Goal: Task Accomplishment & Management: Manage account settings

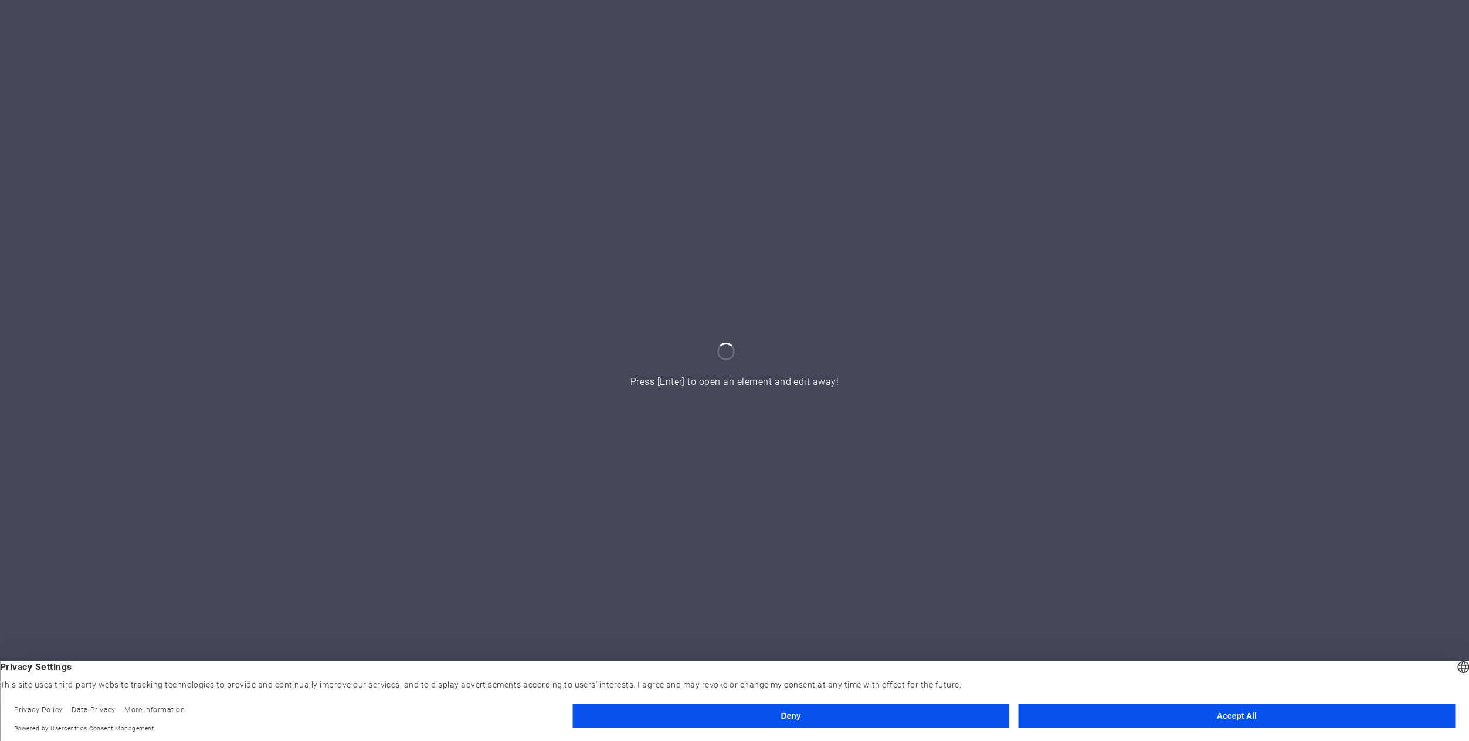
click at [1210, 720] on button "Accept All" at bounding box center [1237, 715] width 436 height 23
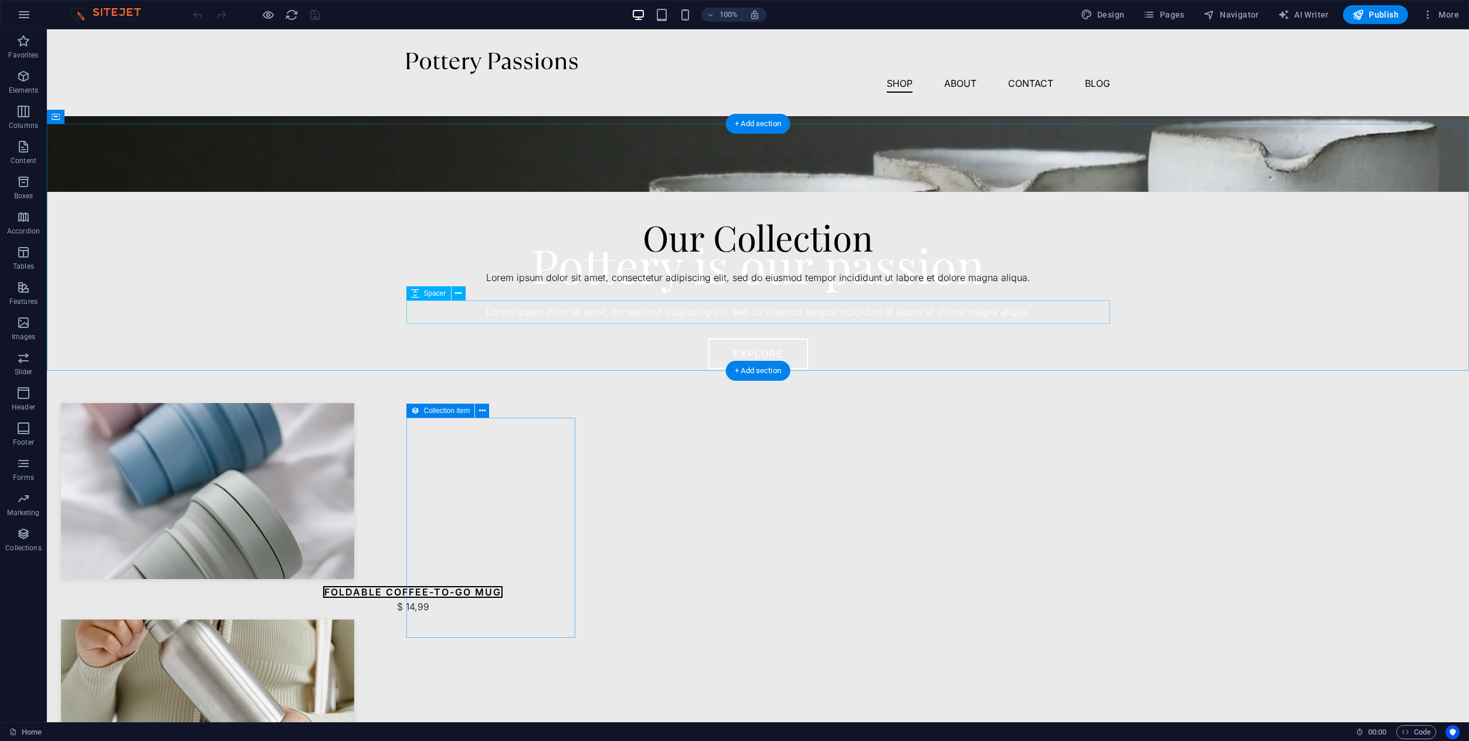
scroll to position [261, 0]
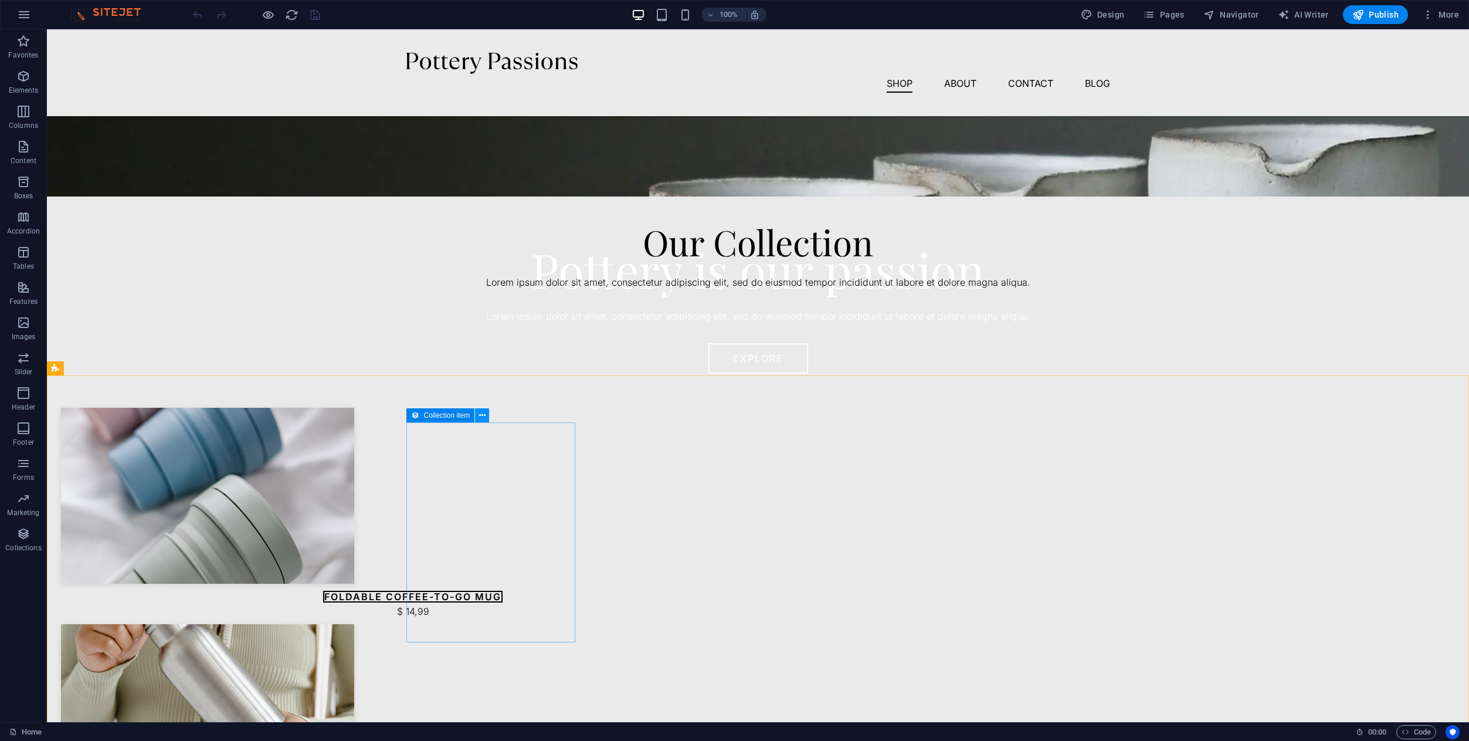
click at [477, 416] on button at bounding box center [482, 415] width 14 height 14
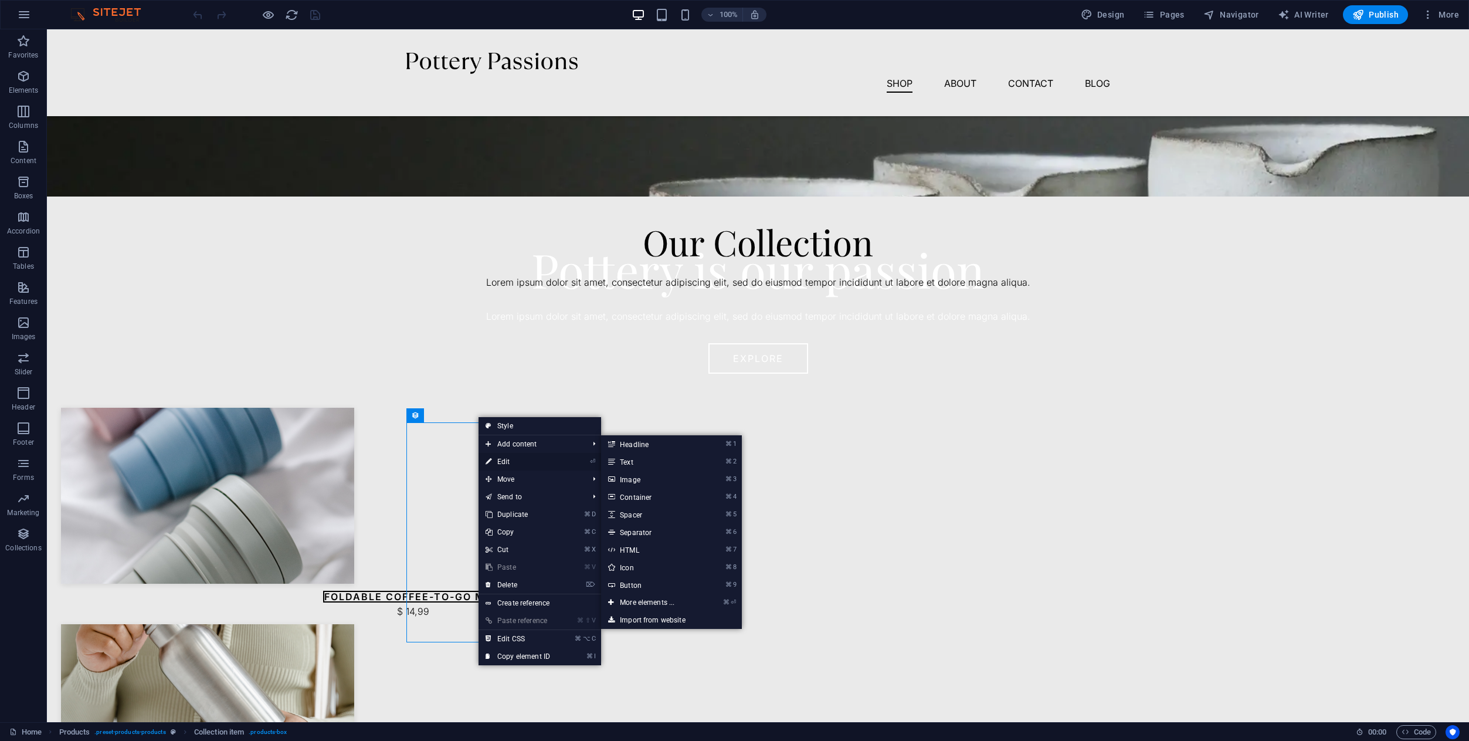
click at [497, 460] on link "⏎ Edit" at bounding box center [518, 462] width 79 height 18
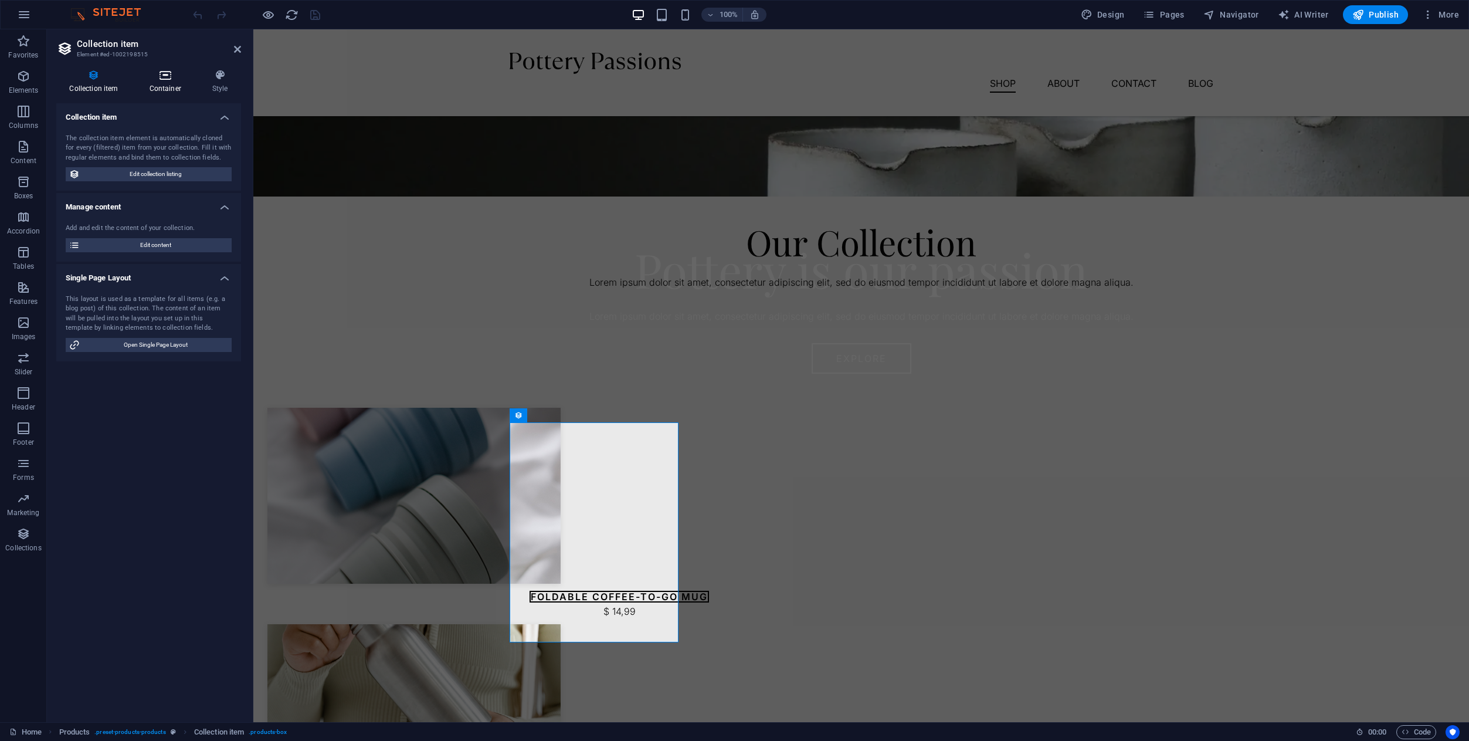
click at [172, 74] on icon at bounding box center [165, 75] width 58 height 12
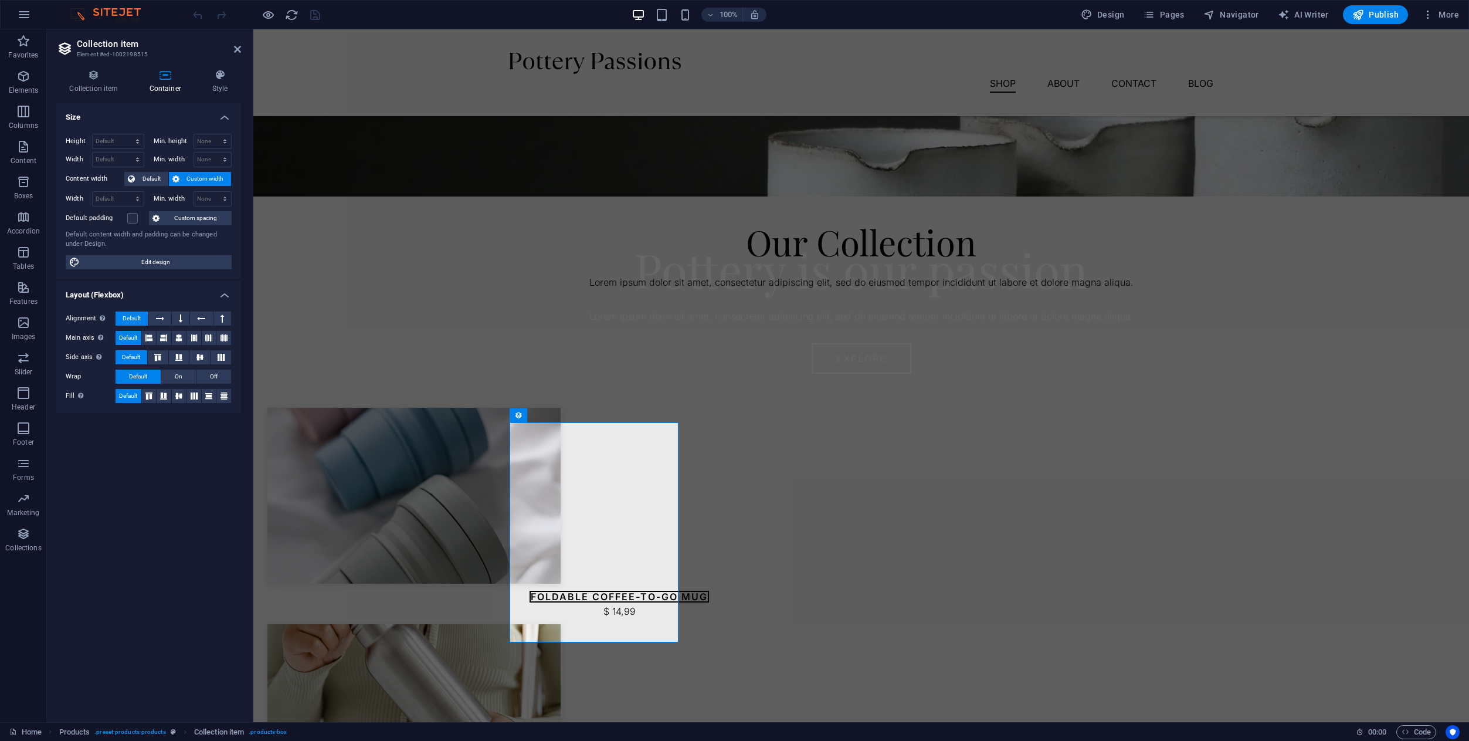
click at [191, 177] on span "Custom width" at bounding box center [205, 179] width 45 height 14
click at [163, 179] on span "Default" at bounding box center [151, 179] width 26 height 14
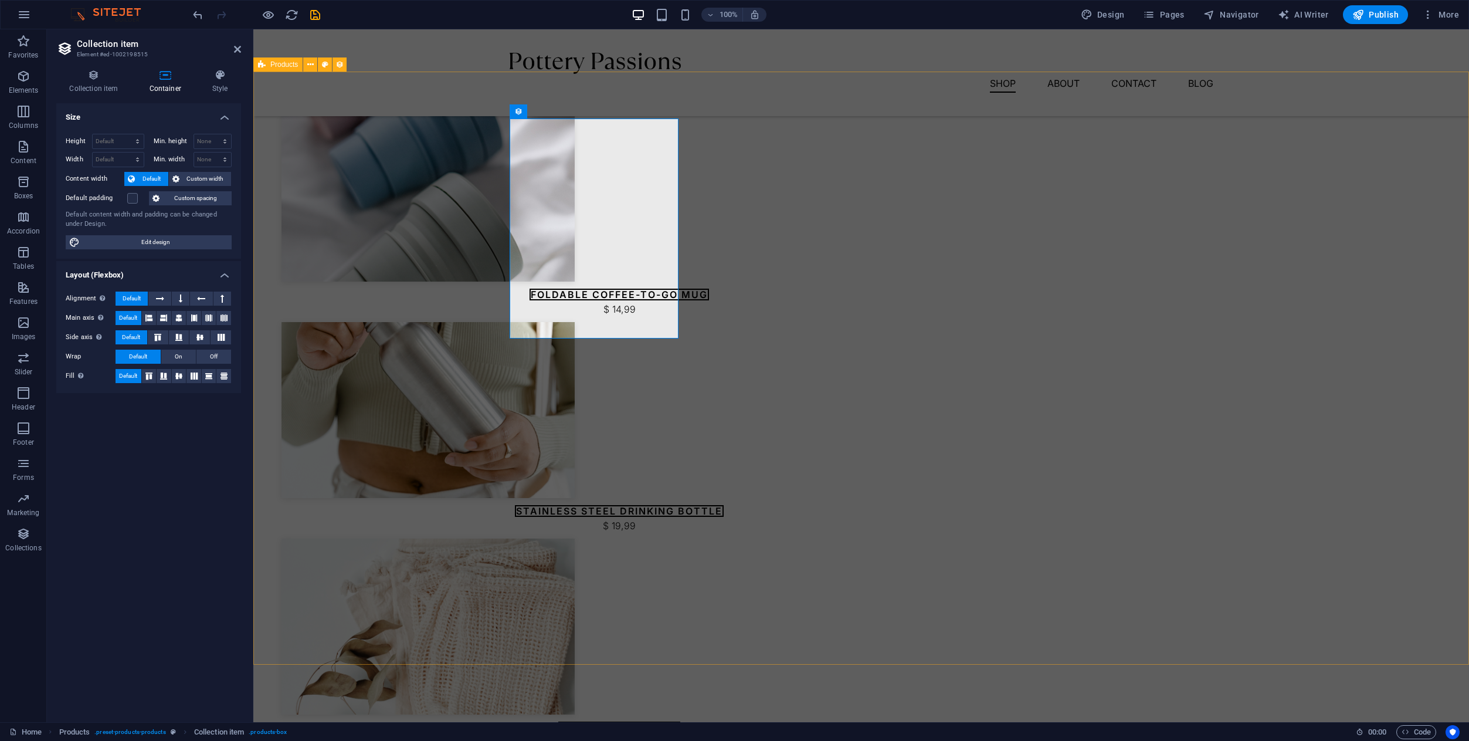
scroll to position [565, 0]
click at [217, 175] on span "Custom width" at bounding box center [205, 179] width 45 height 14
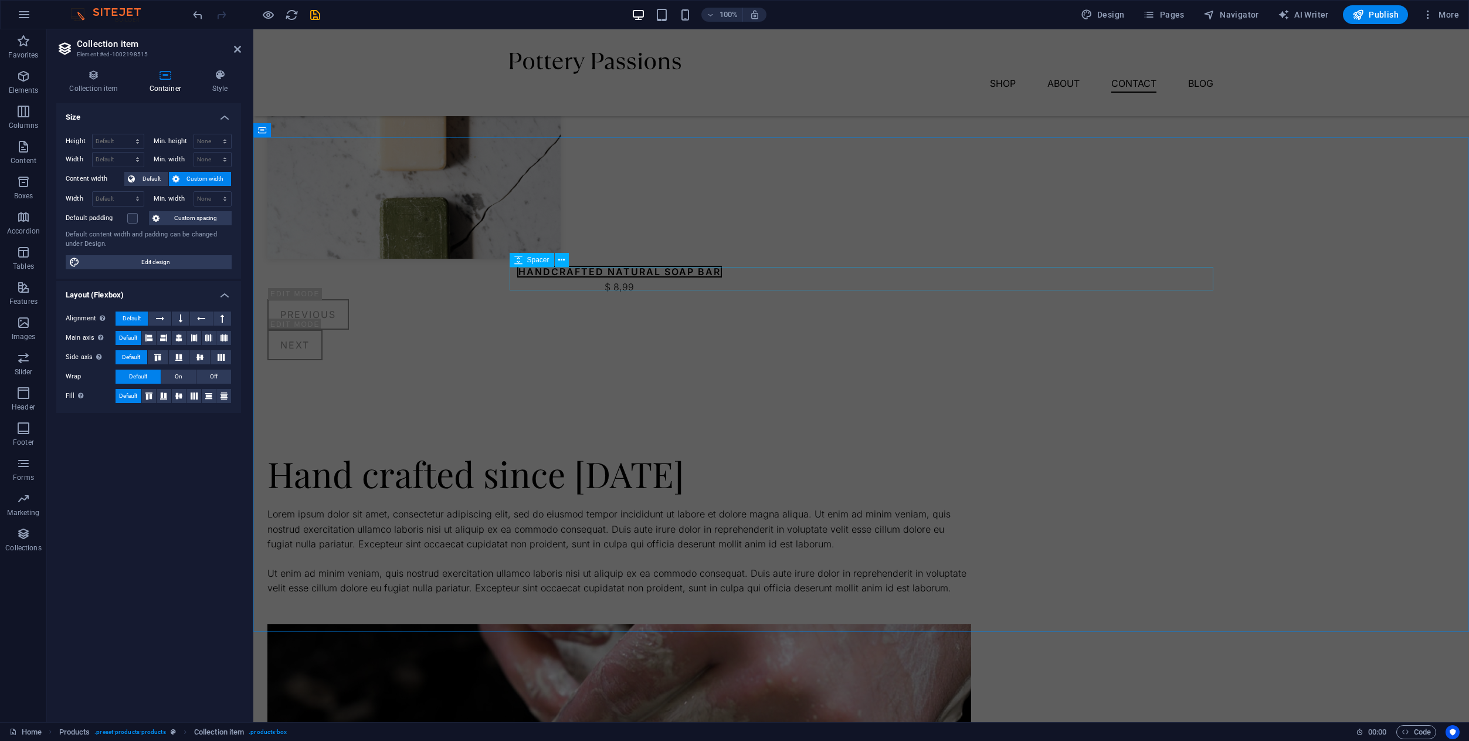
scroll to position [2100, 0]
click at [602, 284] on button at bounding box center [598, 283] width 14 height 14
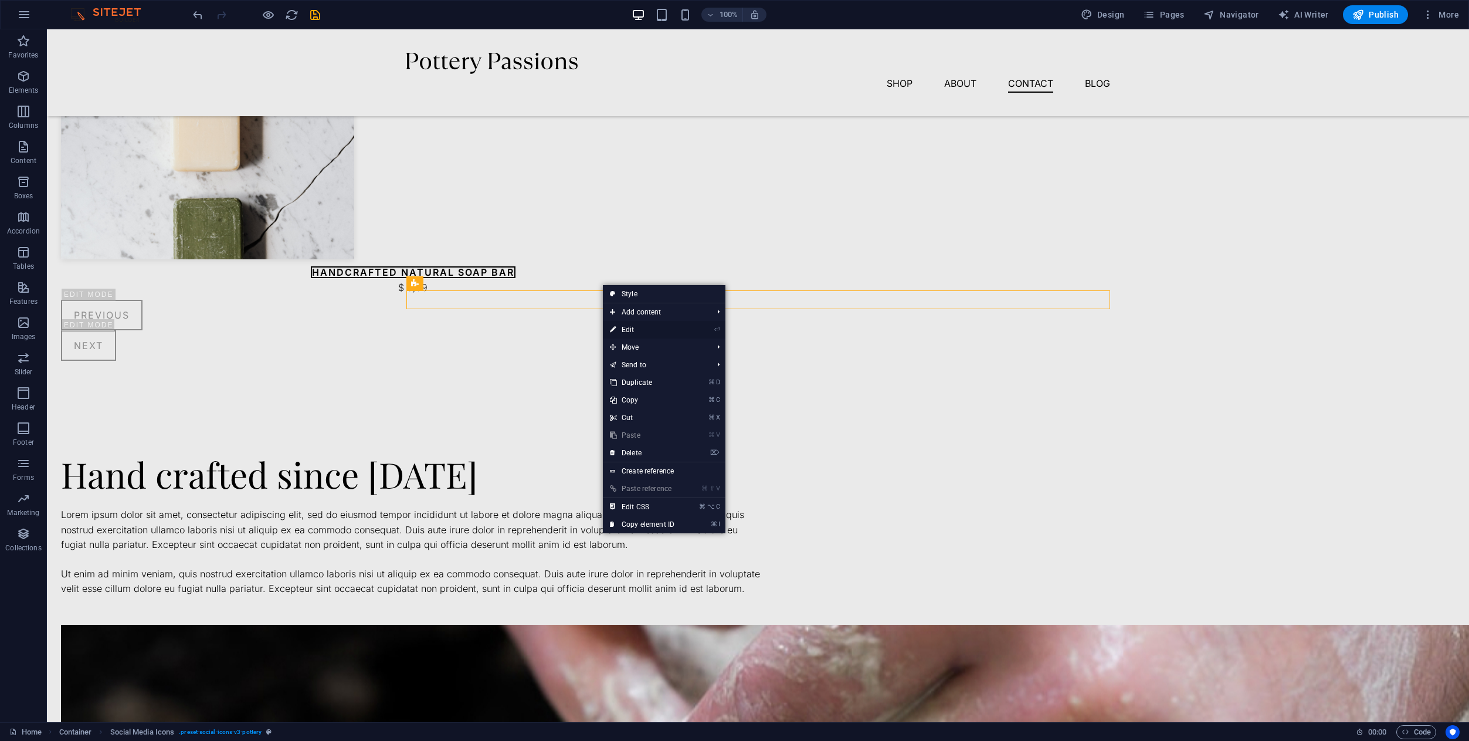
click at [630, 332] on link "⏎ Edit" at bounding box center [642, 330] width 79 height 18
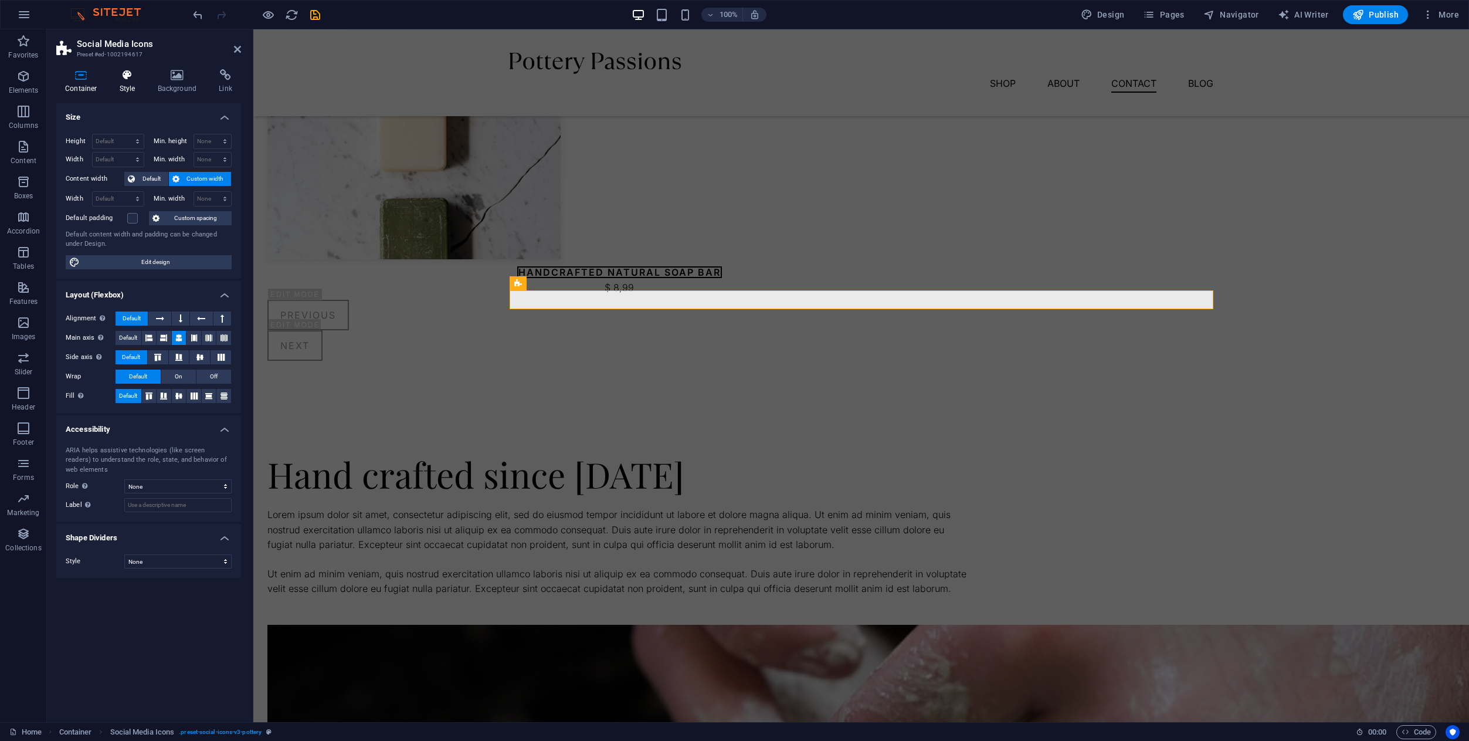
click at [125, 84] on h4 "Style" at bounding box center [130, 81] width 38 height 25
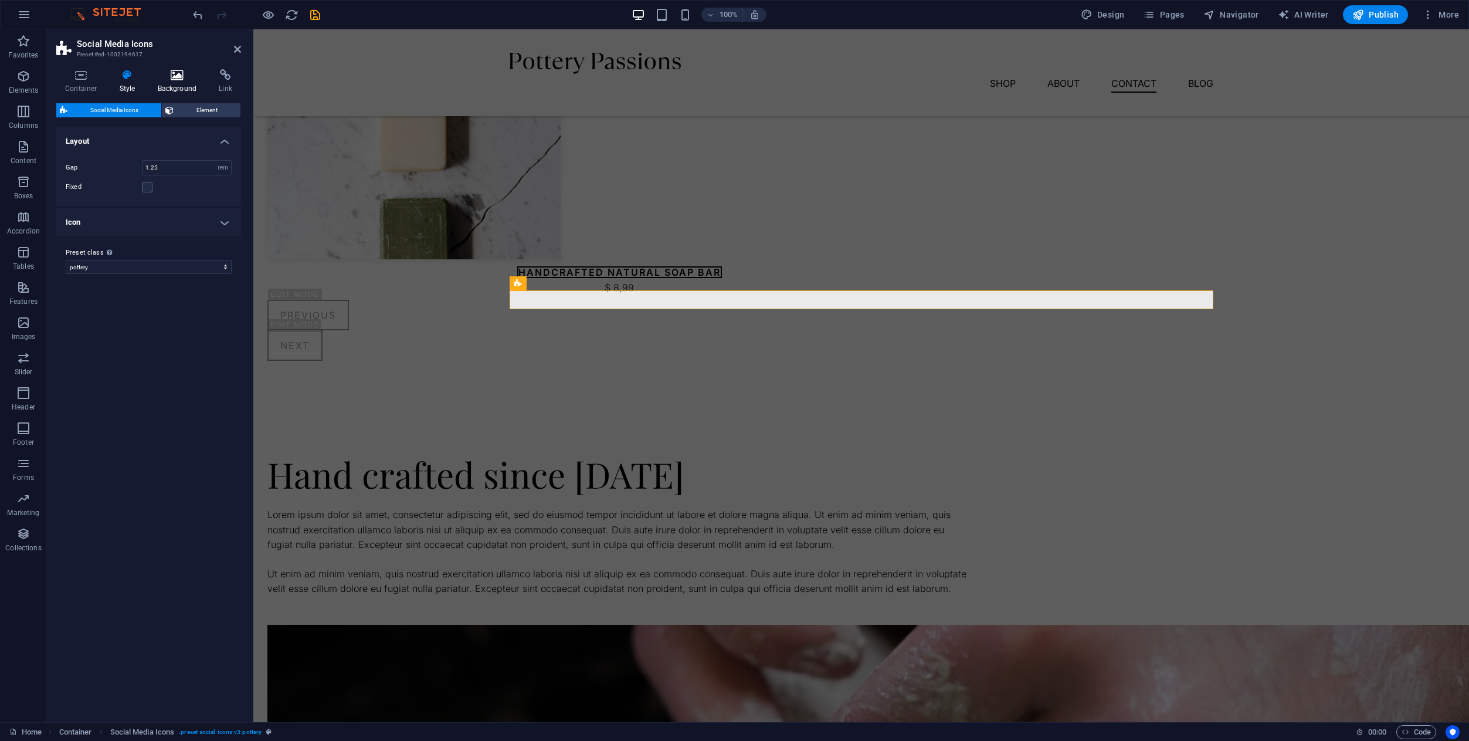
click at [169, 74] on icon at bounding box center [177, 75] width 57 height 12
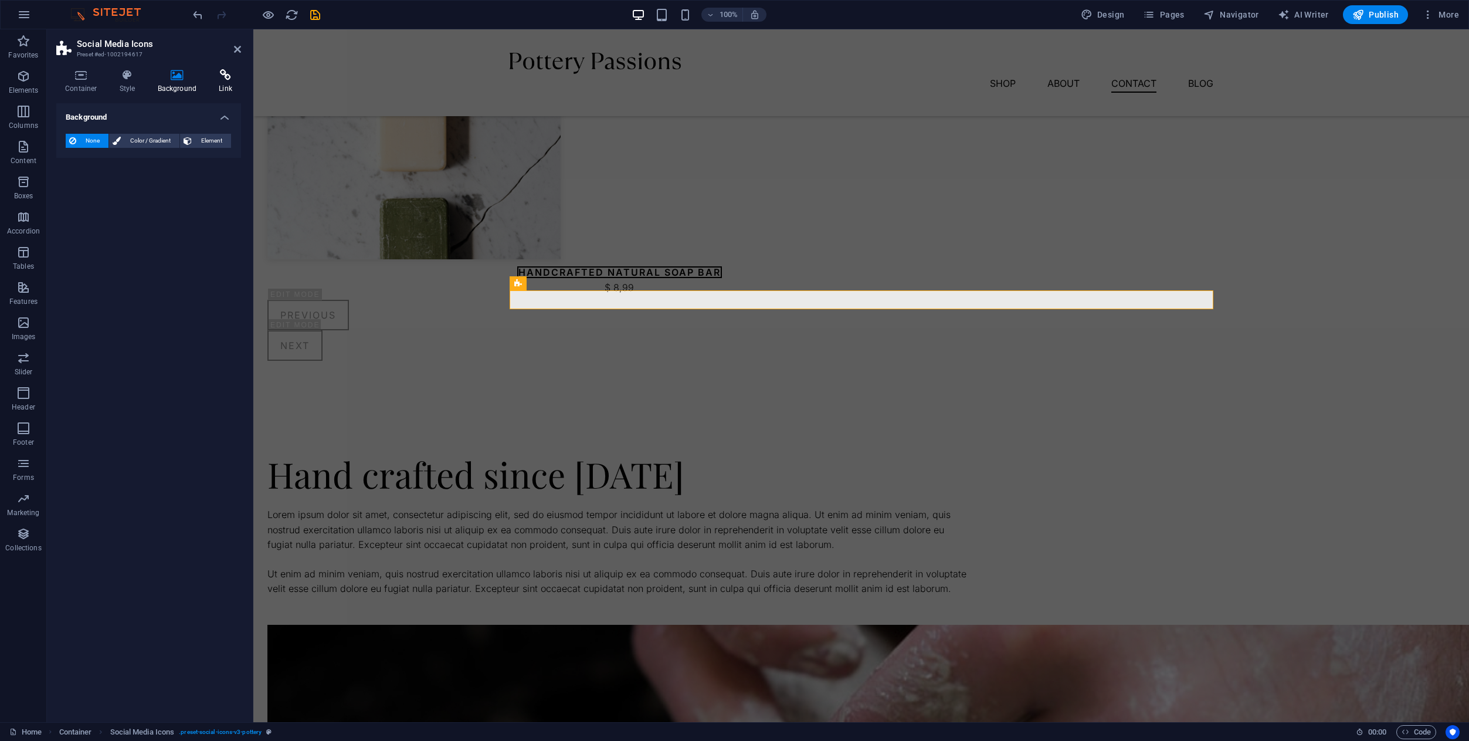
click at [226, 86] on h4 "Link" at bounding box center [225, 81] width 31 height 25
click at [79, 80] on icon at bounding box center [81, 75] width 50 height 12
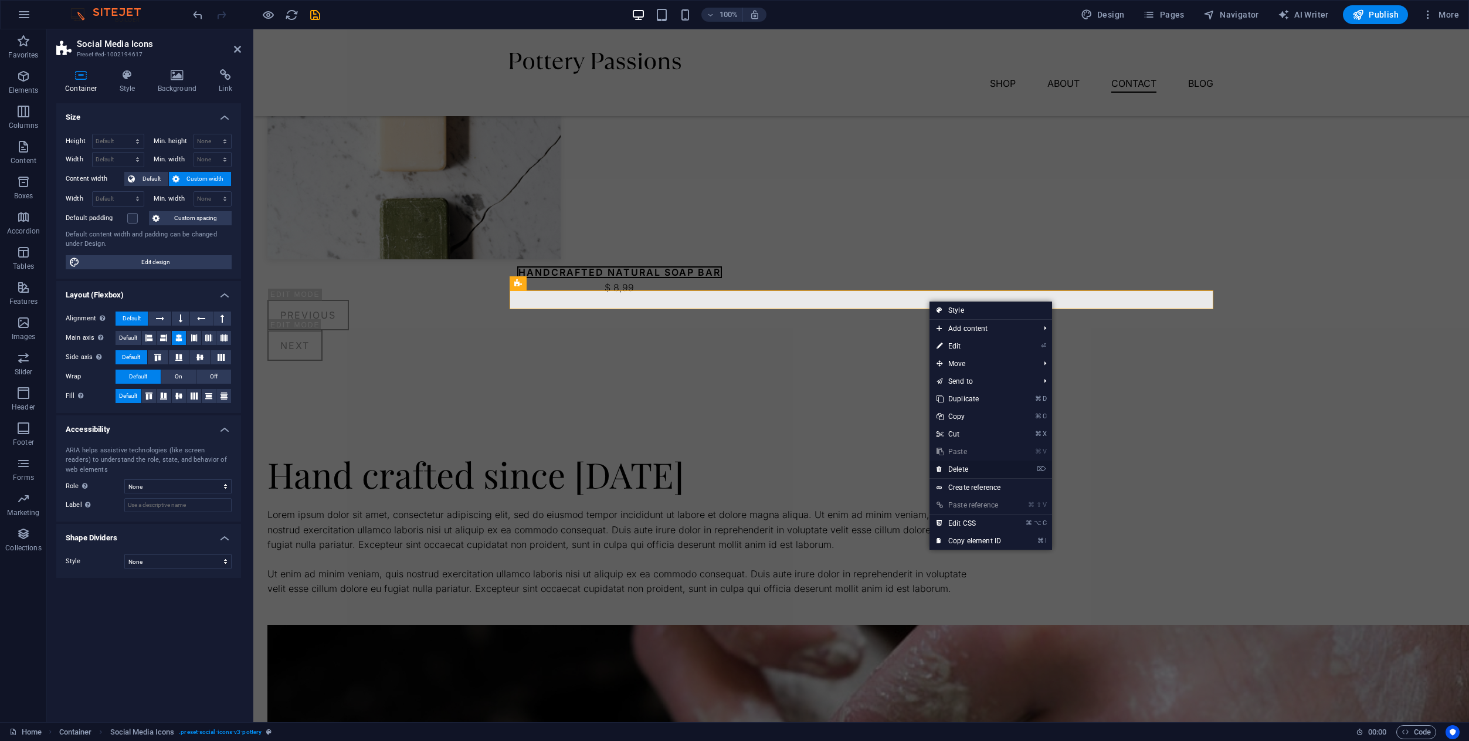
click at [966, 467] on link "⌦ Delete" at bounding box center [968, 469] width 79 height 18
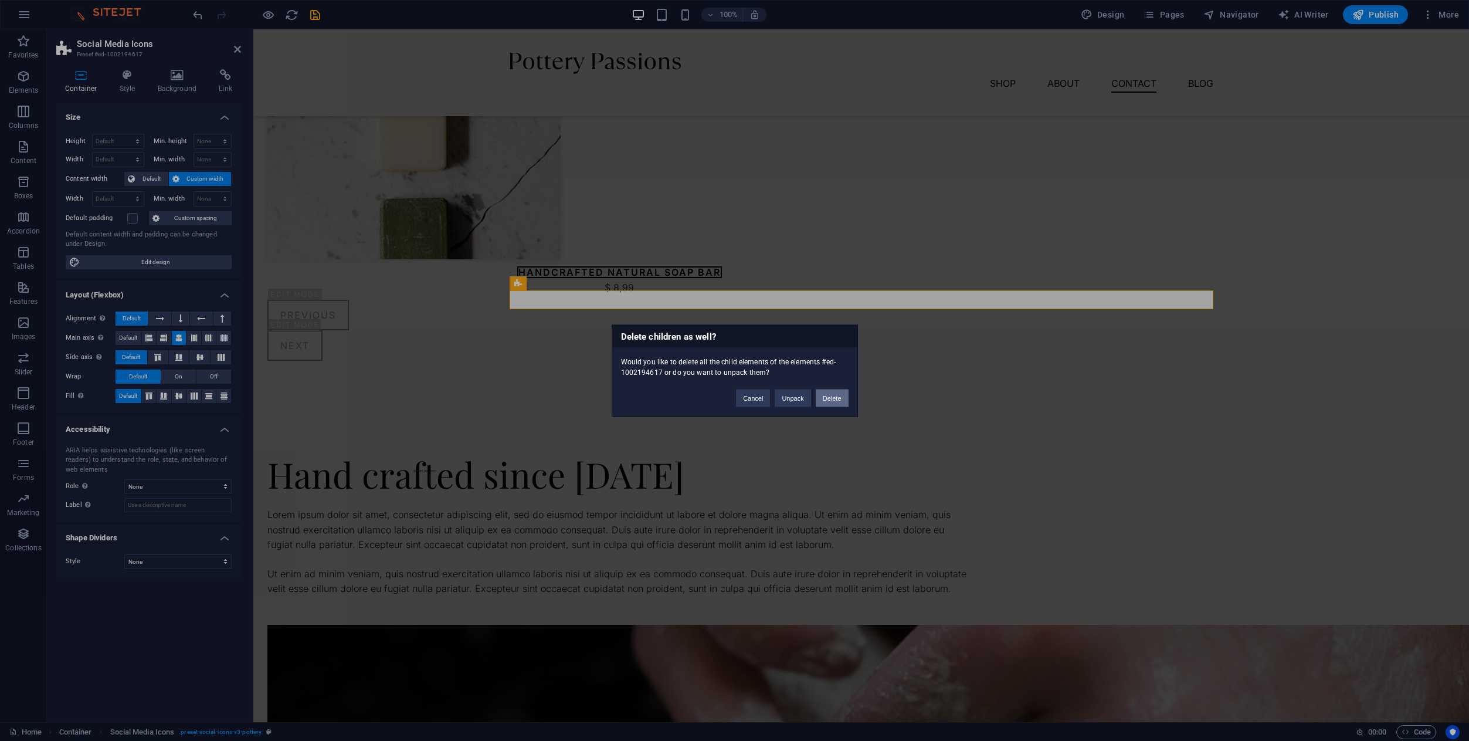
click at [825, 394] on button "Delete" at bounding box center [832, 398] width 33 height 18
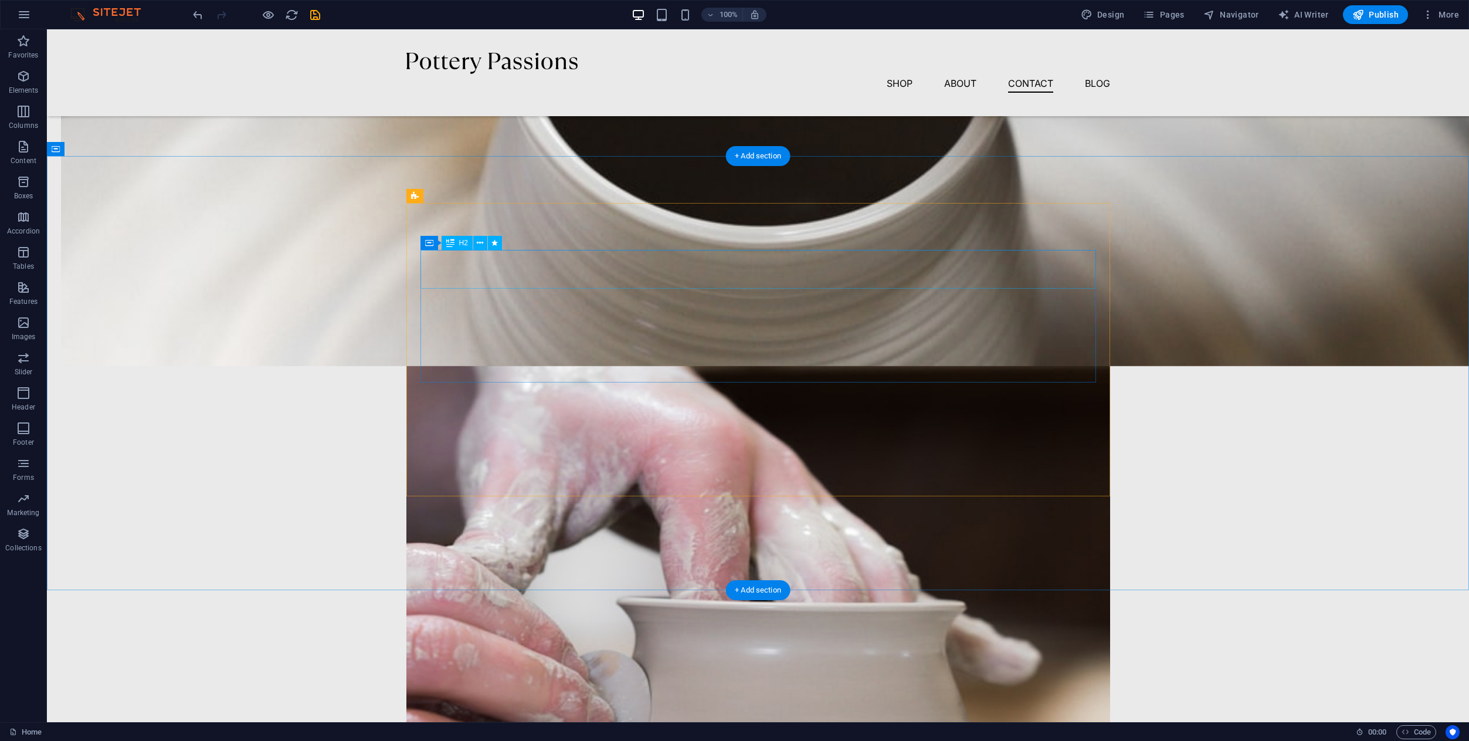
scroll to position [3175, 0]
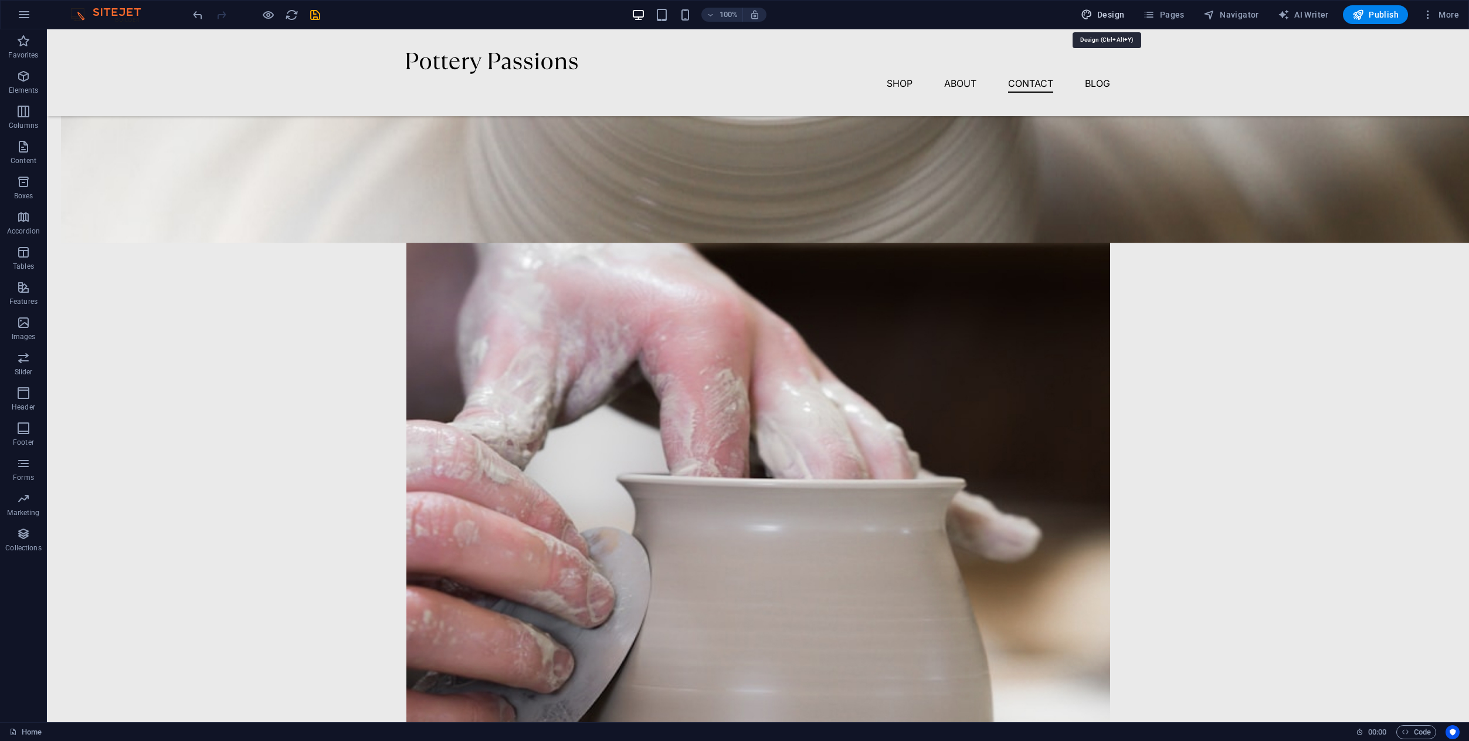
click at [1119, 11] on span "Design" at bounding box center [1103, 15] width 44 height 12
select select "px"
select select "300"
select select "px"
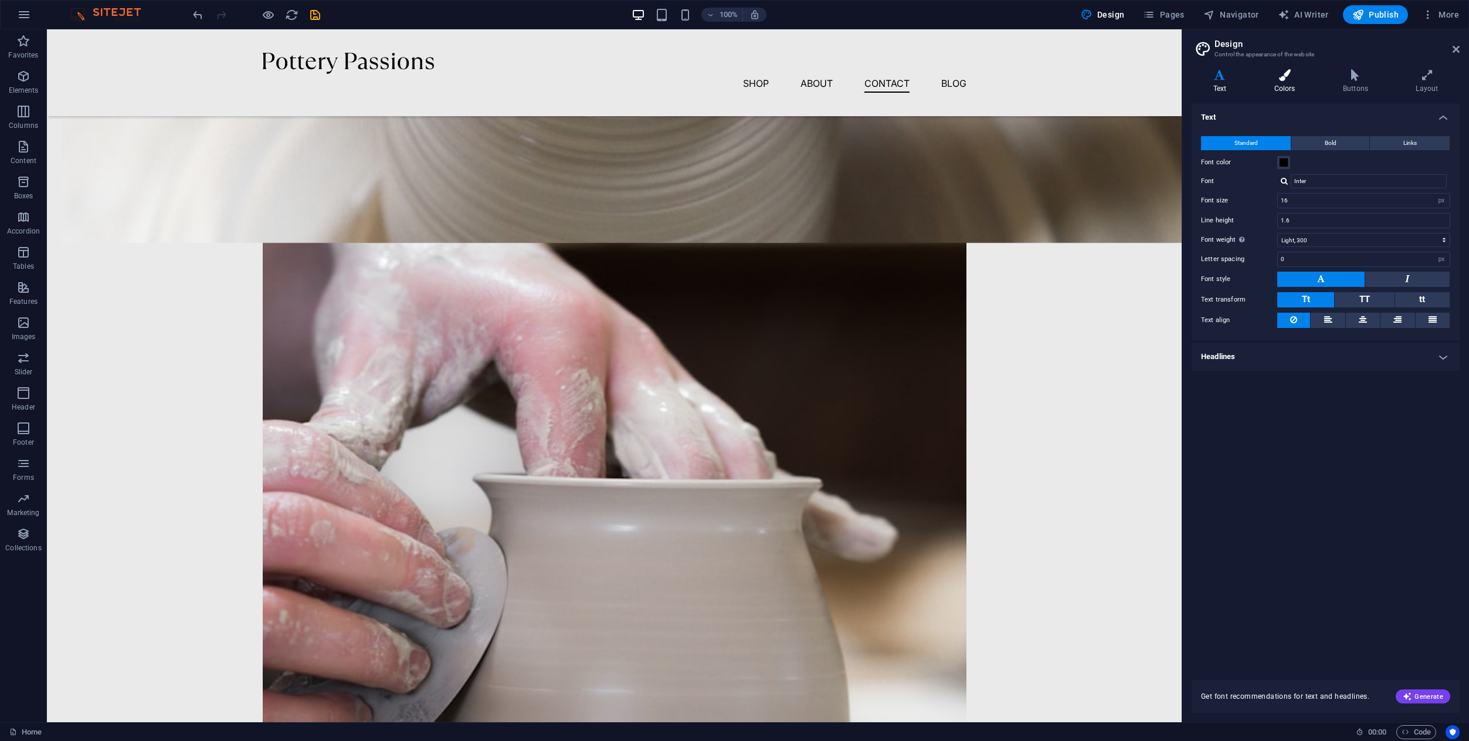
click at [1284, 85] on h4 "Colors" at bounding box center [1287, 81] width 69 height 25
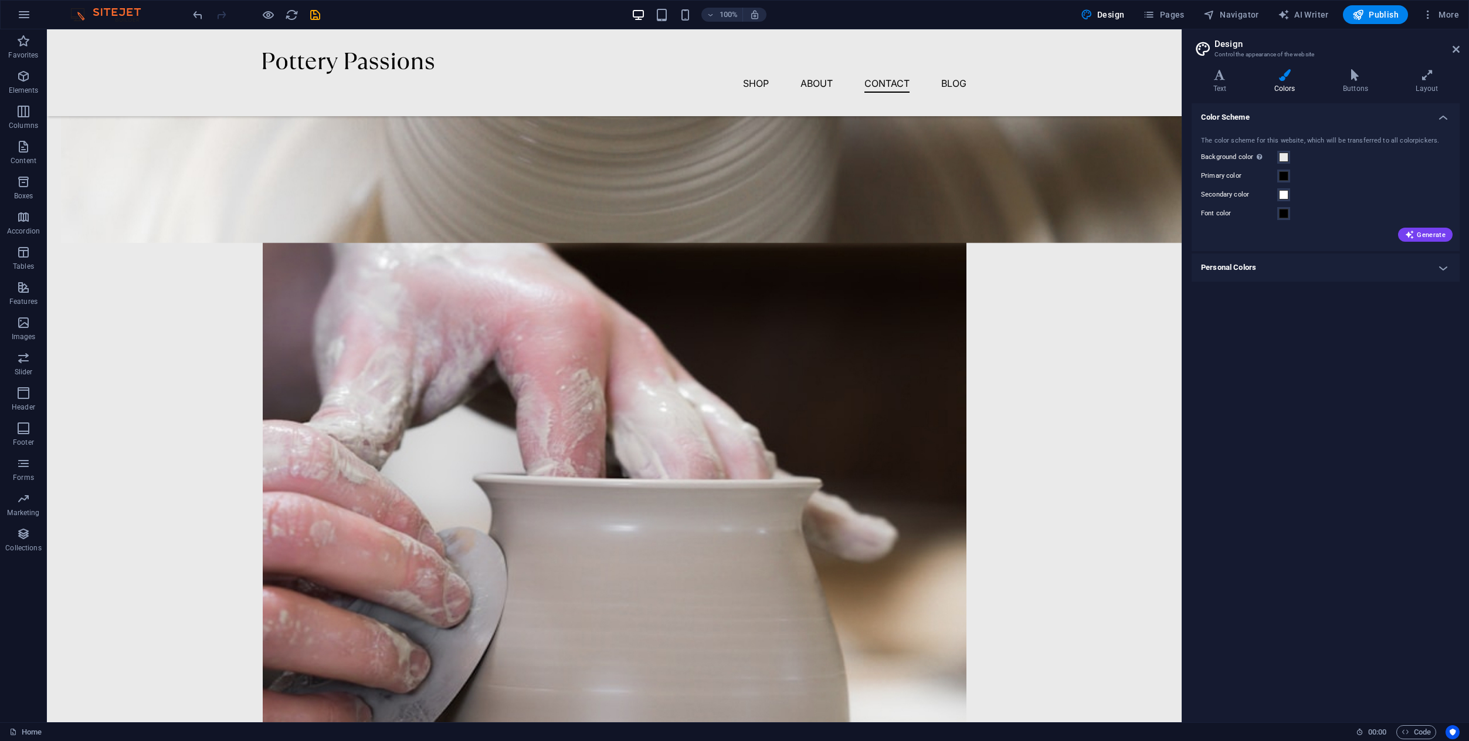
click at [1356, 97] on div "Text Colors Buttons Layout Text Standard Bold Links Font color Font Inter Font …" at bounding box center [1326, 390] width 268 height 643
click at [1357, 68] on div "Variants Text Colors Buttons Layout Text Standard Bold Links Font color Font In…" at bounding box center [1325, 391] width 287 height 662
click at [1355, 75] on icon at bounding box center [1355, 75] width 68 height 12
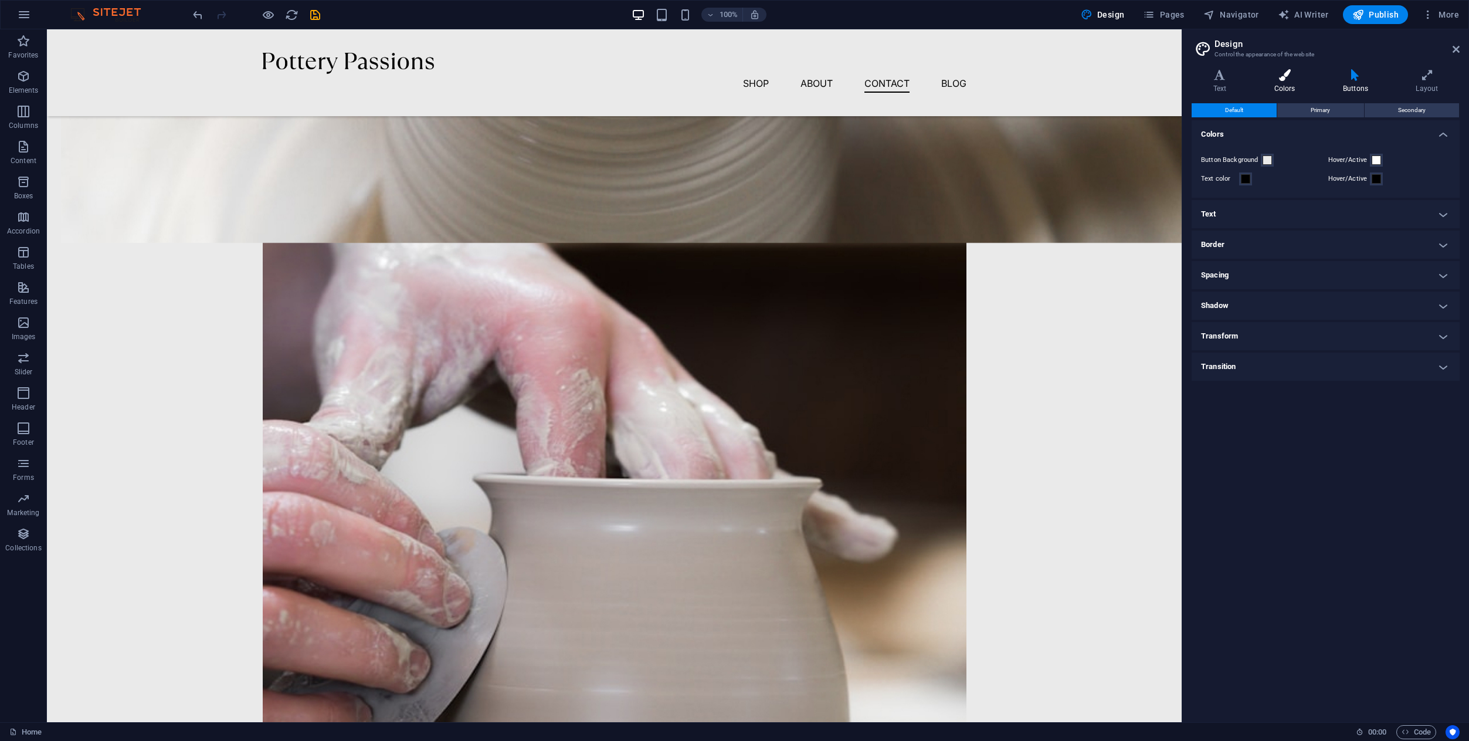
click at [1284, 86] on h4 "Colors" at bounding box center [1287, 81] width 69 height 25
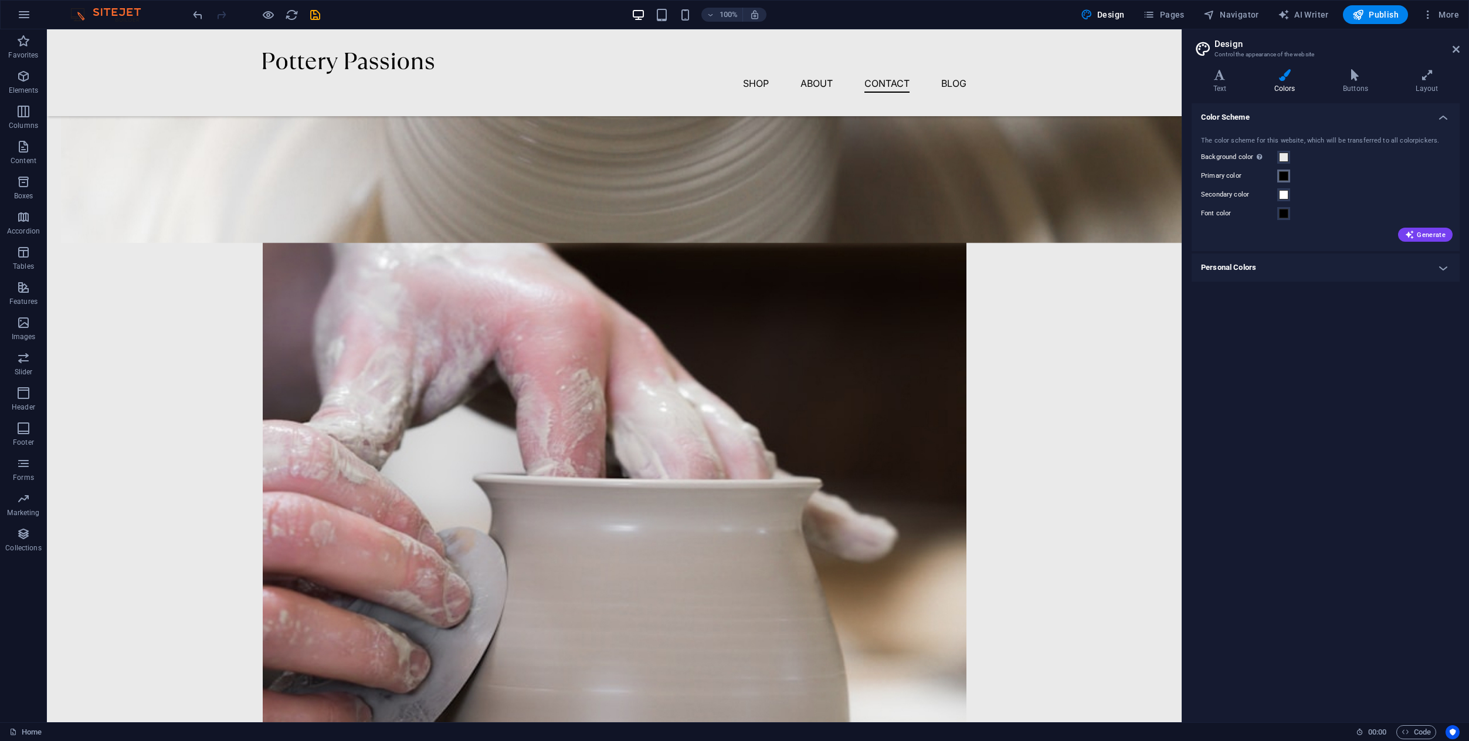
click at [1287, 172] on span at bounding box center [1283, 175] width 9 height 9
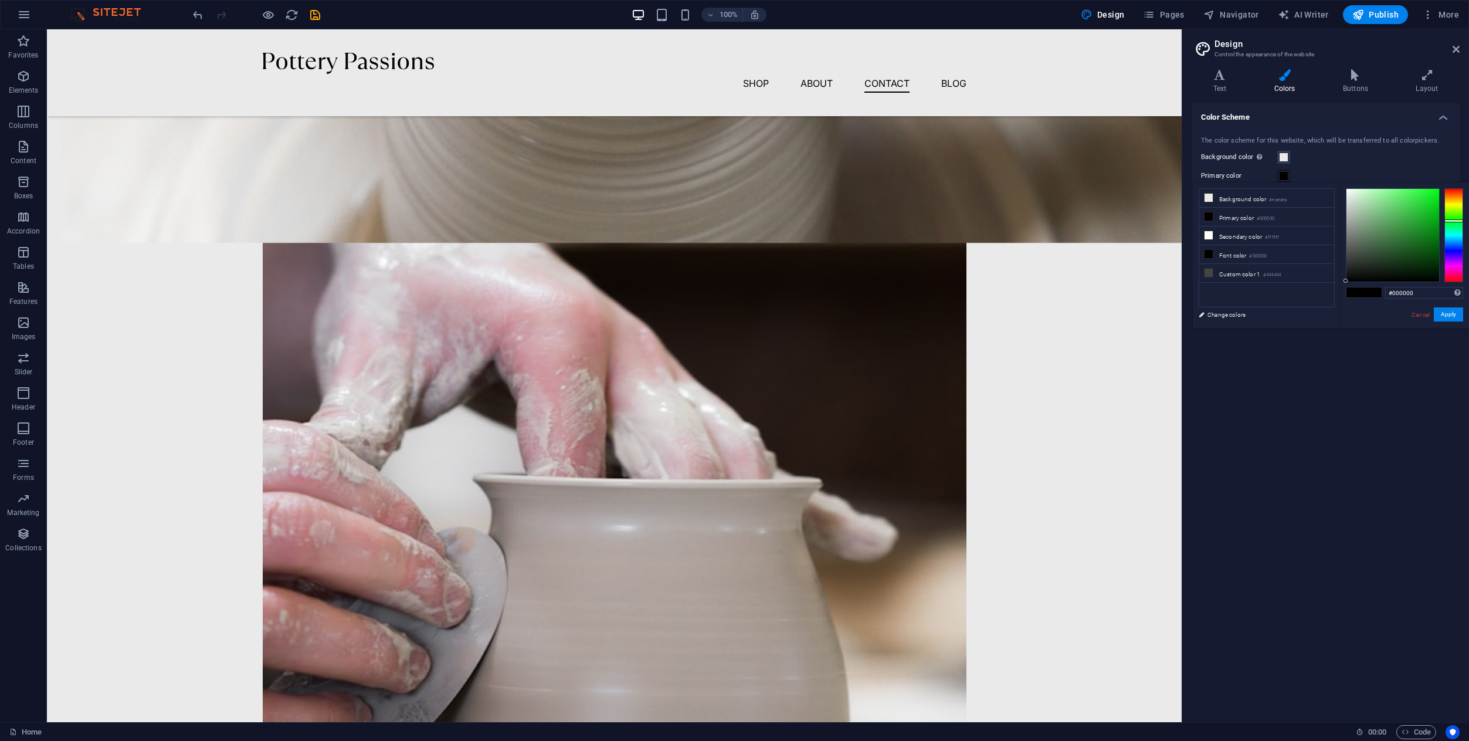
drag, startPoint x: 1453, startPoint y: 236, endPoint x: 1456, endPoint y: 220, distance: 16.1
click at [1456, 220] on div at bounding box center [1453, 235] width 19 height 94
type input "#00ab0f"
drag, startPoint x: 1430, startPoint y: 218, endPoint x: 1453, endPoint y: 219, distance: 22.9
click at [1453, 219] on div at bounding box center [1404, 235] width 117 height 94
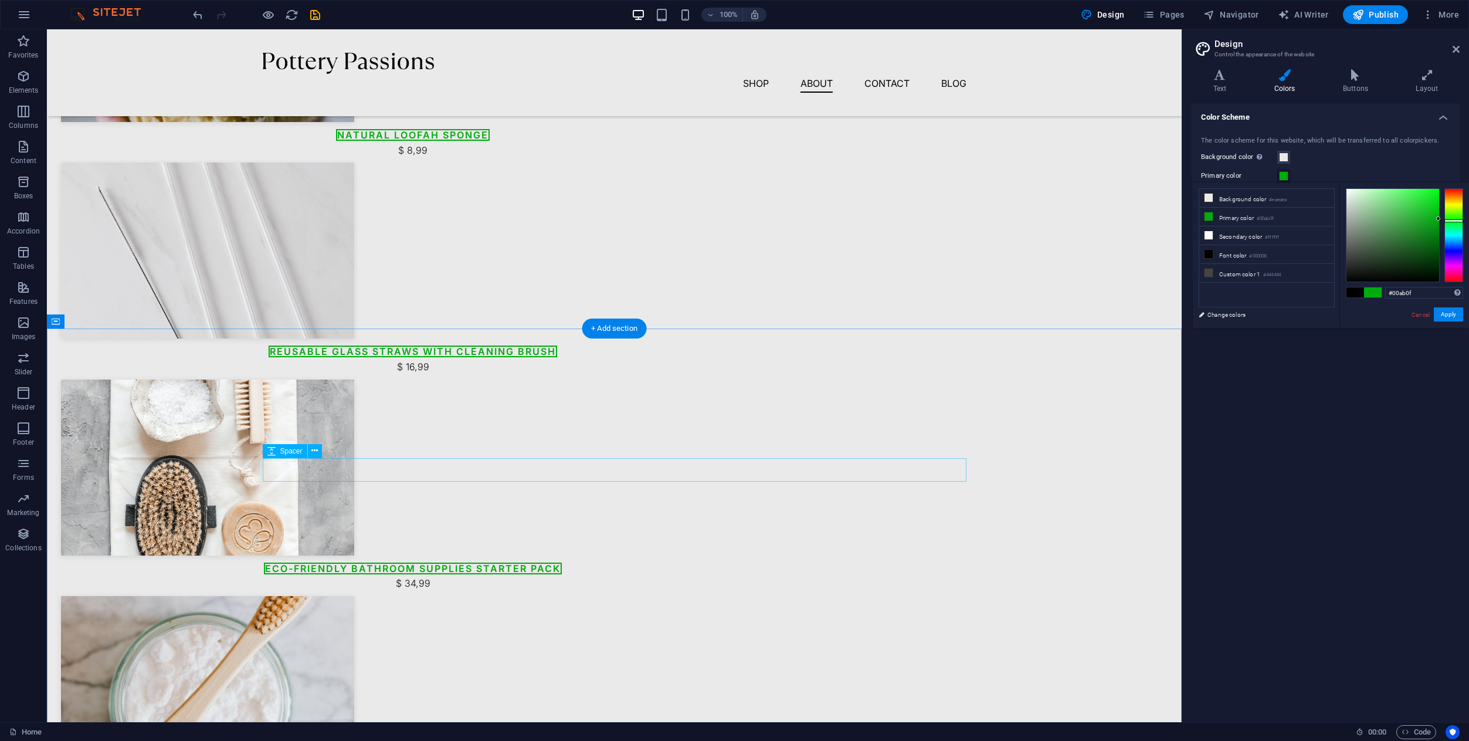
scroll to position [1362, 0]
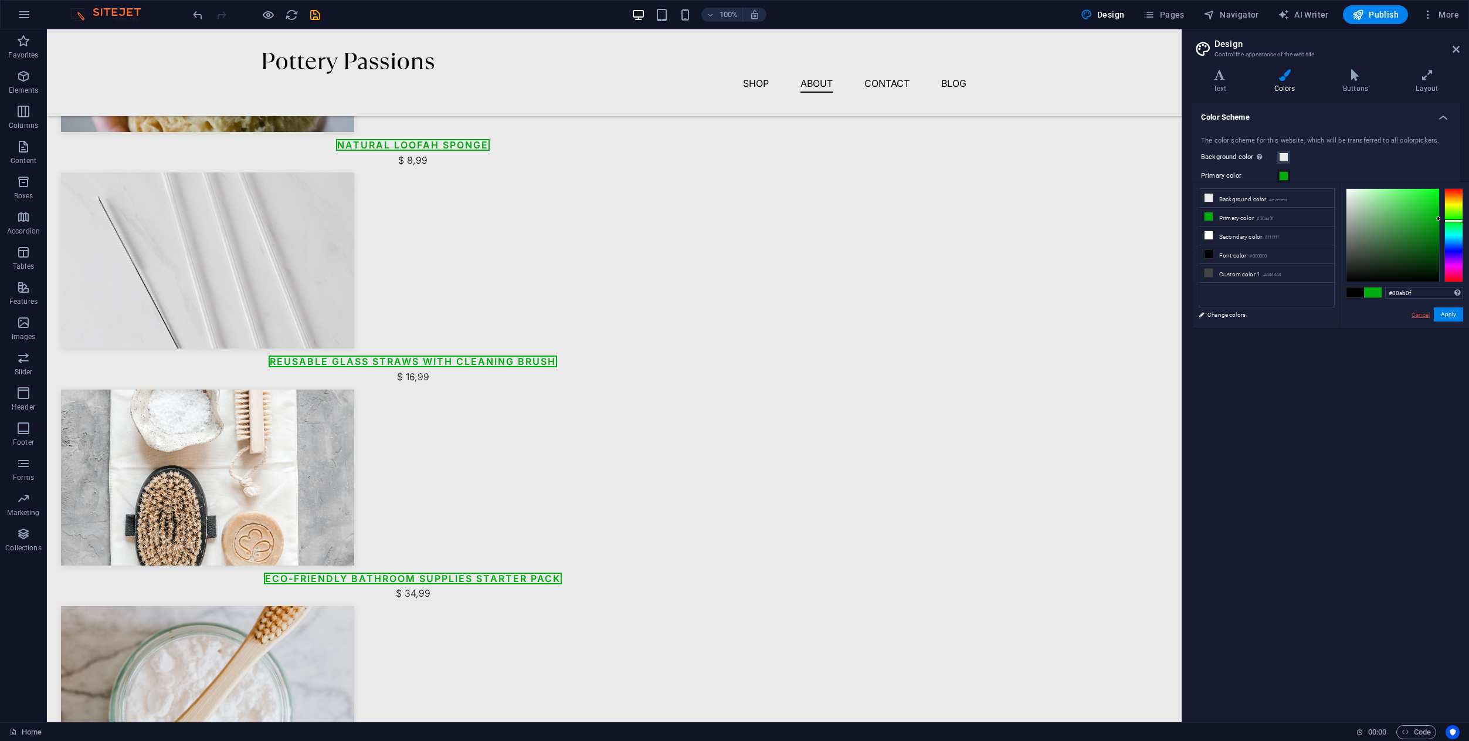
click at [1418, 314] on link "Cancel" at bounding box center [1420, 314] width 21 height 9
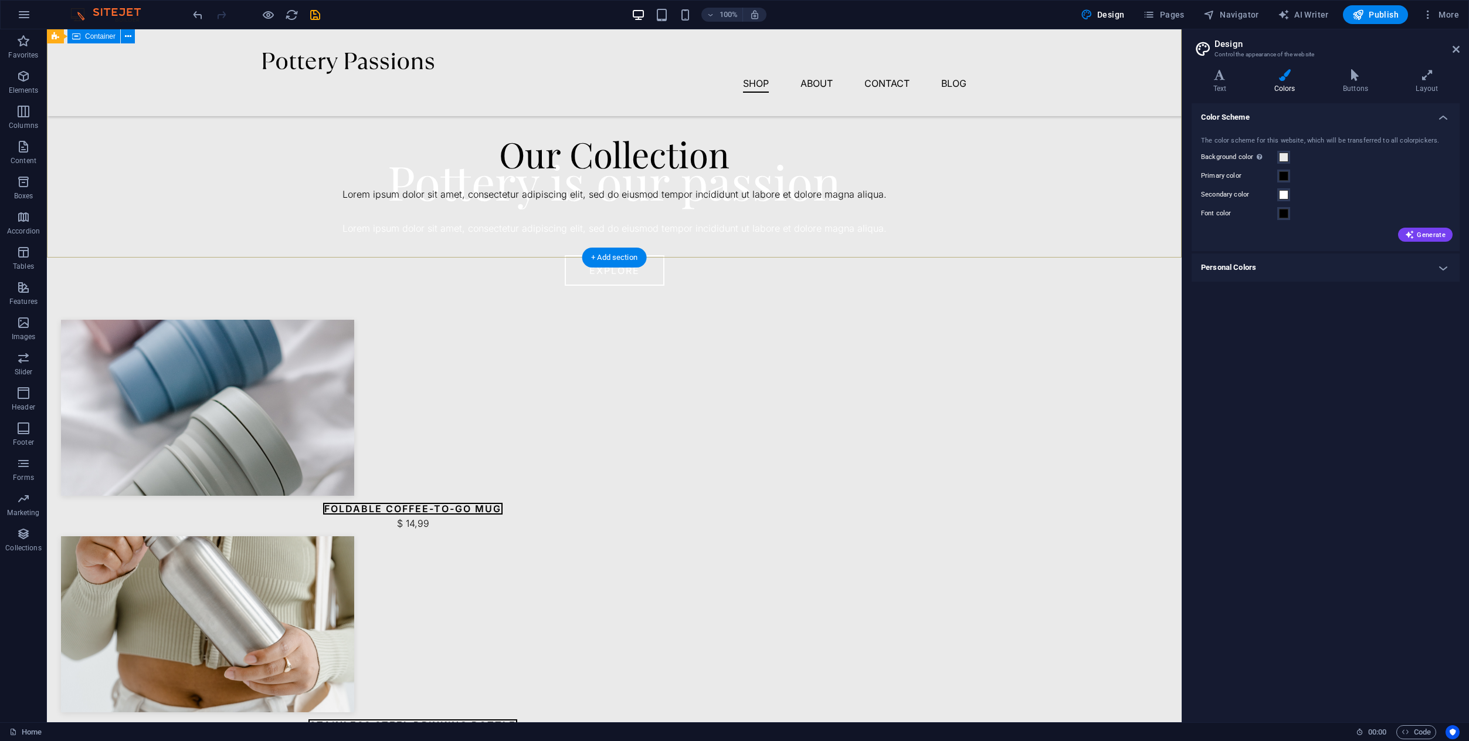
scroll to position [0, 0]
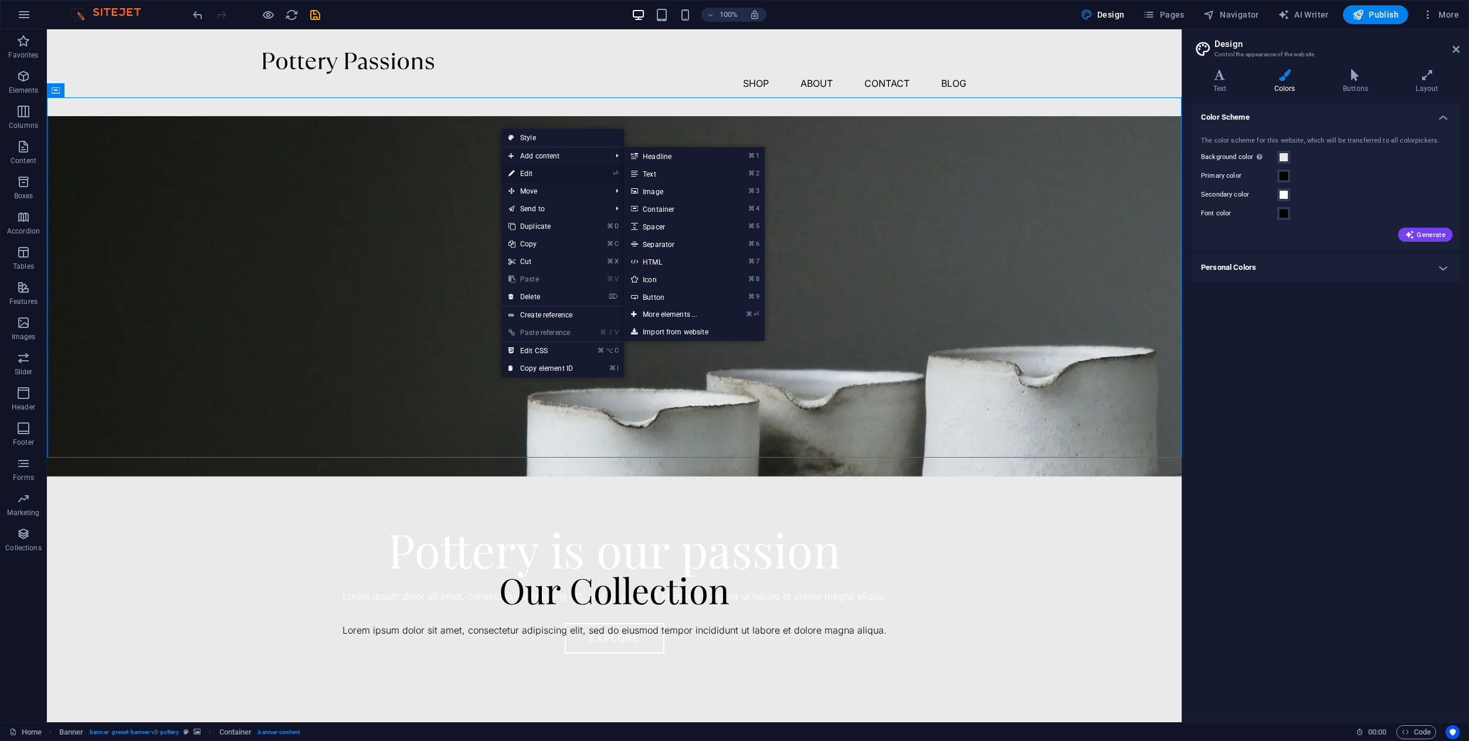
click at [528, 176] on link "⏎ Edit" at bounding box center [540, 174] width 79 height 18
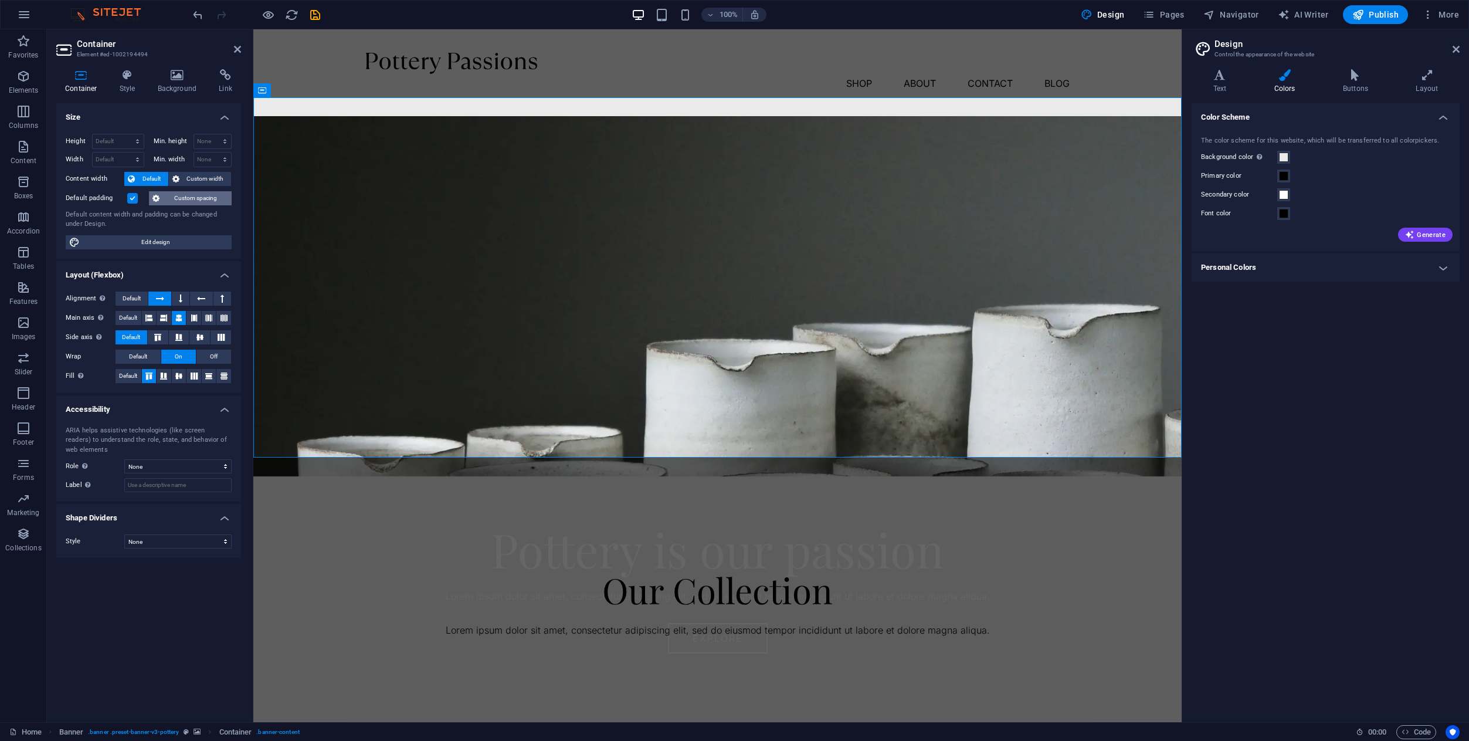
click at [179, 200] on span "Custom spacing" at bounding box center [195, 198] width 65 height 14
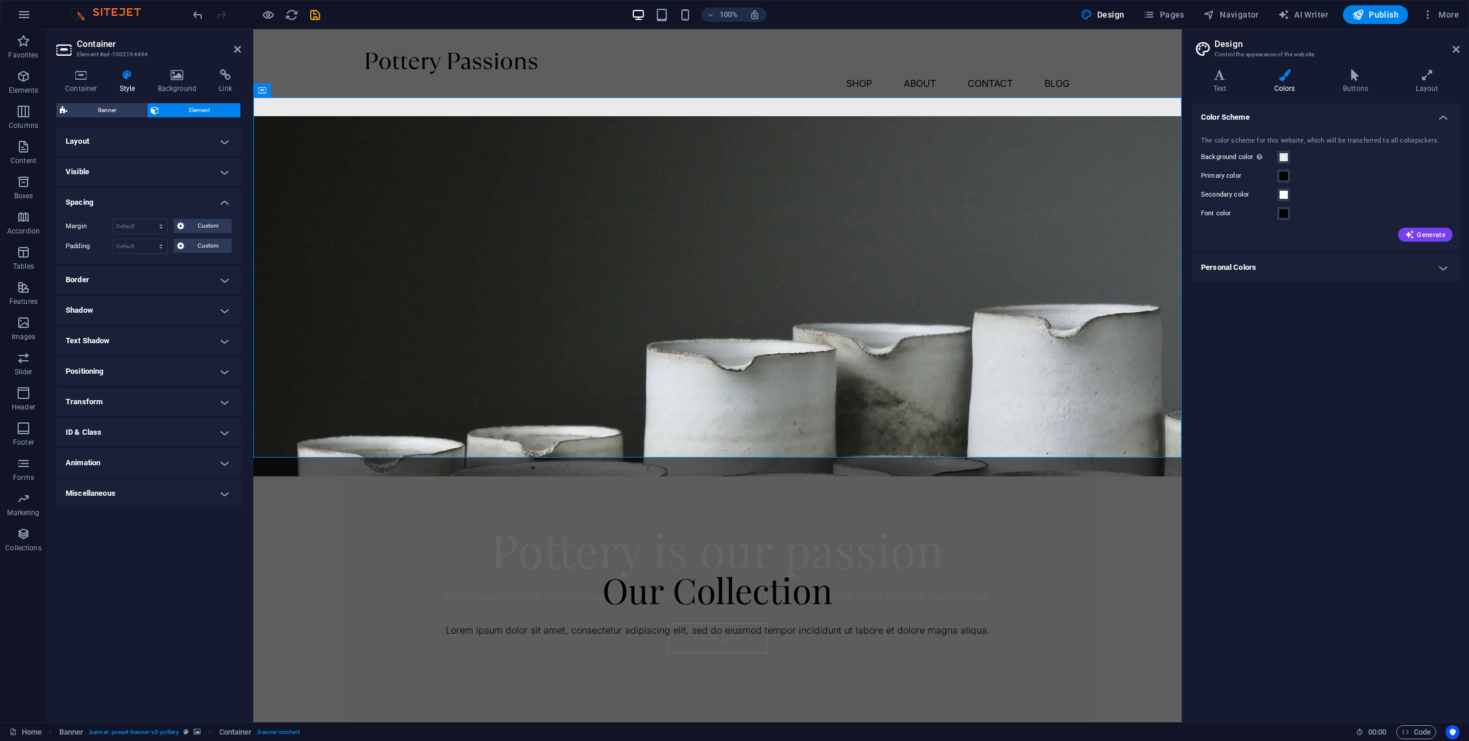
click at [146, 140] on h4 "Layout" at bounding box center [148, 141] width 185 height 28
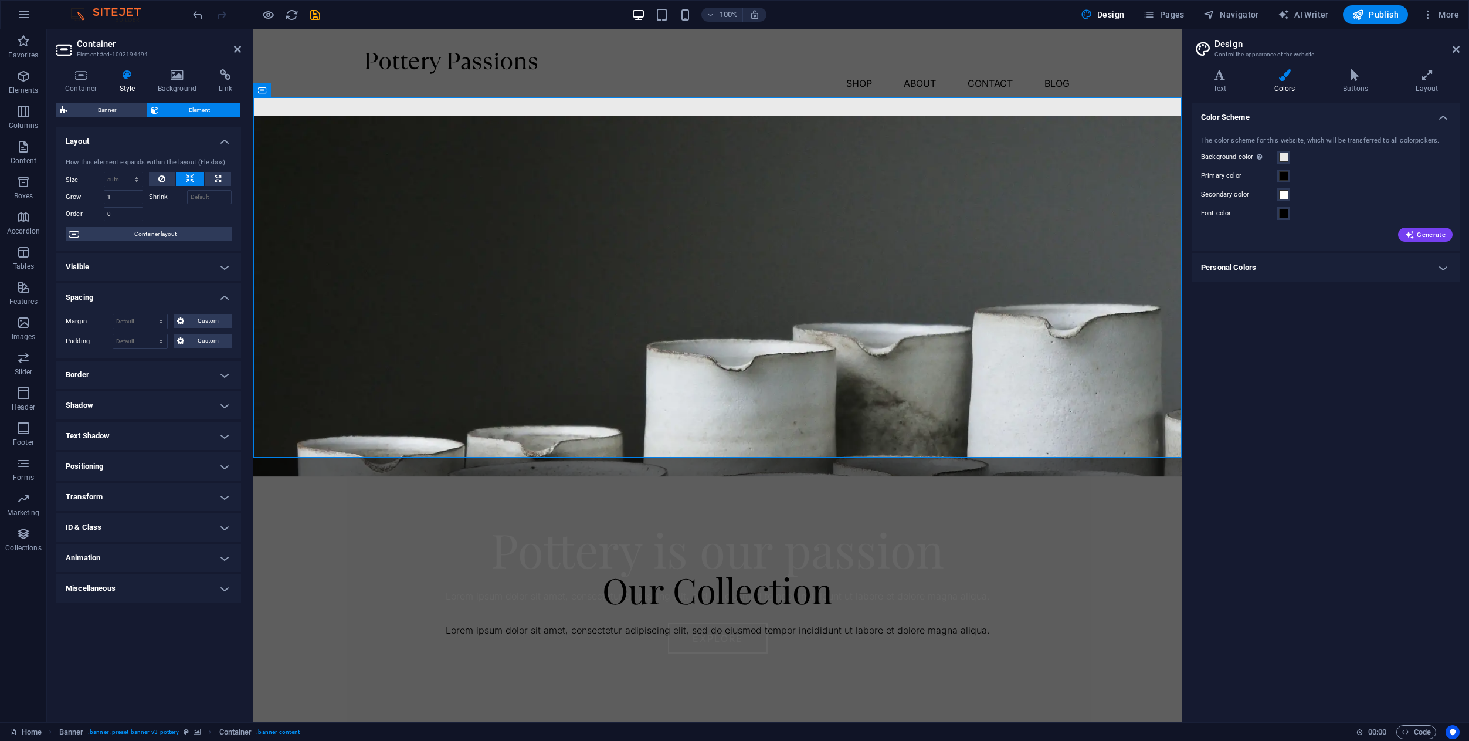
click at [146, 139] on h4 "Layout" at bounding box center [148, 137] width 185 height 21
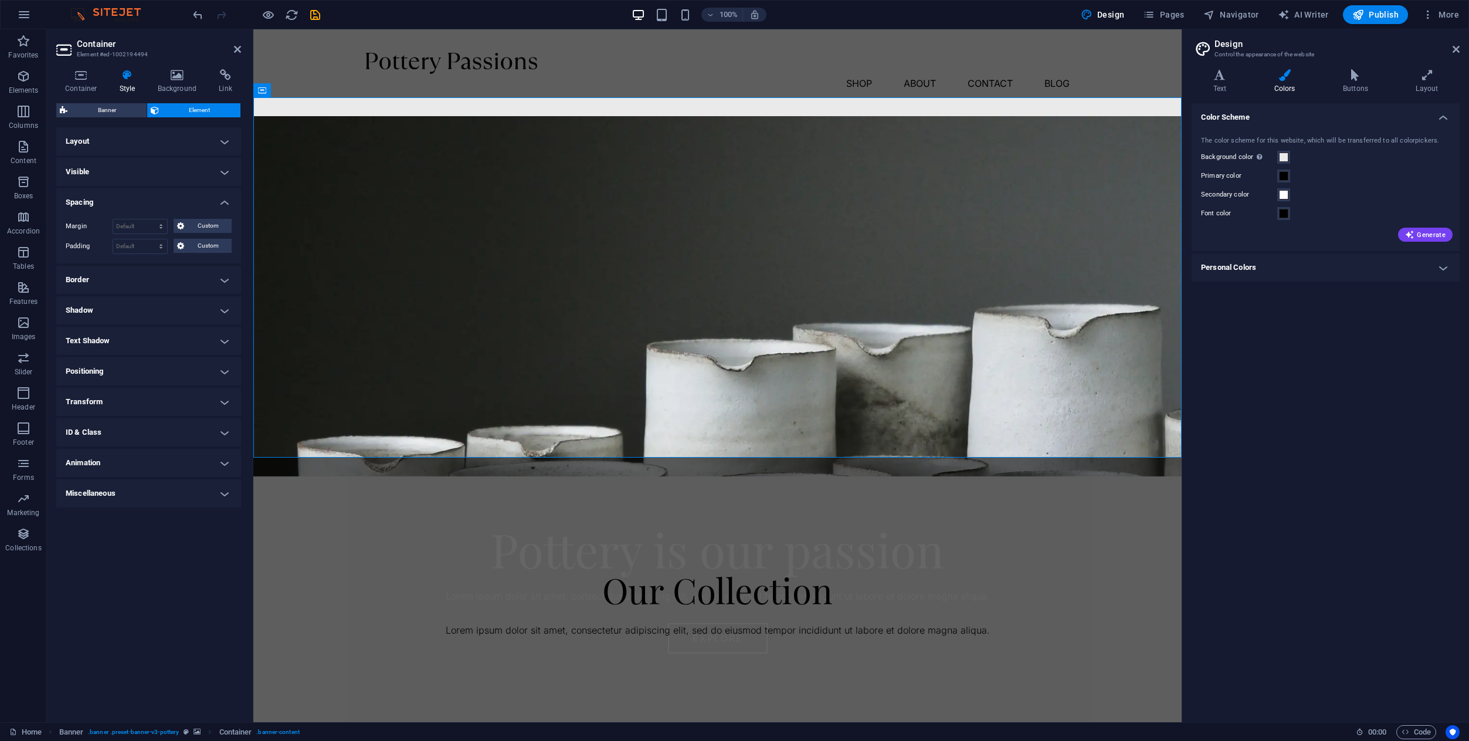
click at [139, 171] on h4 "Visible" at bounding box center [148, 172] width 185 height 28
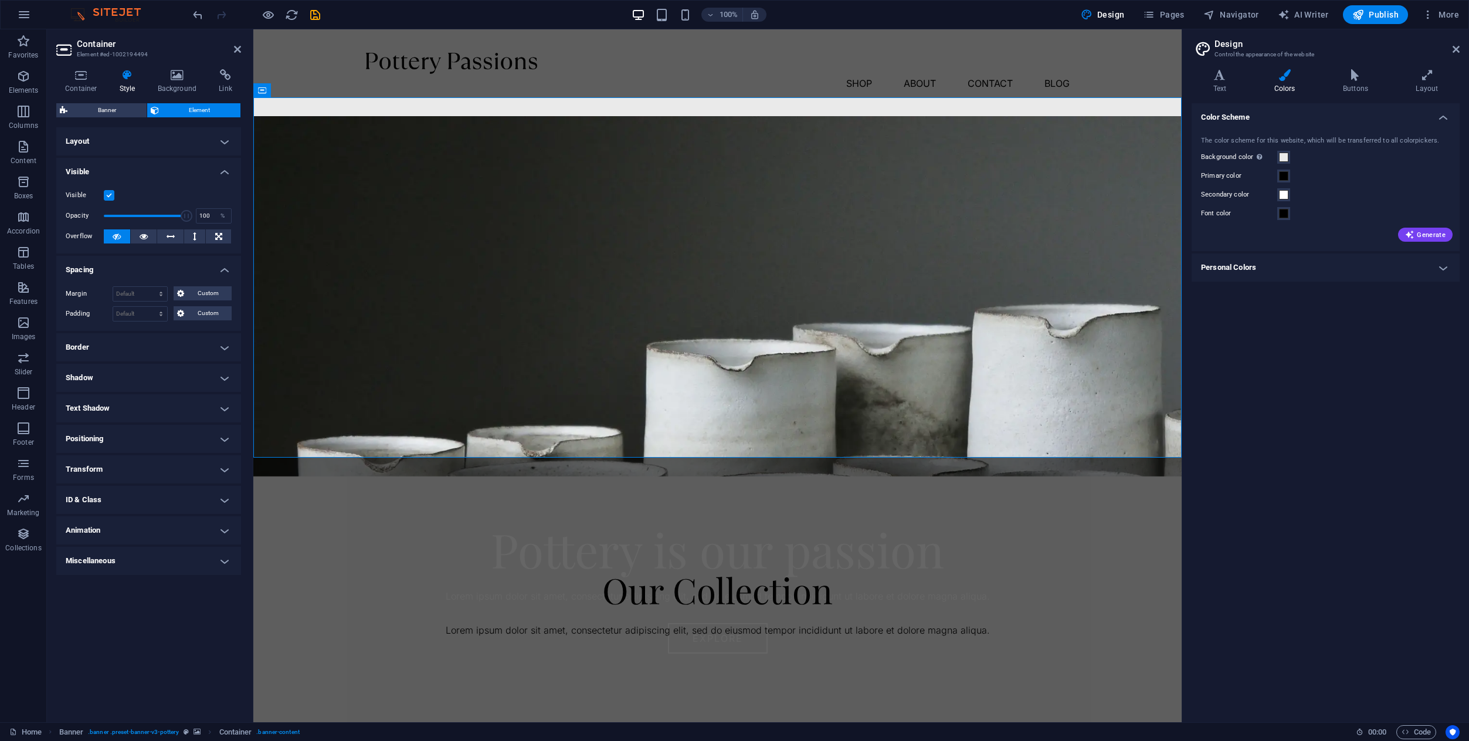
click at [139, 171] on h4 "Visible" at bounding box center [148, 168] width 185 height 21
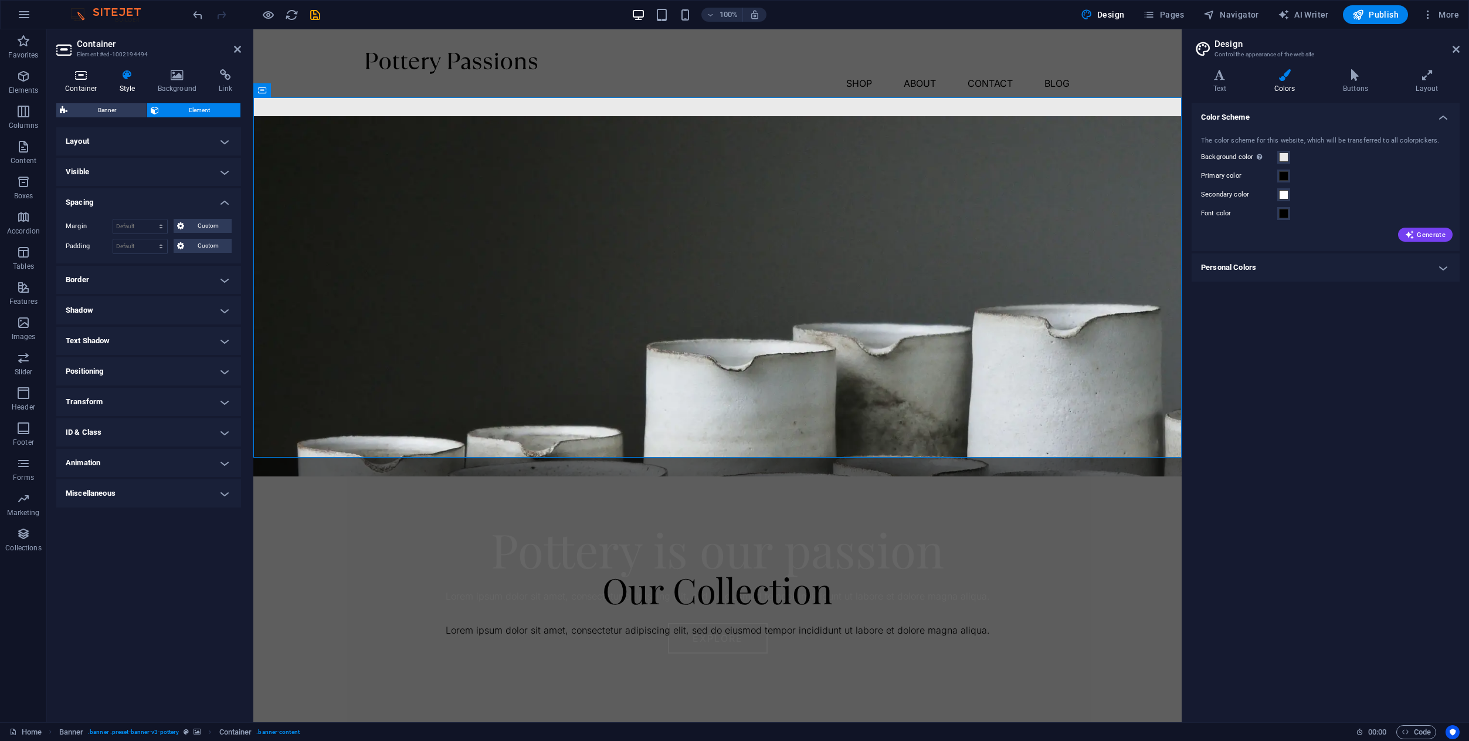
click at [89, 83] on h4 "Container" at bounding box center [83, 81] width 55 height 25
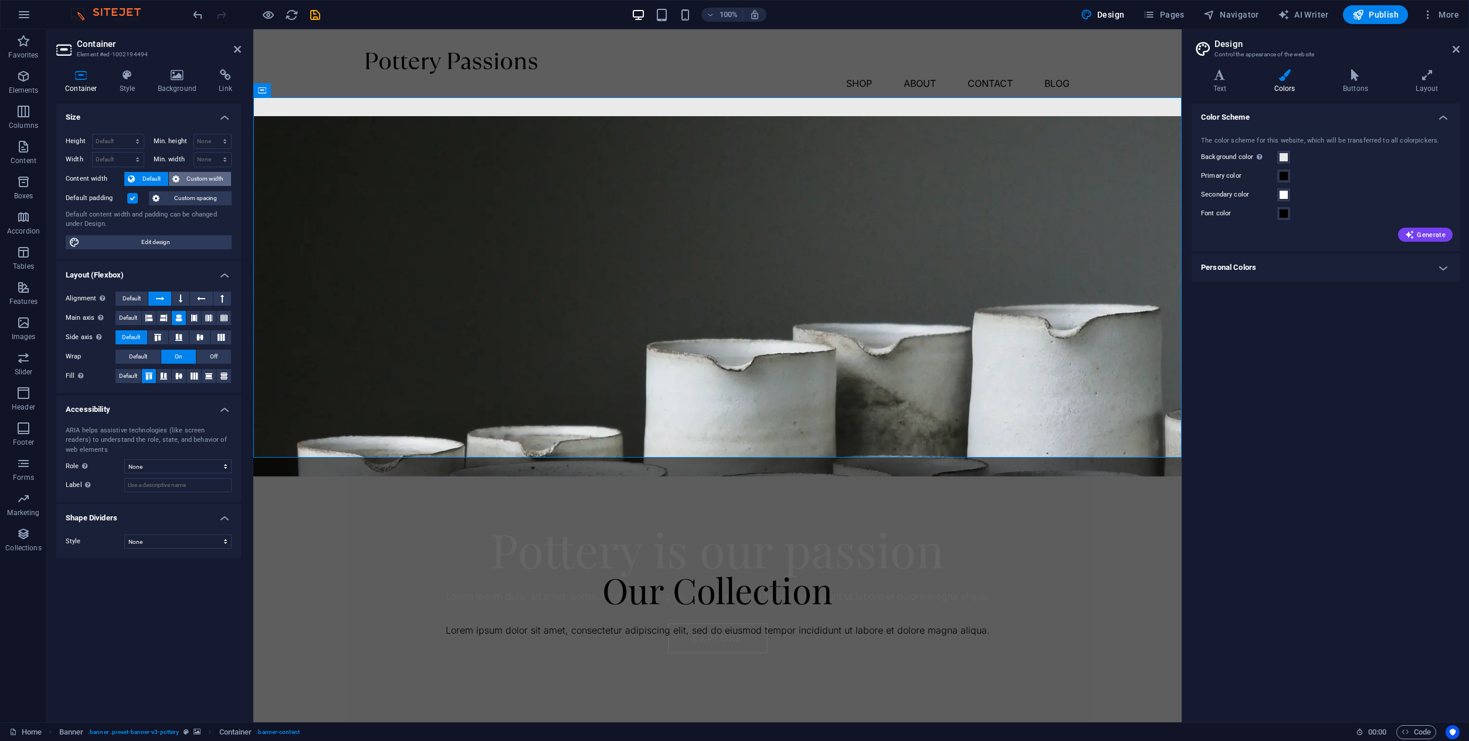
click at [186, 182] on span "Custom width" at bounding box center [205, 179] width 45 height 14
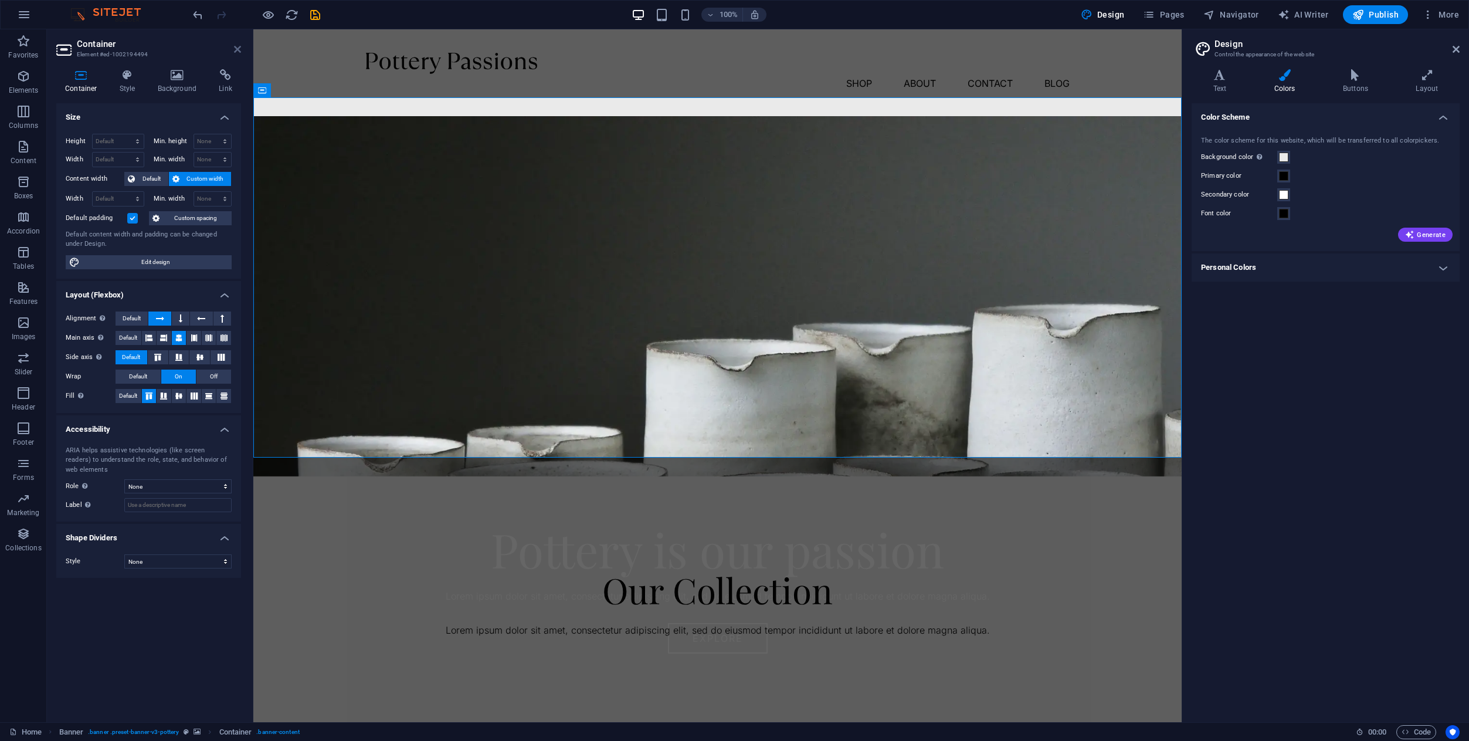
click at [237, 48] on icon at bounding box center [237, 49] width 7 height 9
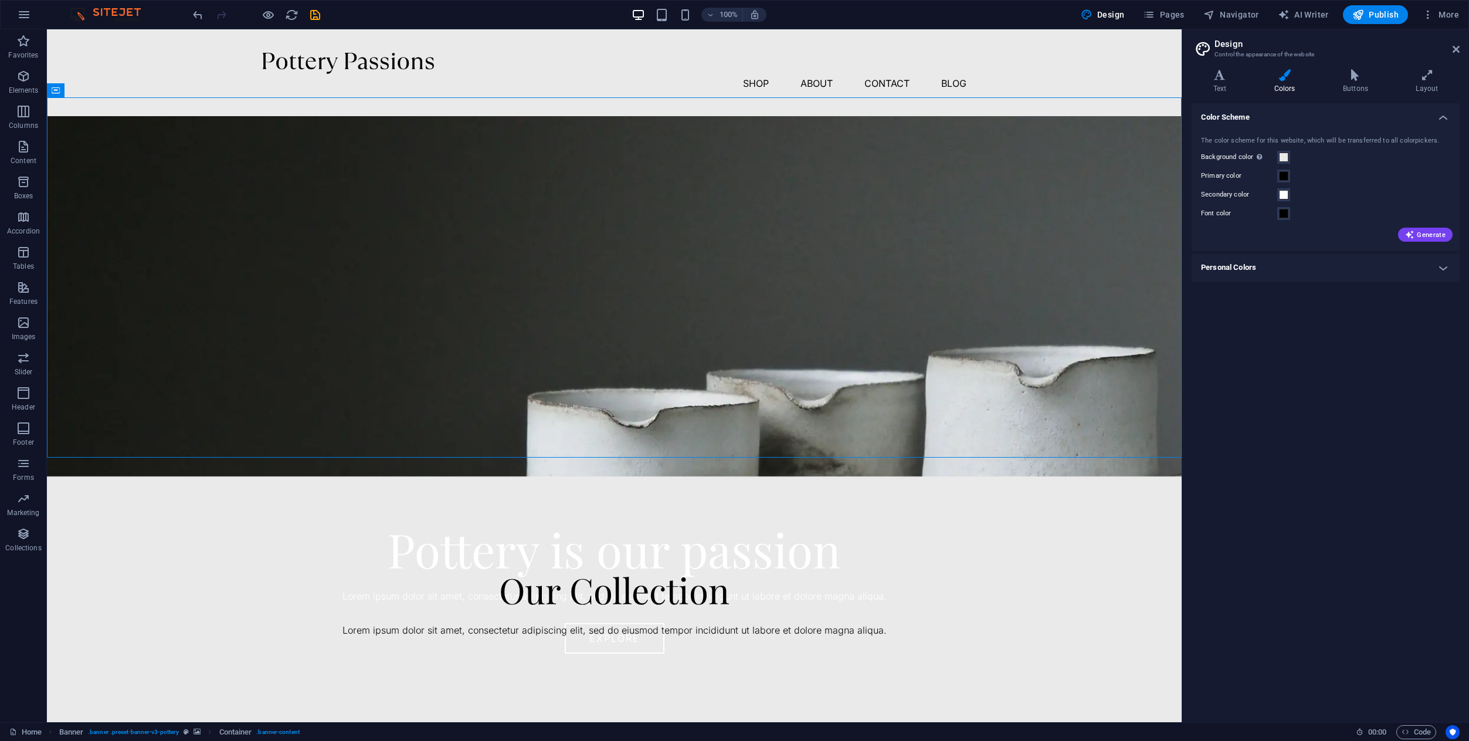
click at [1391, 259] on h4 "Personal Colors" at bounding box center [1326, 267] width 268 height 28
click at [1391, 259] on h4 "Personal Colors" at bounding box center [1326, 263] width 268 height 21
click at [629, 623] on div "Explore" at bounding box center [614, 638] width 1135 height 30
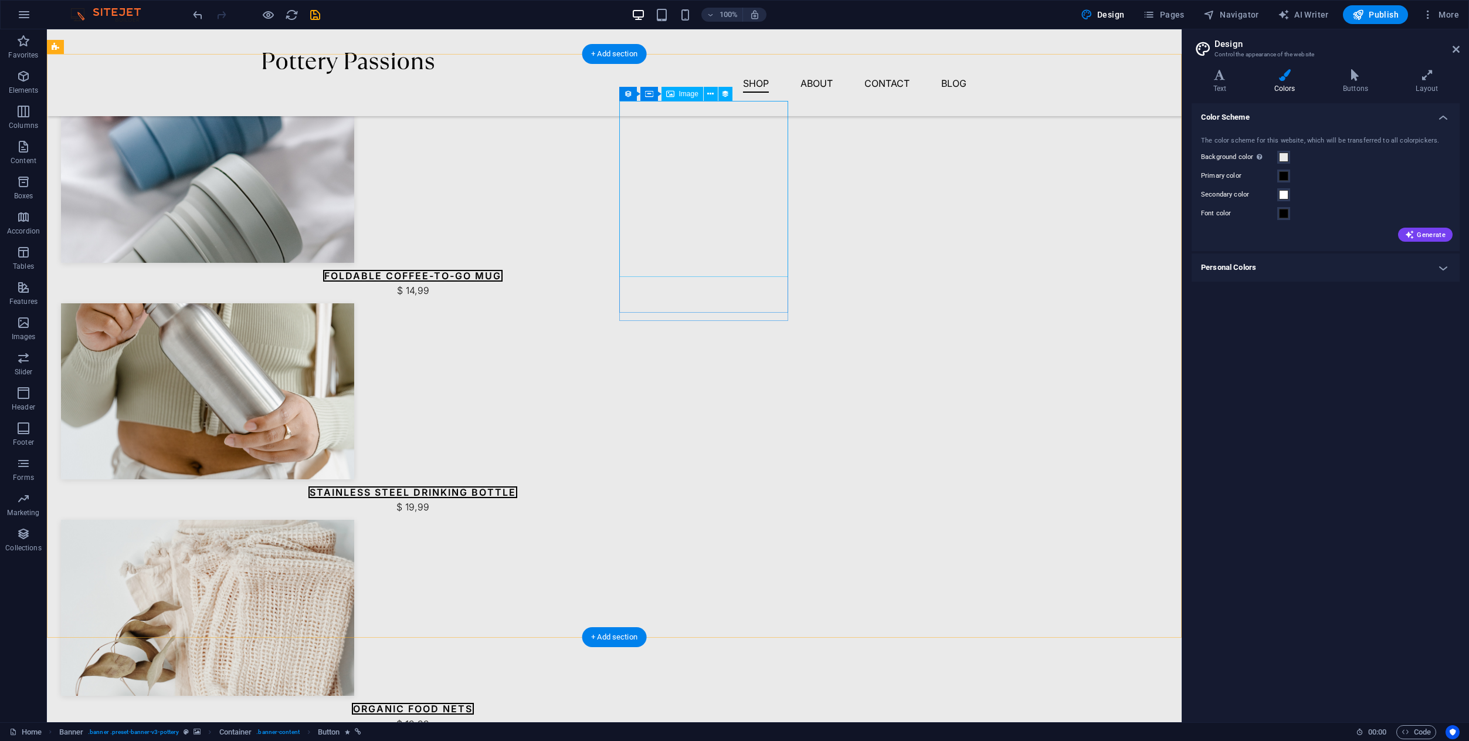
scroll to position [582, 0]
click at [593, 484] on div "Stainless Steel Drinking Bottle" at bounding box center [413, 491] width 704 height 15
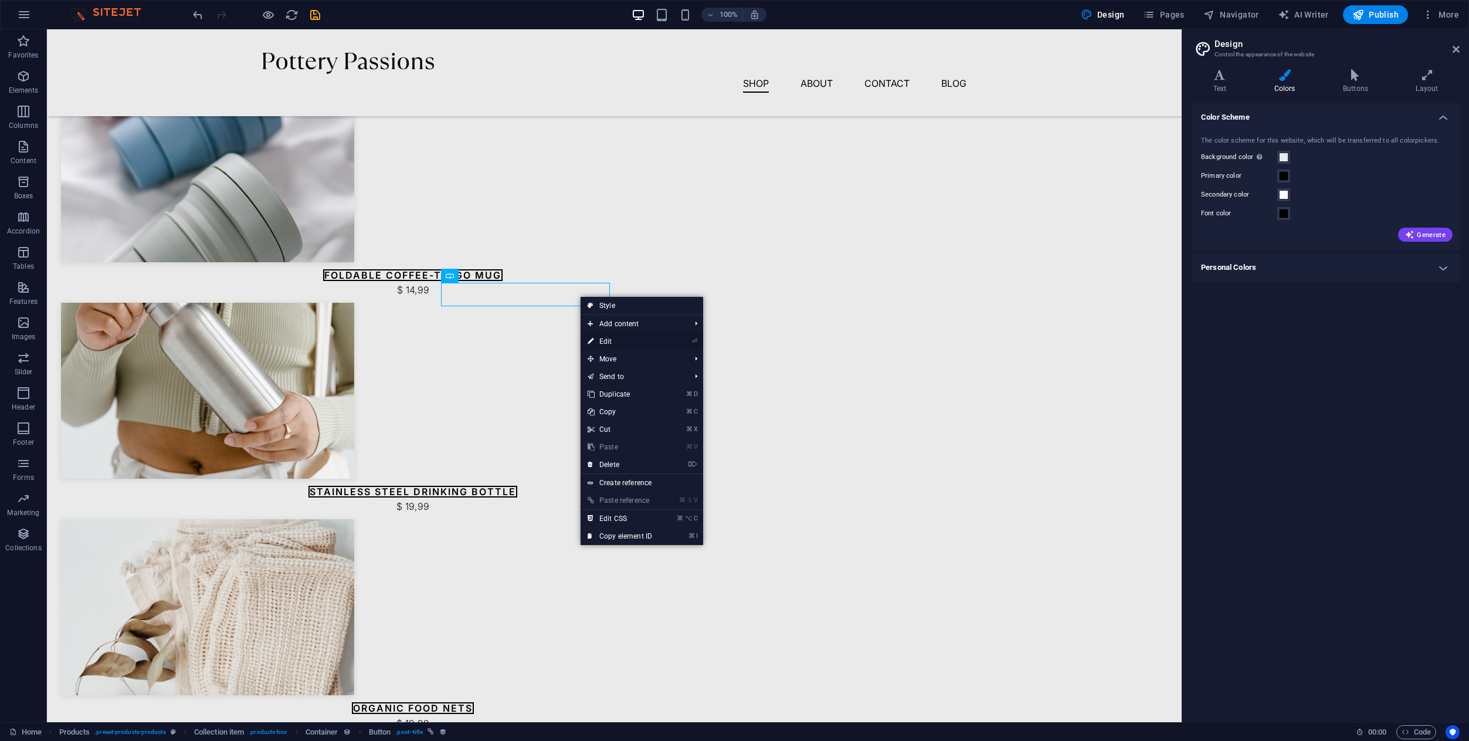
click at [599, 340] on link "⏎ Edit" at bounding box center [620, 341] width 79 height 18
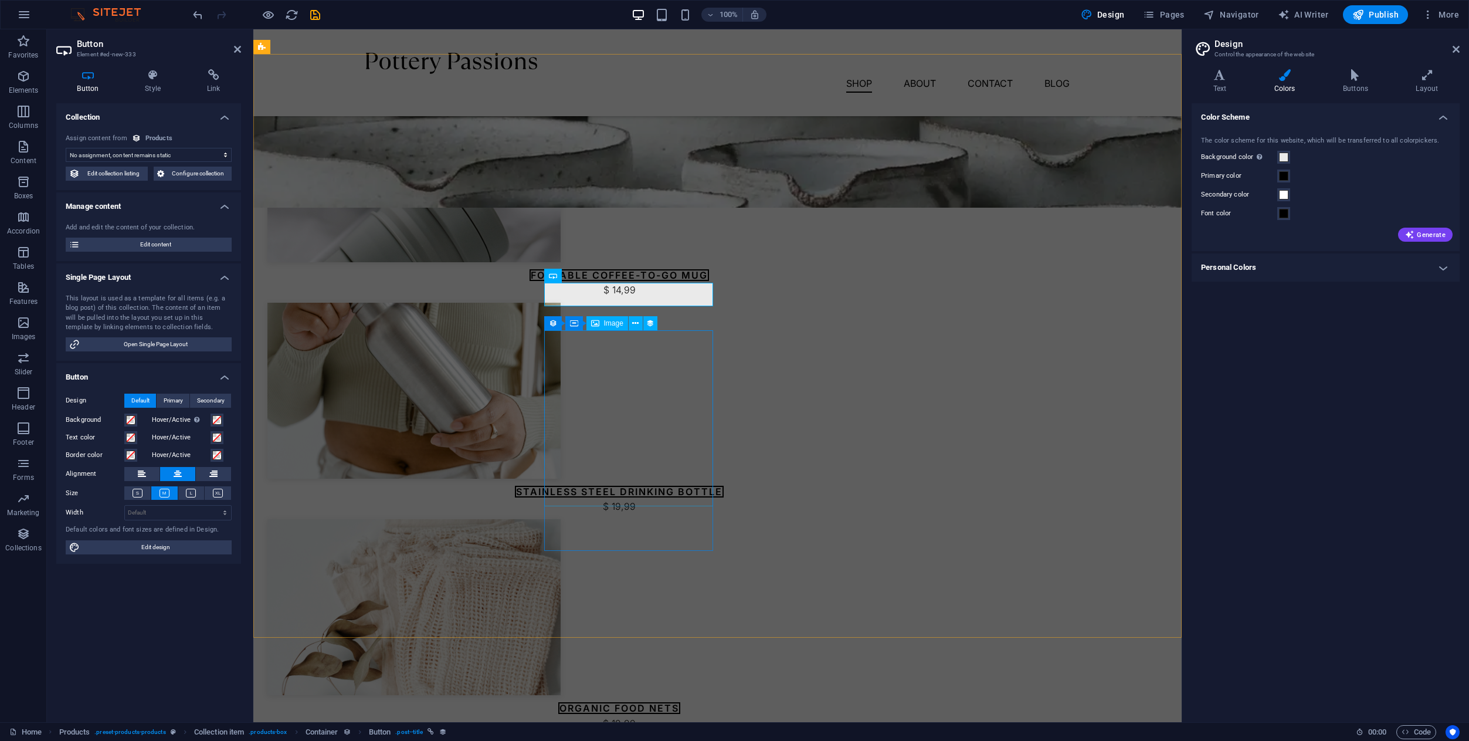
select select "name"
click at [193, 491] on icon at bounding box center [191, 492] width 10 height 9
click at [163, 493] on icon at bounding box center [165, 492] width 10 height 9
click at [168, 540] on span "Edit design" at bounding box center [155, 547] width 145 height 14
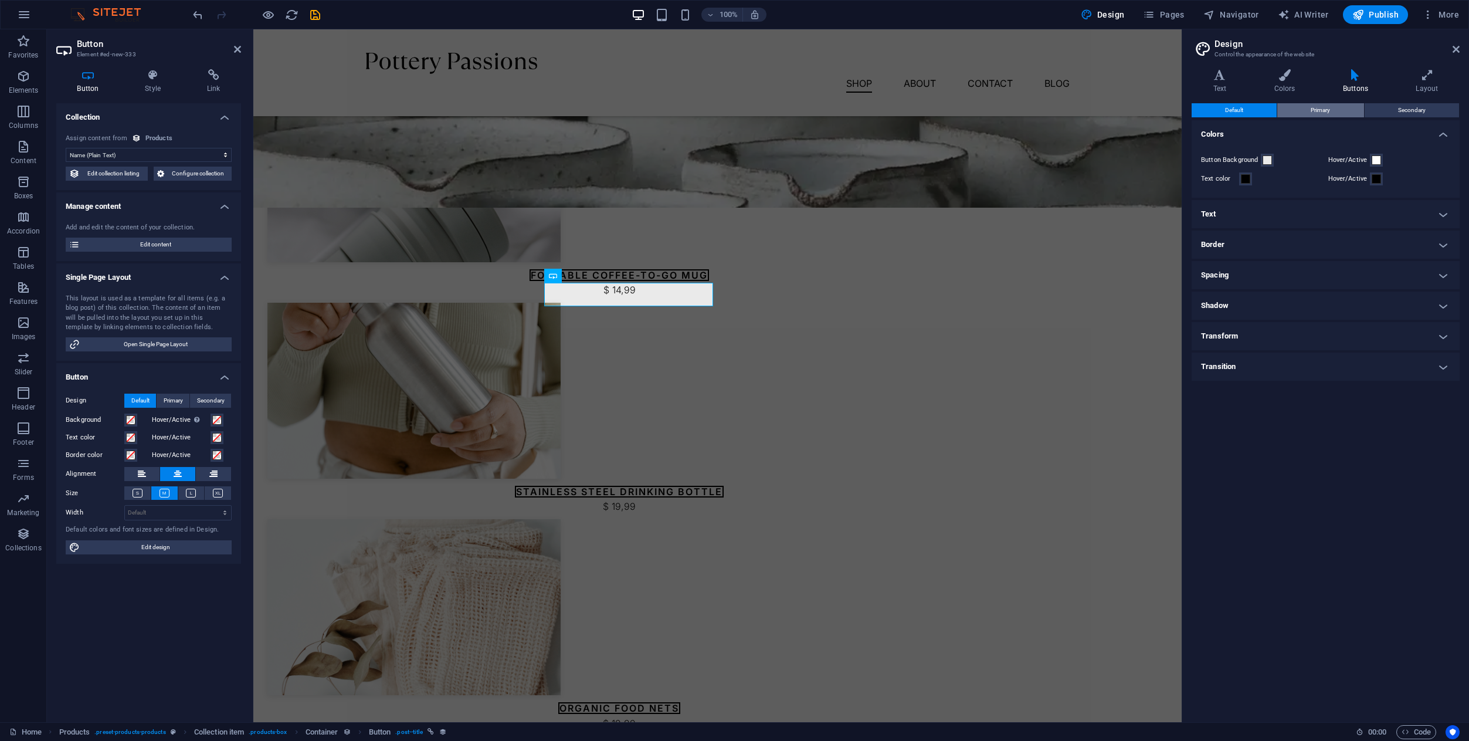
click at [1336, 114] on button "Primary" at bounding box center [1320, 110] width 86 height 14
click at [1387, 105] on button "Secondary" at bounding box center [1412, 110] width 94 height 14
click at [1299, 240] on h4 "Border" at bounding box center [1326, 244] width 268 height 28
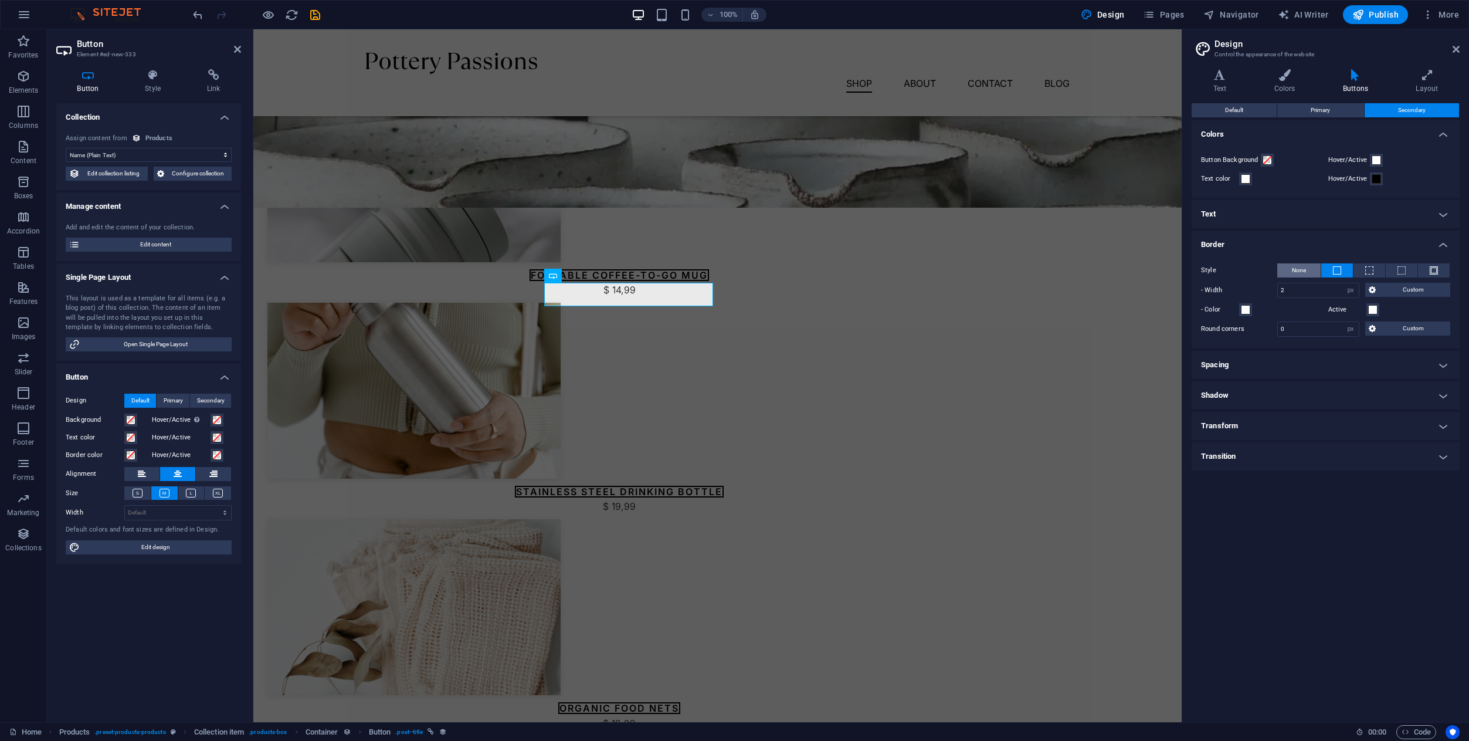
click at [1306, 269] on button "None" at bounding box center [1298, 270] width 43 height 14
click at [1231, 392] on h4 "Shadow" at bounding box center [1326, 395] width 268 height 28
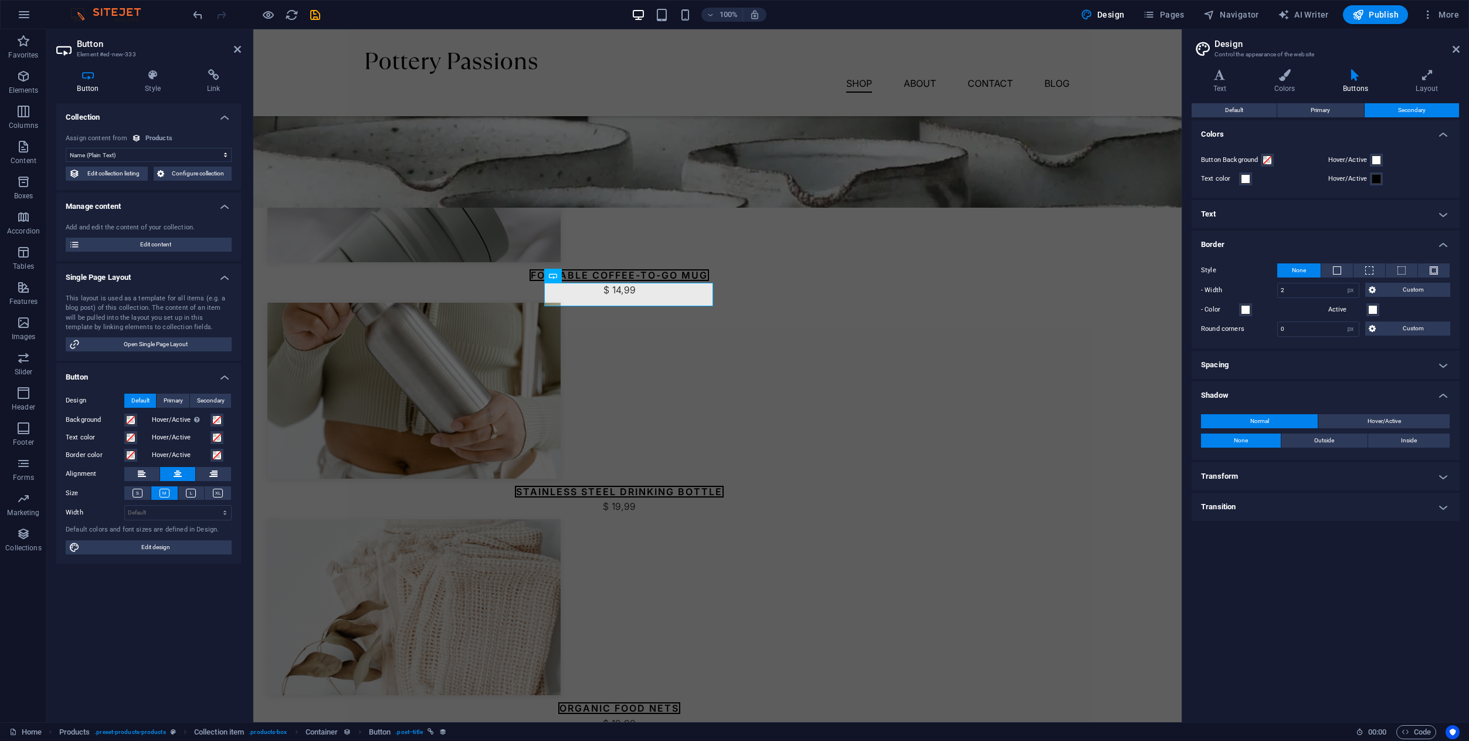
click at [1231, 391] on h4 "Shadow" at bounding box center [1326, 391] width 268 height 21
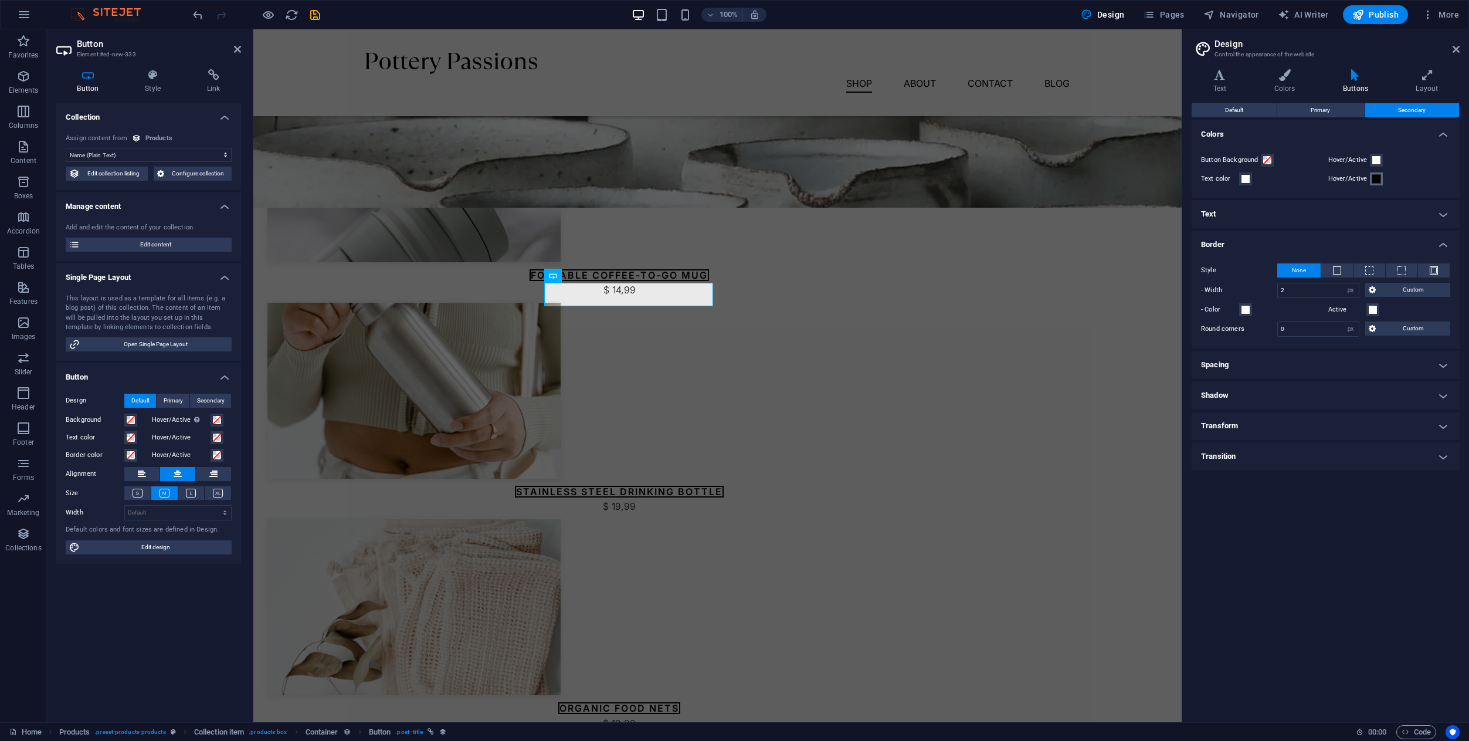
click at [1371, 184] on button "Hover/Active" at bounding box center [1376, 178] width 13 height 13
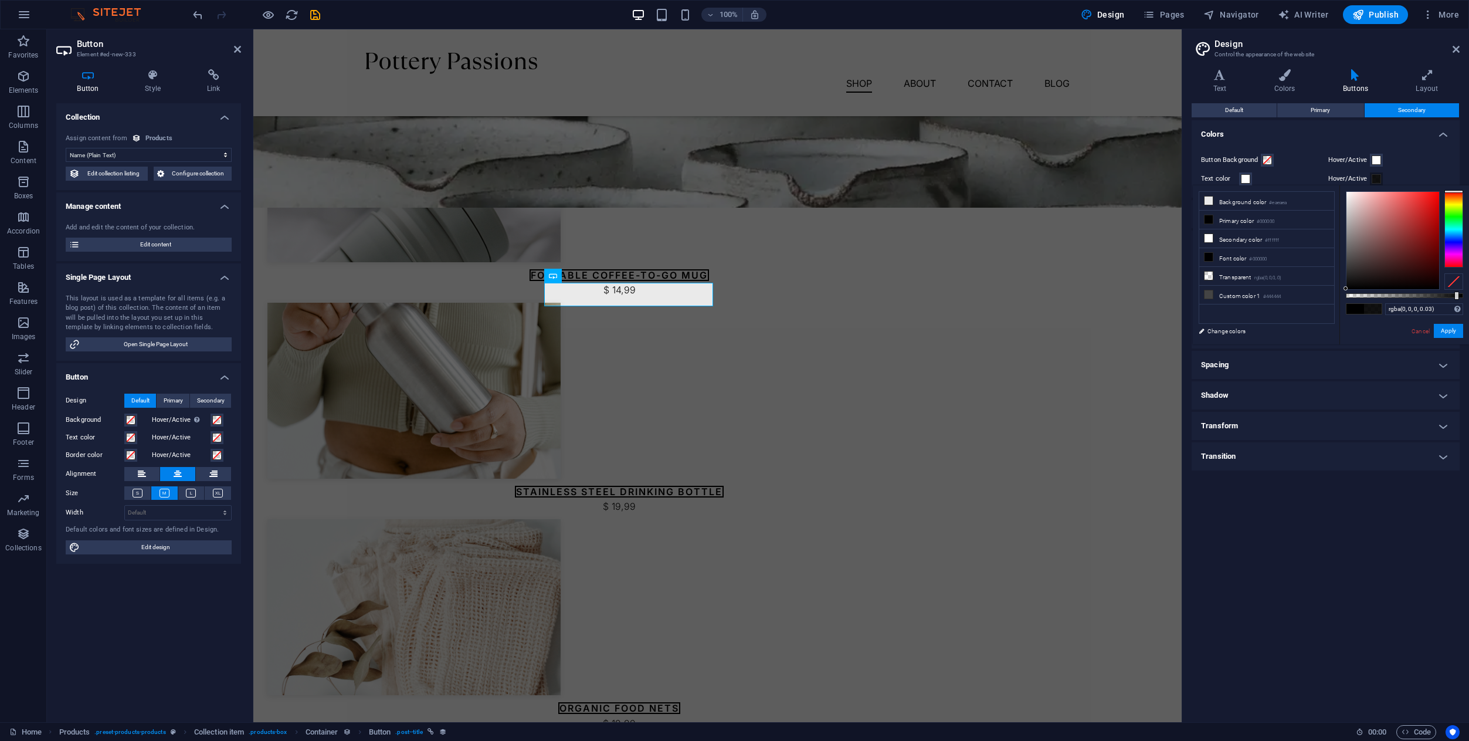
type input "rgba(0, 0, 0, 0)"
drag, startPoint x: 1462, startPoint y: 297, endPoint x: 1277, endPoint y: 311, distance: 185.8
click at [1277, 311] on div "less Background color #eaeaea Primary color #000000 Secondary color #ffffff Fon…" at bounding box center [1331, 264] width 276 height 159
click at [1420, 330] on link "Cancel" at bounding box center [1420, 331] width 21 height 9
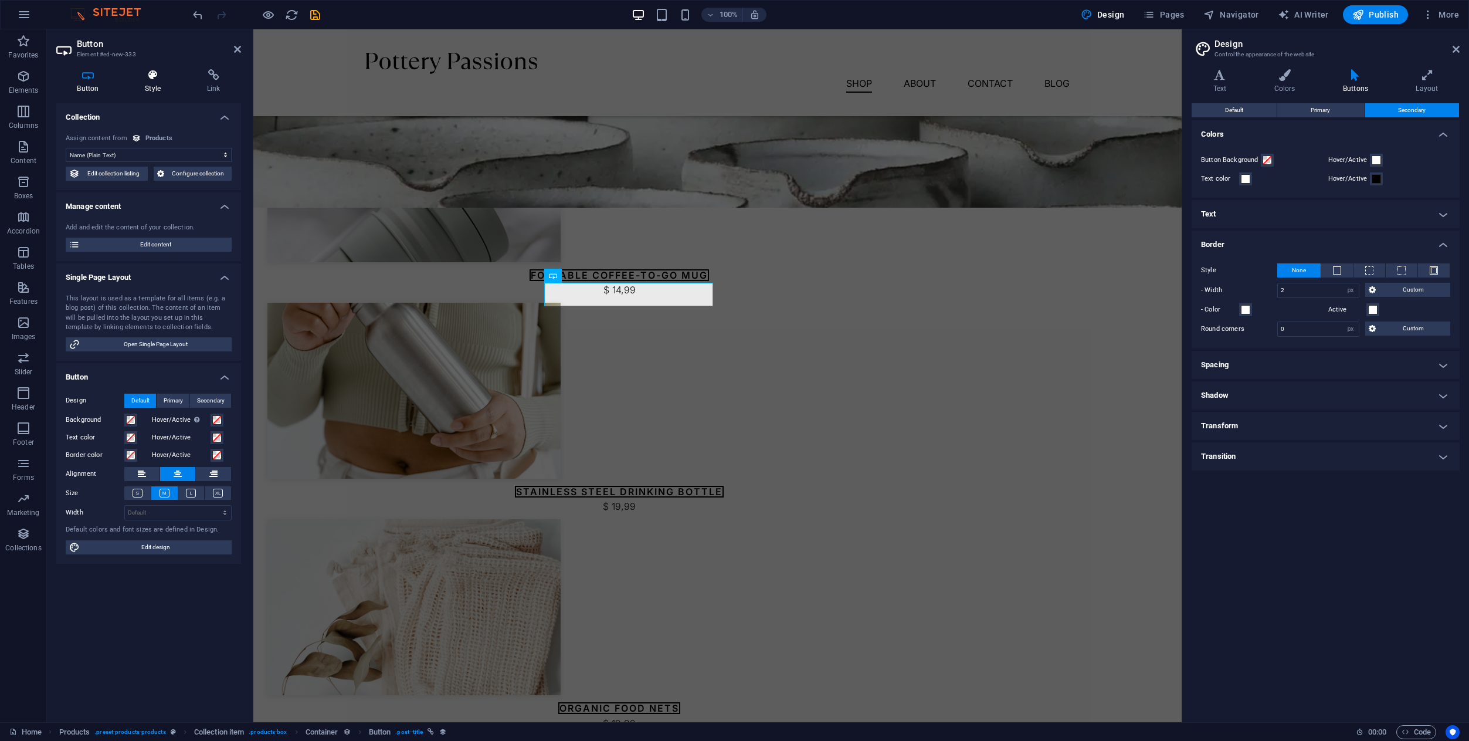
click at [152, 83] on h4 "Style" at bounding box center [155, 81] width 62 height 25
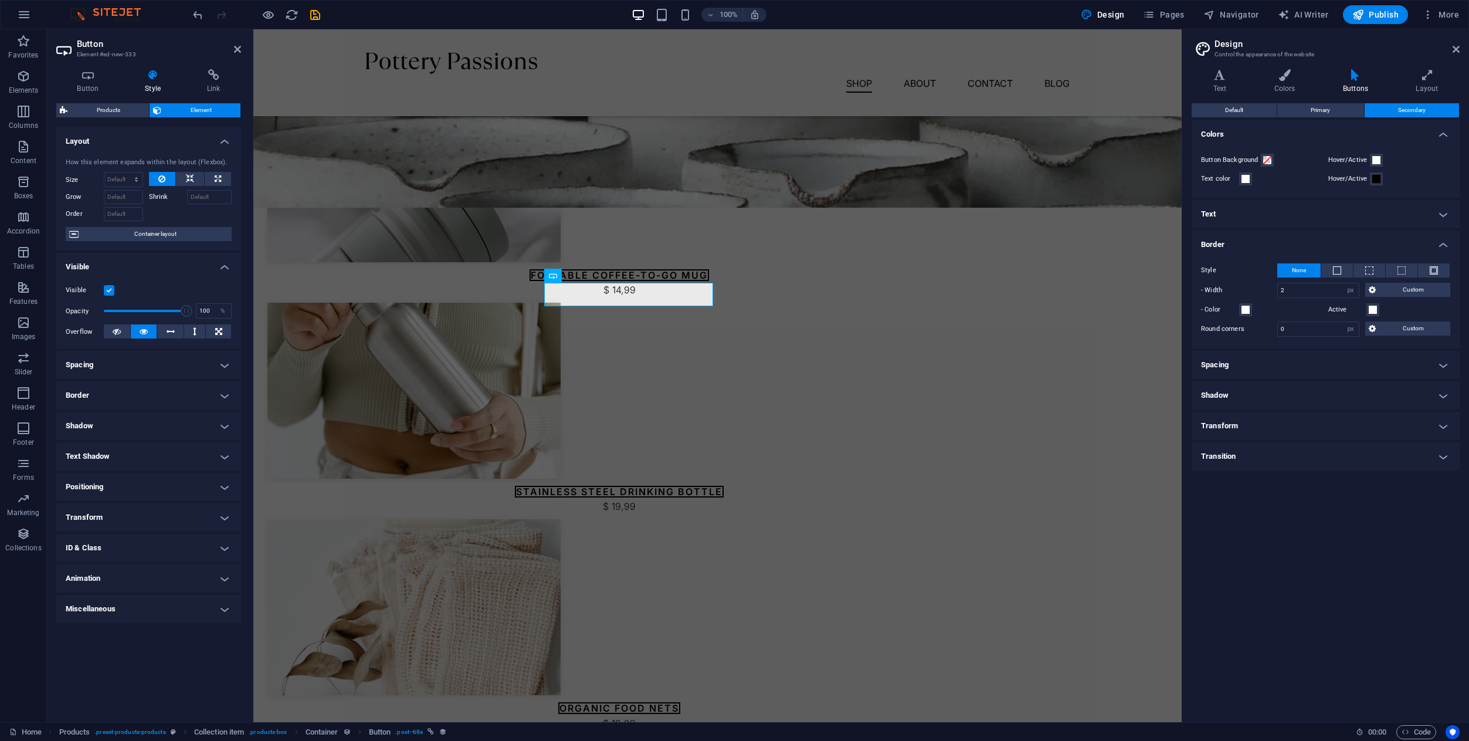
click at [111, 291] on label at bounding box center [109, 290] width 11 height 11
click at [0, 0] on input "Visible" at bounding box center [0, 0] width 0 height 0
click at [111, 291] on label at bounding box center [109, 290] width 11 height 11
click at [0, 0] on input "Visible" at bounding box center [0, 0] width 0 height 0
click at [144, 362] on h4 "Spacing" at bounding box center [148, 365] width 185 height 28
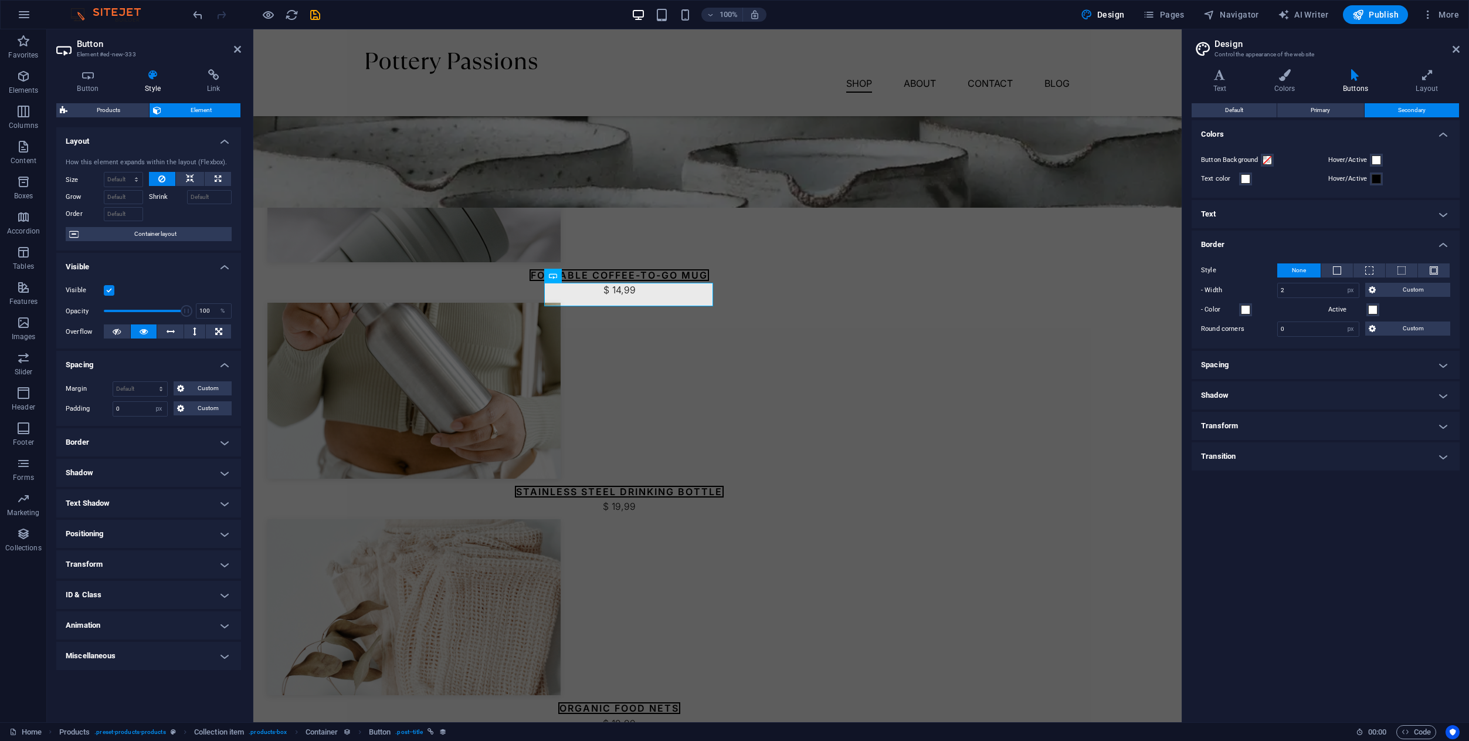
click at [138, 446] on h4 "Border" at bounding box center [148, 442] width 185 height 28
click at [126, 517] on h4 "Shadow" at bounding box center [148, 520] width 185 height 28
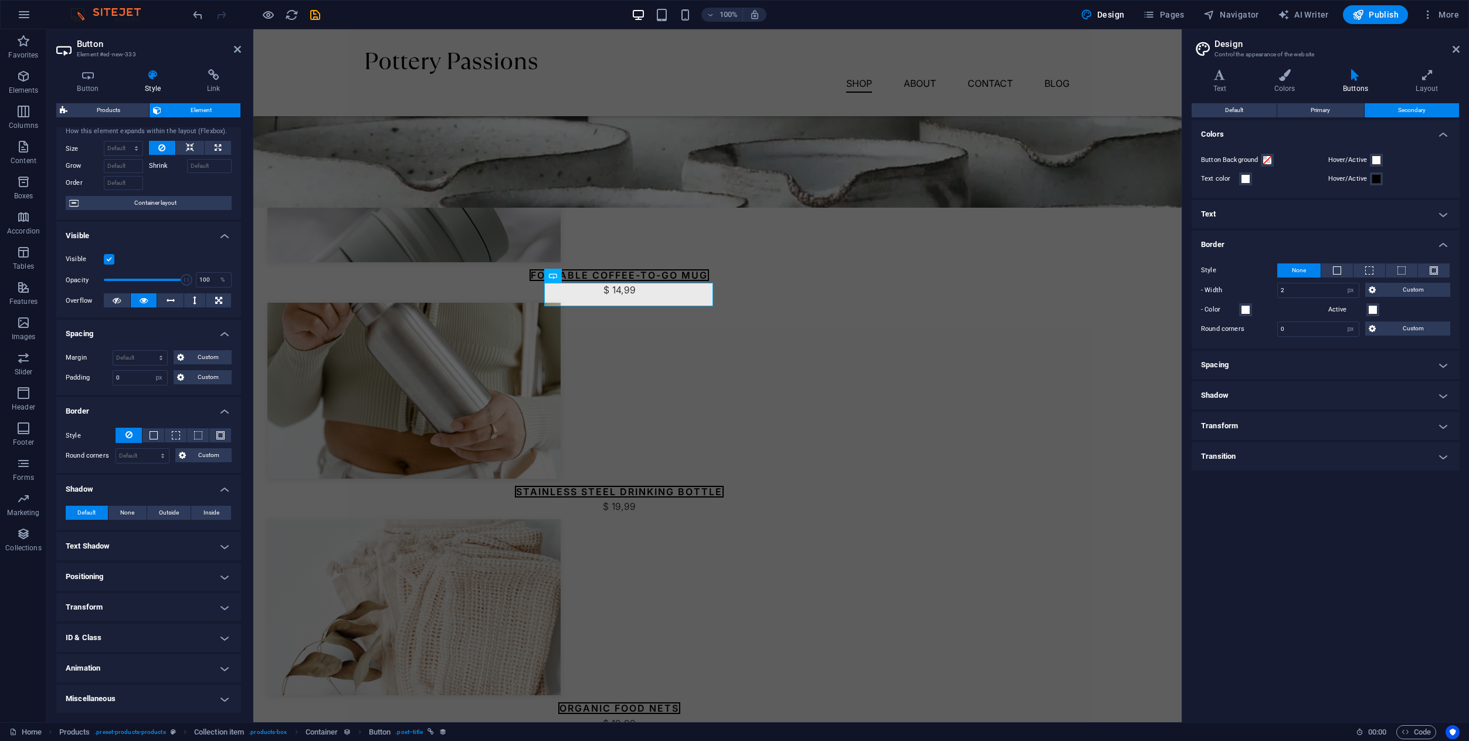
scroll to position [0, 0]
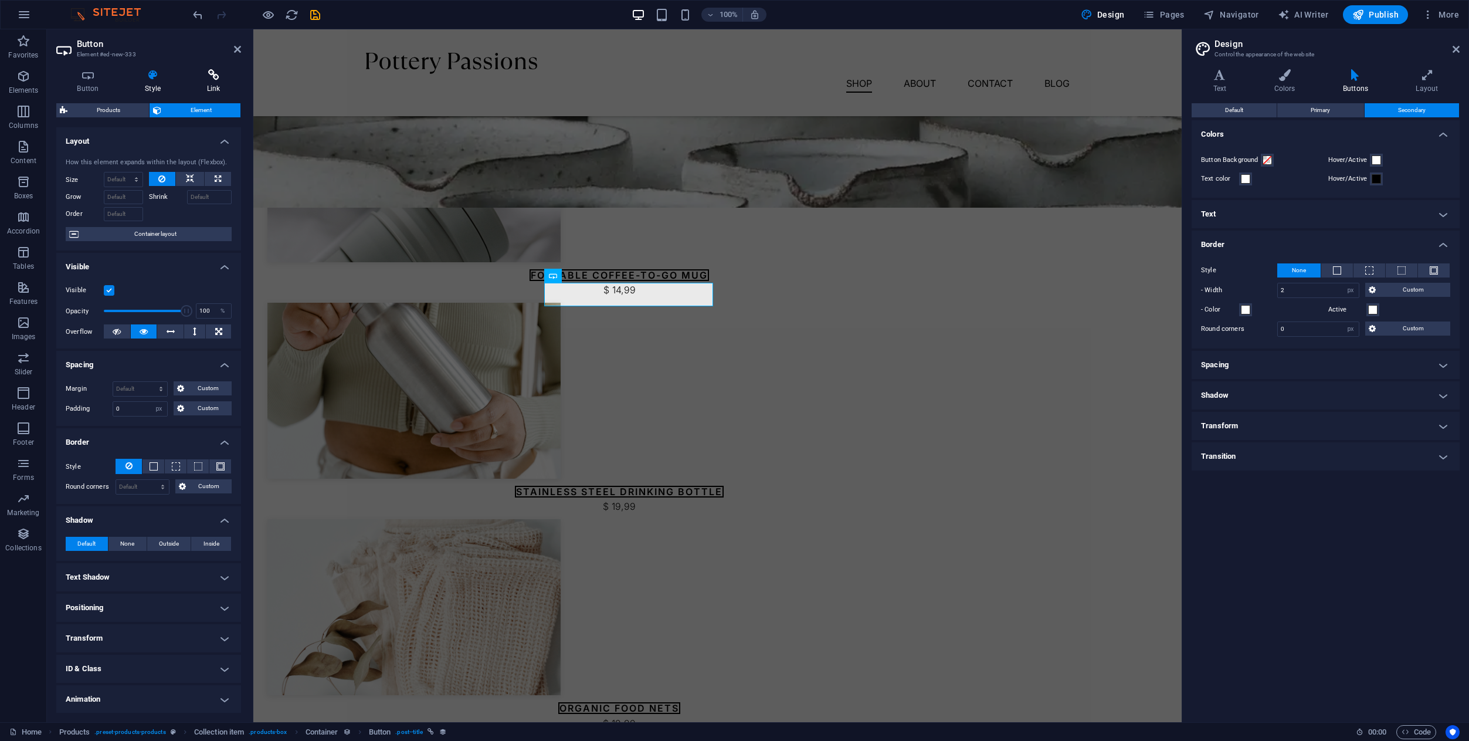
click at [214, 73] on icon at bounding box center [213, 75] width 55 height 12
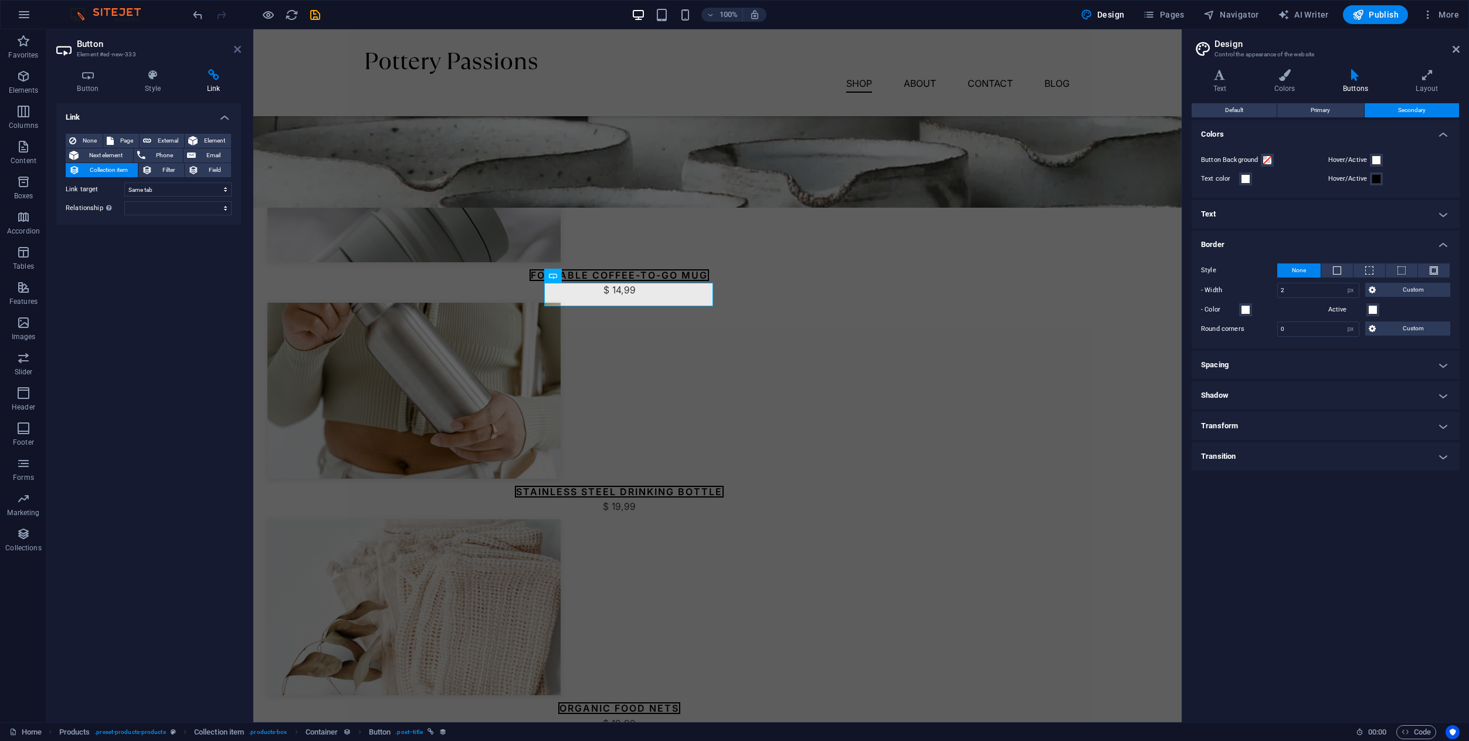
click at [240, 45] on icon at bounding box center [237, 49] width 7 height 9
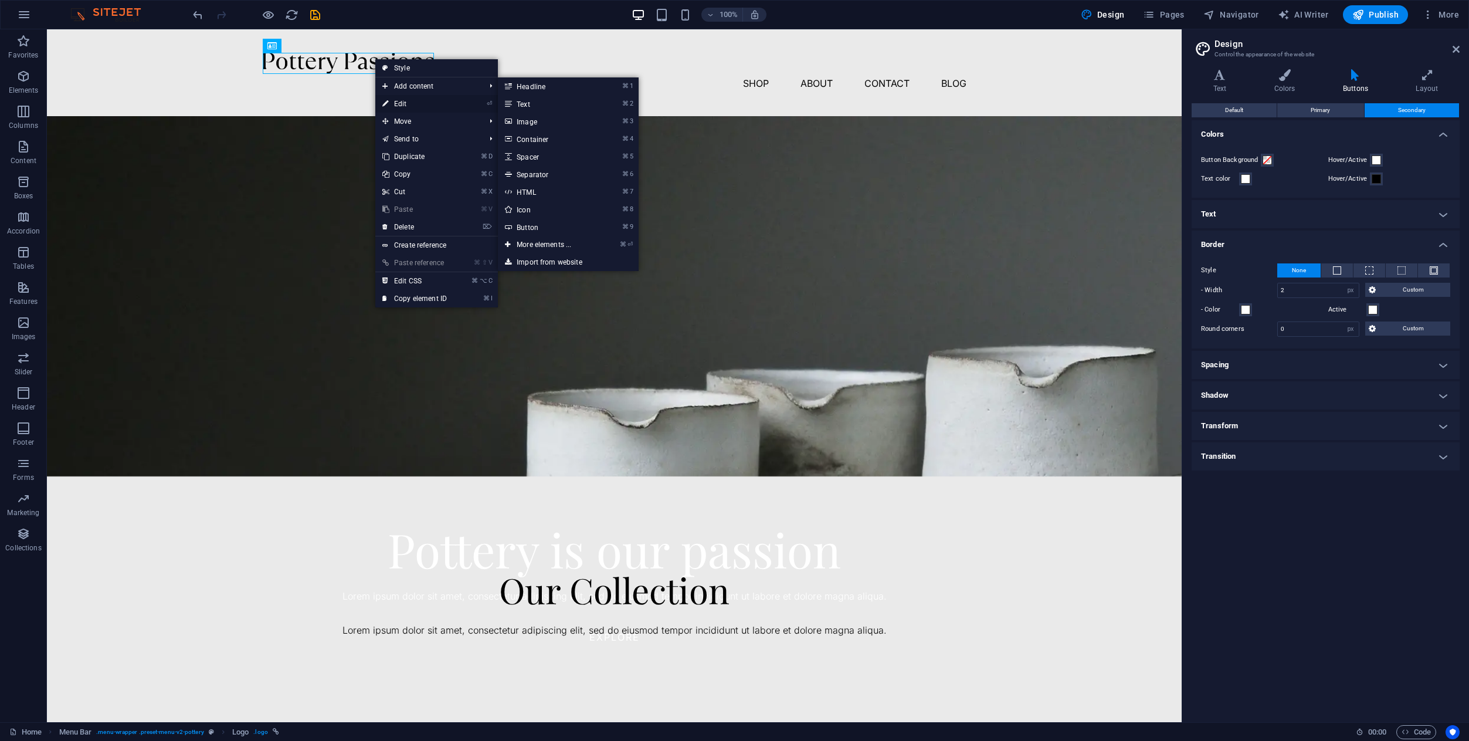
click at [401, 103] on link "⏎ Edit" at bounding box center [414, 104] width 79 height 18
select select "px"
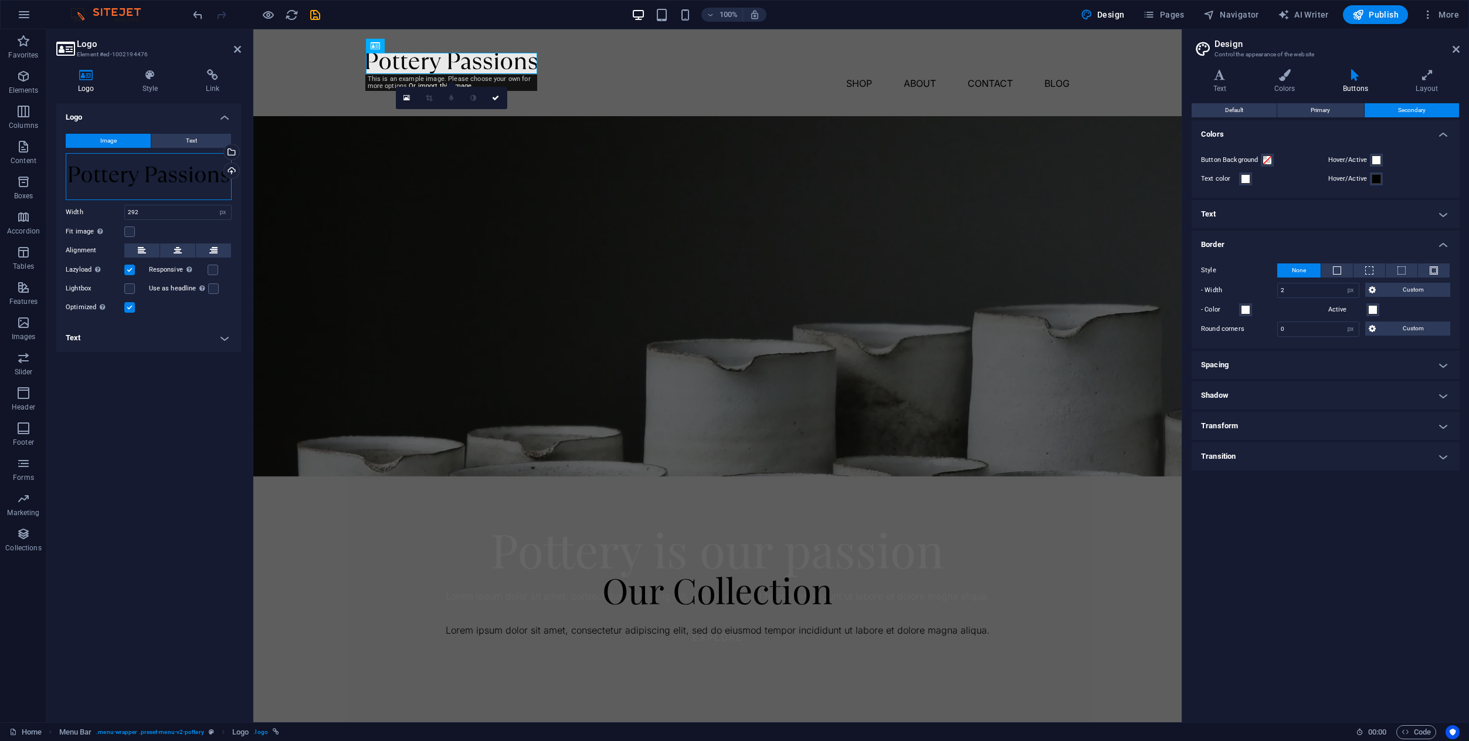
click at [152, 171] on div "Drag files here, click to choose files or select files from Files or our free s…" at bounding box center [149, 176] width 166 height 47
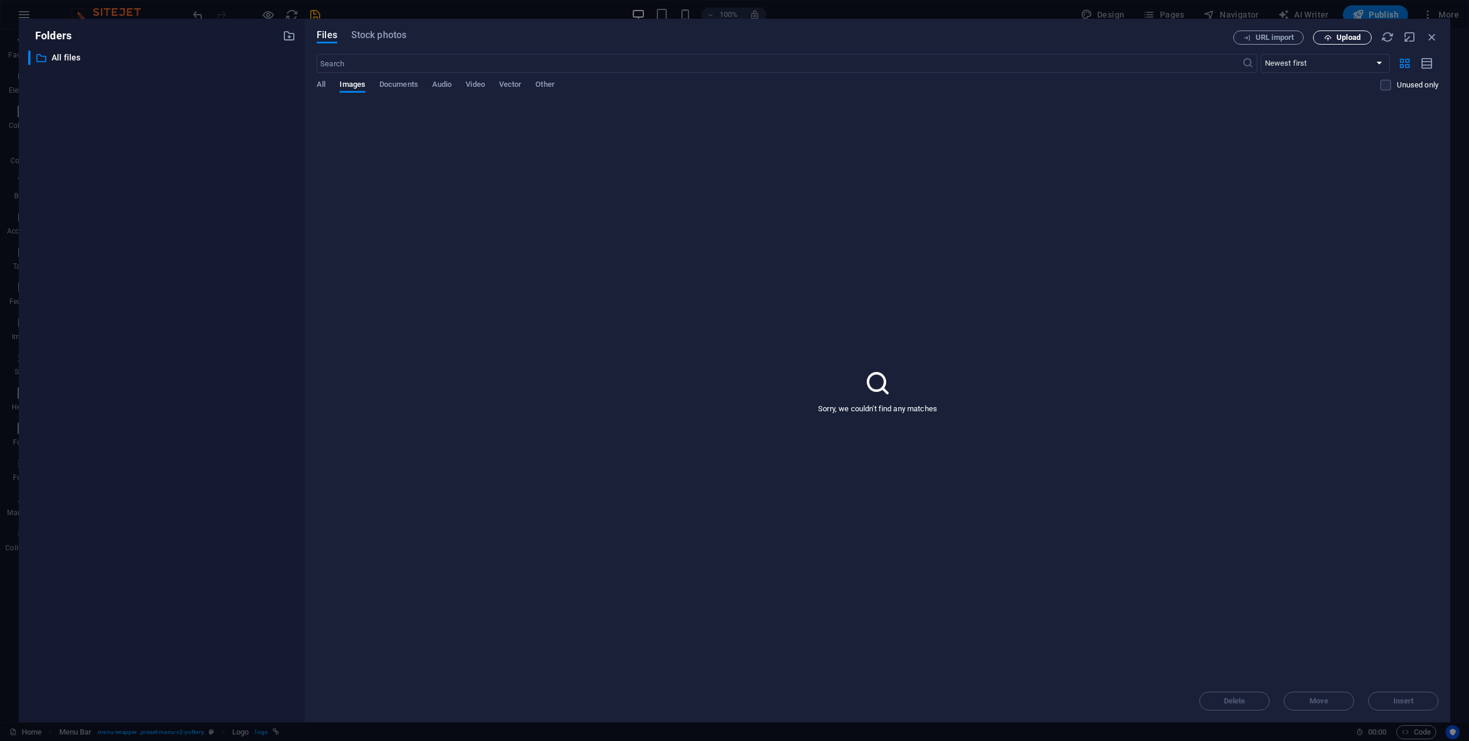
click at [1344, 38] on span "Upload" at bounding box center [1348, 37] width 24 height 7
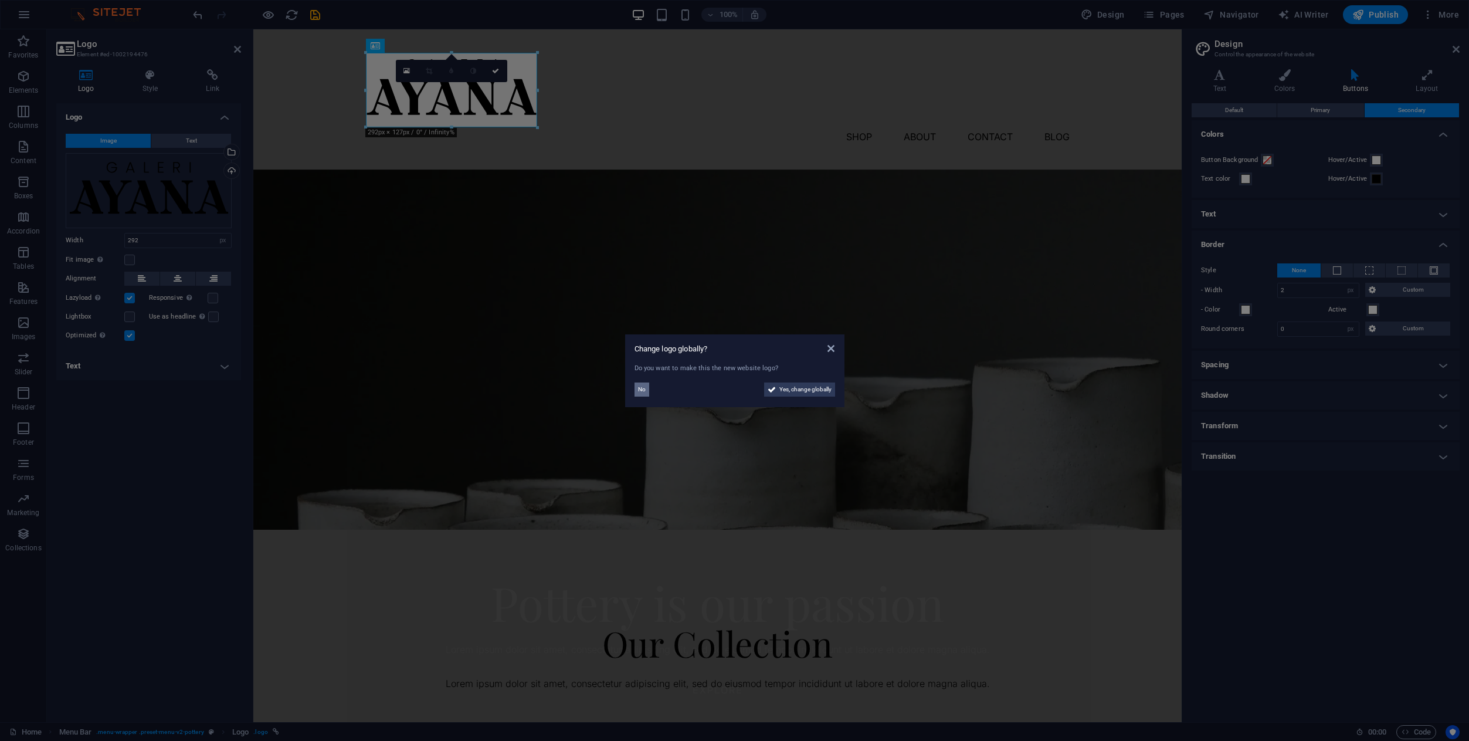
click at [644, 389] on span "No" at bounding box center [642, 389] width 8 height 14
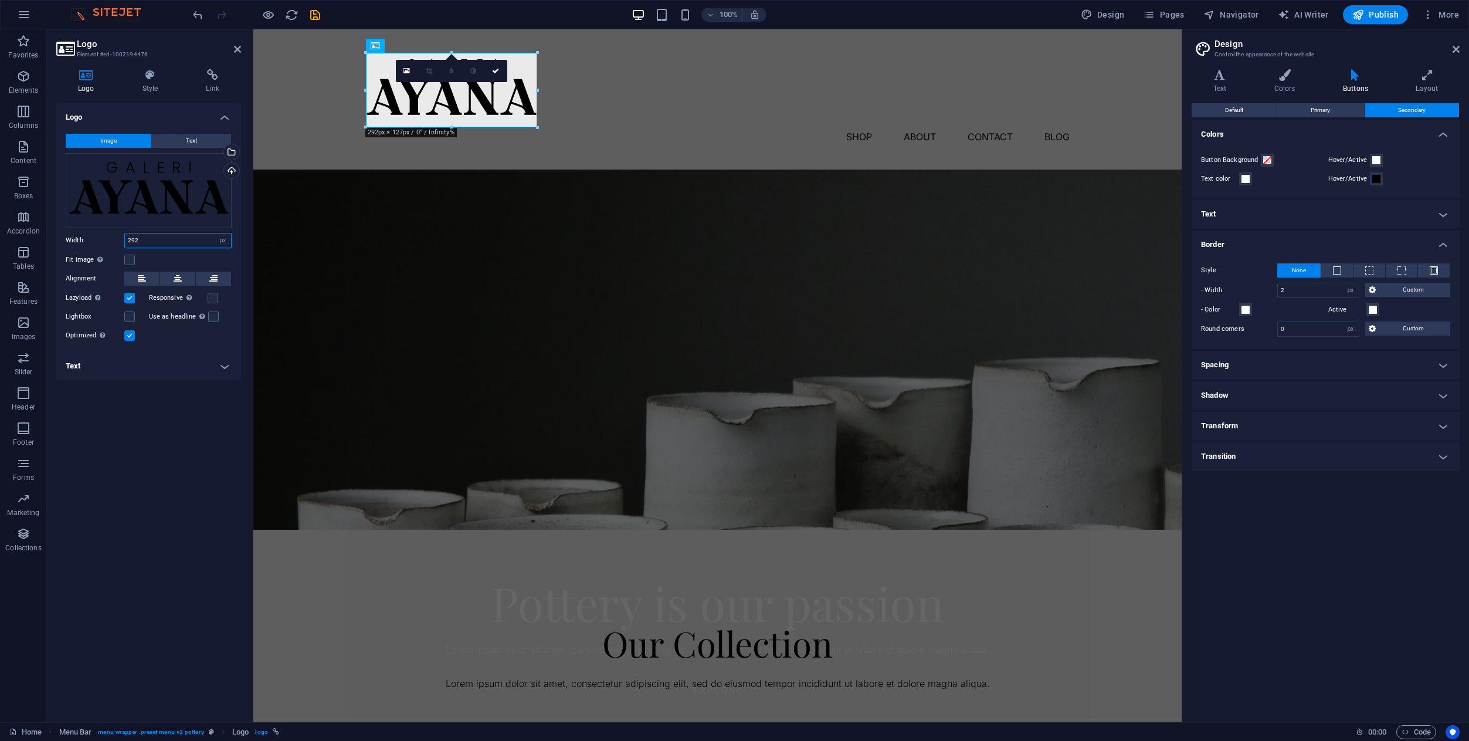
drag, startPoint x: 167, startPoint y: 241, endPoint x: 111, endPoint y: 236, distance: 56.0
click at [111, 236] on div "Width 292 Default auto px rem % em vh vw" at bounding box center [149, 240] width 166 height 15
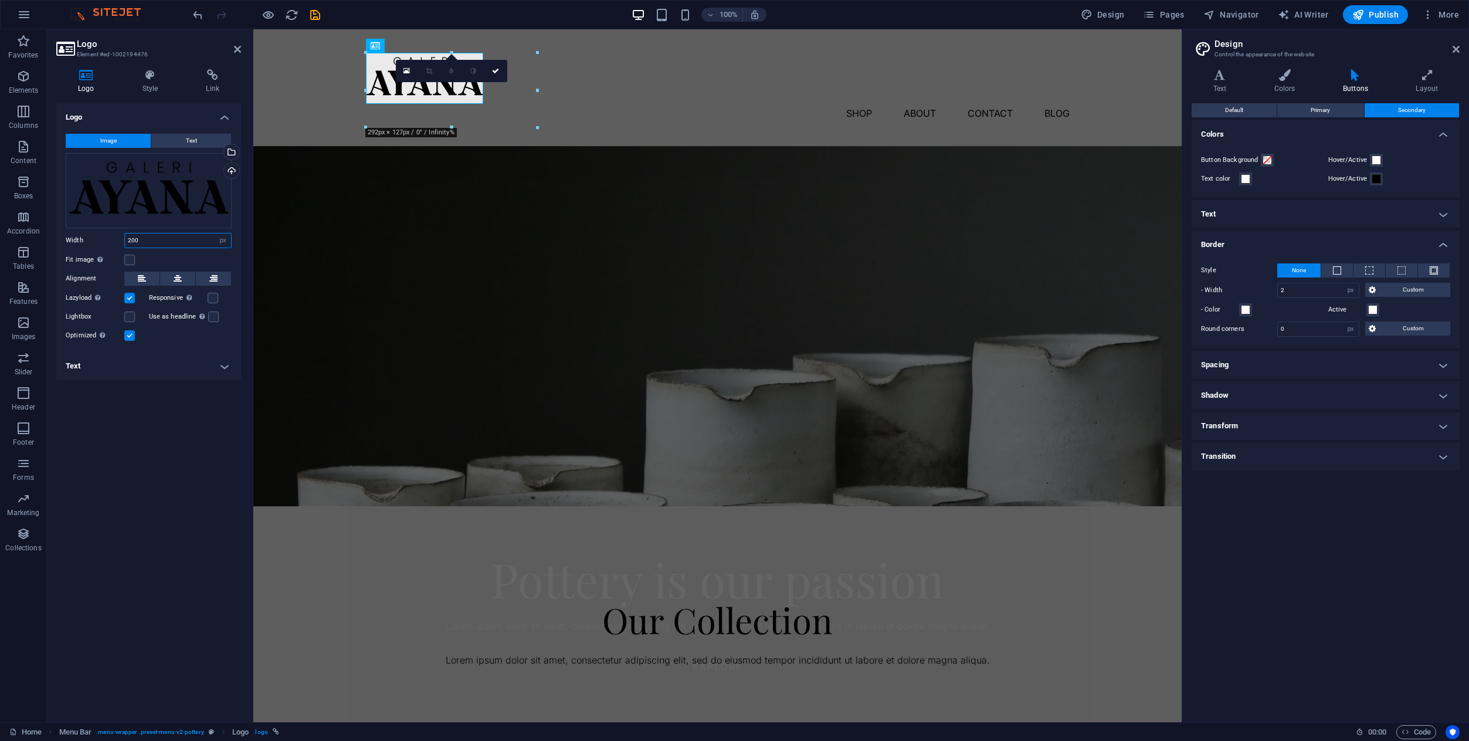
drag, startPoint x: 181, startPoint y: 237, endPoint x: 106, endPoint y: 242, distance: 75.2
click at [106, 242] on div "Width 200 Default auto px rem % em vh vw" at bounding box center [149, 240] width 166 height 15
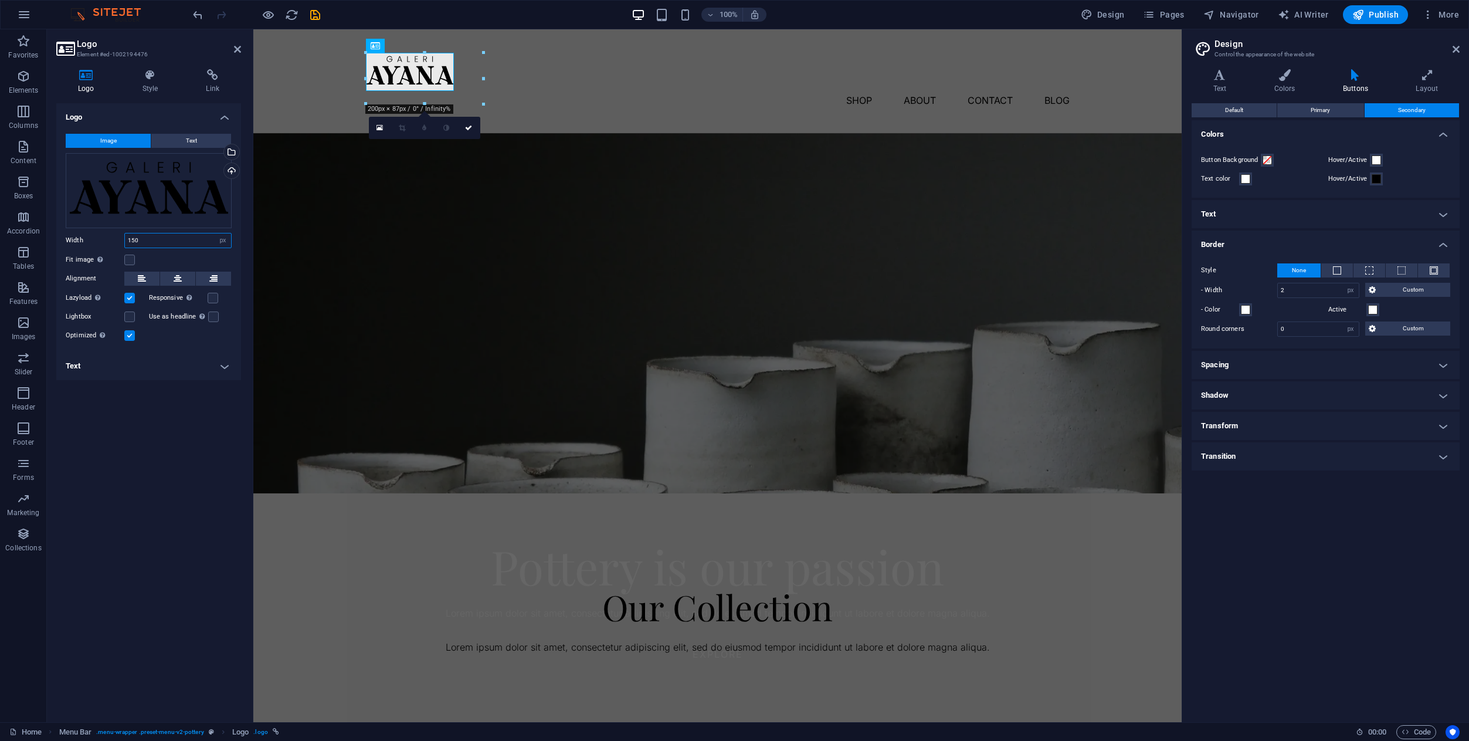
type input "150"
click at [148, 461] on div "Logo Image Text Drag files here, click to choose files or select files from Fil…" at bounding box center [148, 407] width 185 height 609
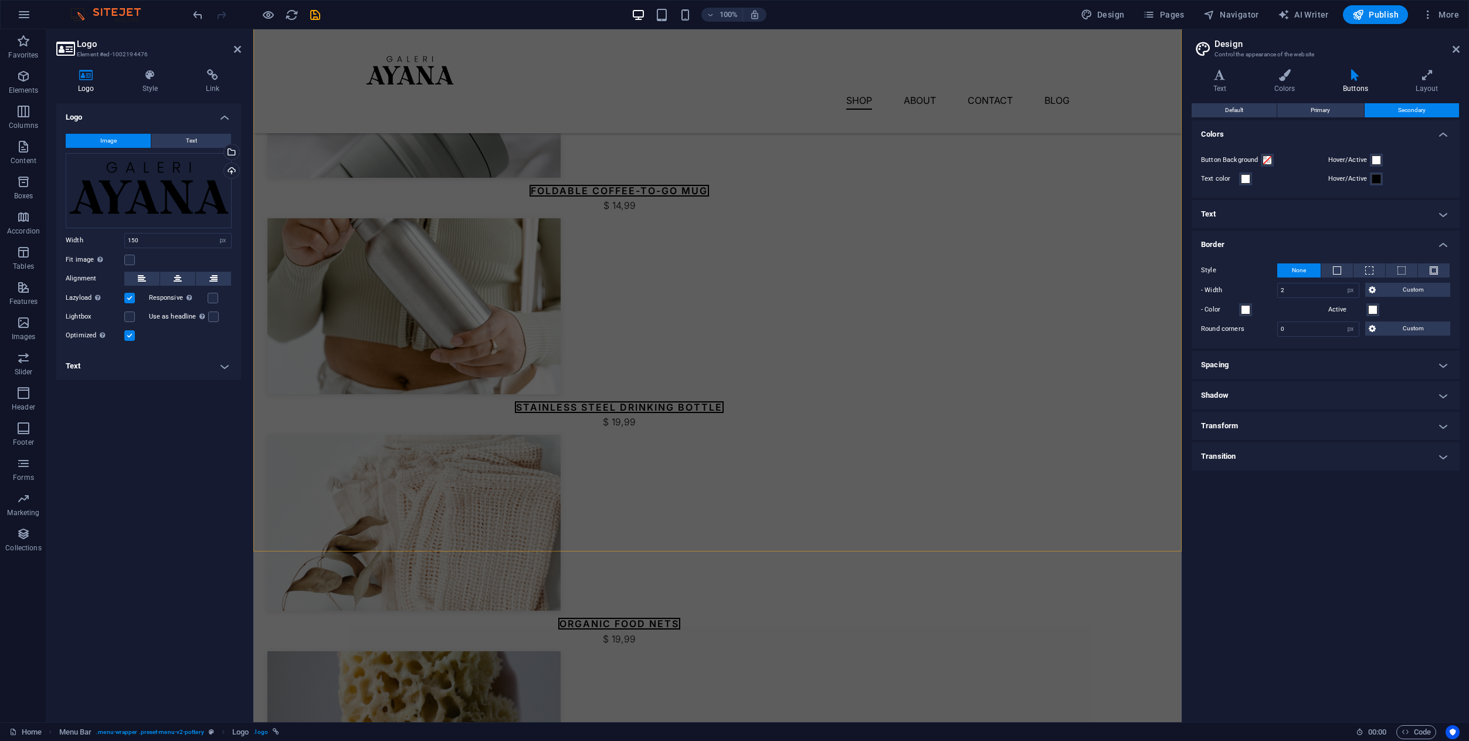
scroll to position [668, 0]
click at [1453, 49] on icon at bounding box center [1456, 49] width 7 height 9
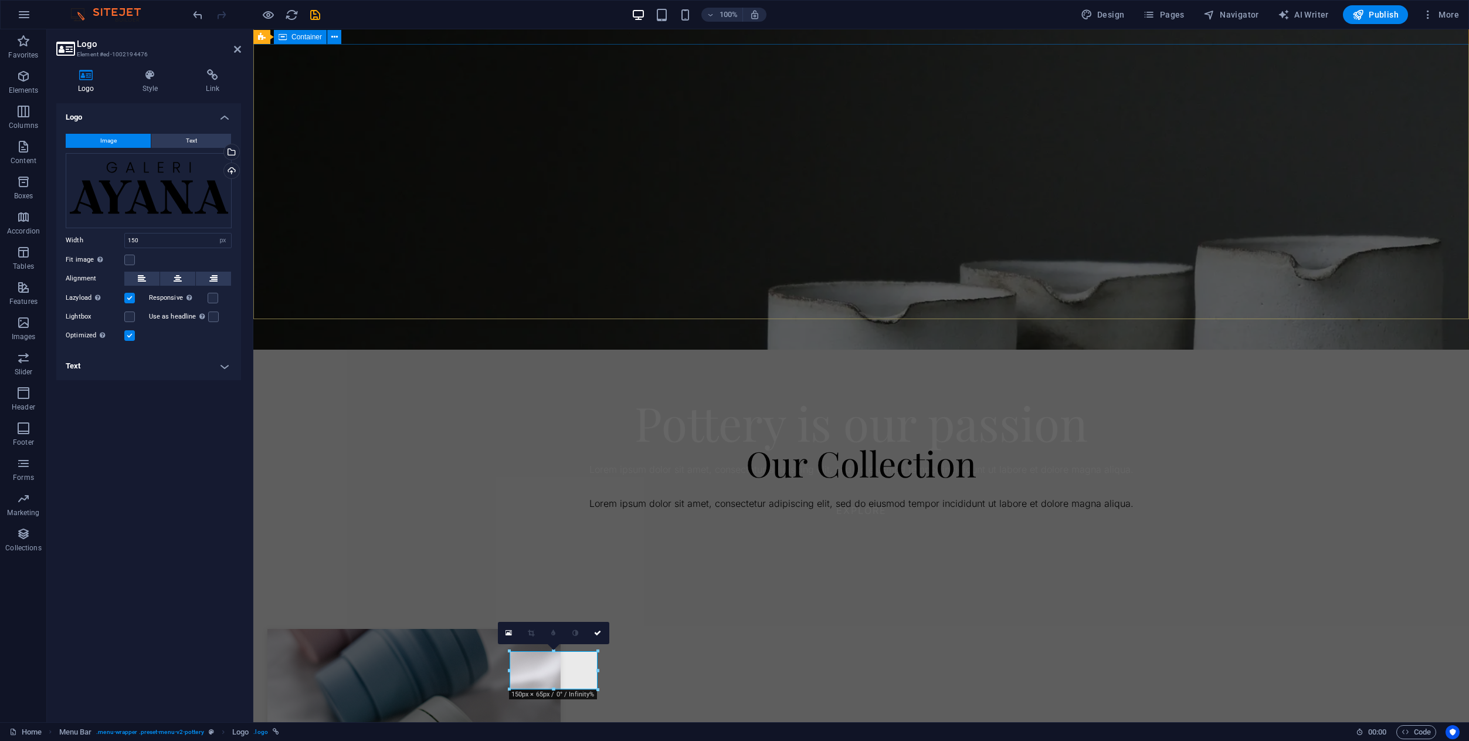
scroll to position [0, 0]
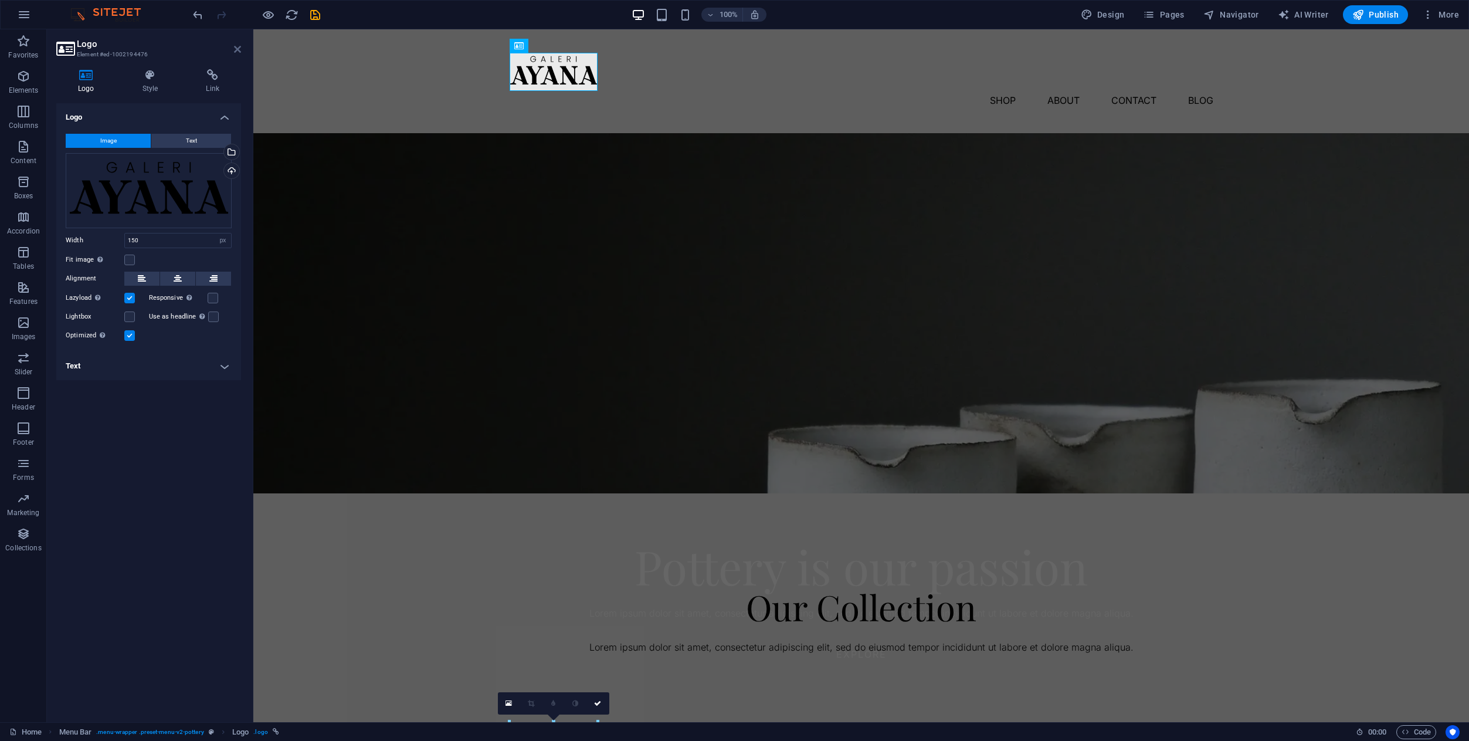
click at [240, 50] on icon at bounding box center [237, 49] width 7 height 9
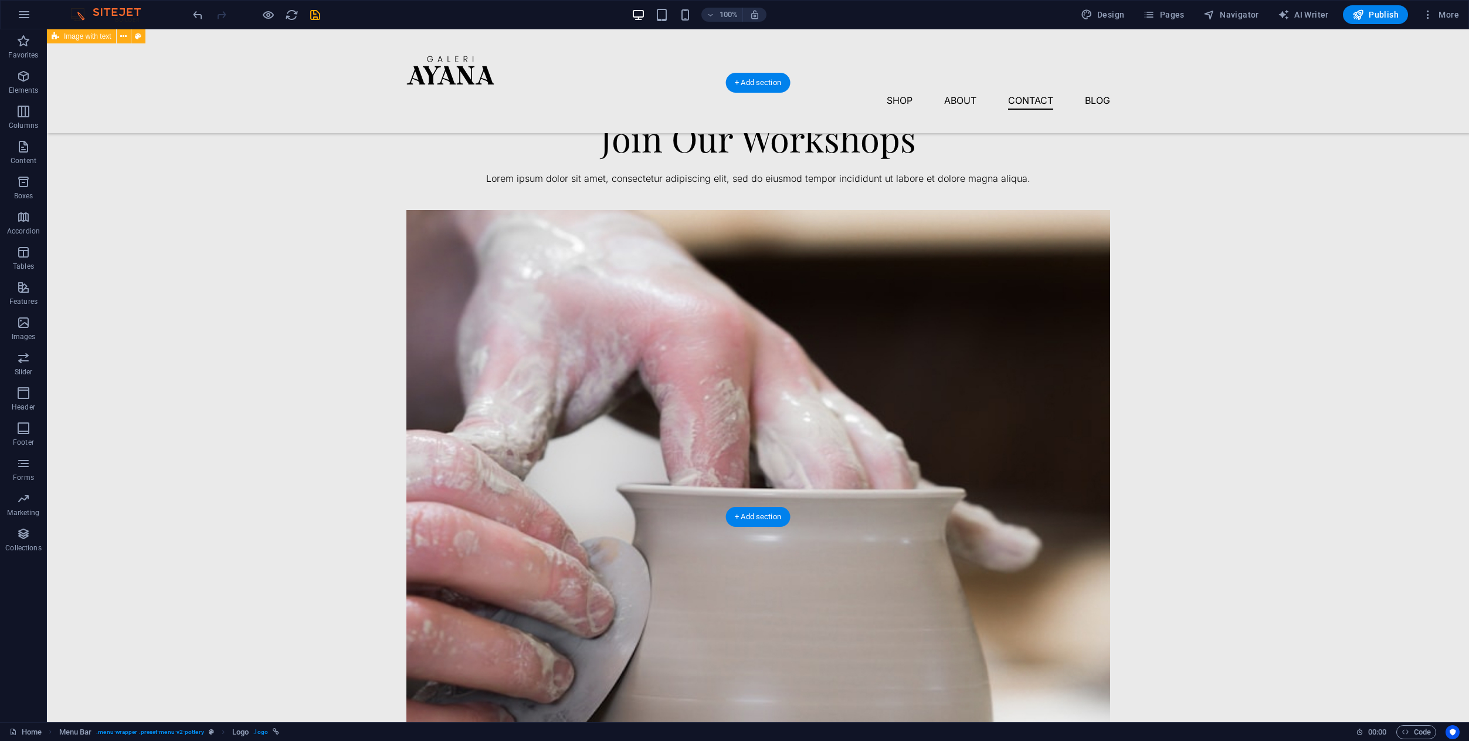
scroll to position [3175, 0]
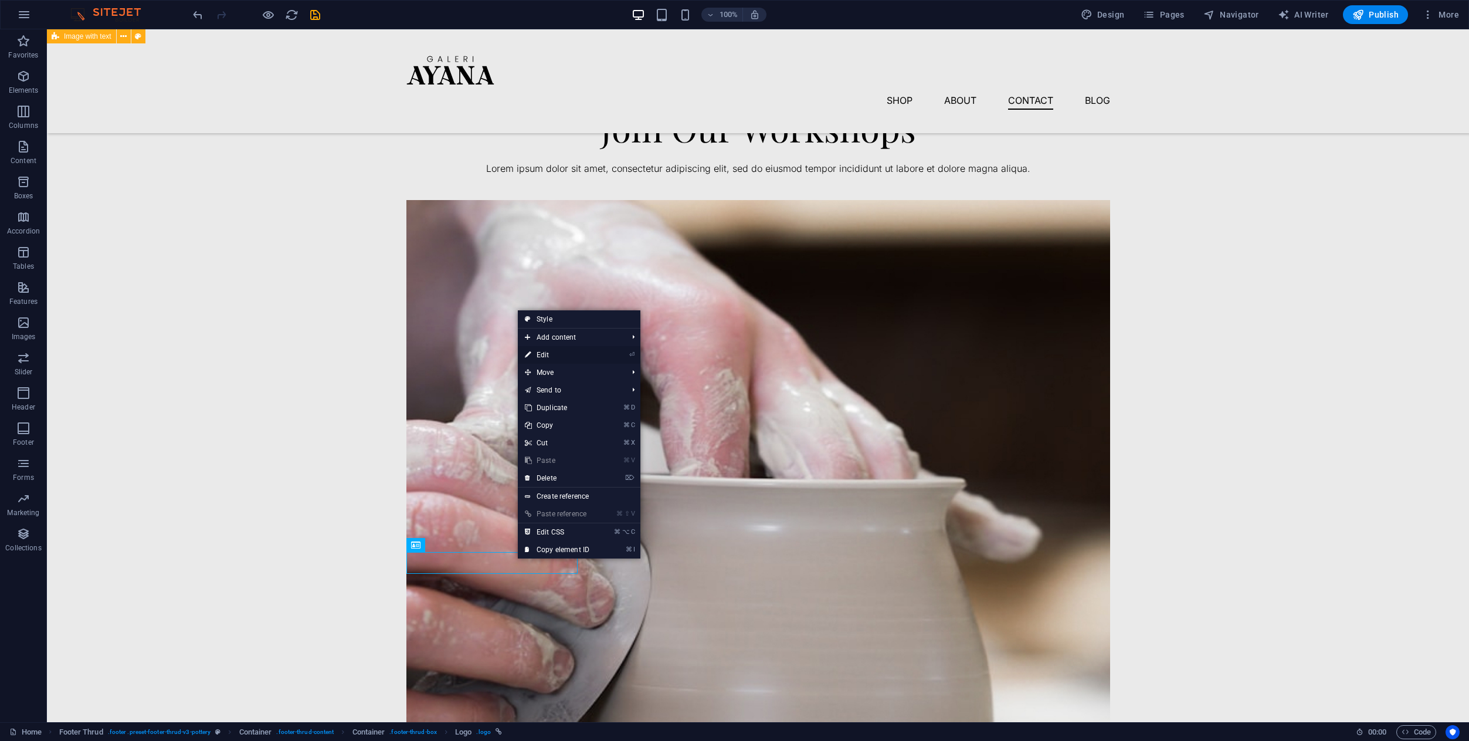
click at [552, 359] on link "⏎ Edit" at bounding box center [557, 355] width 79 height 18
select select "px"
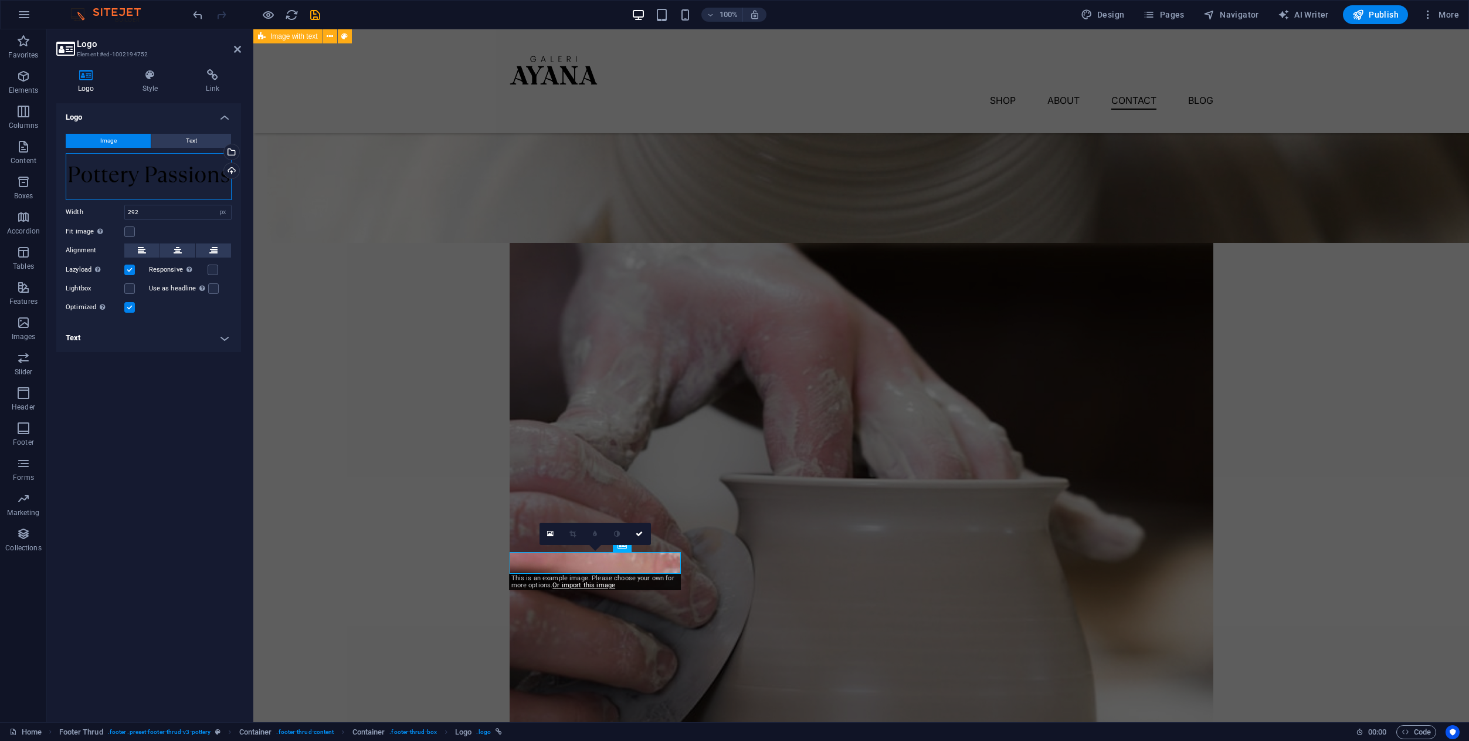
click at [179, 188] on div "Drag files here, click to choose files or select files from Files or our free s…" at bounding box center [149, 176] width 166 height 47
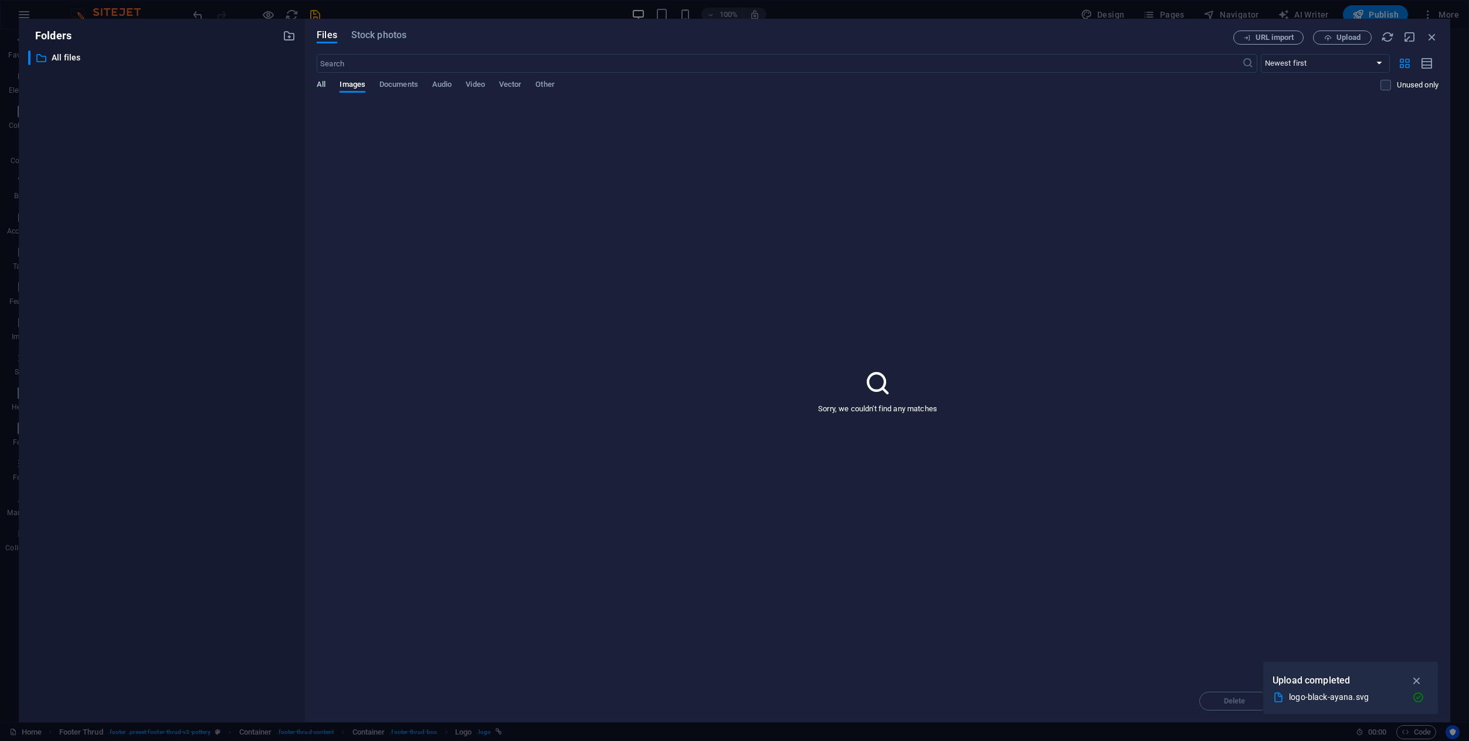
click at [320, 83] on span "All" at bounding box center [321, 85] width 9 height 16
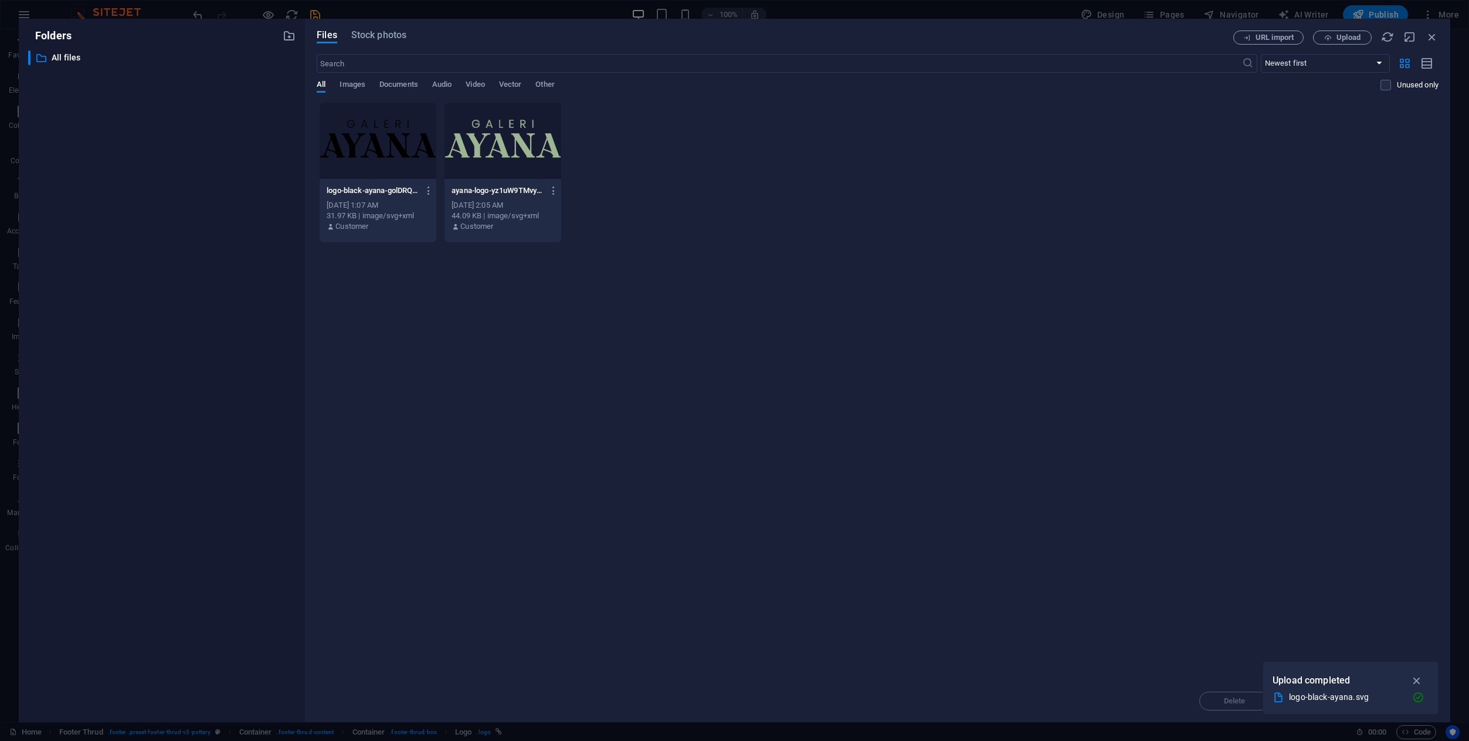
click at [393, 147] on div at bounding box center [378, 141] width 117 height 76
click at [1421, 676] on icon "button" at bounding box center [1416, 680] width 13 height 13
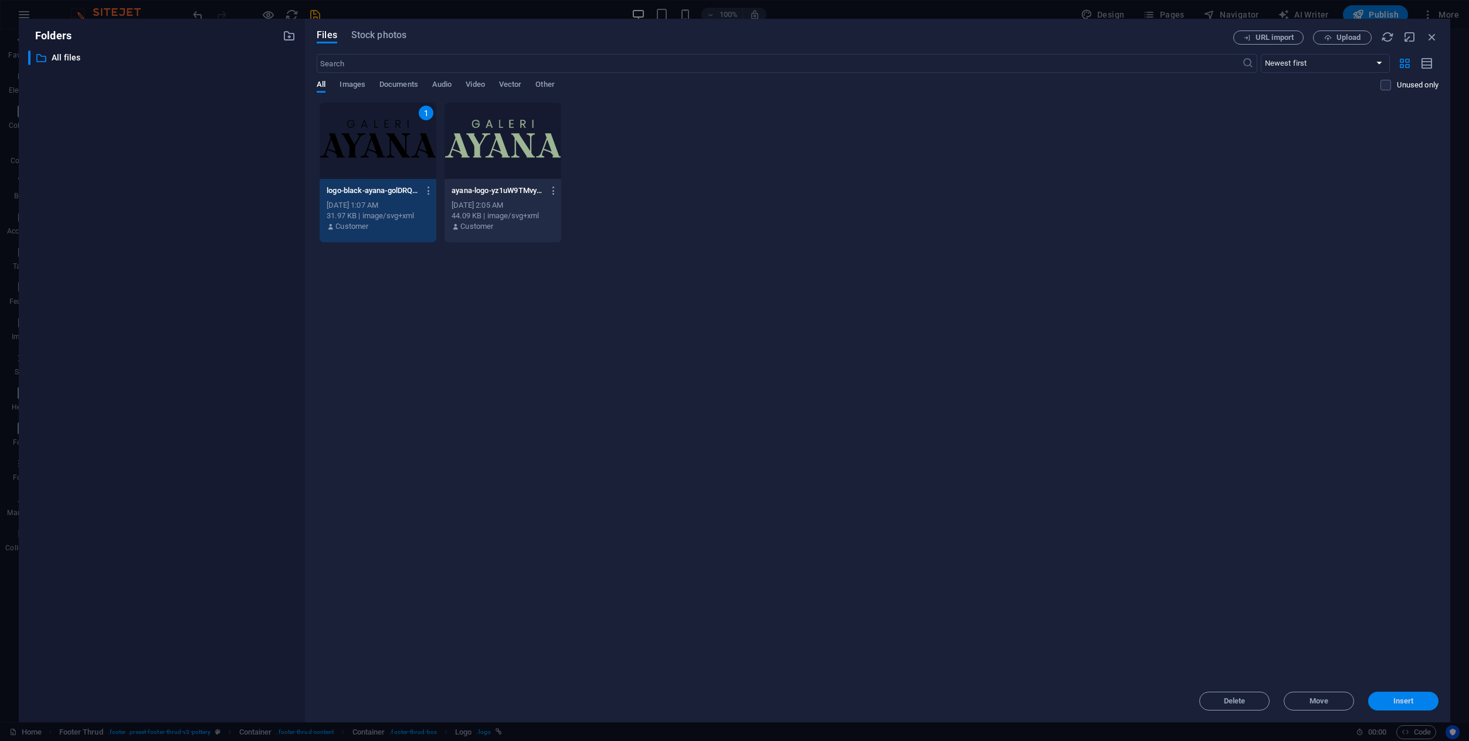
click at [1394, 697] on span "Insert" at bounding box center [1403, 700] width 21 height 7
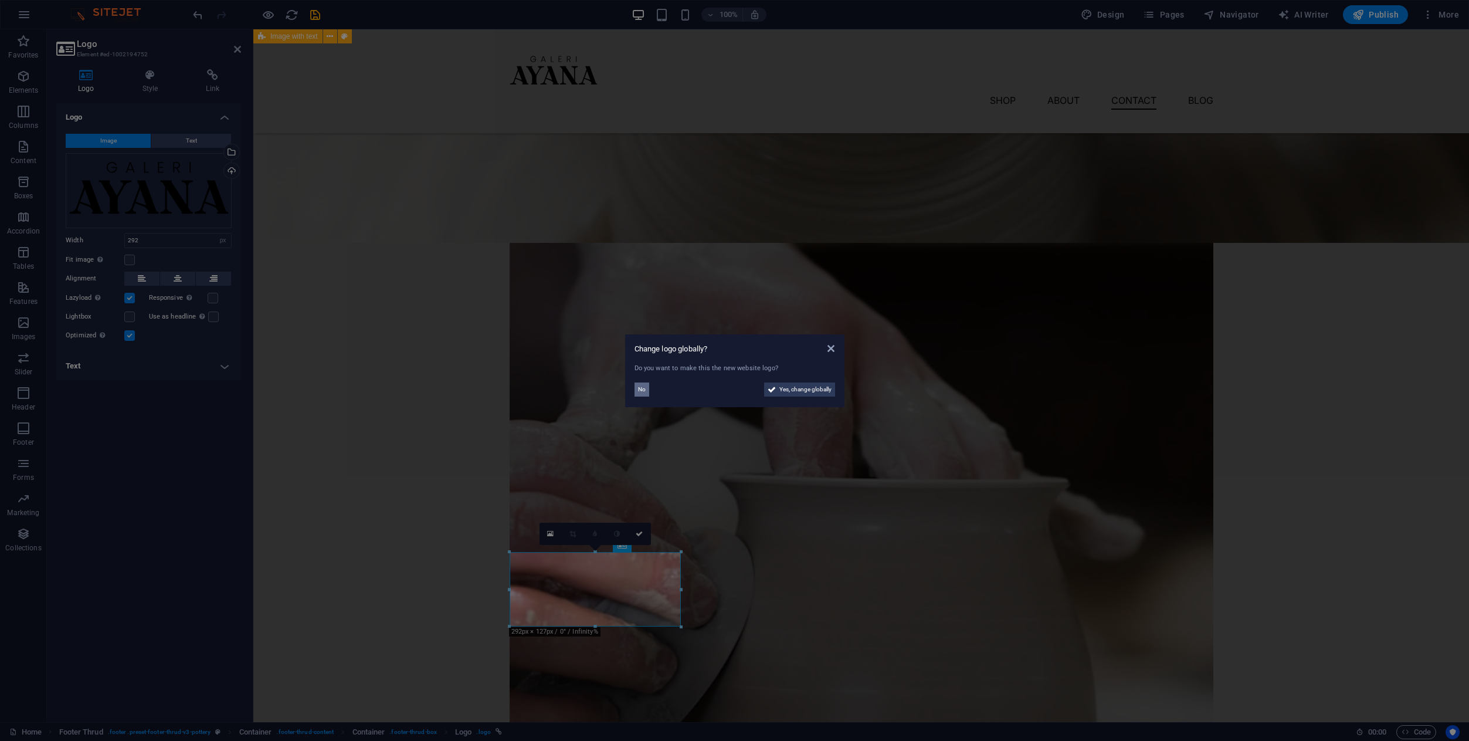
click at [644, 386] on span "No" at bounding box center [642, 389] width 8 height 14
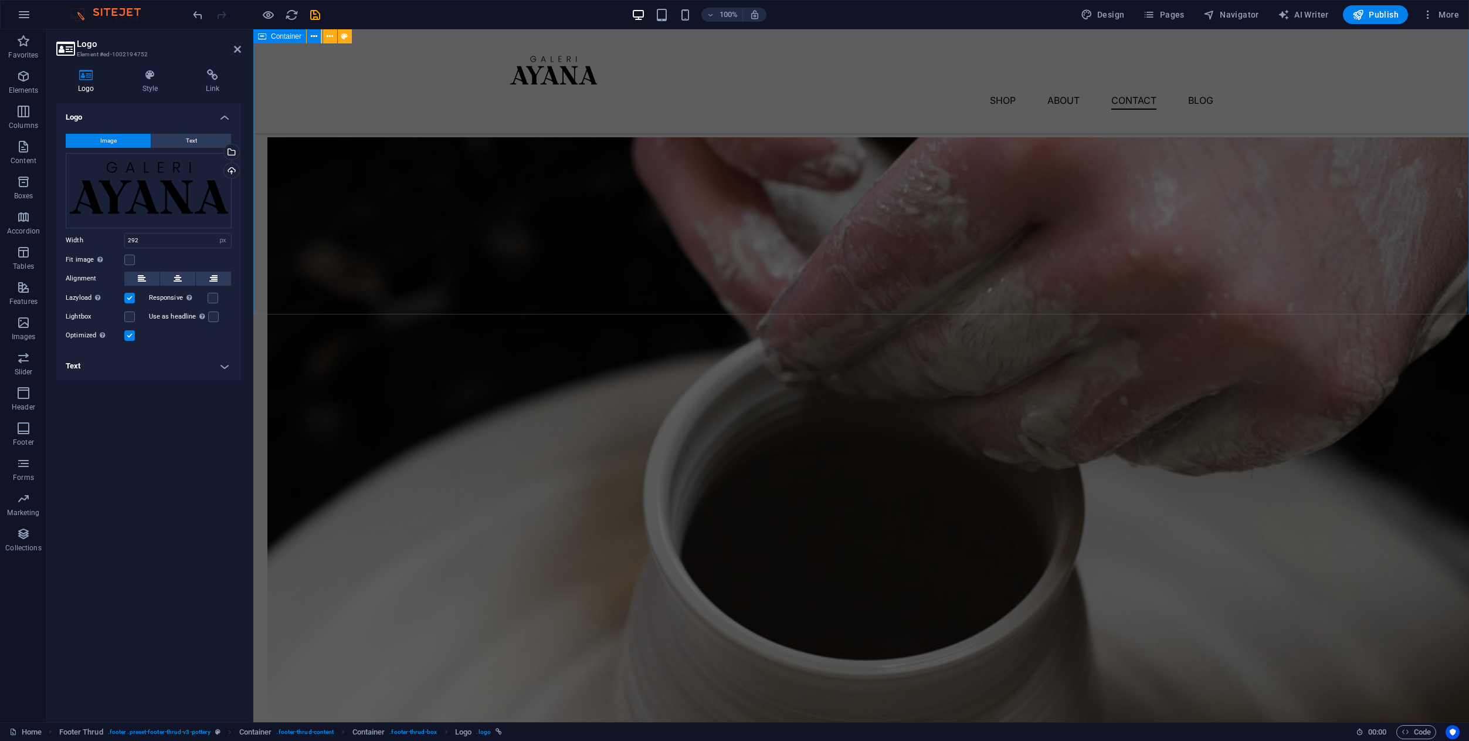
scroll to position [3227, 0]
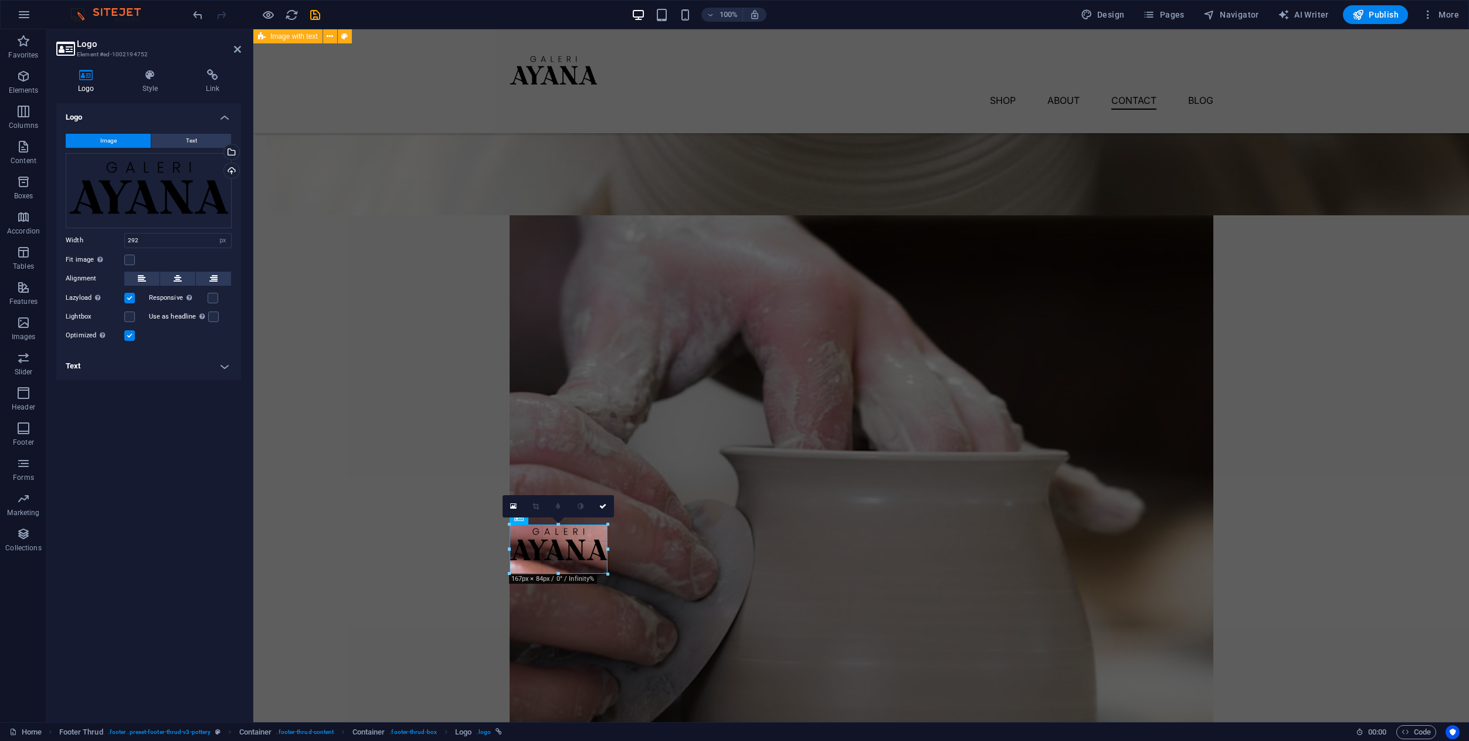
drag, startPoint x: 682, startPoint y: 576, endPoint x: 609, endPoint y: 546, distance: 79.2
type input "167"
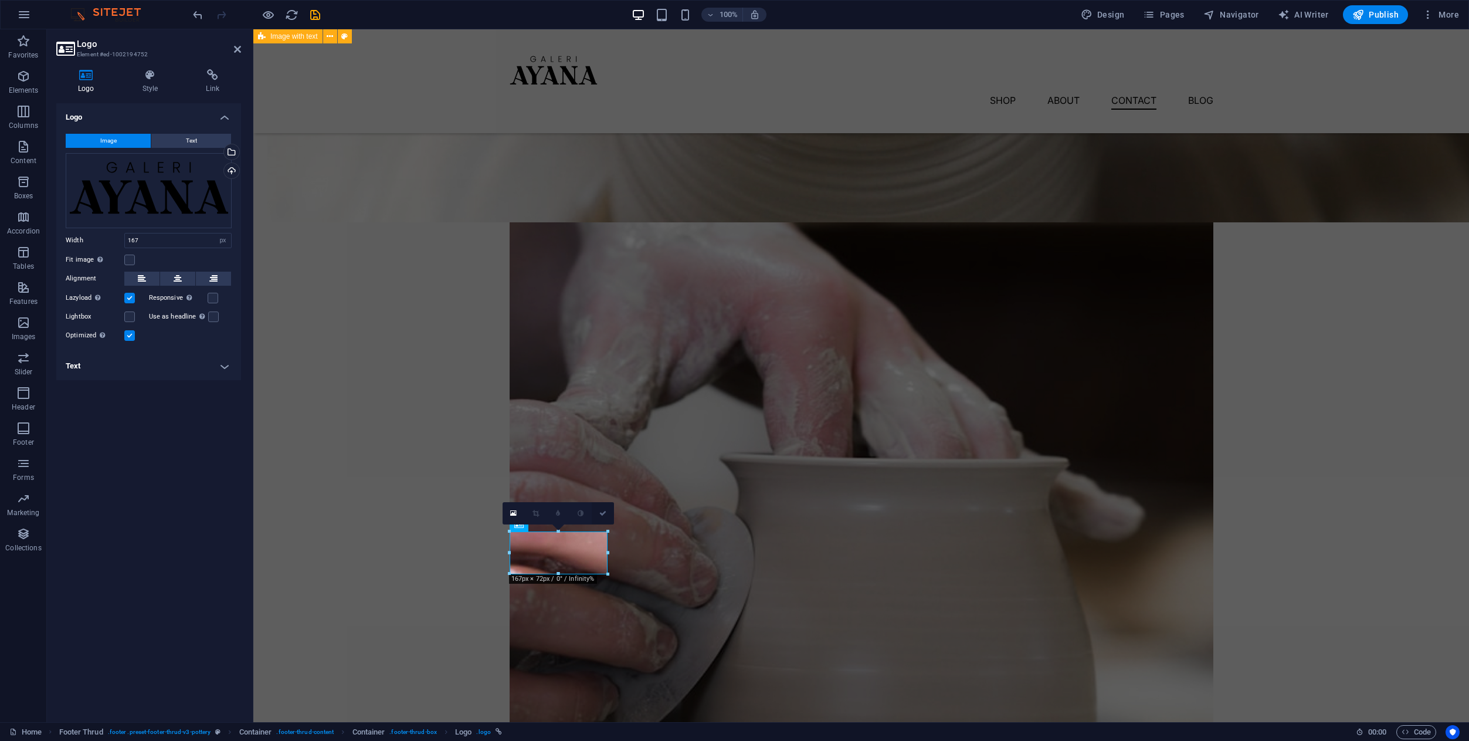
click at [605, 512] on icon at bounding box center [602, 513] width 7 height 7
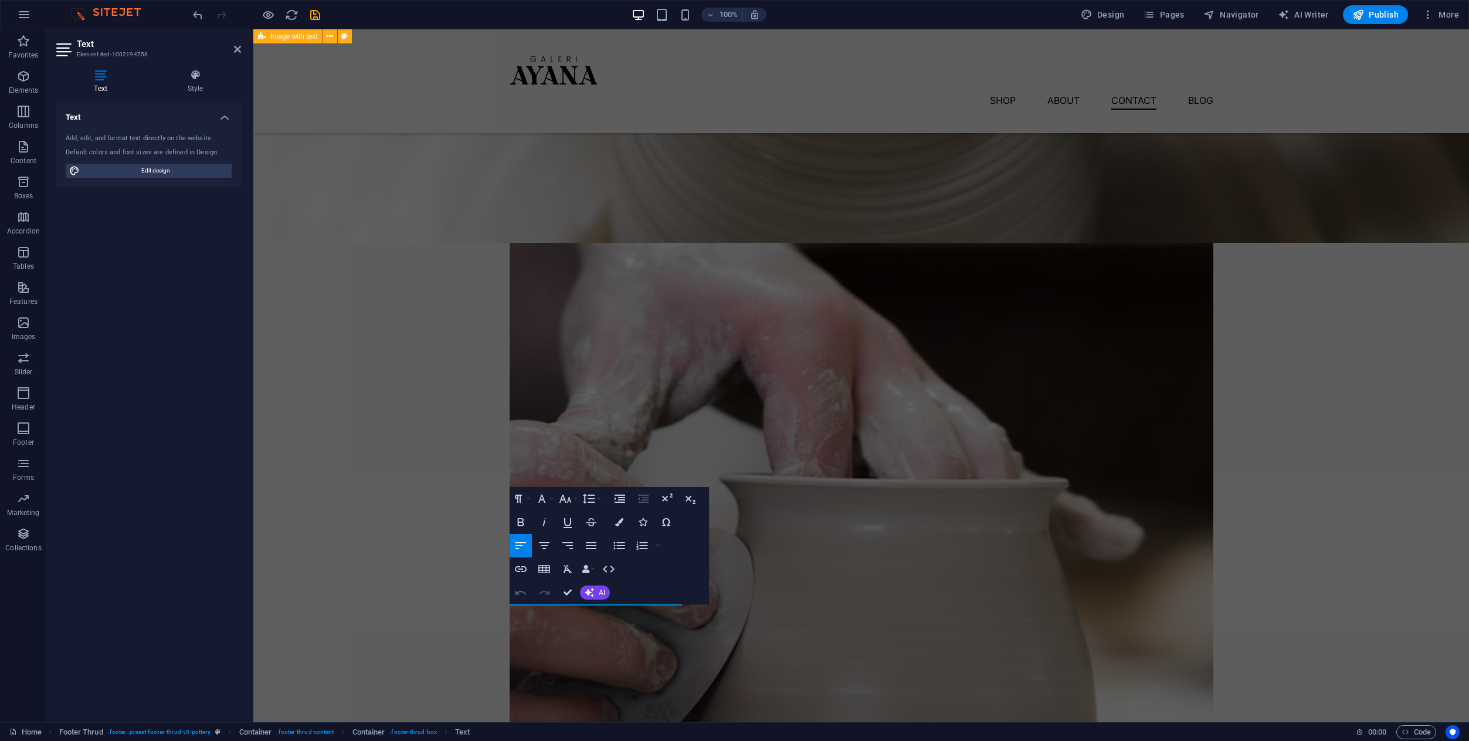
click at [525, 595] on icon "button" at bounding box center [521, 592] width 14 height 14
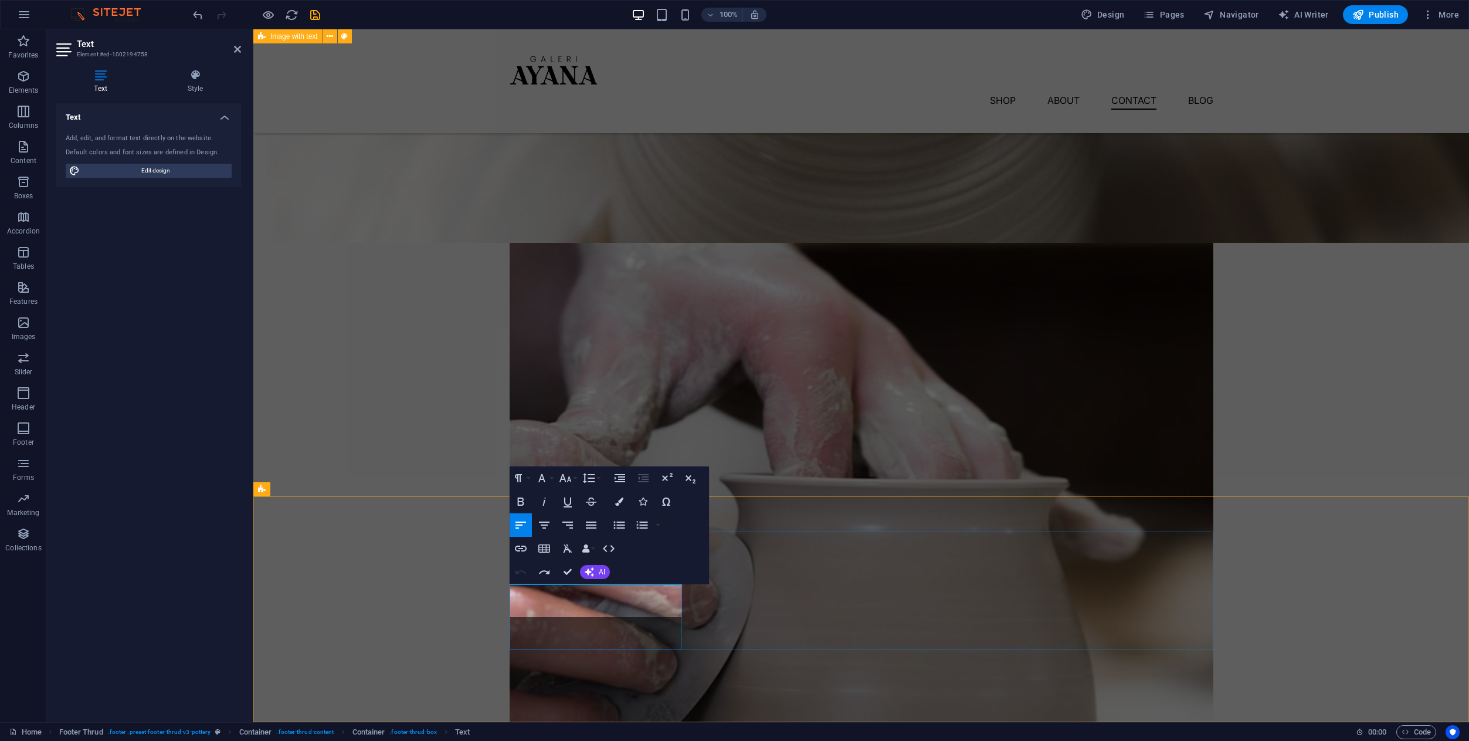
scroll to position [3195, 0]
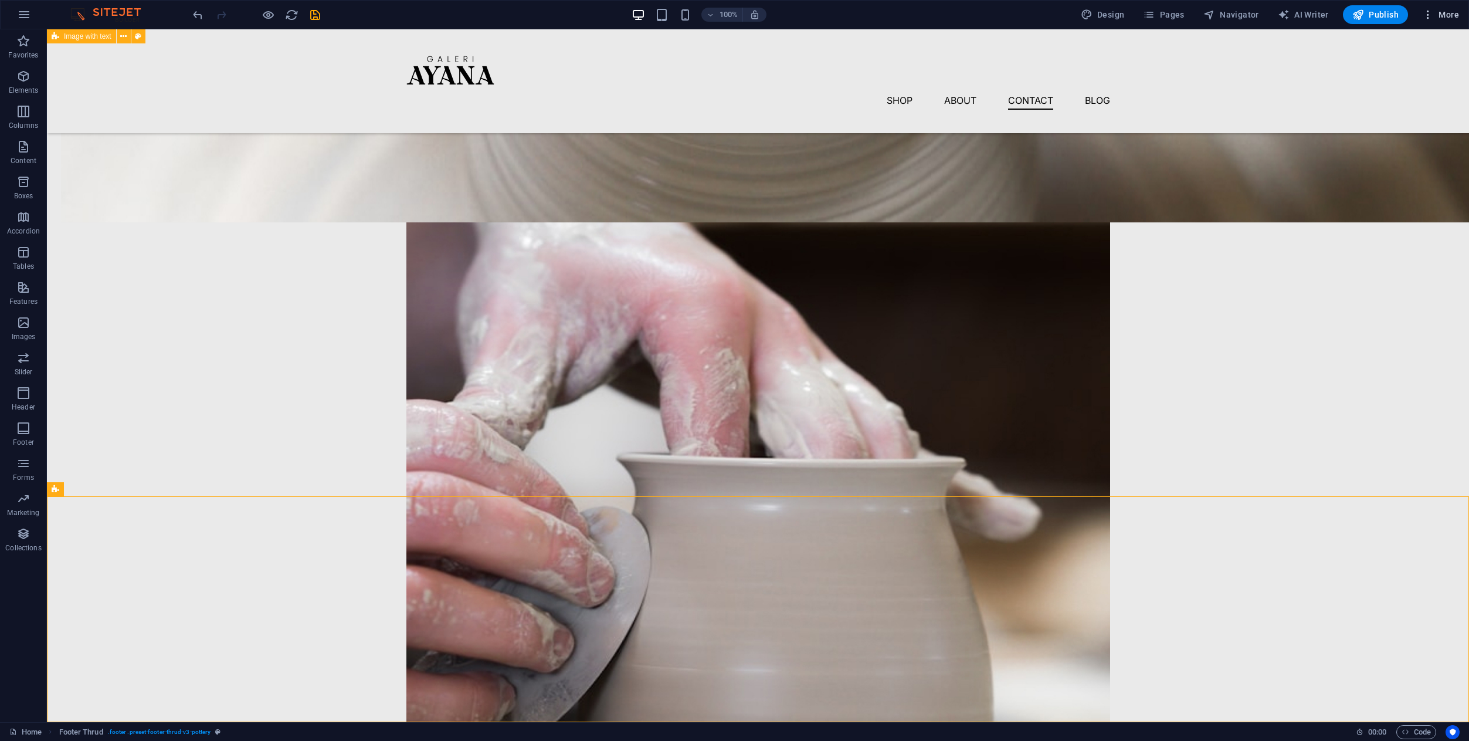
click at [1442, 10] on span "More" at bounding box center [1440, 15] width 37 height 12
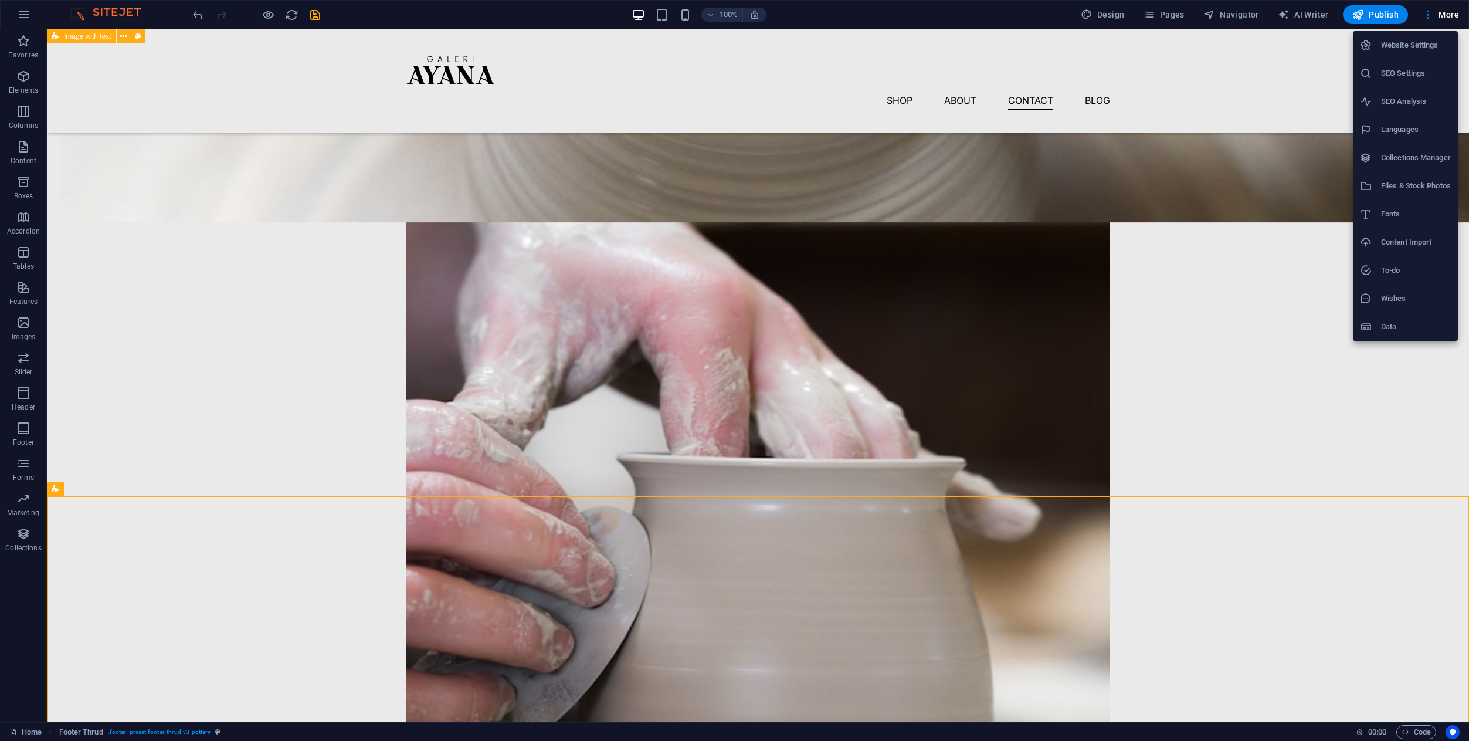
click at [1429, 47] on h6 "Website Settings" at bounding box center [1416, 45] width 70 height 14
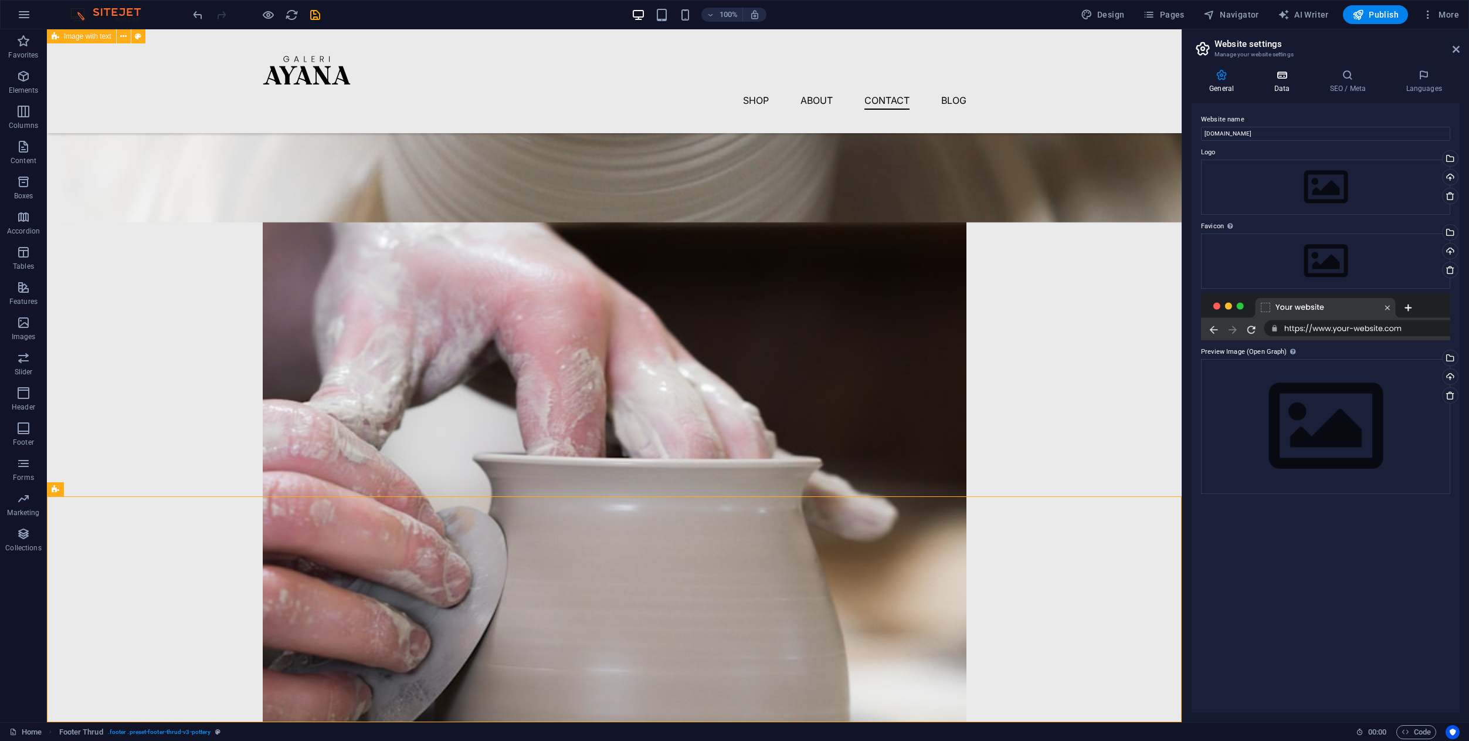
click at [1282, 76] on icon at bounding box center [1281, 75] width 51 height 12
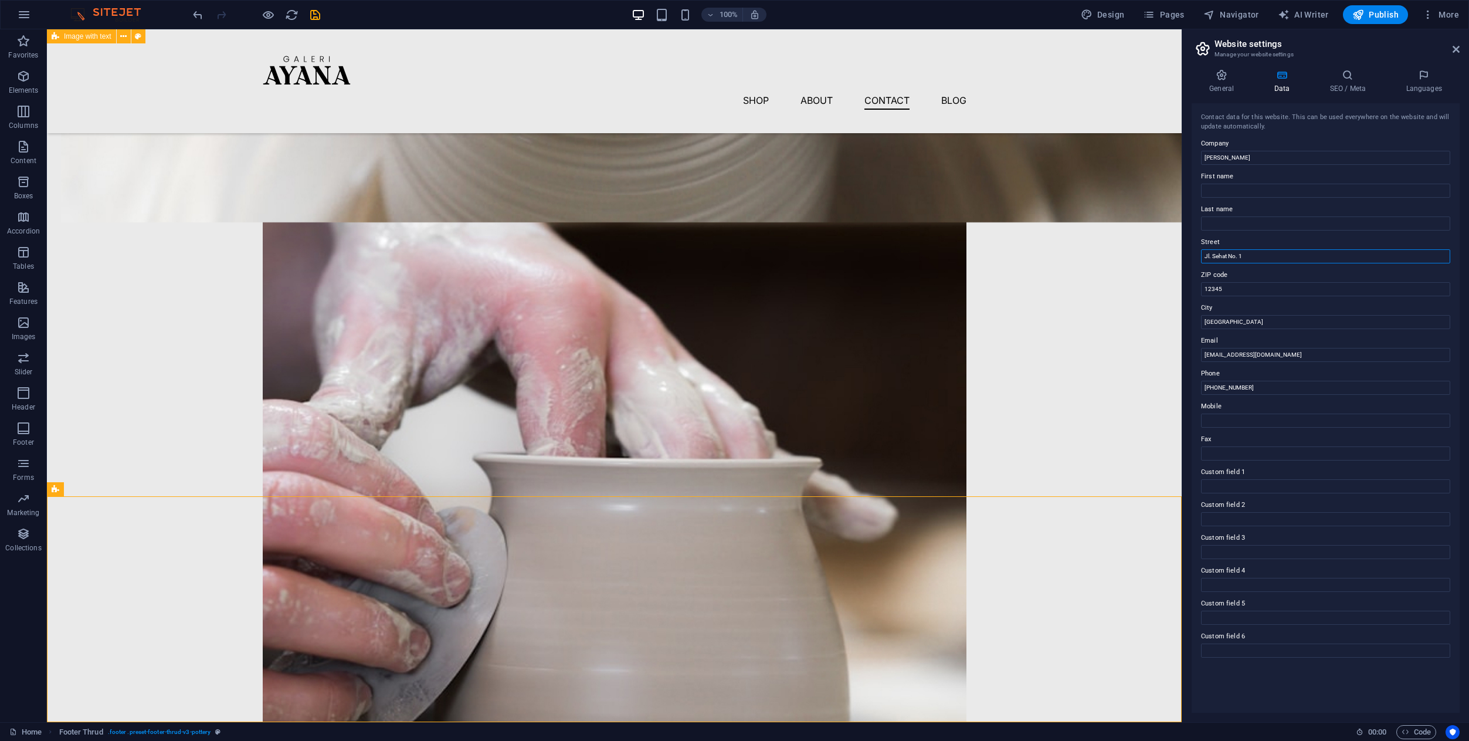
click at [1298, 250] on input "Jl. Sehat No. 1" at bounding box center [1325, 256] width 249 height 14
drag, startPoint x: 1298, startPoint y: 250, endPoint x: 1190, endPoint y: 256, distance: 108.6
click at [1190, 256] on div "General Data SEO / Meta Languages Website name galeriayana.my.id Logo Drag file…" at bounding box center [1325, 391] width 287 height 662
type input "[GEOGRAPHIC_DATA], [GEOGRAPHIC_DATA]"
click at [1253, 285] on input "12345" at bounding box center [1325, 289] width 249 height 14
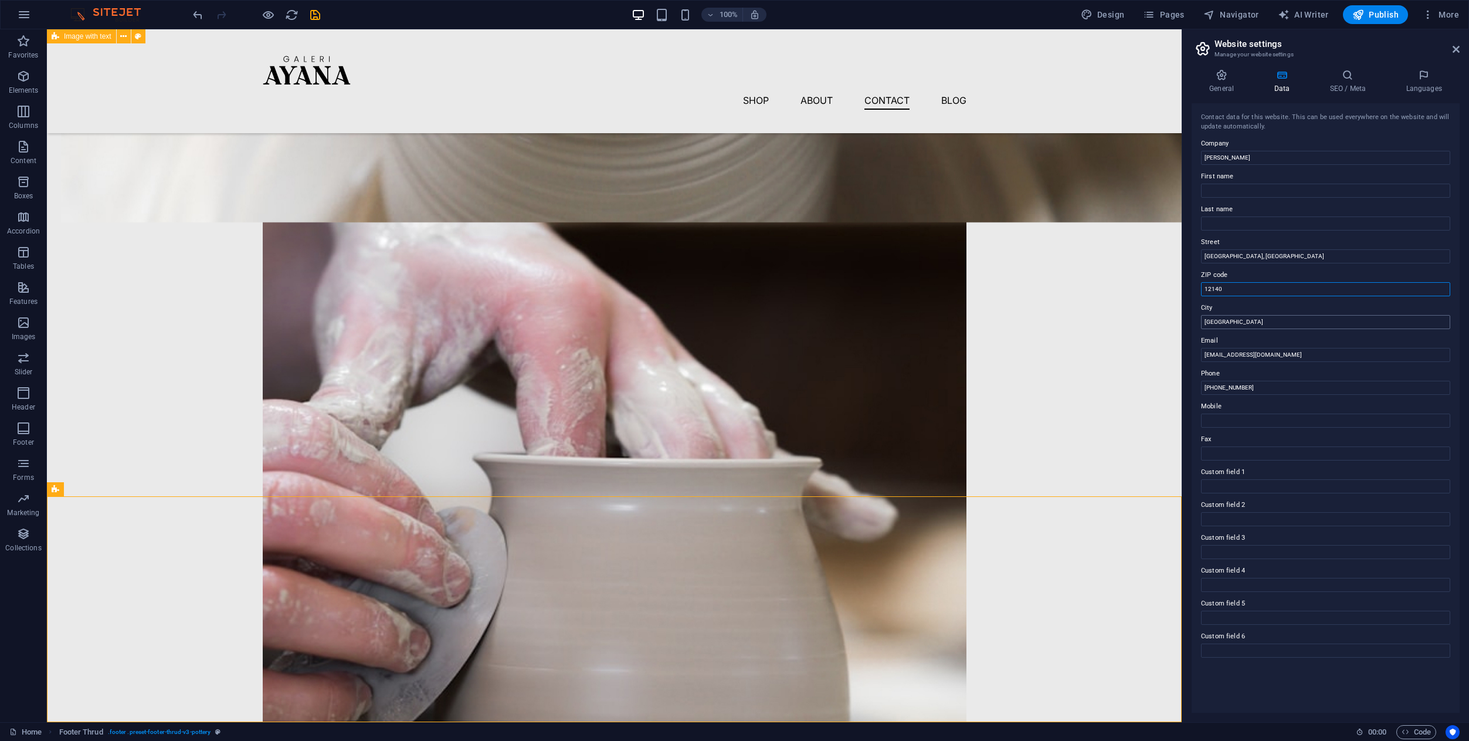
type input "12140"
drag, startPoint x: 1258, startPoint y: 316, endPoint x: 1239, endPoint y: 318, distance: 19.5
click at [1239, 318] on input "Jakarta" at bounding box center [1325, 322] width 249 height 14
type input "[GEOGRAPHIC_DATA]"
drag, startPoint x: 1277, startPoint y: 391, endPoint x: 1190, endPoint y: 387, distance: 86.9
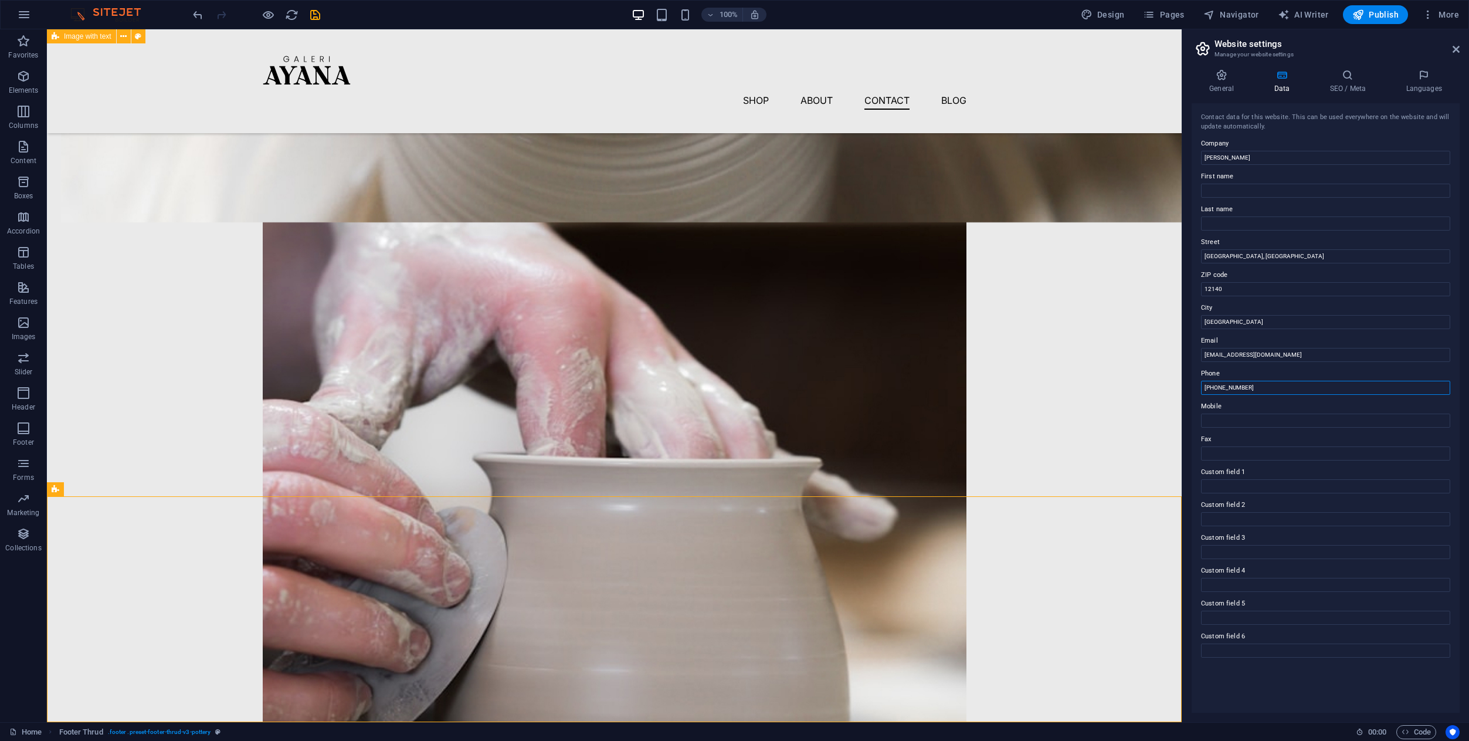
click at [1190, 387] on div "General Data SEO / Meta Languages Website name [DOMAIN_NAME] Logo Drag files he…" at bounding box center [1325, 391] width 287 height 662
click at [1456, 49] on icon at bounding box center [1456, 49] width 7 height 9
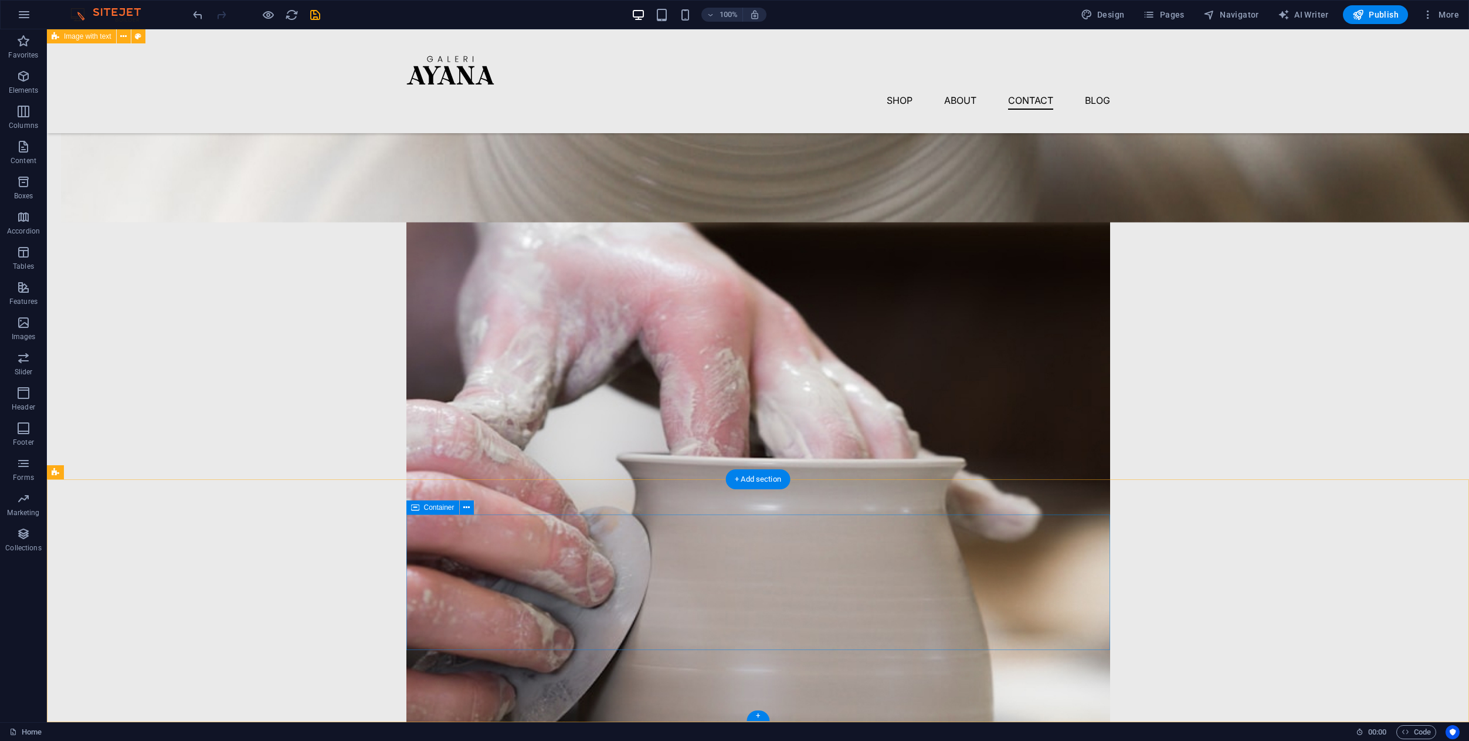
scroll to position [3212, 0]
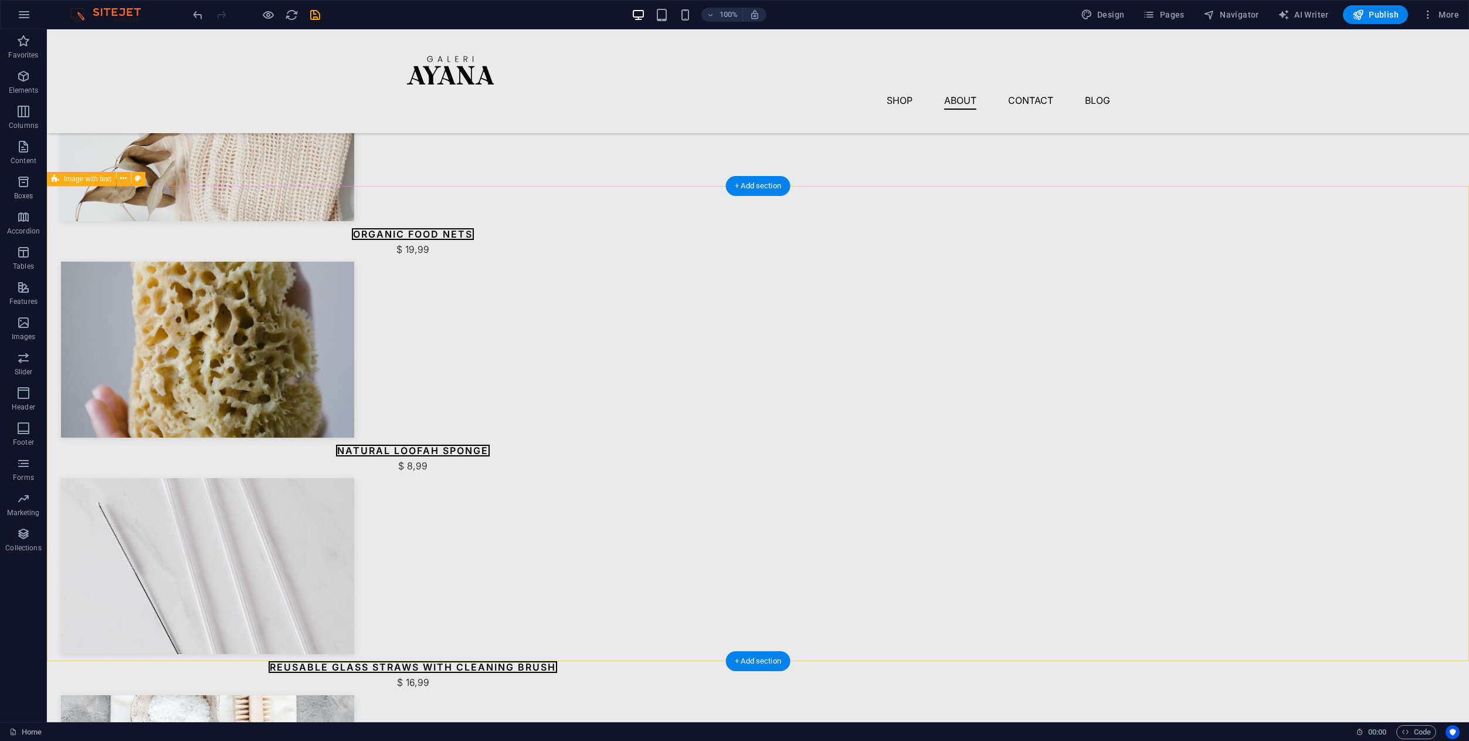
scroll to position [1013, 0]
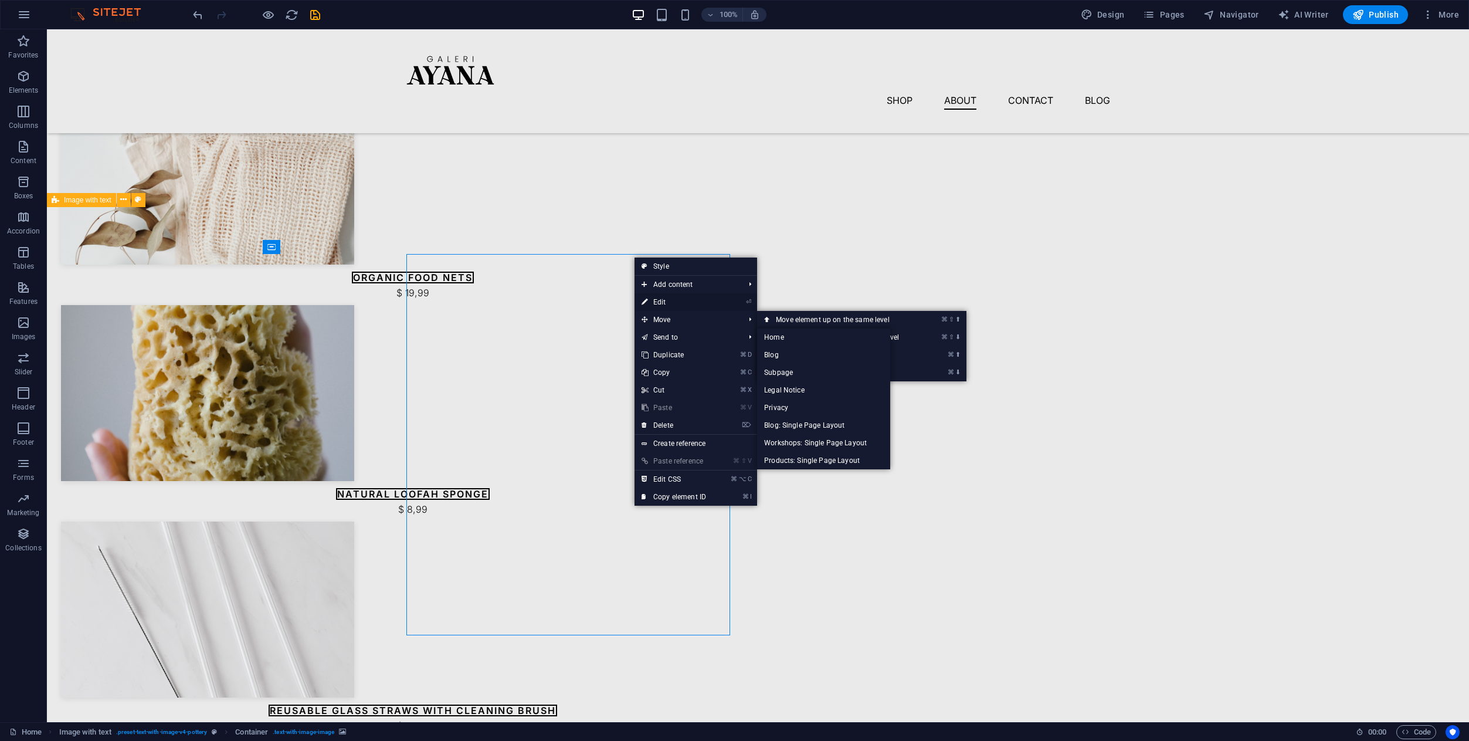
click at [672, 307] on link "⏎ Edit" at bounding box center [673, 302] width 79 height 18
select select "px"
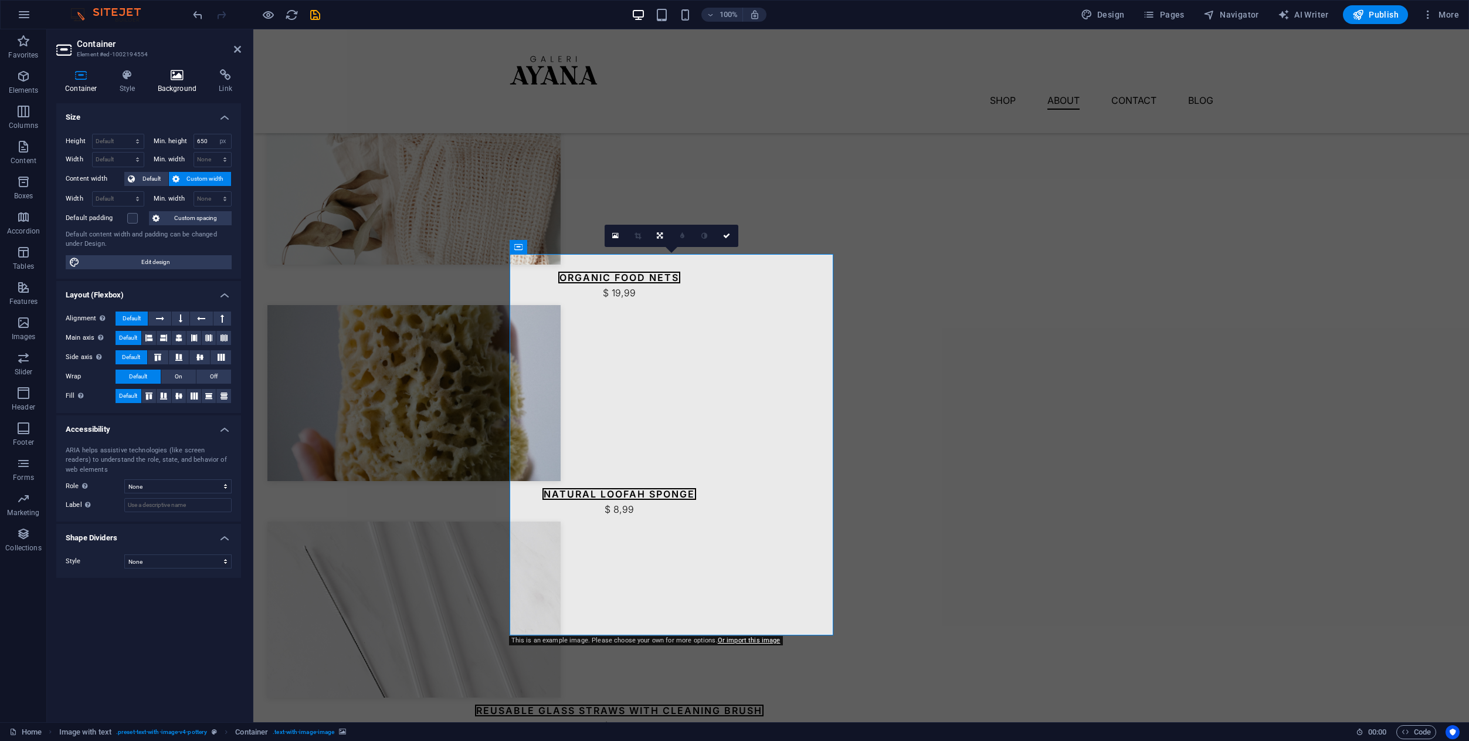
click at [172, 74] on icon at bounding box center [177, 75] width 57 height 12
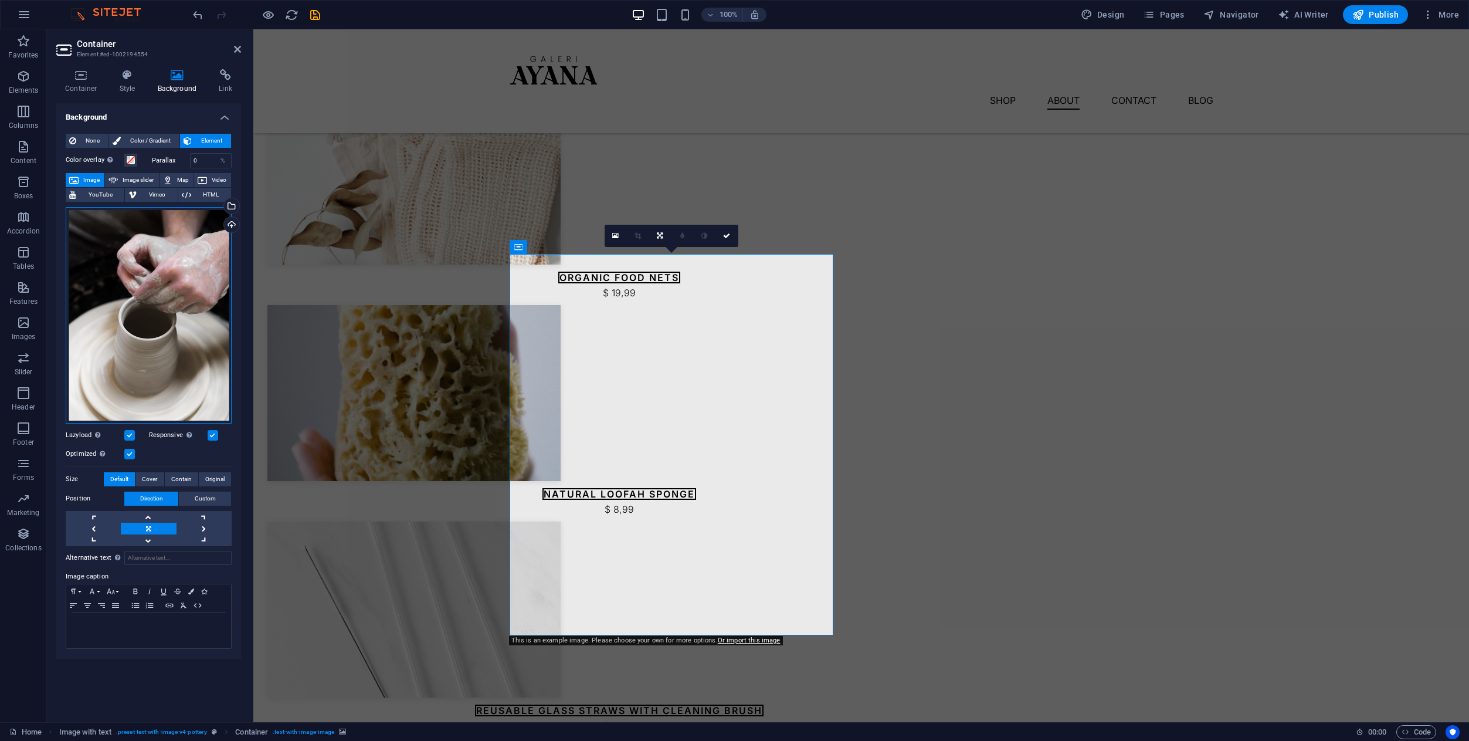
click at [160, 309] on div "Drag files here, click to choose files or select files from Files or our free s…" at bounding box center [149, 315] width 166 height 216
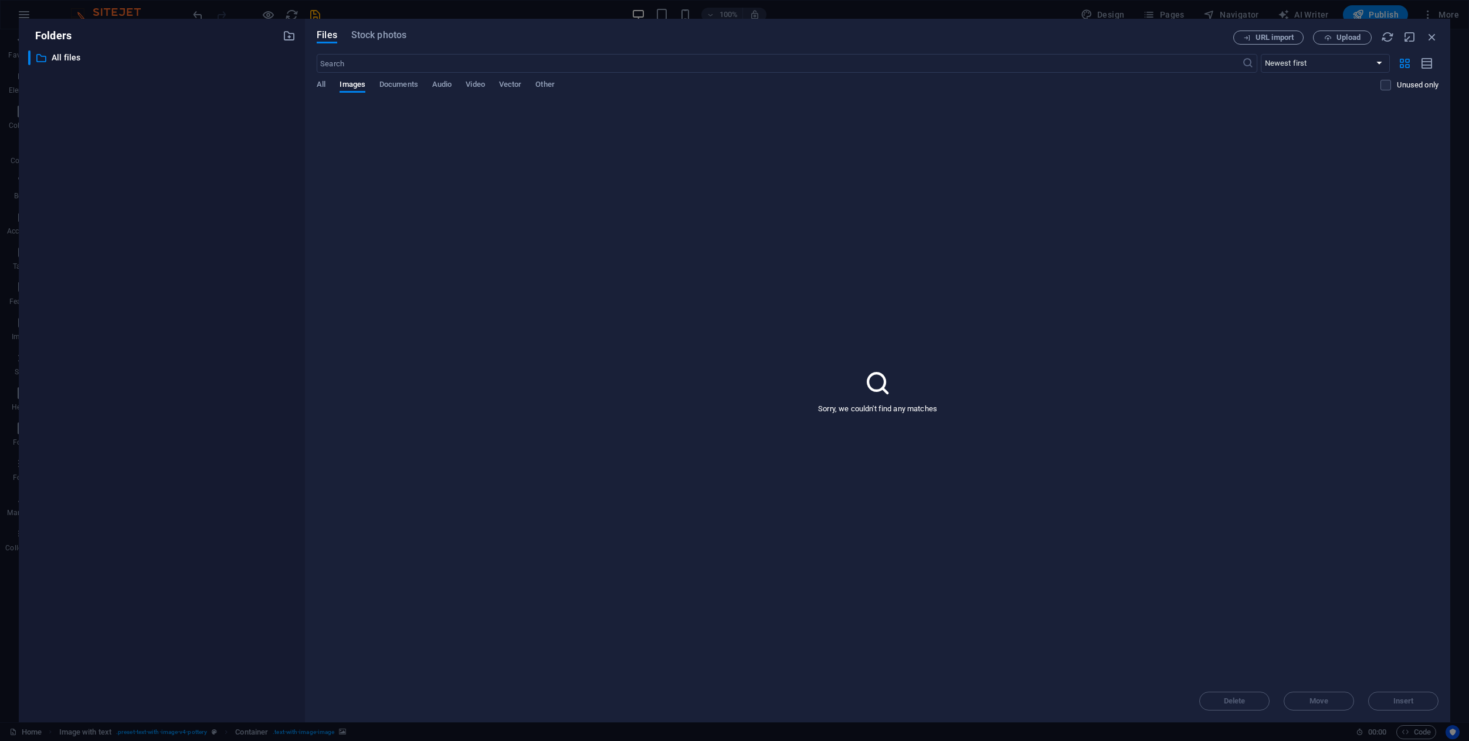
click at [393, 46] on div "Files Stock photos URL import Upload ​ Newest first Oldest first Name (A-Z) Nam…" at bounding box center [878, 370] width 1122 height 680
click at [395, 40] on span "Stock photos" at bounding box center [378, 35] width 55 height 14
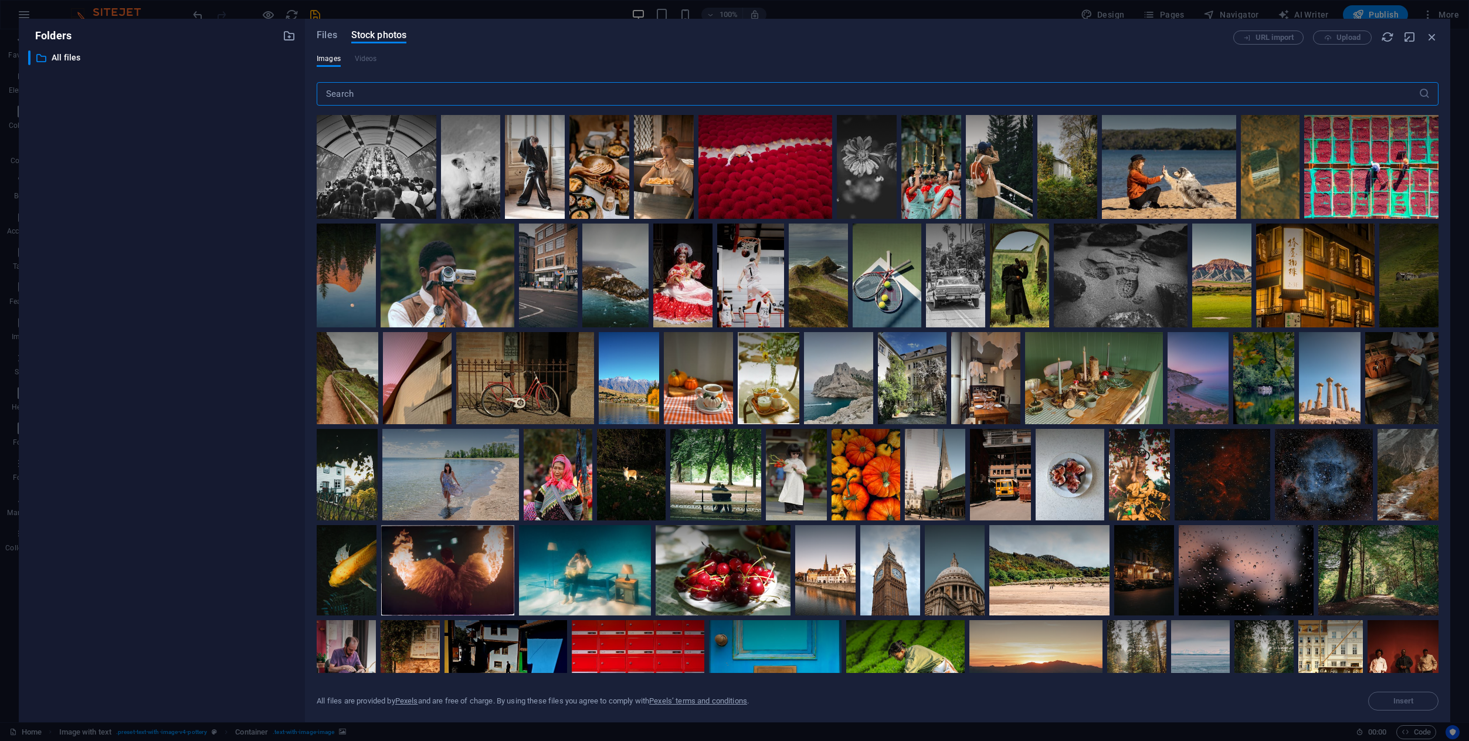
click at [396, 94] on input "text" at bounding box center [868, 93] width 1102 height 23
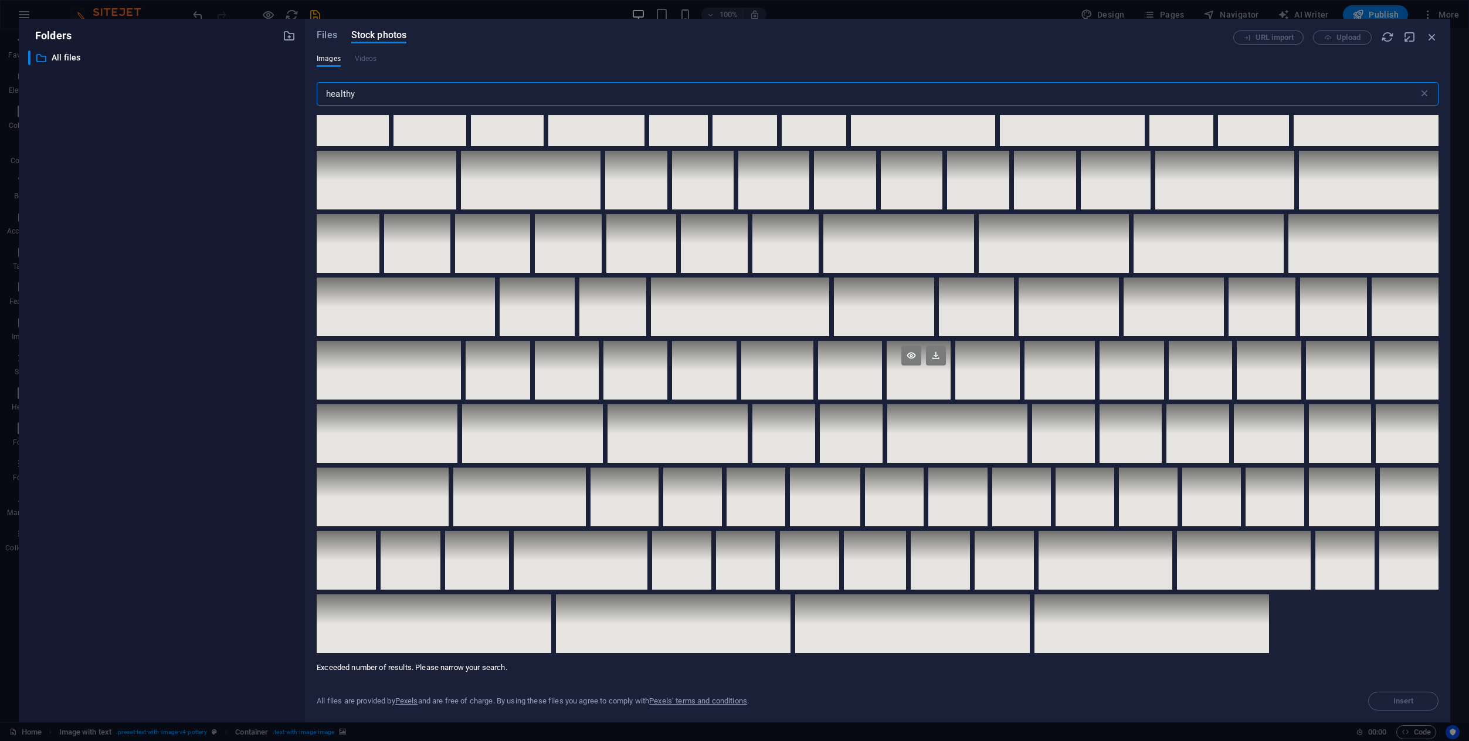
scroll to position [3928, 0]
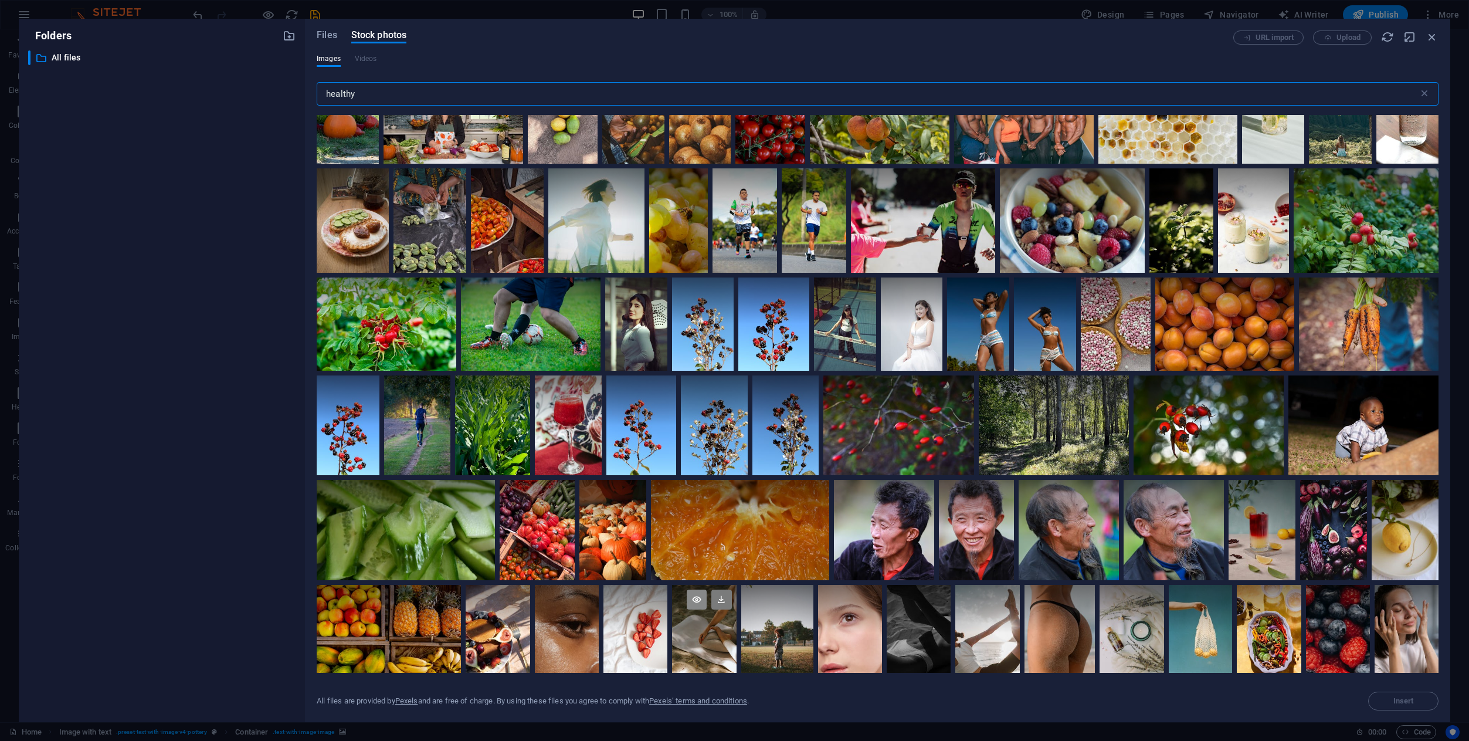
click at [690, 589] on icon at bounding box center [697, 599] width 20 height 20
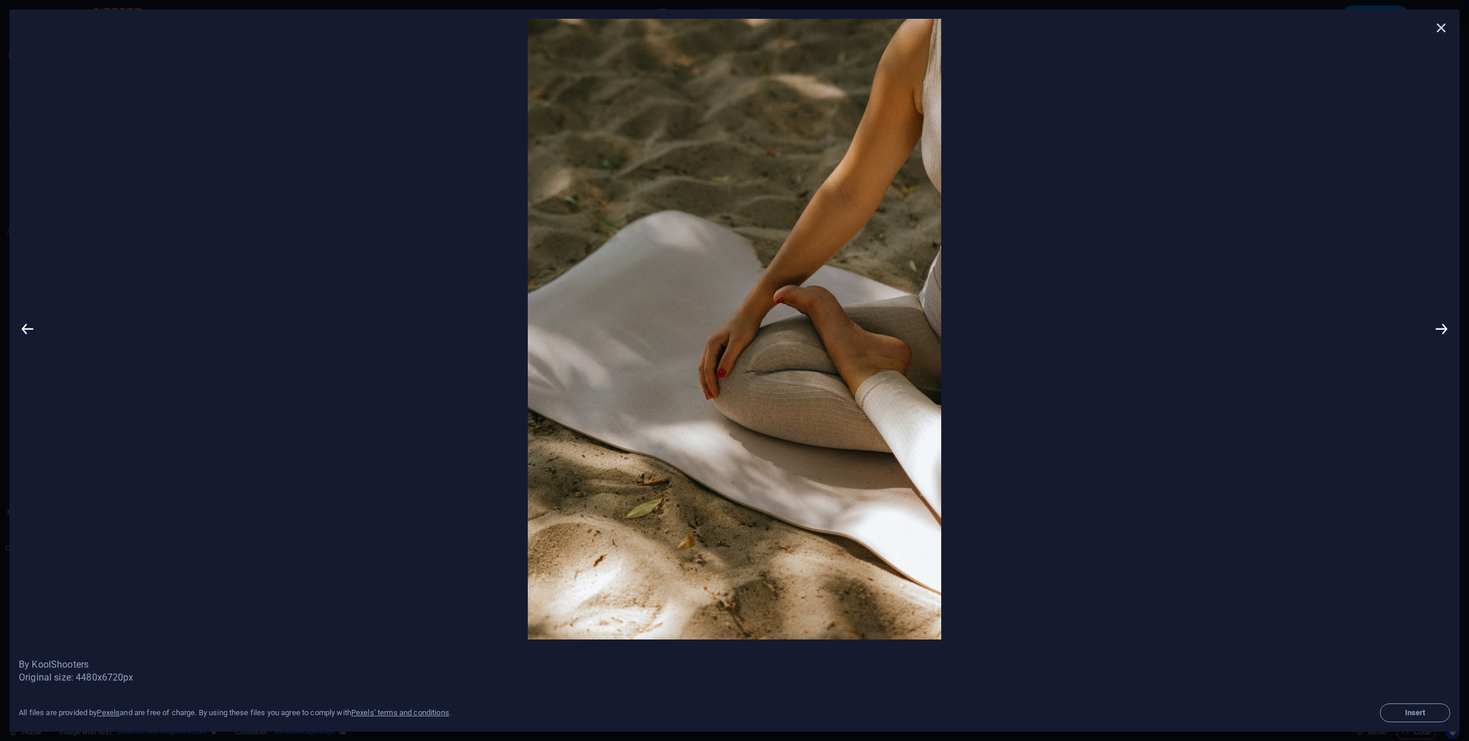
click at [1443, 25] on icon at bounding box center [1442, 28] width 18 height 18
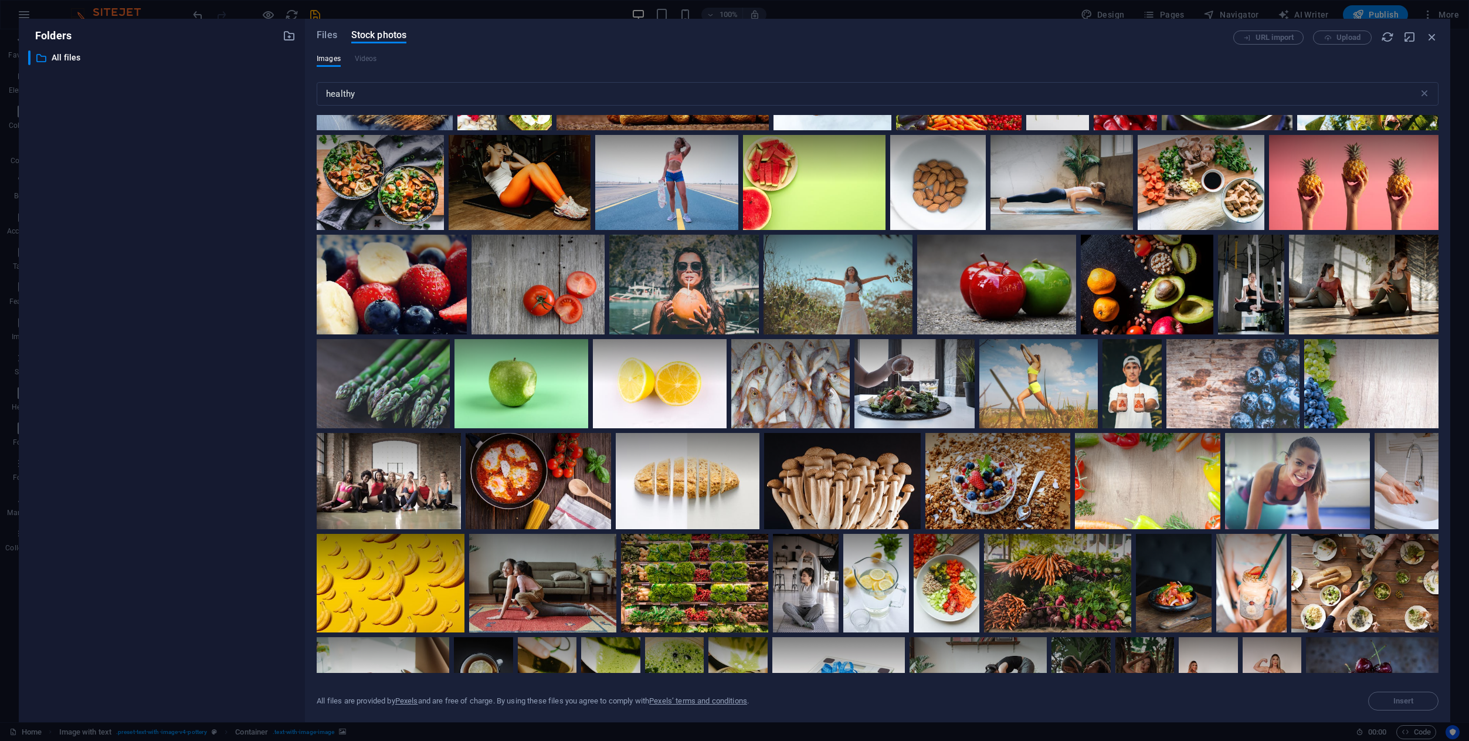
scroll to position [2327, 0]
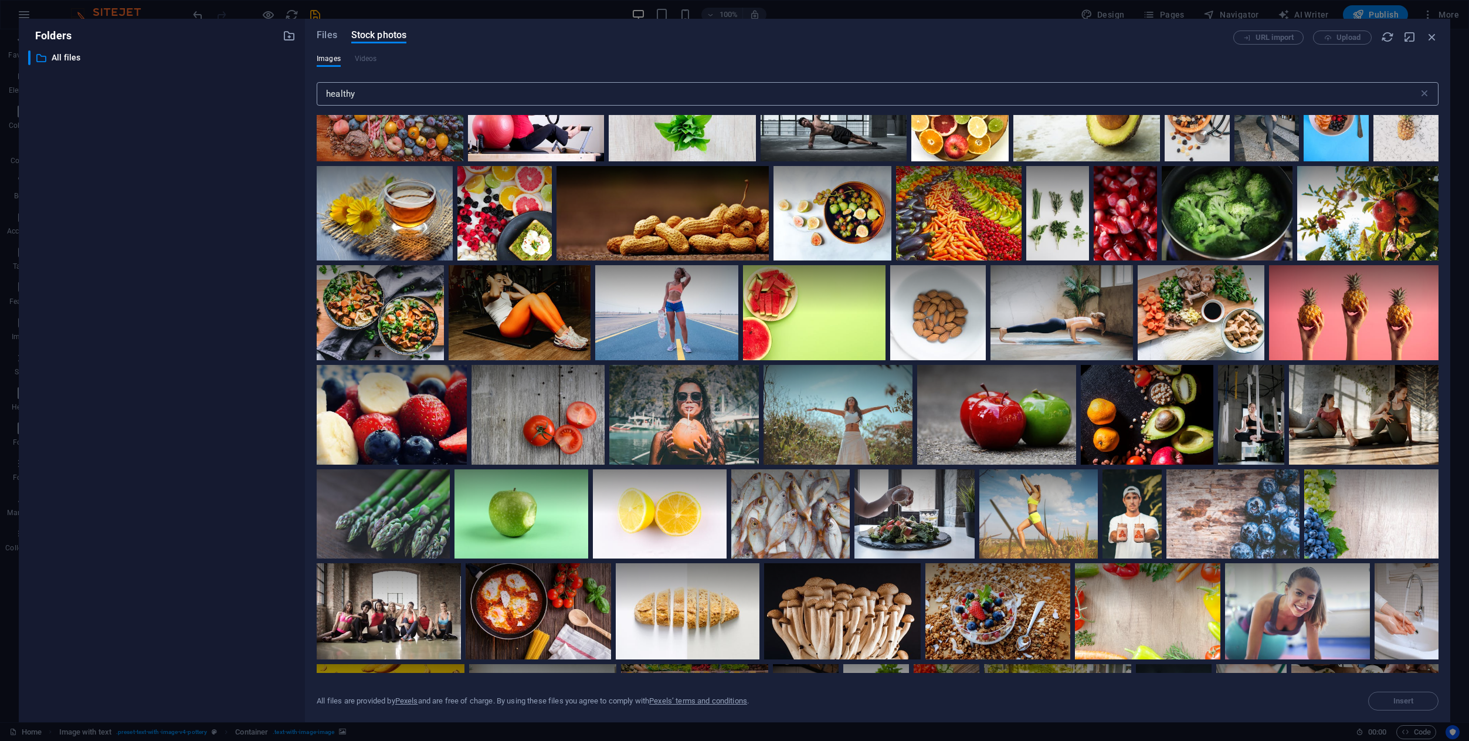
click at [643, 94] on input "healthy" at bounding box center [868, 93] width 1102 height 23
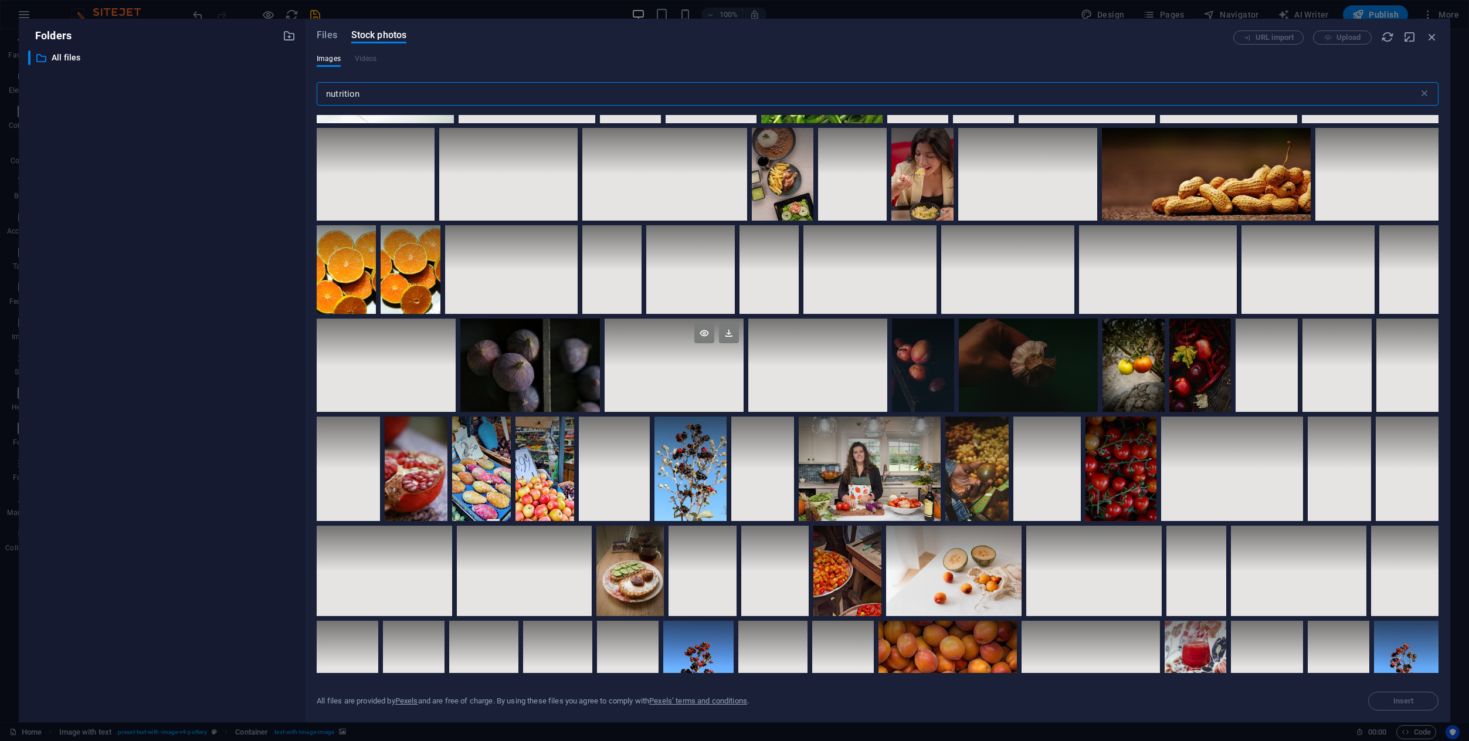
scroll to position [1840, 0]
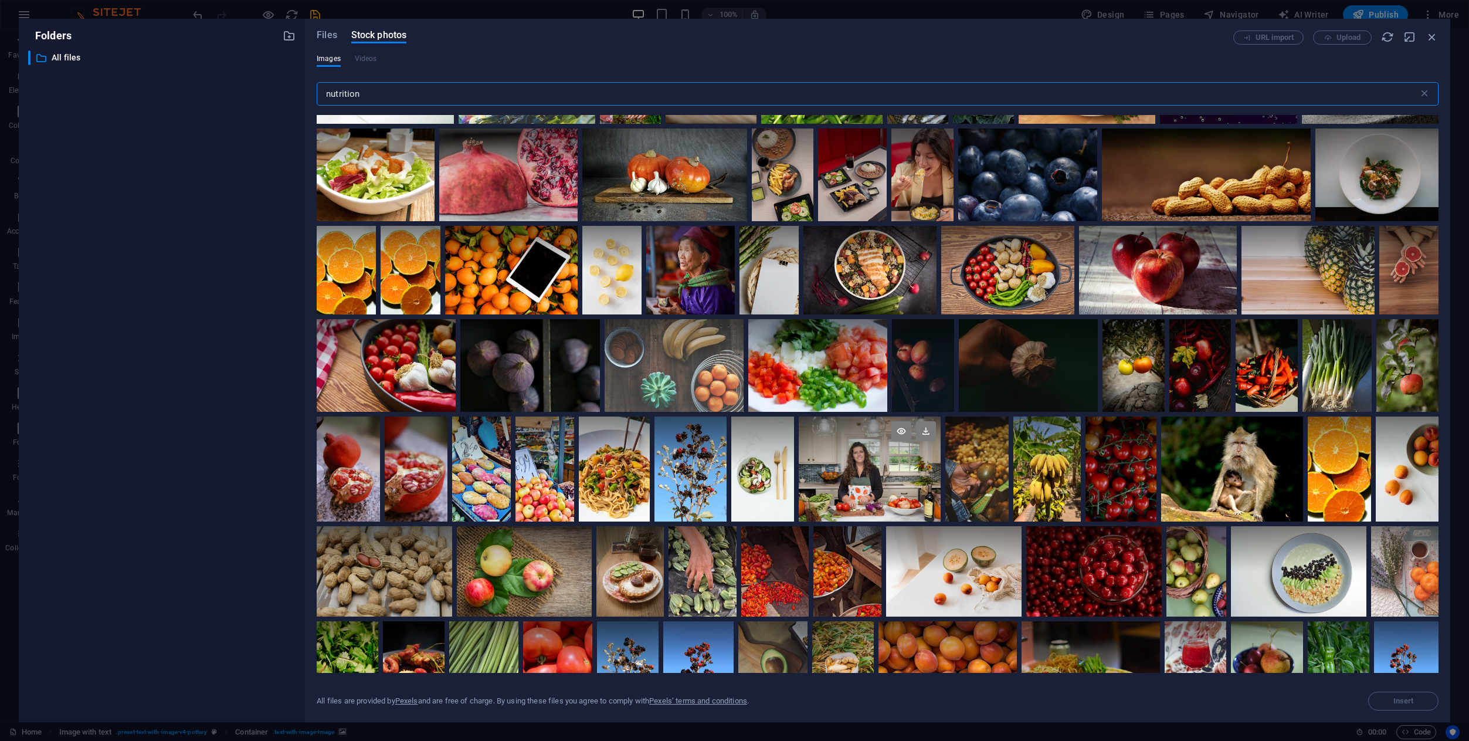
type input "nutrition"
click at [891, 464] on div at bounding box center [870, 468] width 142 height 104
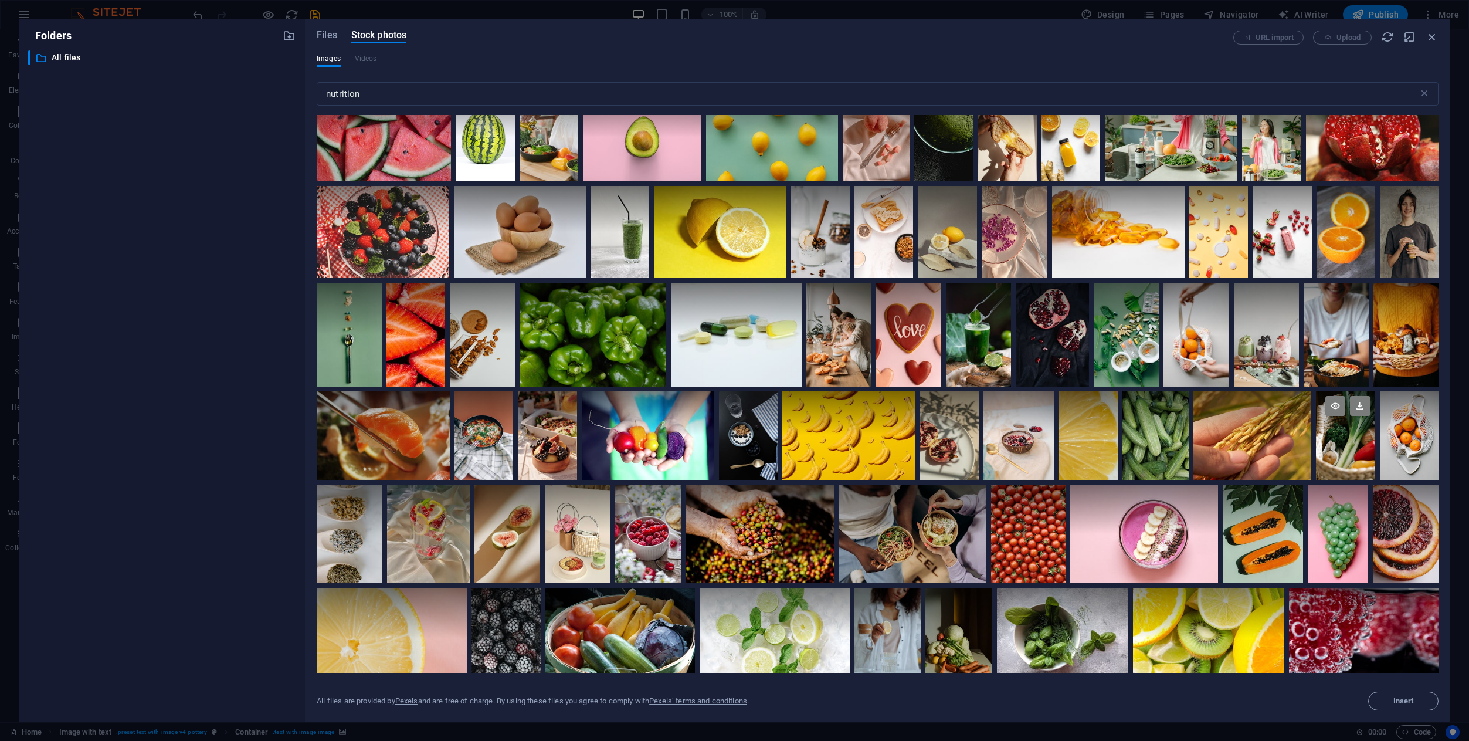
scroll to position [3532, 0]
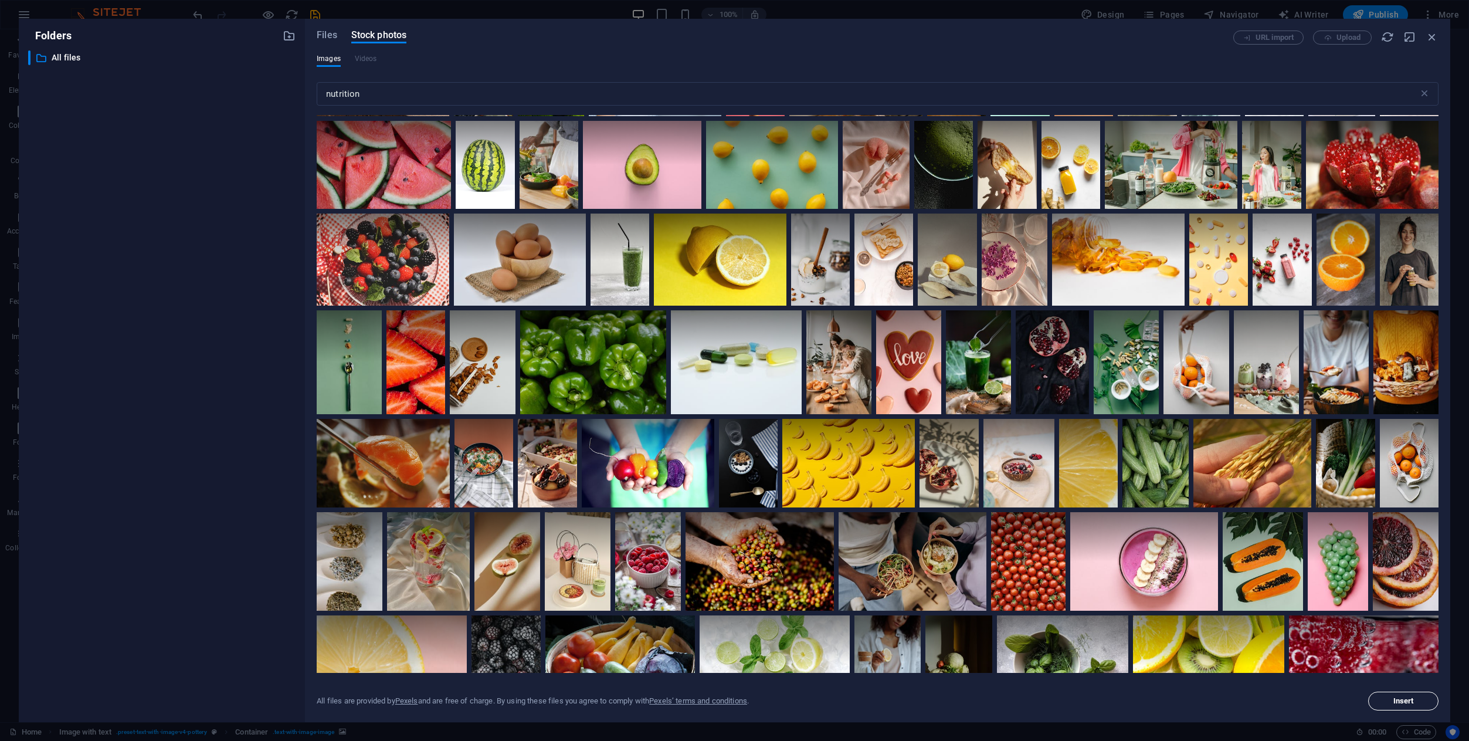
click at [1401, 704] on span "Insert" at bounding box center [1403, 700] width 21 height 7
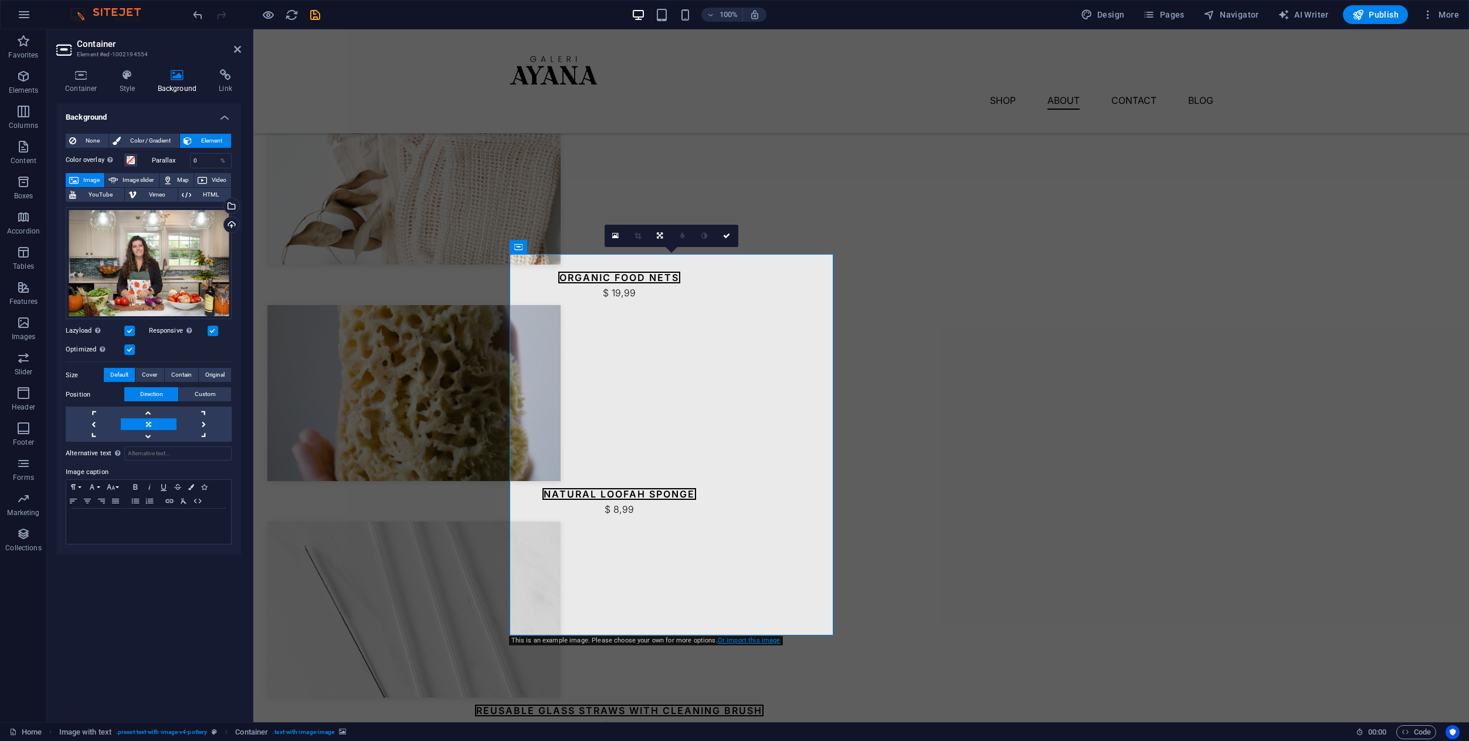
click at [747, 640] on link "Or import this image" at bounding box center [749, 640] width 63 height 8
click at [199, 423] on link at bounding box center [204, 424] width 55 height 12
click at [110, 426] on link at bounding box center [93, 424] width 55 height 12
click at [145, 426] on link at bounding box center [148, 424] width 55 height 12
click at [749, 230] on link at bounding box center [749, 236] width 22 height 22
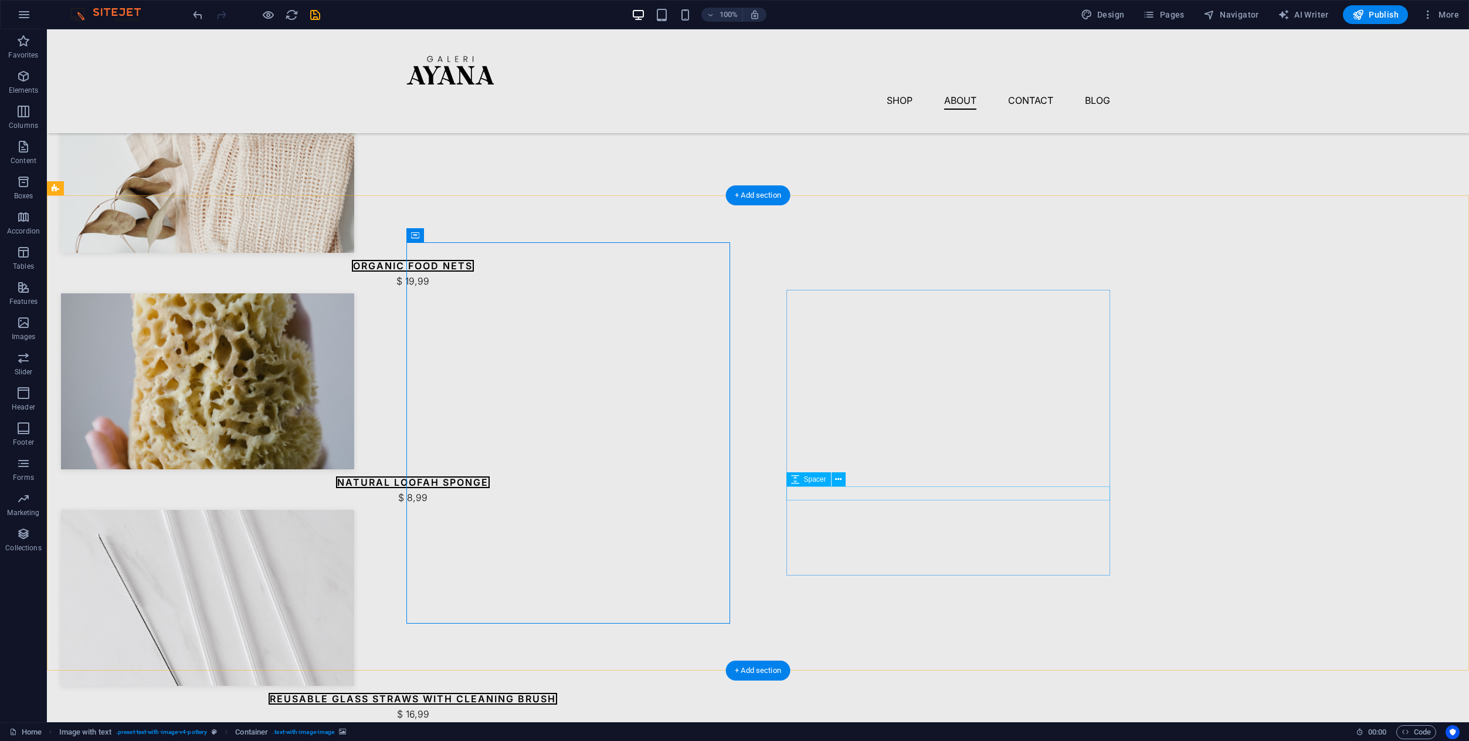
scroll to position [999, 0]
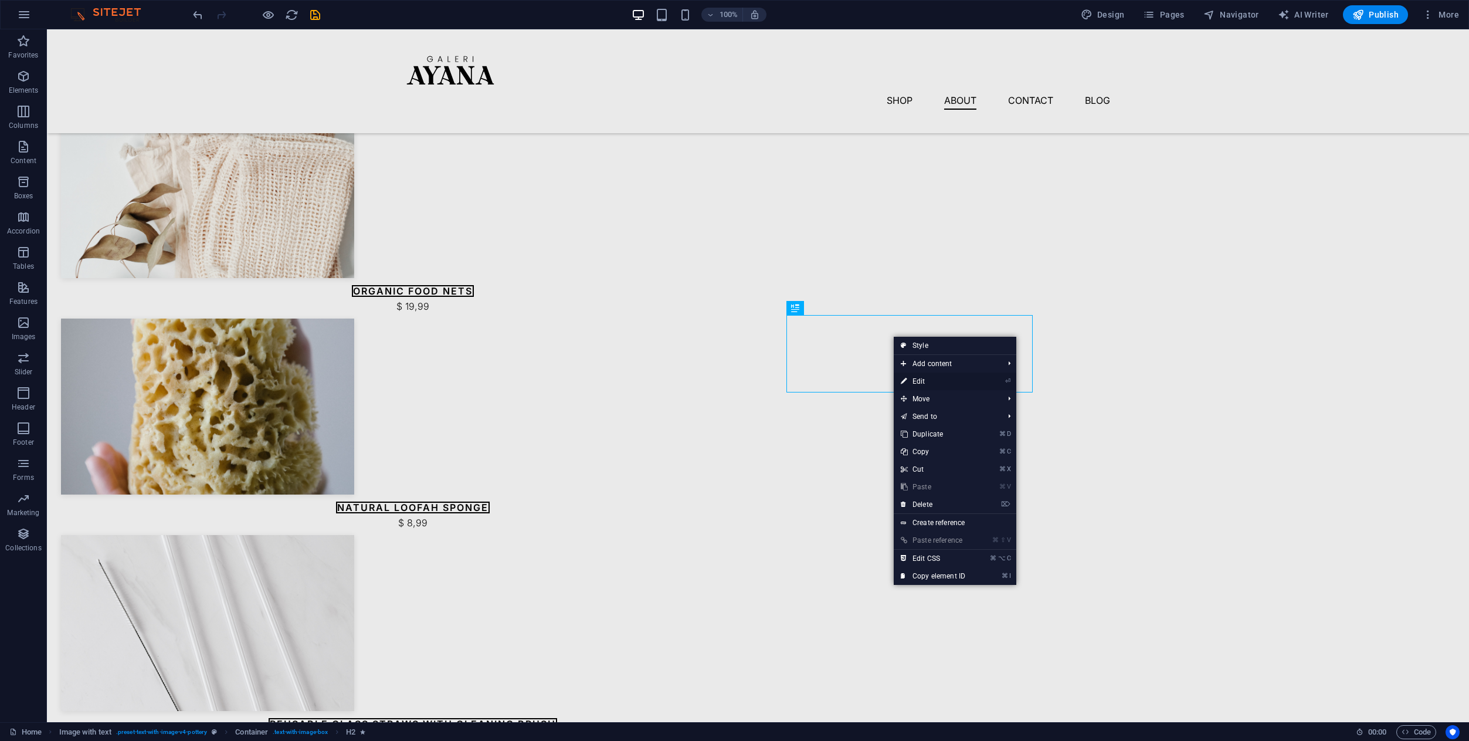
click at [914, 380] on link "⏎ Edit" at bounding box center [933, 381] width 79 height 18
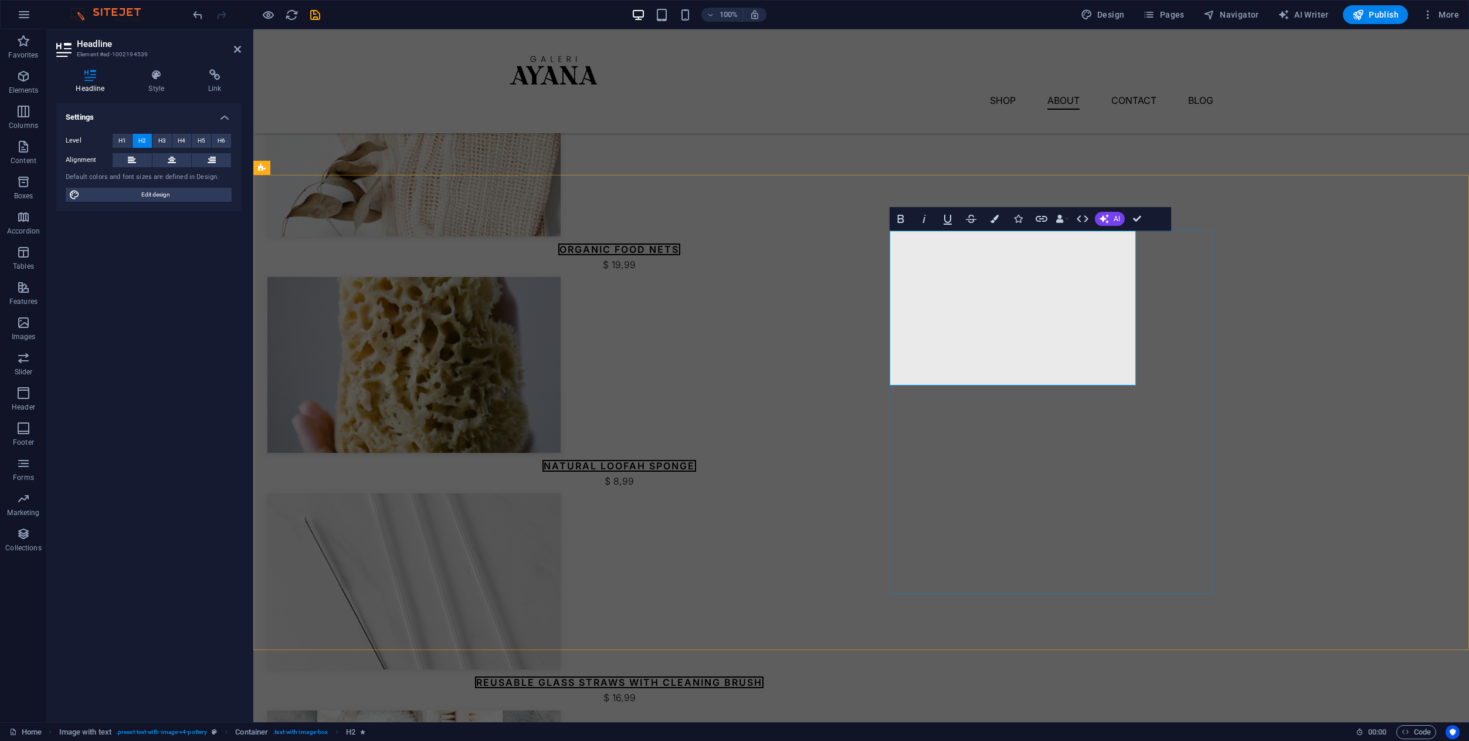
scroll to position [1029, 0]
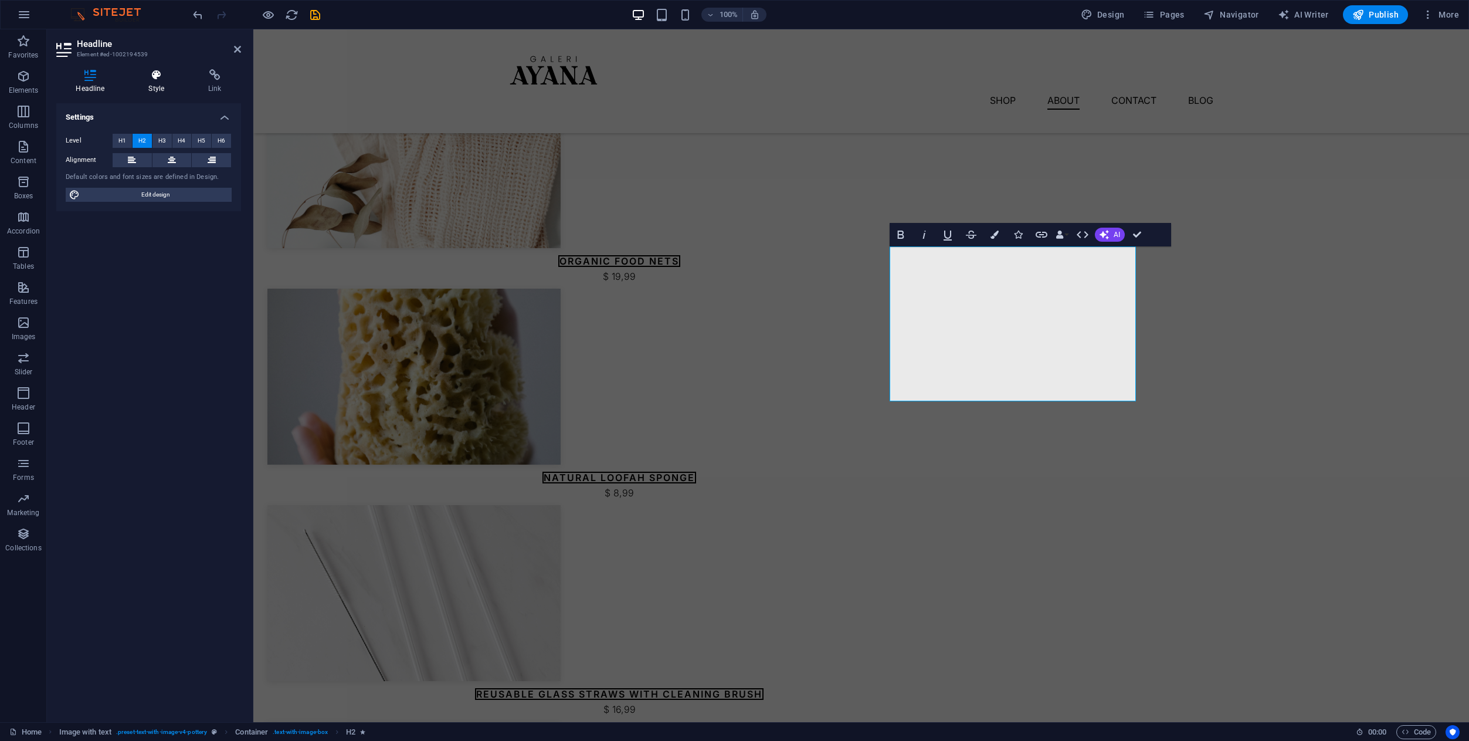
click at [142, 85] on h4 "Style" at bounding box center [159, 81] width 60 height 25
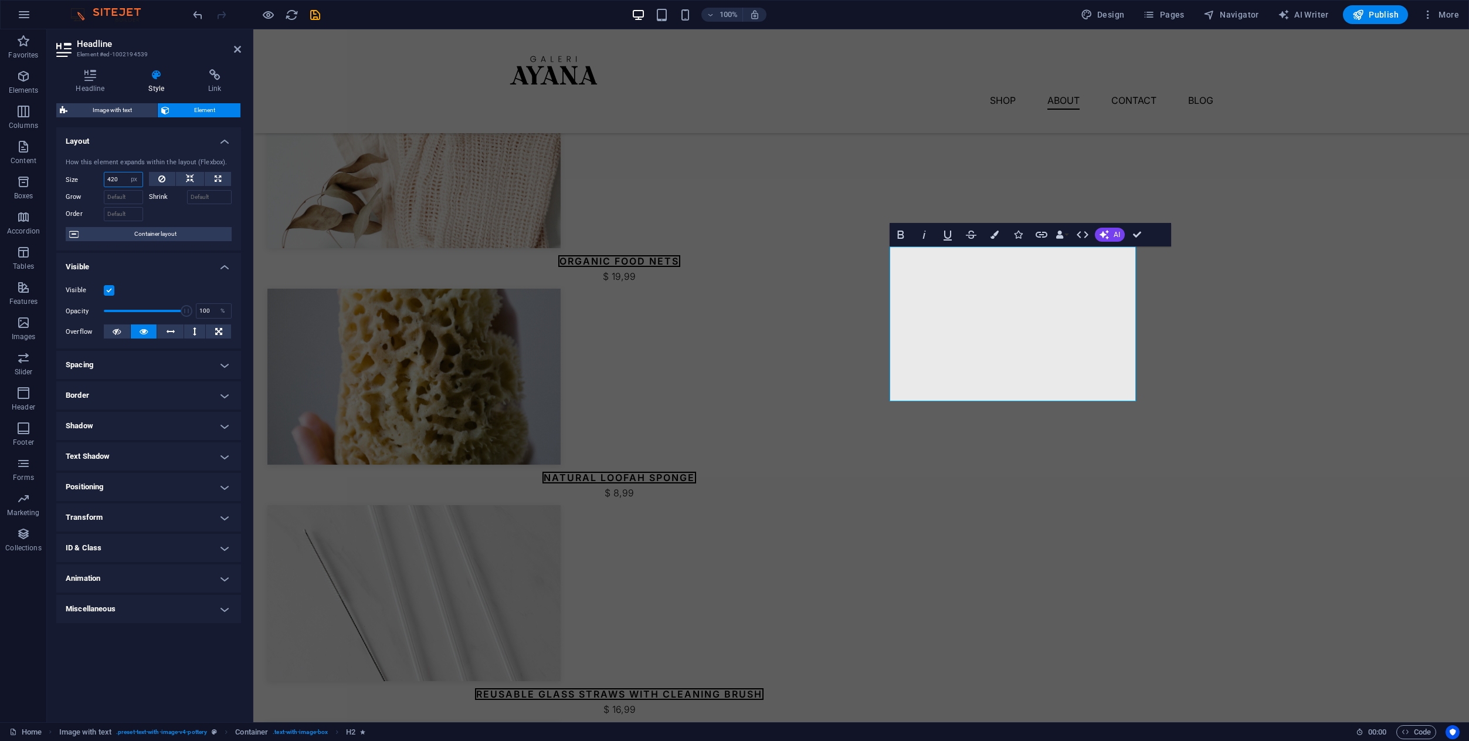
drag, startPoint x: 124, startPoint y: 178, endPoint x: 92, endPoint y: 173, distance: 32.0
click at [92, 173] on div "Size 420 Default auto px % 1/1 1/2 1/3 1/4 1/5 1/6 1/7 1/8 1/9 1/10" at bounding box center [104, 179] width 77 height 15
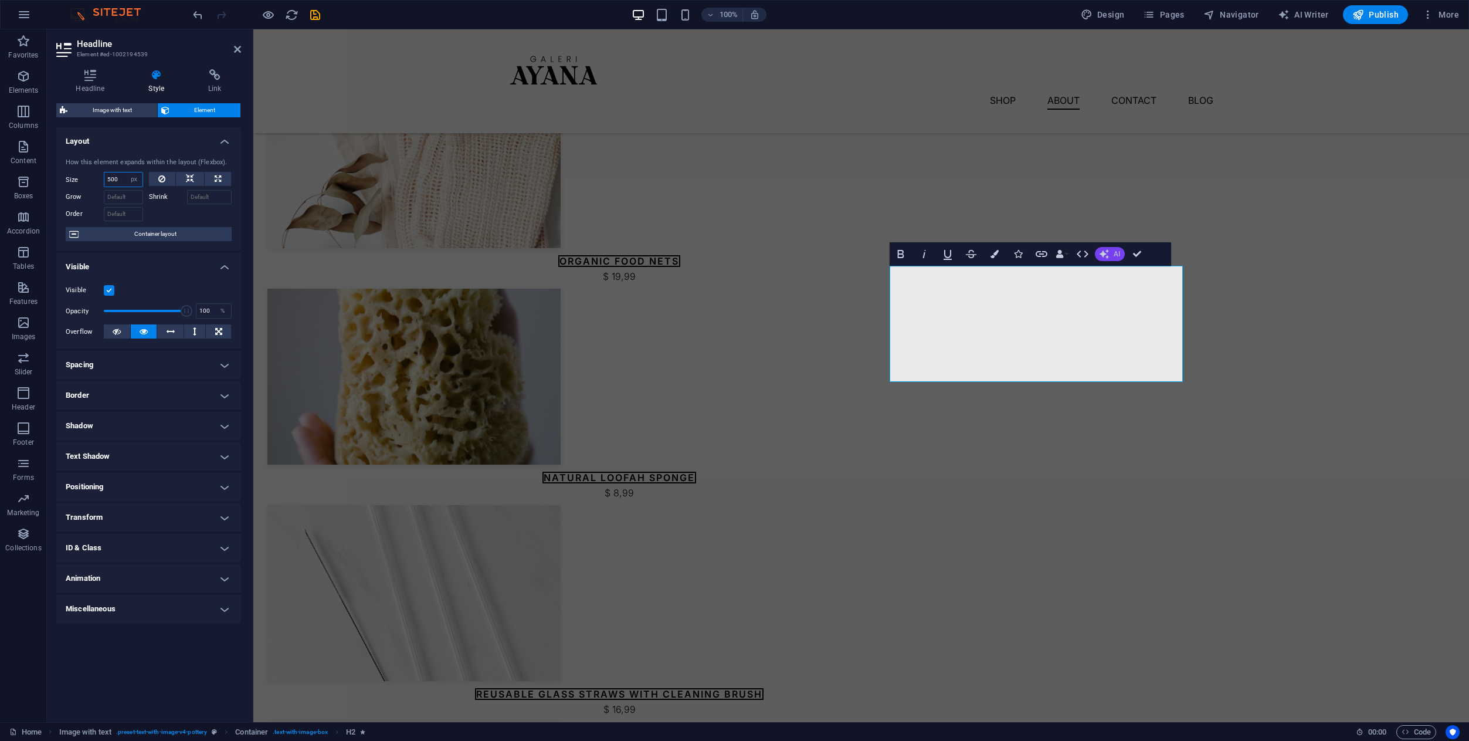
type input "500"
click at [1102, 254] on icon "button" at bounding box center [1103, 253] width 9 height 9
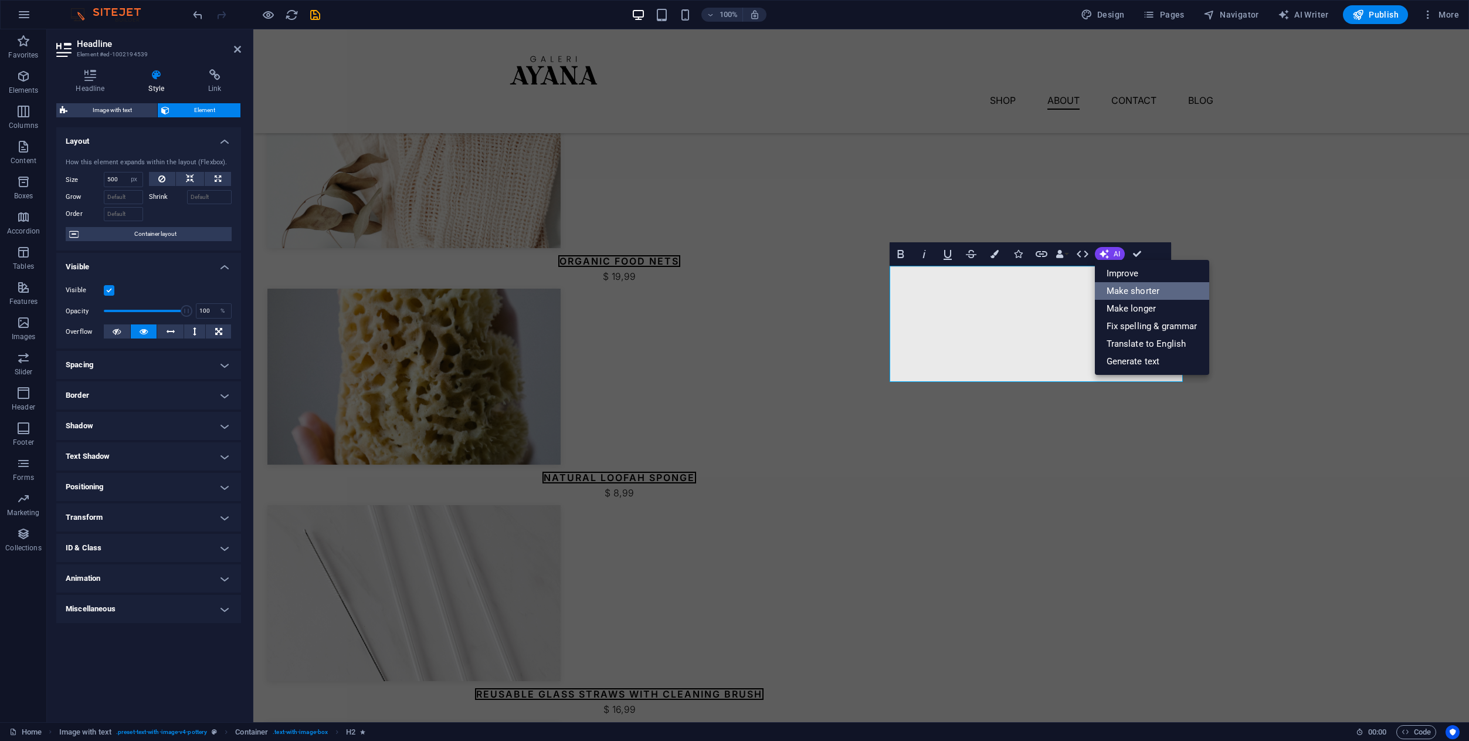
click at [1117, 291] on link "Make shorter" at bounding box center [1152, 291] width 114 height 18
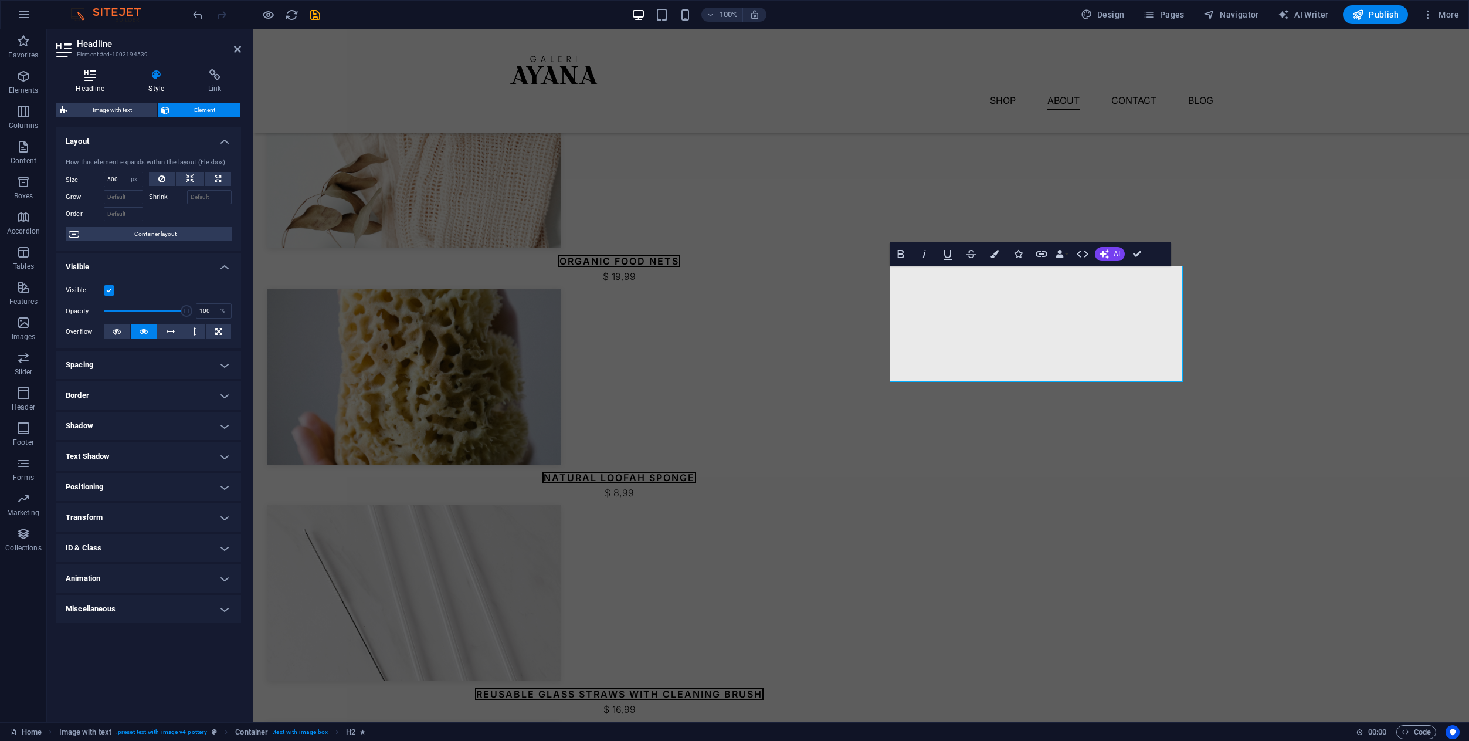
click at [100, 74] on icon at bounding box center [90, 75] width 68 height 12
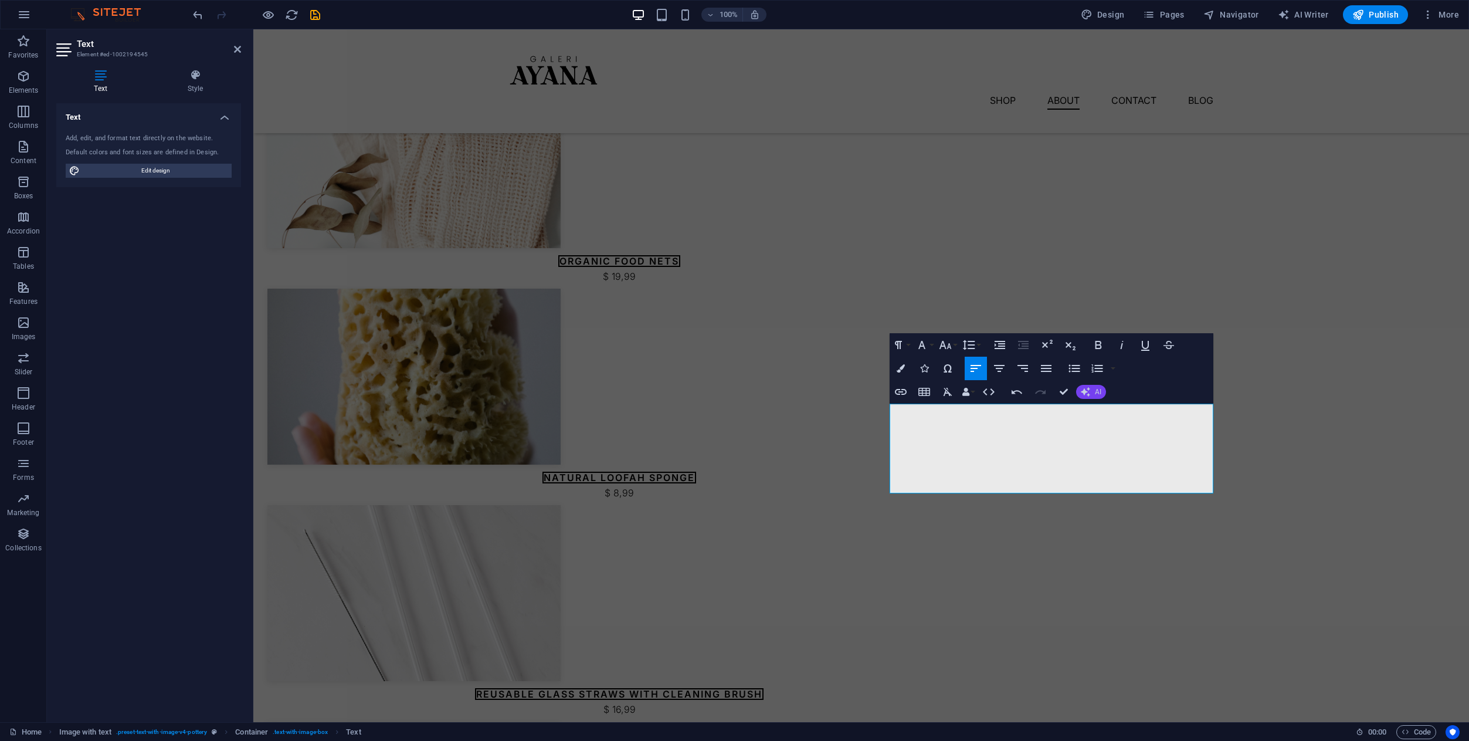
click at [1096, 389] on span "AI" at bounding box center [1098, 391] width 6 height 7
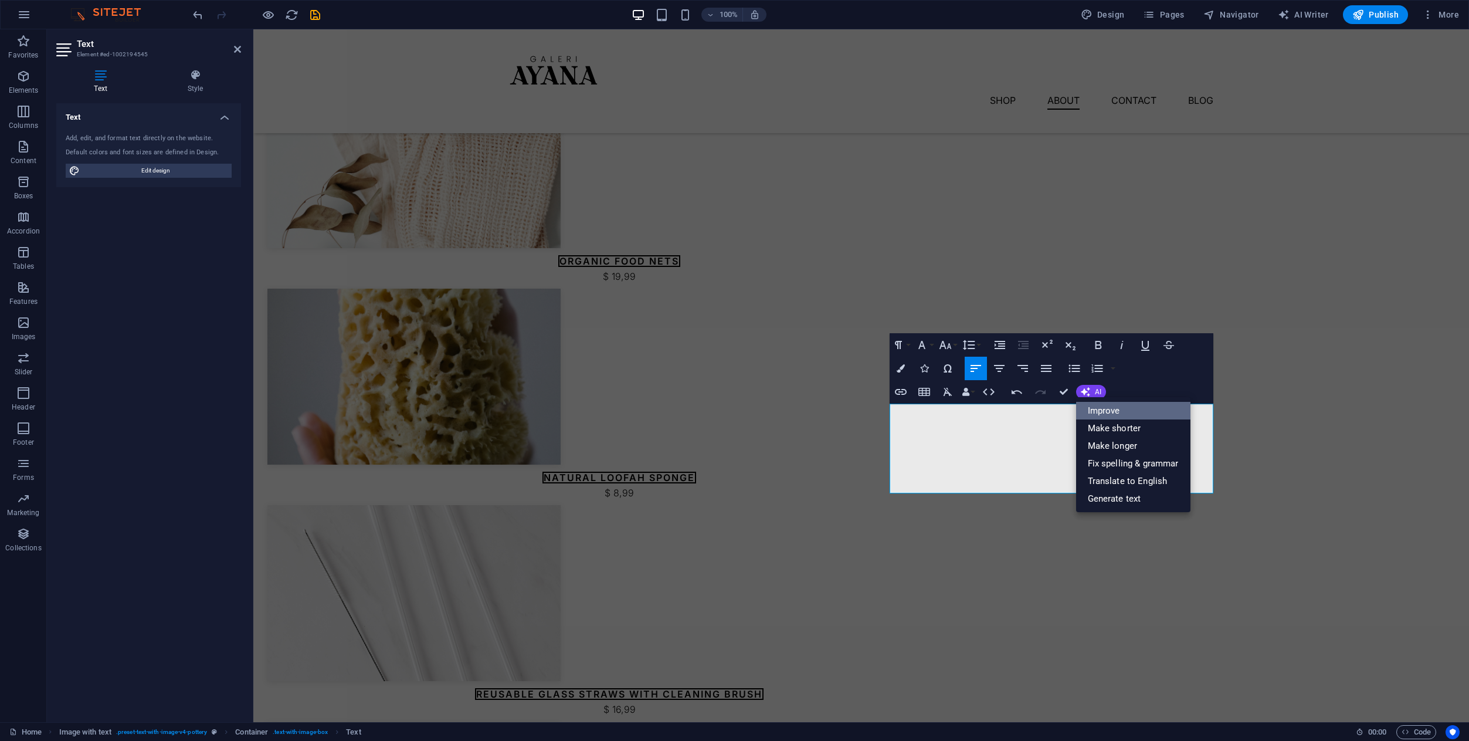
click at [1114, 416] on link "Improve" at bounding box center [1133, 411] width 114 height 18
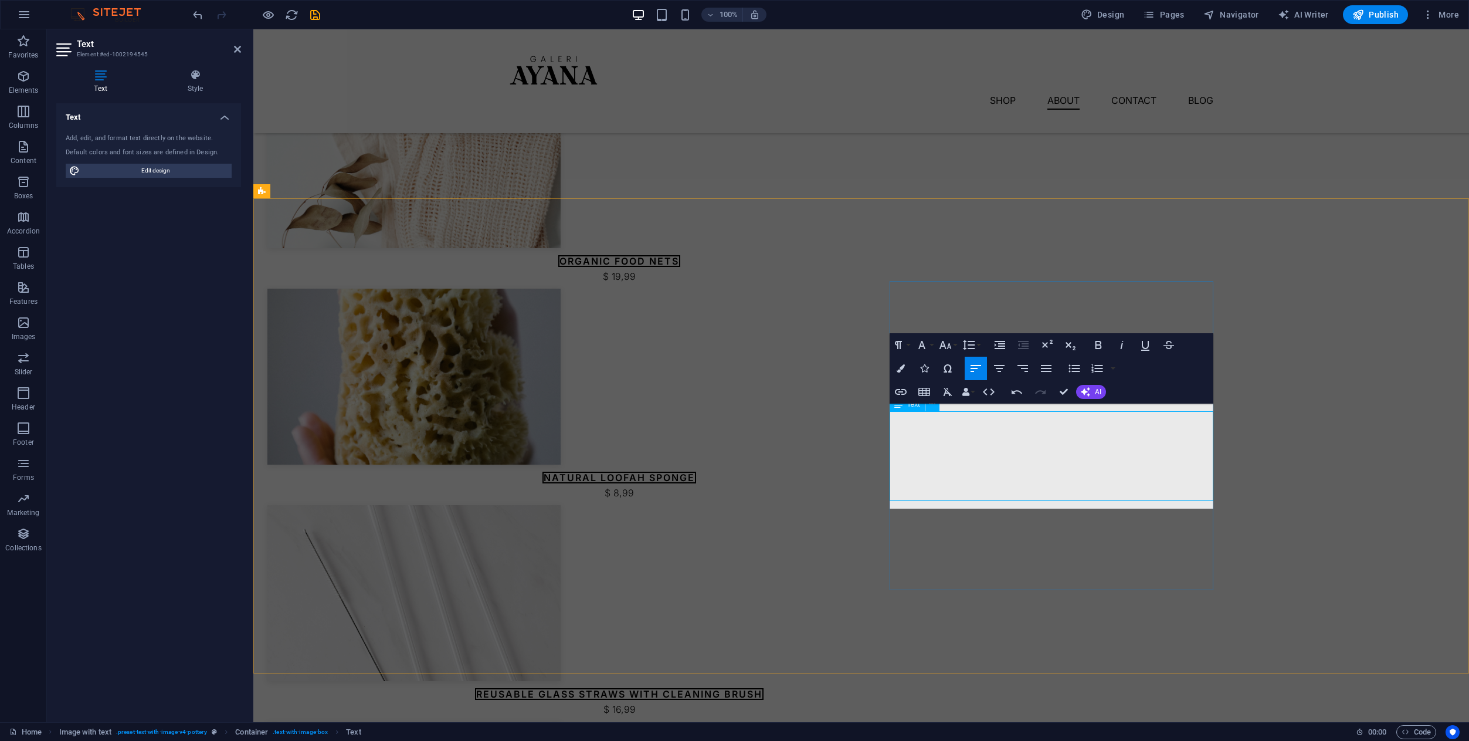
scroll to position [1022, 0]
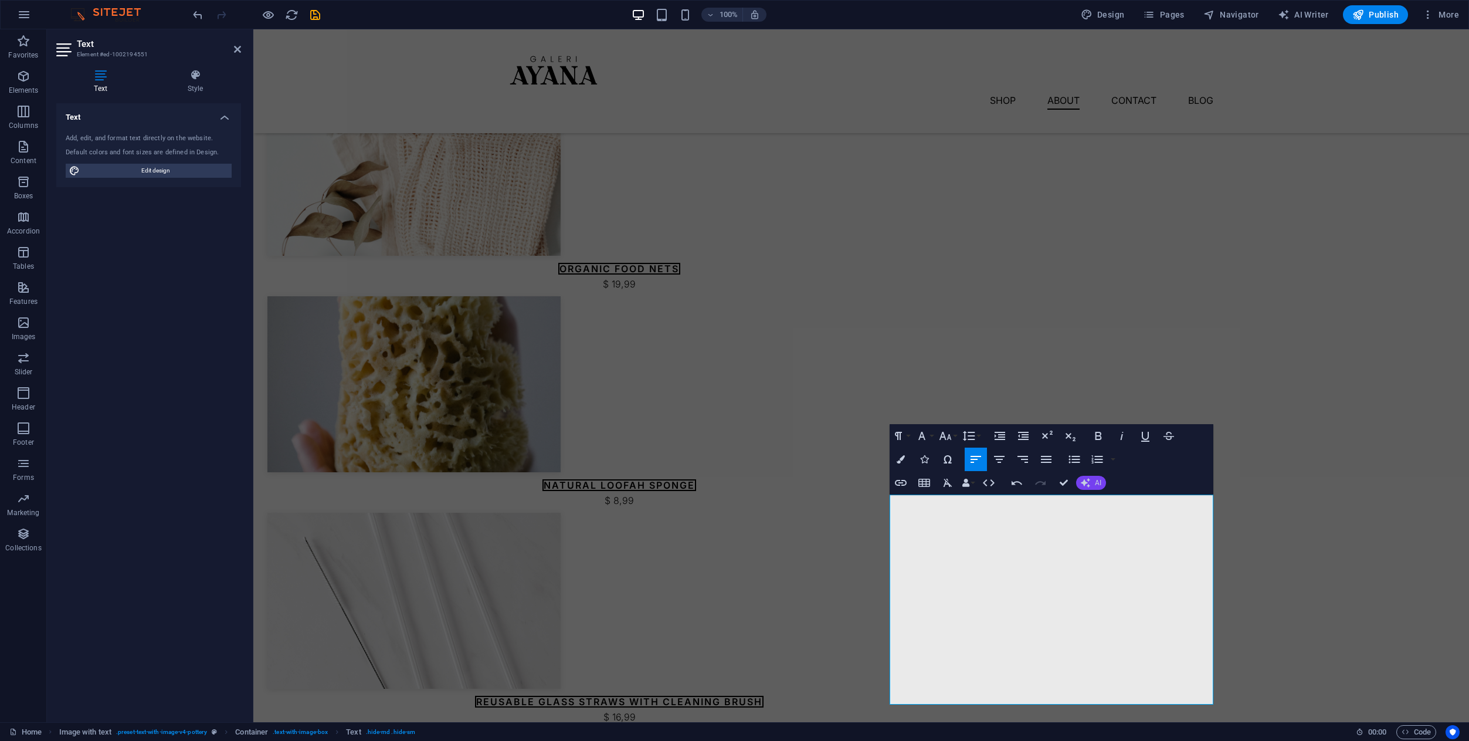
click at [1088, 483] on icon "button" at bounding box center [1085, 482] width 9 height 9
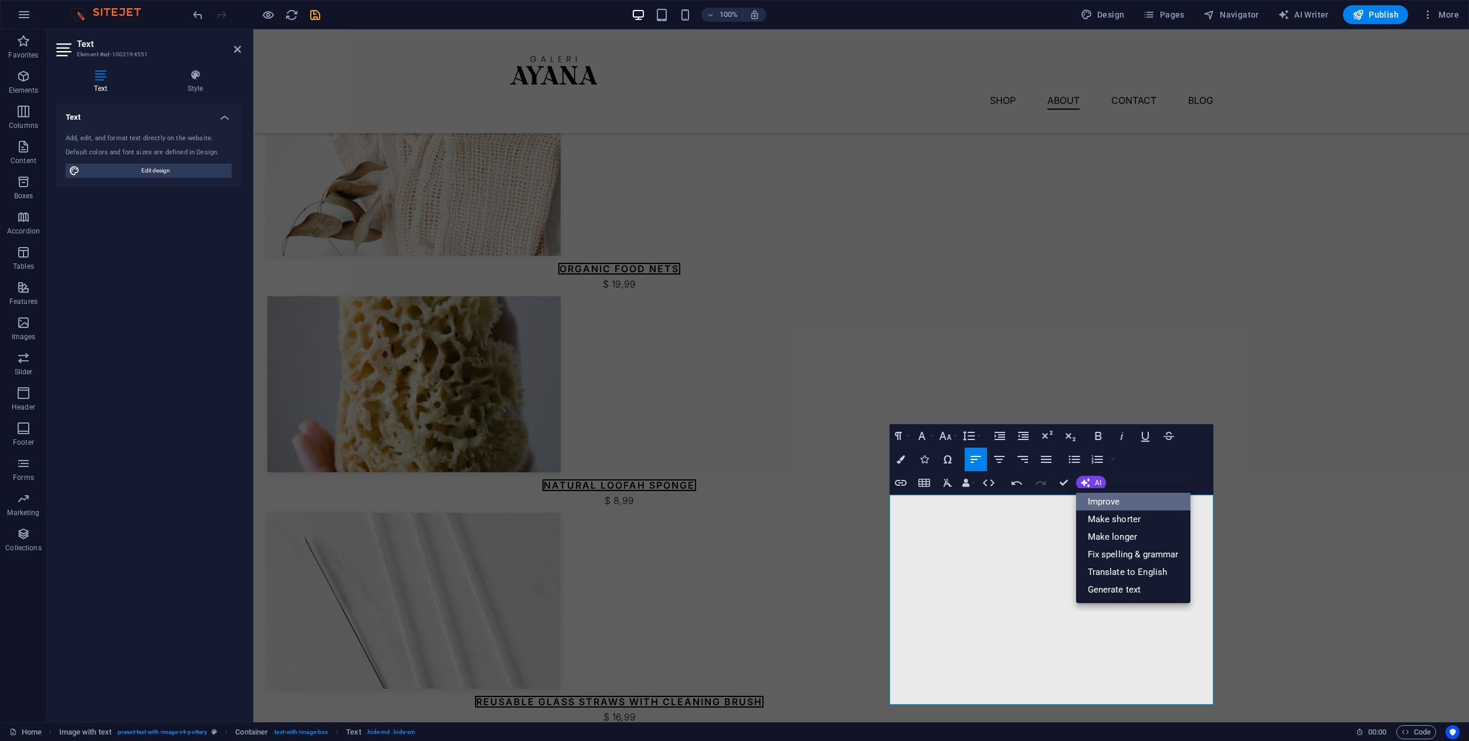
click at [1103, 503] on link "Improve" at bounding box center [1133, 502] width 114 height 18
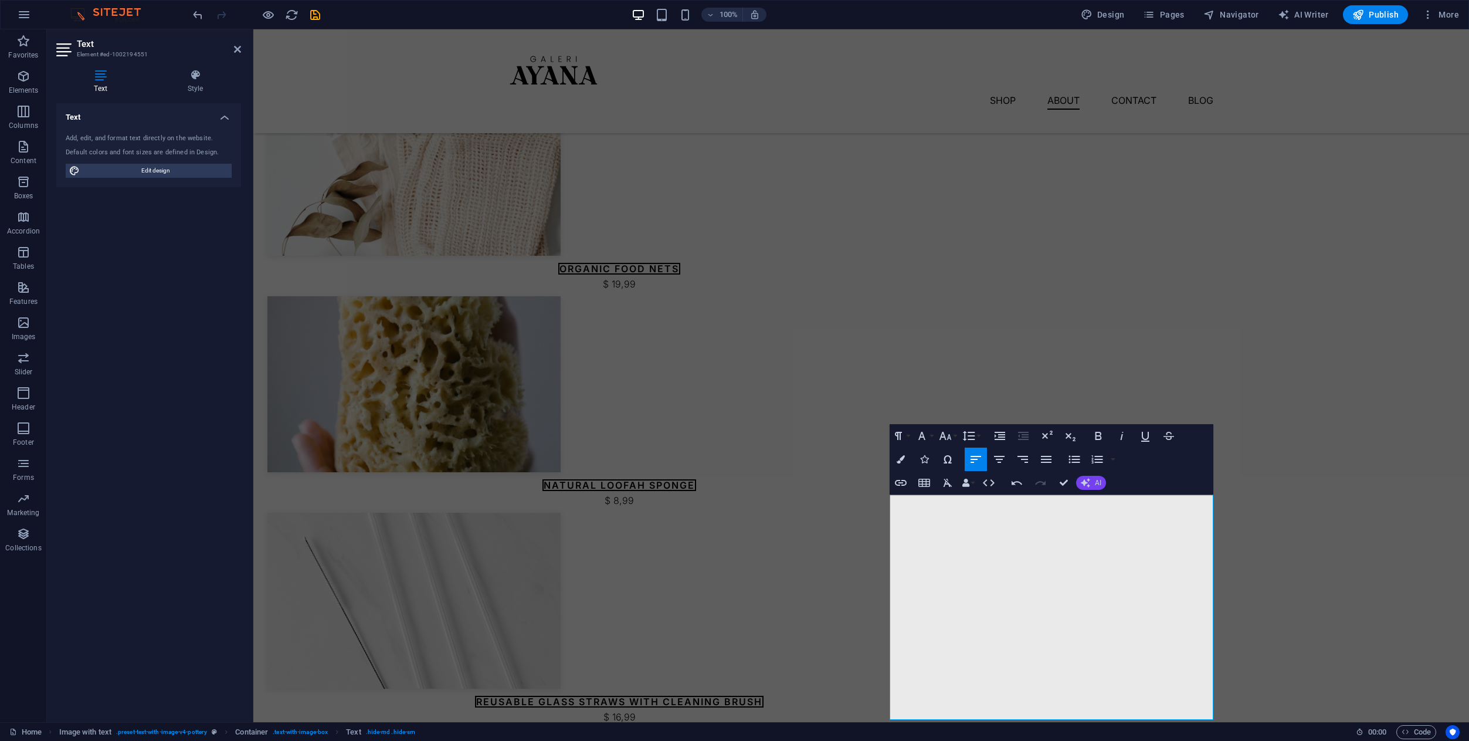
click at [1095, 482] on span "AI" at bounding box center [1098, 482] width 6 height 7
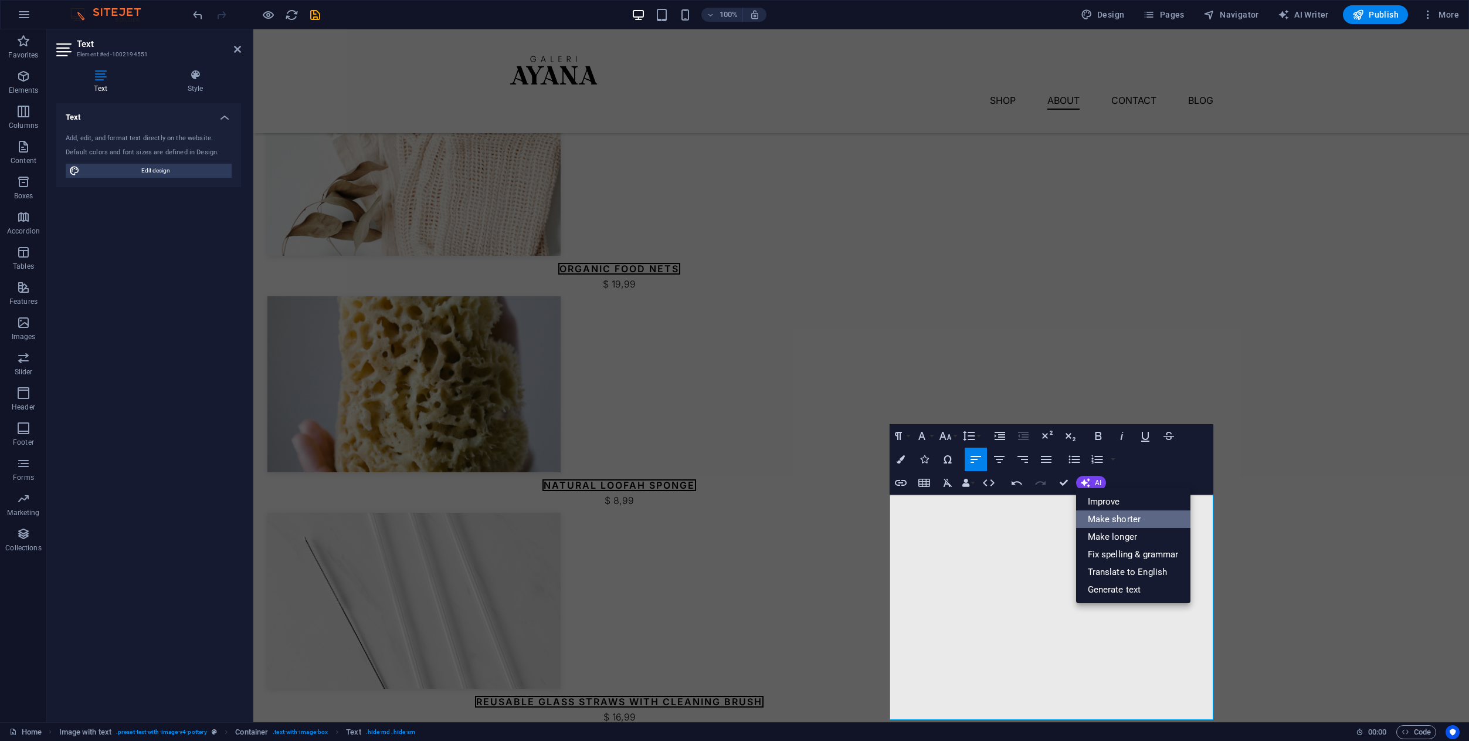
click at [1101, 514] on link "Make shorter" at bounding box center [1133, 519] width 114 height 18
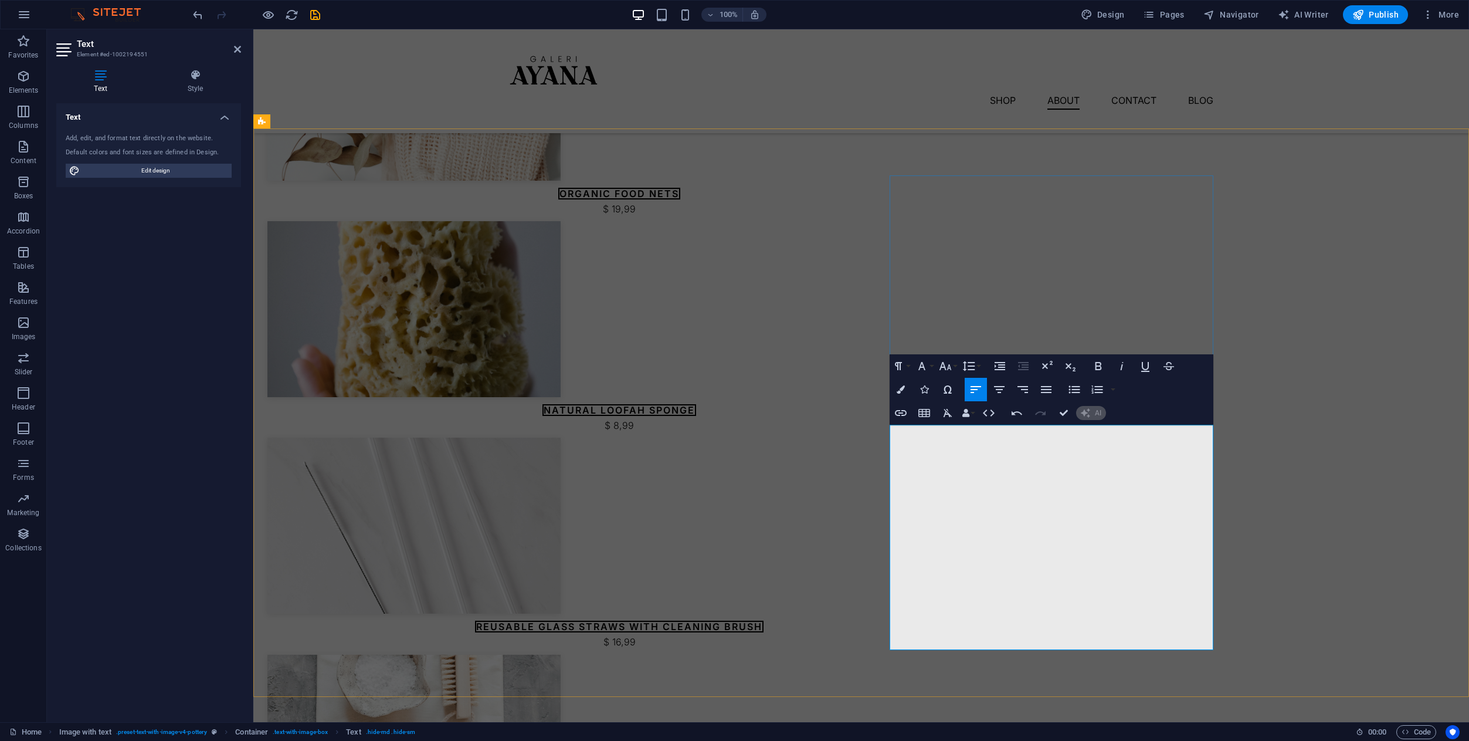
scroll to position [1098, 0]
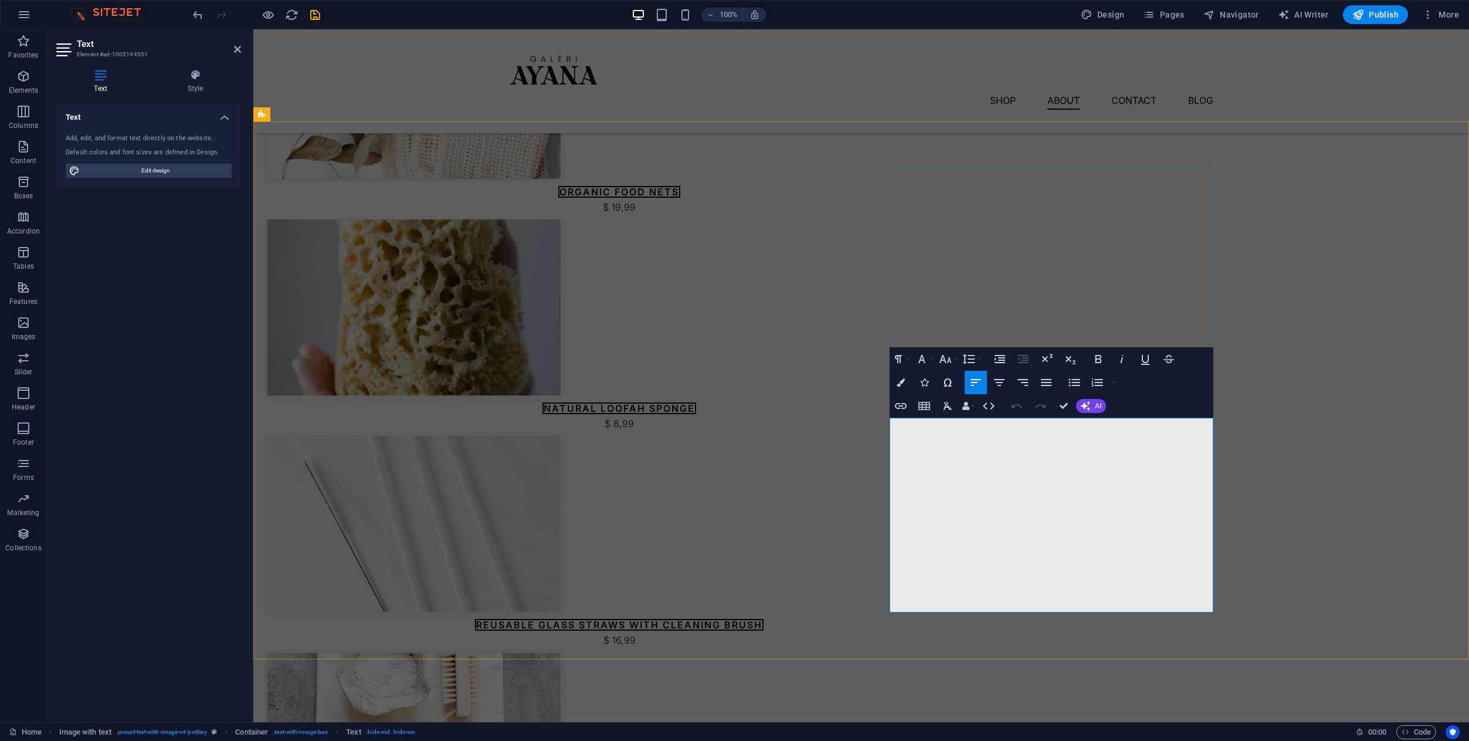
drag, startPoint x: 908, startPoint y: 500, endPoint x: 886, endPoint y: 501, distance: 21.7
drag, startPoint x: 974, startPoint y: 497, endPoint x: 963, endPoint y: 495, distance: 11.4
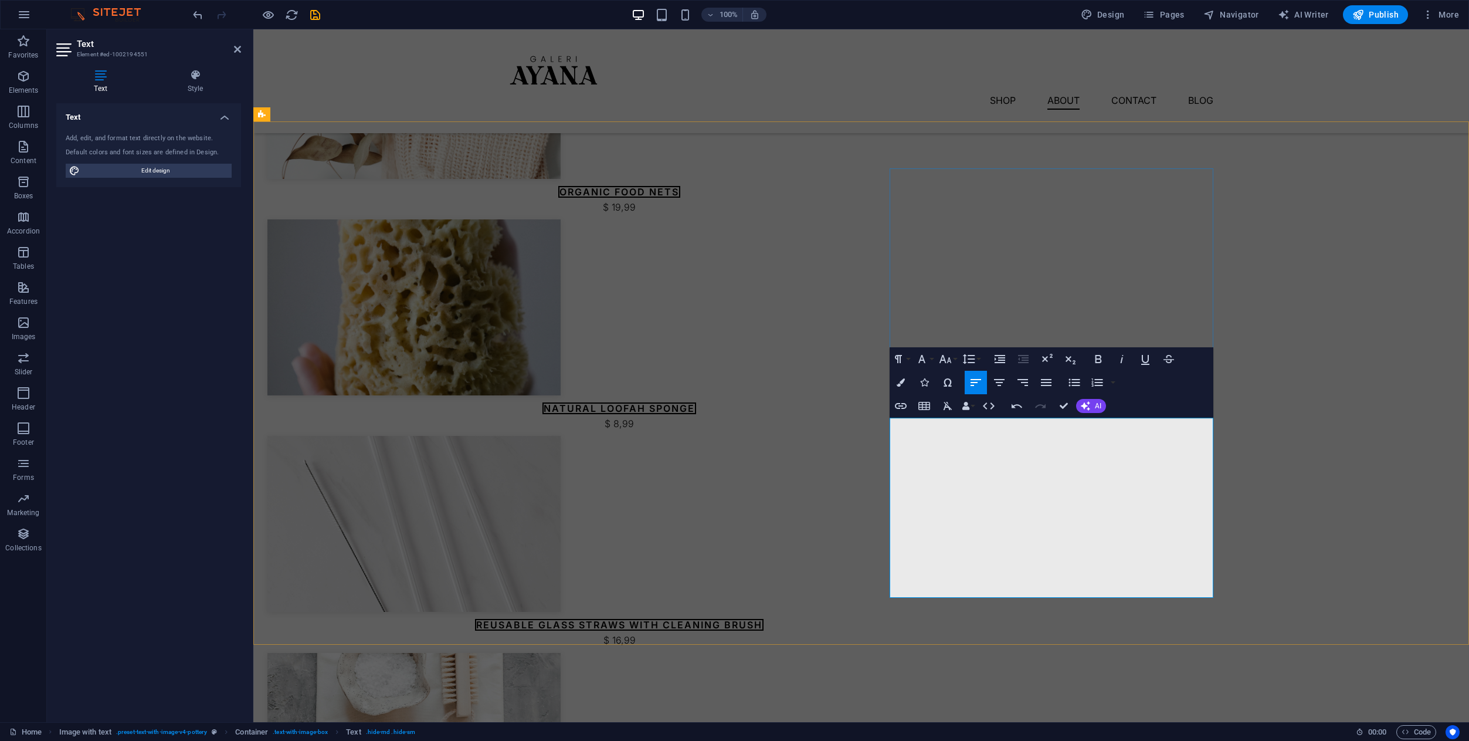
drag, startPoint x: 1024, startPoint y: 453, endPoint x: 1014, endPoint y: 452, distance: 10.1
drag, startPoint x: 908, startPoint y: 457, endPoint x: 883, endPoint y: 455, distance: 25.9
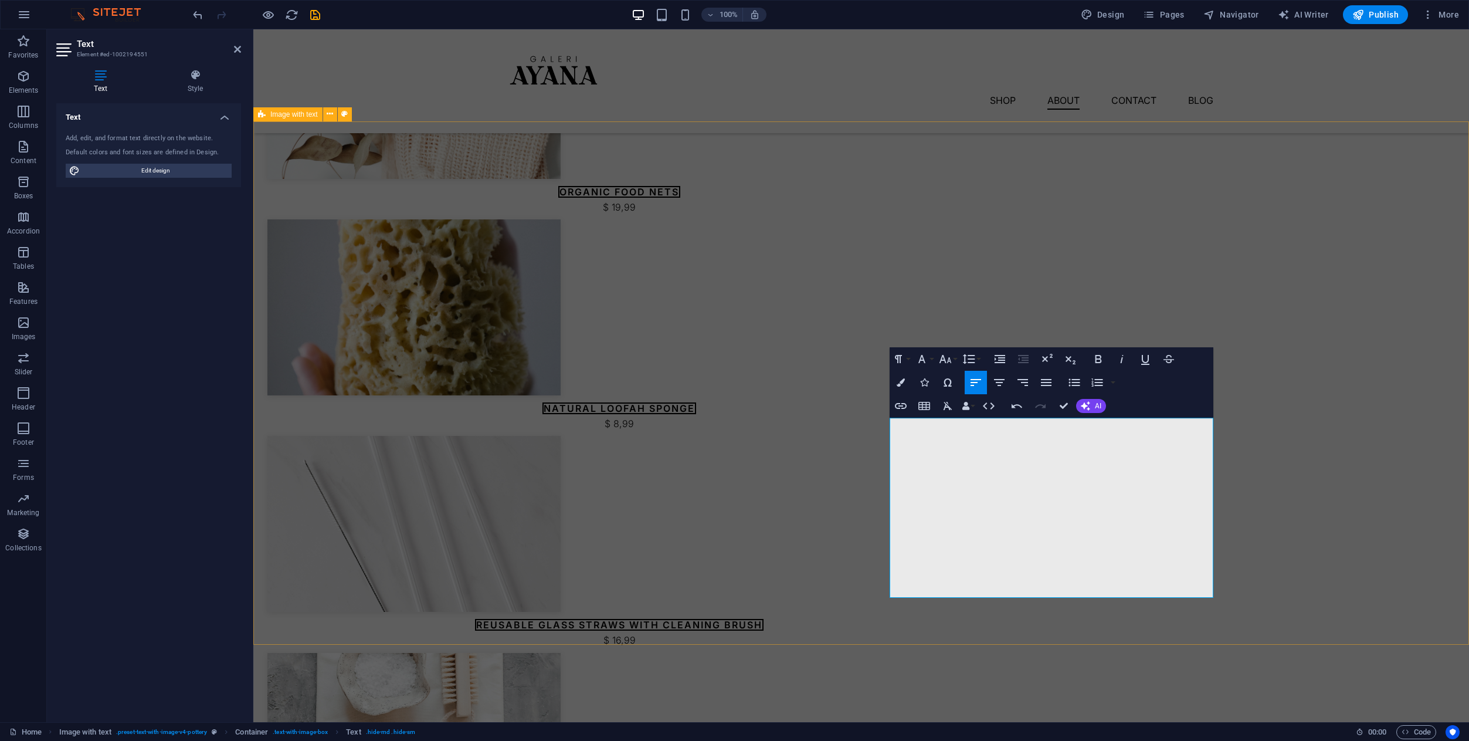
drag, startPoint x: 1016, startPoint y: 551, endPoint x: 864, endPoint y: 505, distance: 158.8
click at [1074, 382] on icon "button" at bounding box center [1073, 382] width 11 height 8
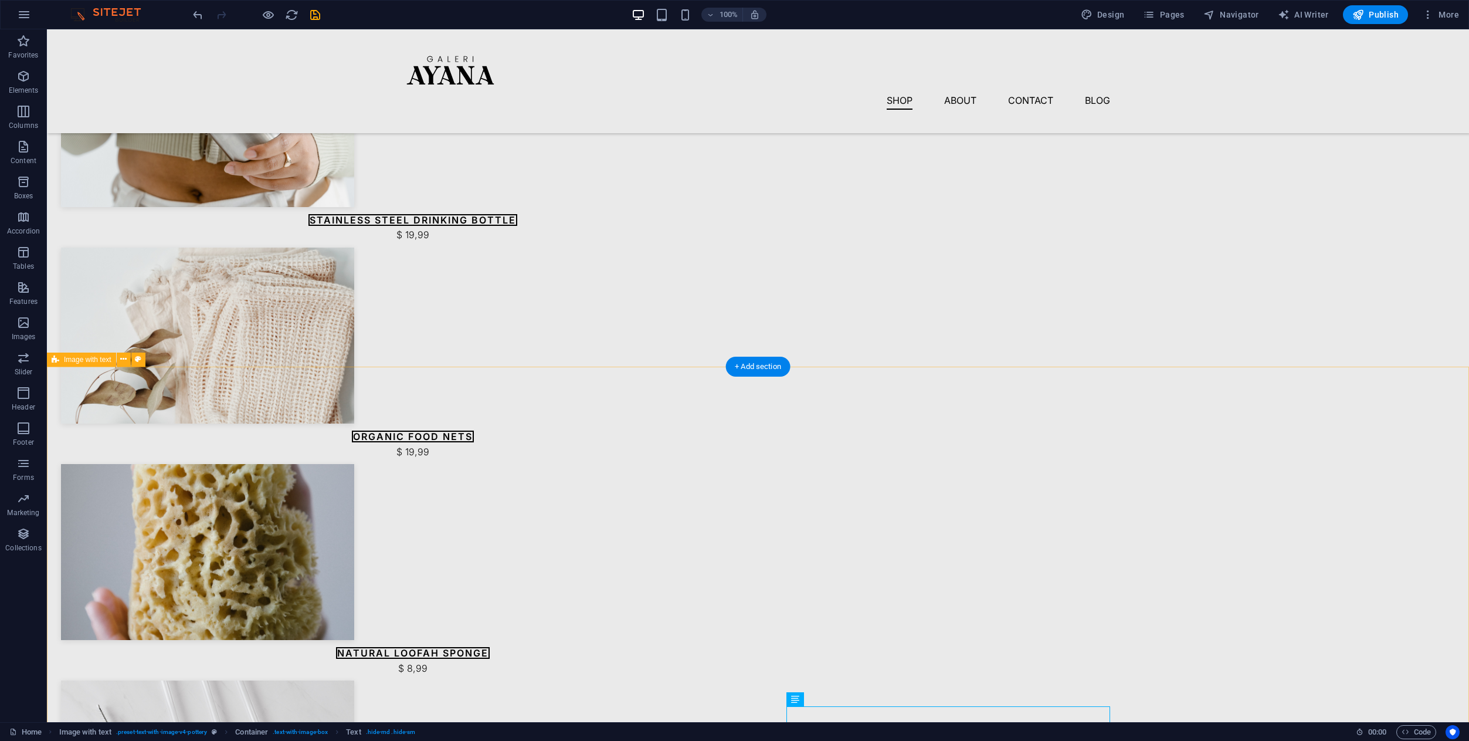
scroll to position [853, 0]
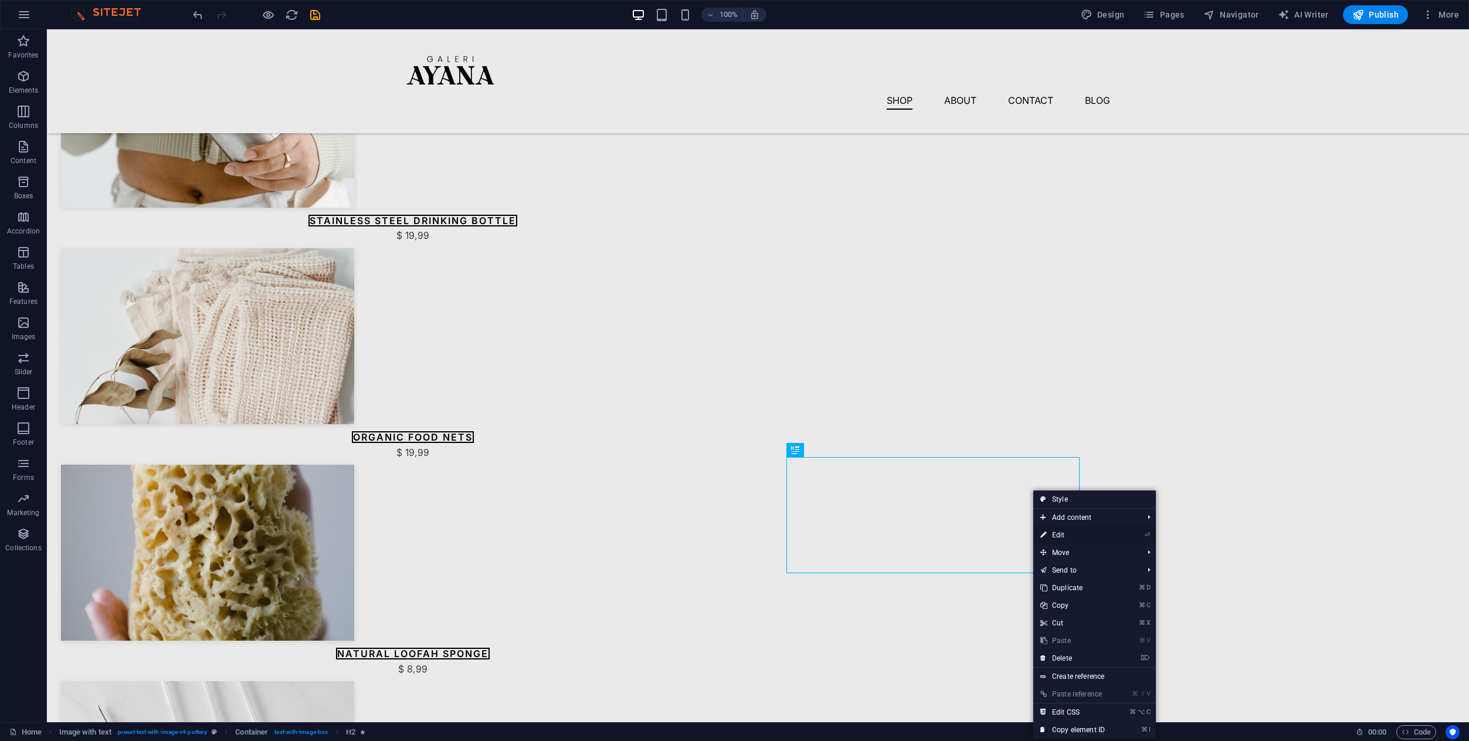
click at [1056, 529] on link "⏎ Edit" at bounding box center [1072, 535] width 79 height 18
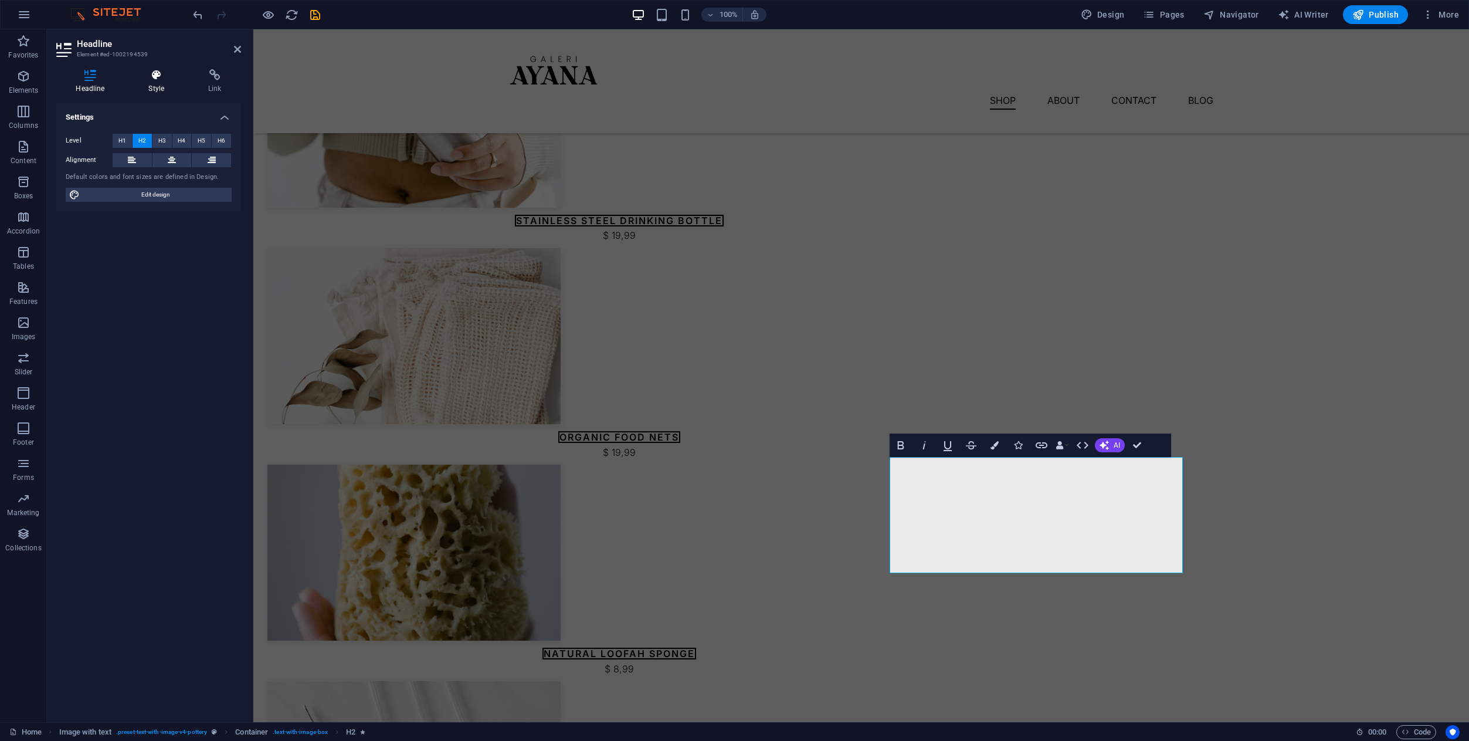
click at [173, 82] on h4 "Style" at bounding box center [159, 81] width 60 height 25
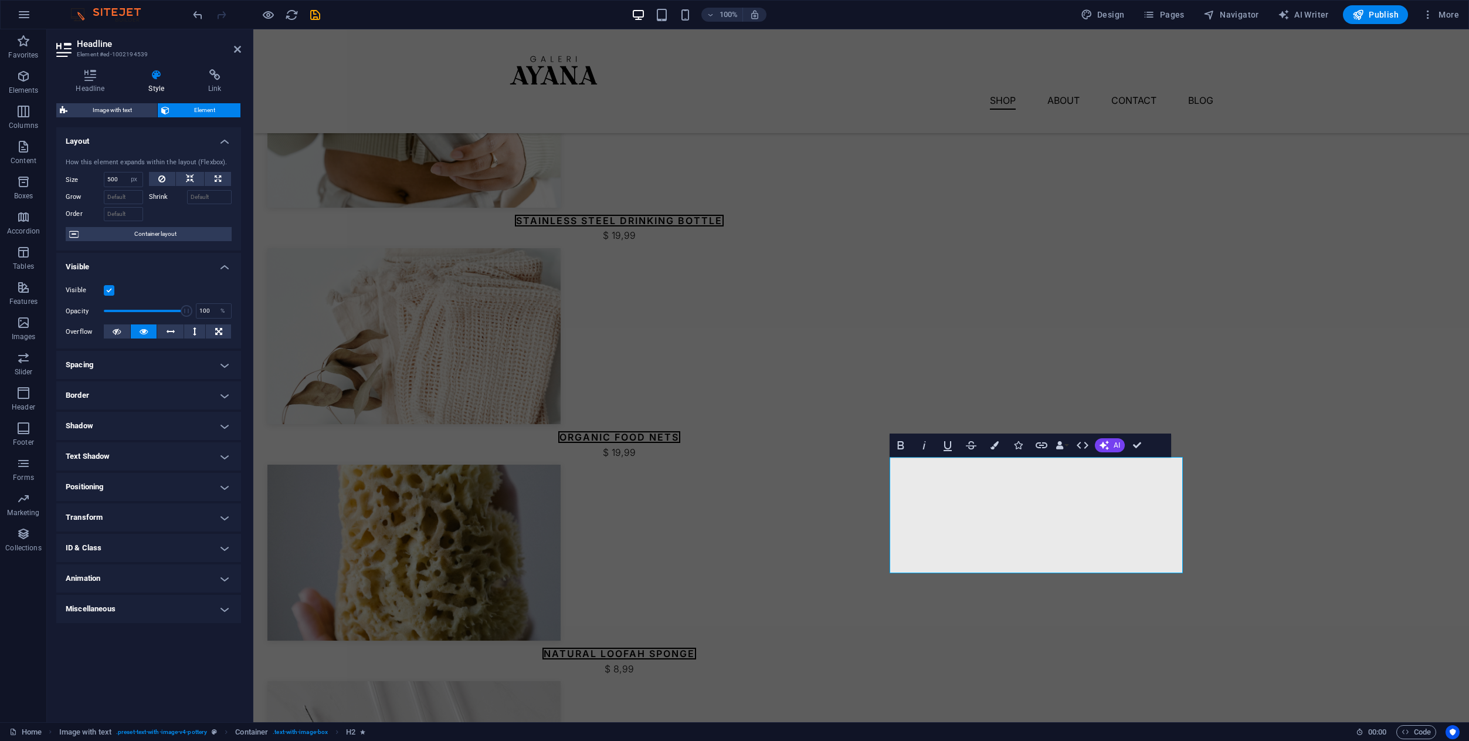
click at [99, 118] on div "Image with text Element Layout How this element expands within the layout (Flex…" at bounding box center [148, 407] width 185 height 609
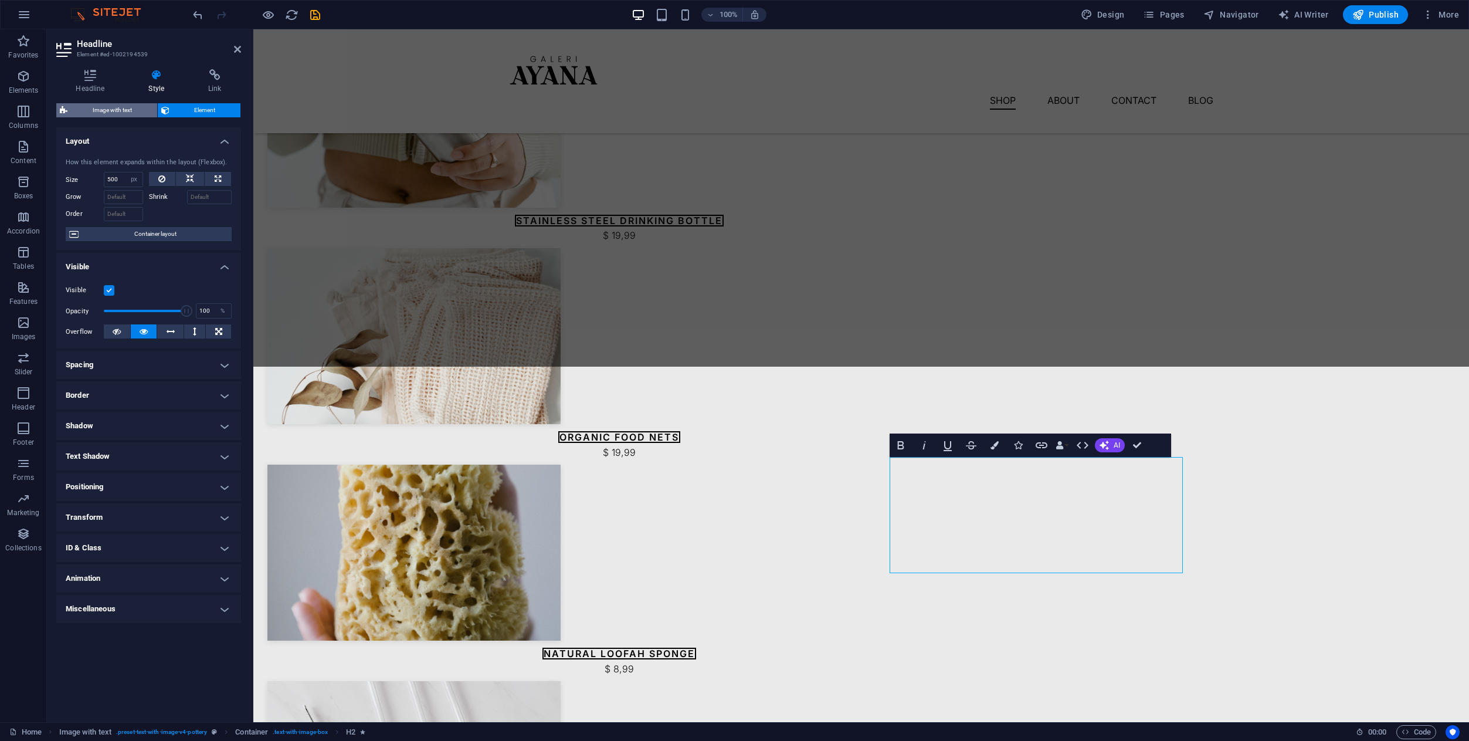
click at [102, 116] on span "Image with text" at bounding box center [112, 110] width 83 height 14
select select "rem"
select select "px"
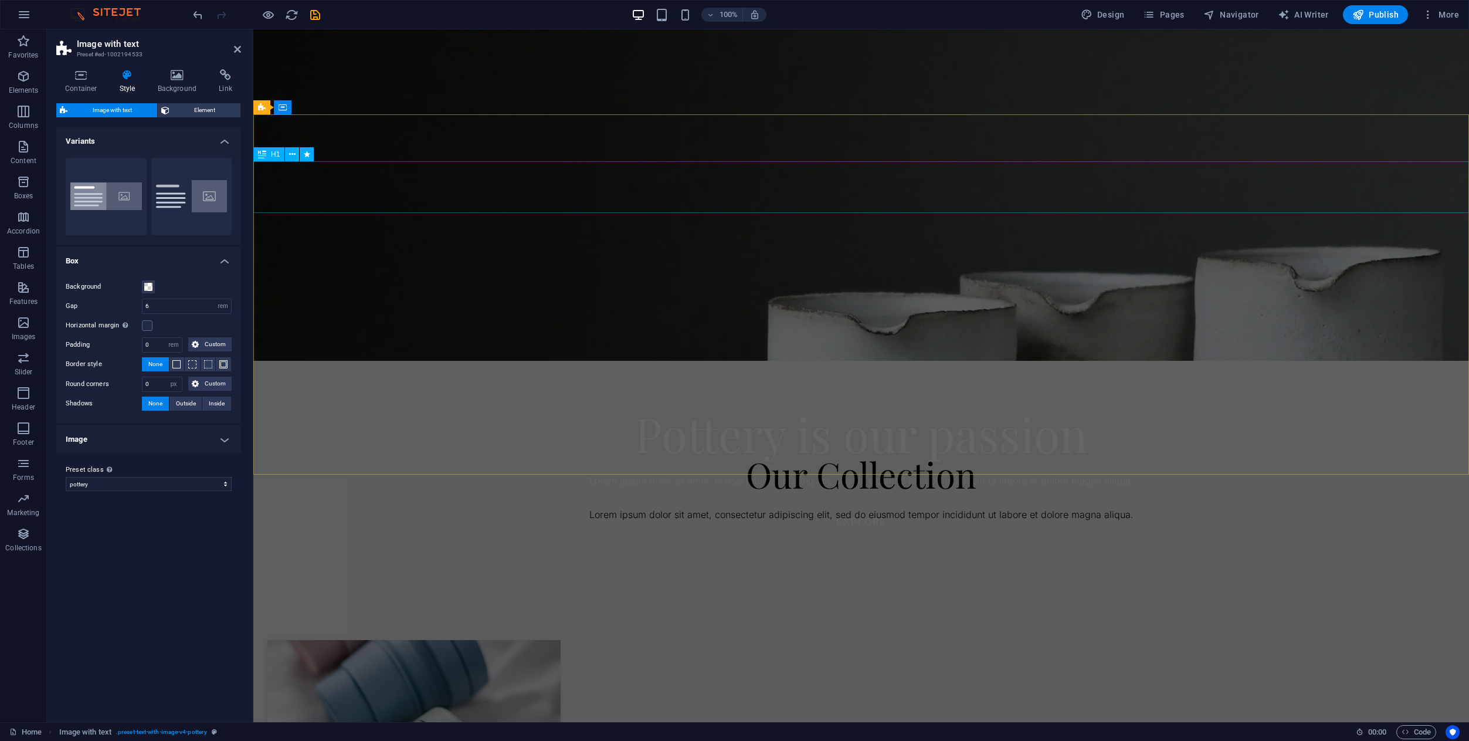
scroll to position [0, 0]
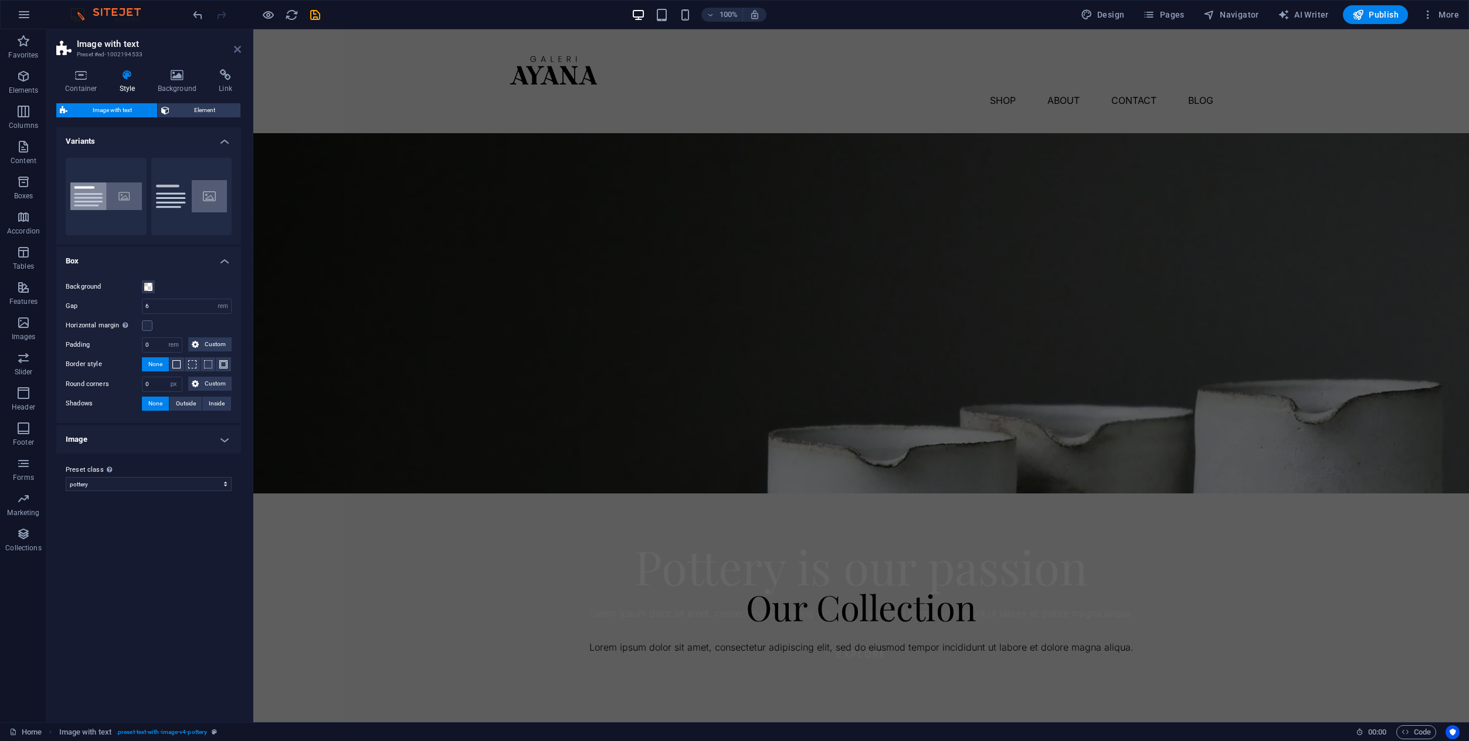
click at [236, 49] on icon at bounding box center [237, 49] width 7 height 9
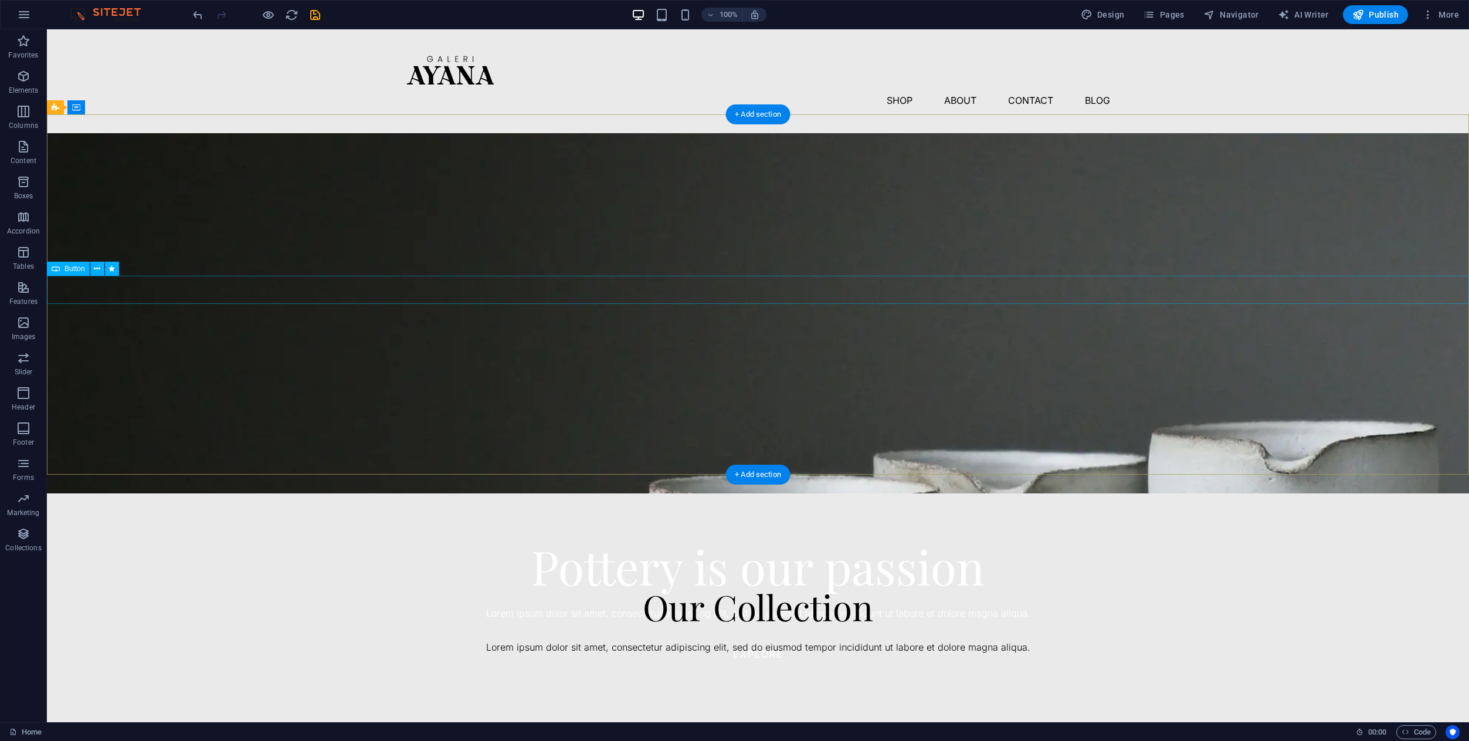
click at [777, 640] on div "Explore" at bounding box center [758, 654] width 1422 height 28
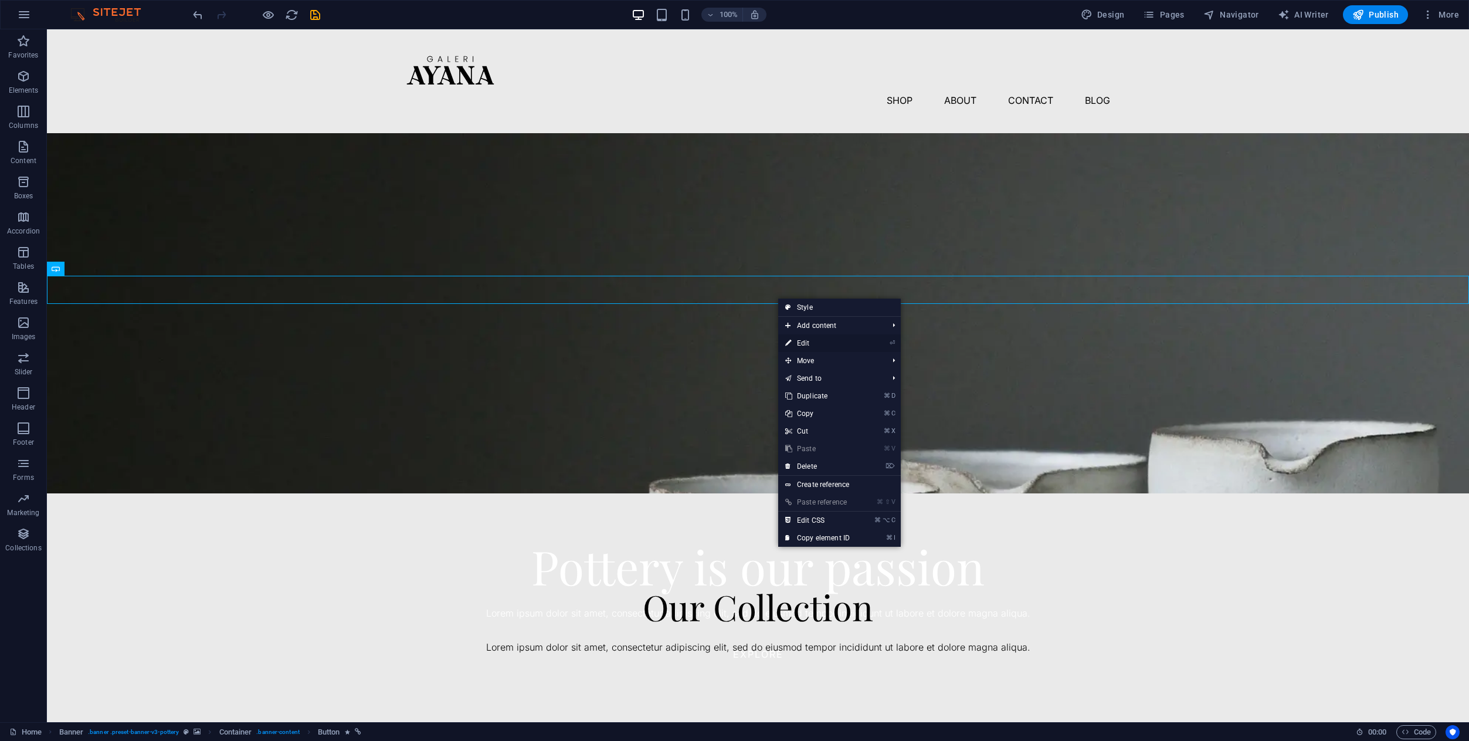
click at [805, 340] on link "⏎ Edit" at bounding box center [817, 343] width 79 height 18
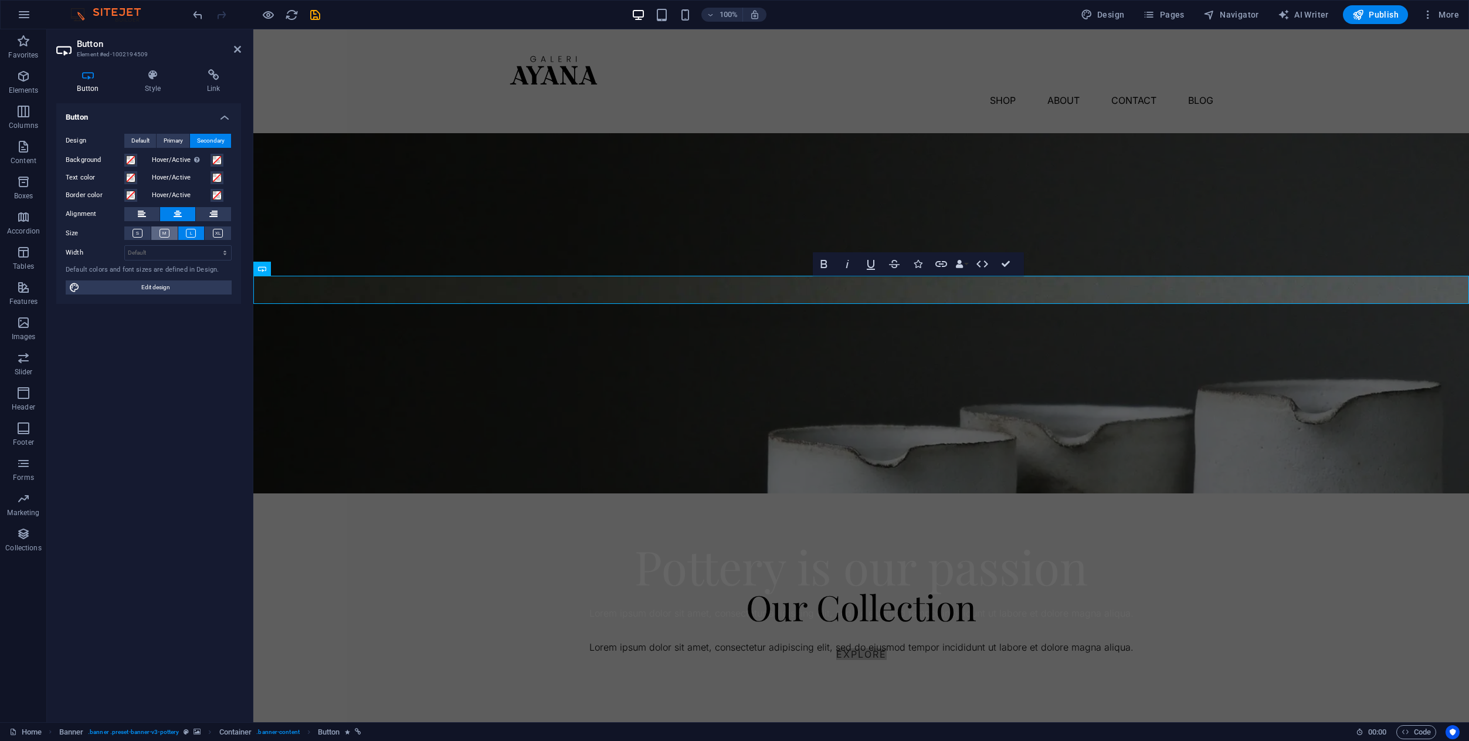
click at [162, 238] on button at bounding box center [164, 232] width 26 height 13
click at [236, 51] on icon at bounding box center [237, 49] width 7 height 9
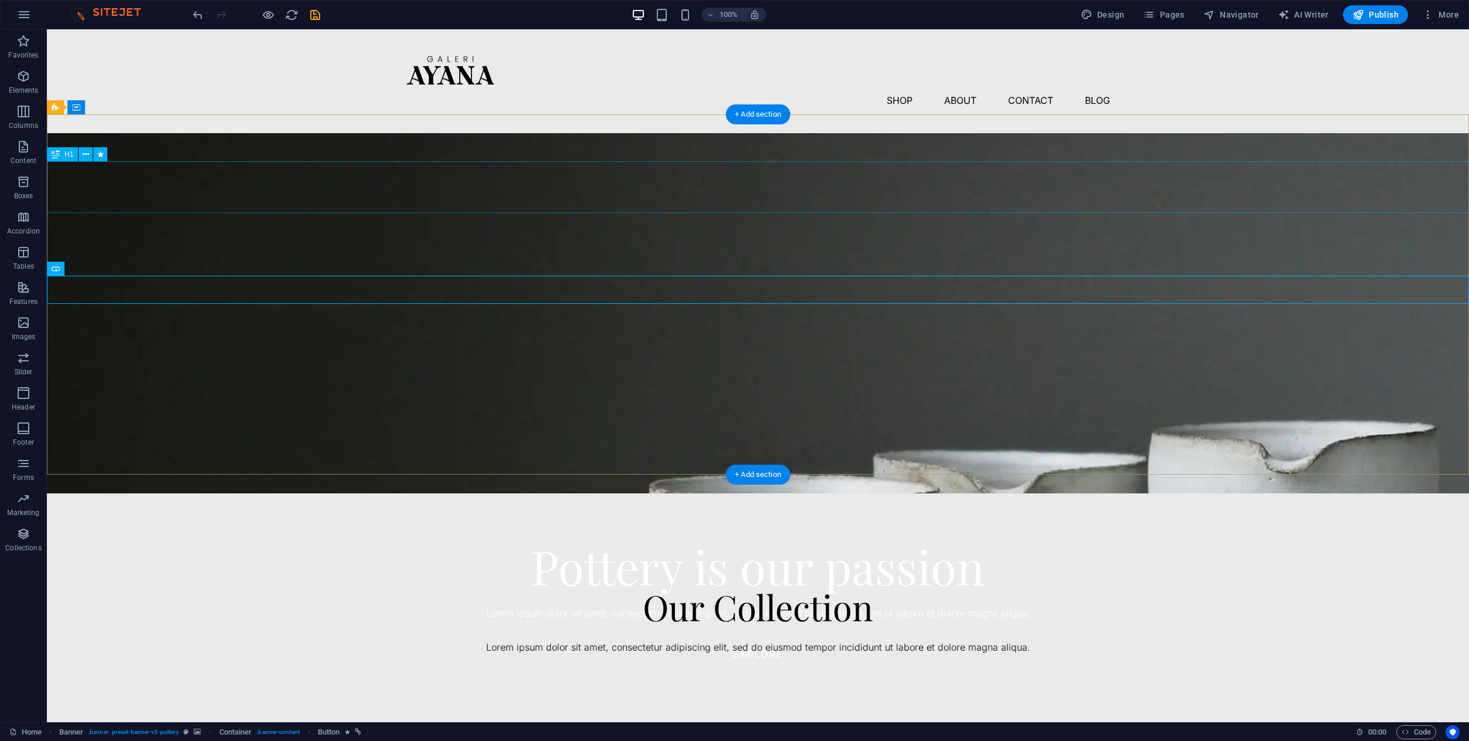
click at [681, 540] on div "Pottery is our passion" at bounding box center [758, 566] width 1422 height 52
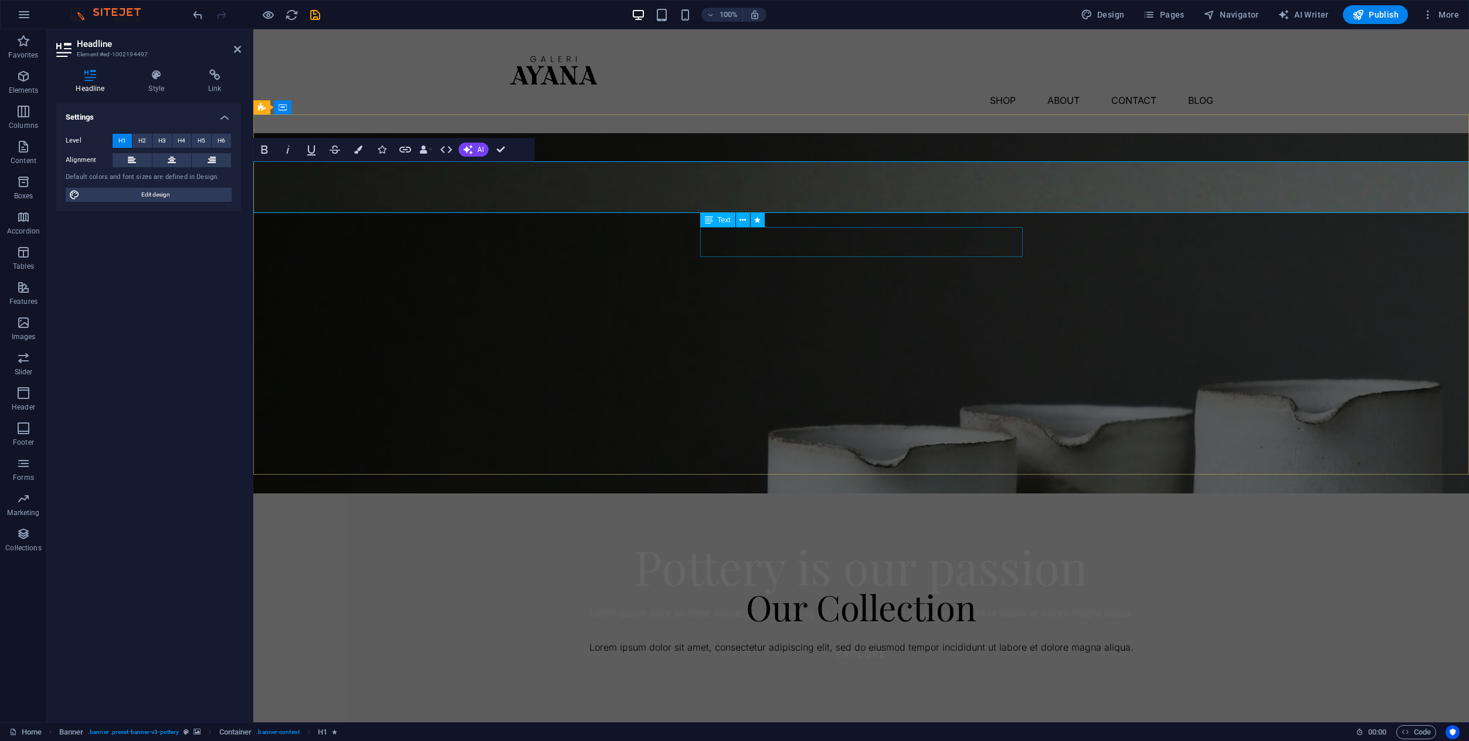
click at [743, 606] on div "Lorem ipsum dolor sit amet, consectetur adipiscing elit, sed do eiusmod tempor …" at bounding box center [861, 613] width 1216 height 15
click at [949, 606] on div "Lorem ipsum dolor sit amet, consectetur adipiscing elit, sed do eiusmod tempor …" at bounding box center [861, 613] width 1216 height 15
click at [743, 493] on div "Pottery is our passion Lorem ipsum dolor sit amet, consectetur adipiscing elit,…" at bounding box center [861, 604] width 1216 height 222
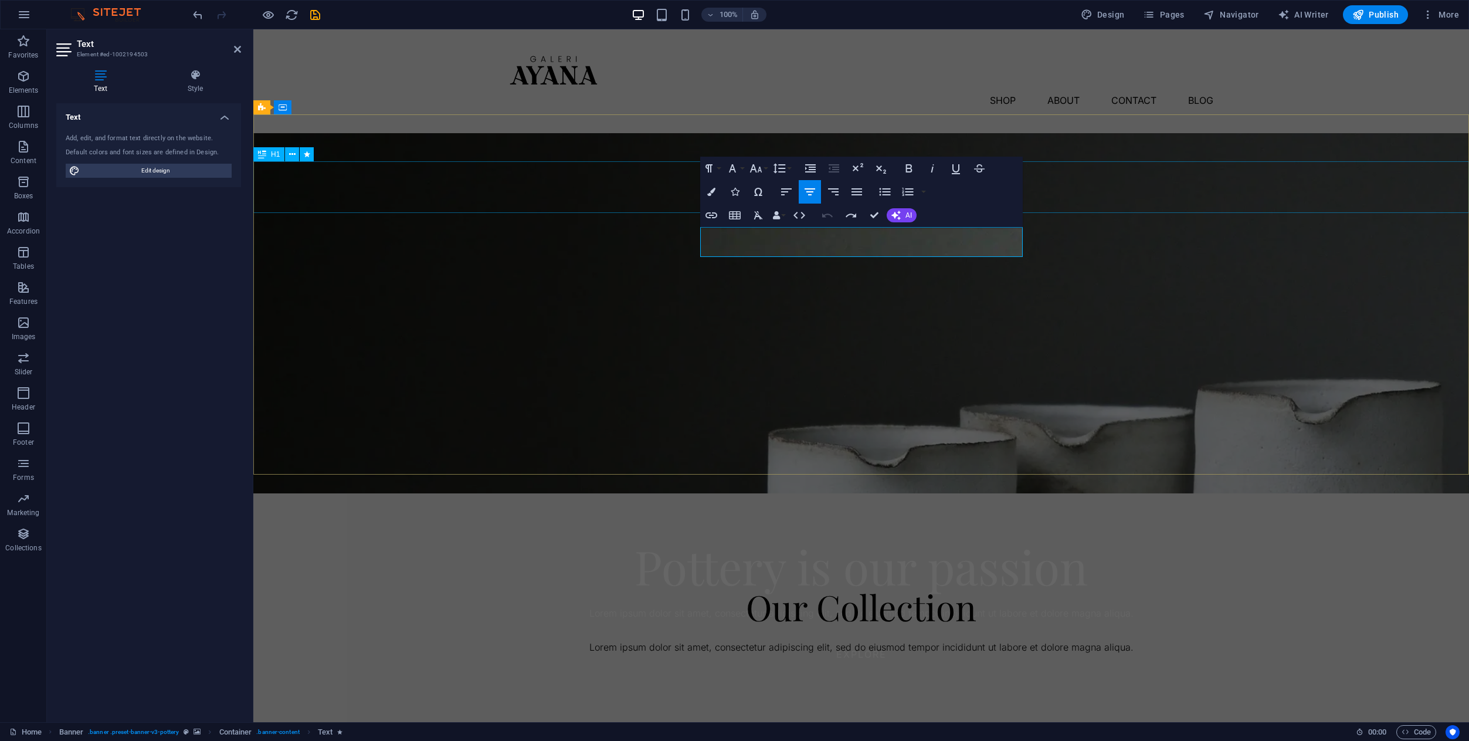
click at [633, 540] on div "Pottery is our passion" at bounding box center [861, 566] width 1216 height 52
click at [841, 540] on div "Pottery is our passion" at bounding box center [861, 566] width 1216 height 52
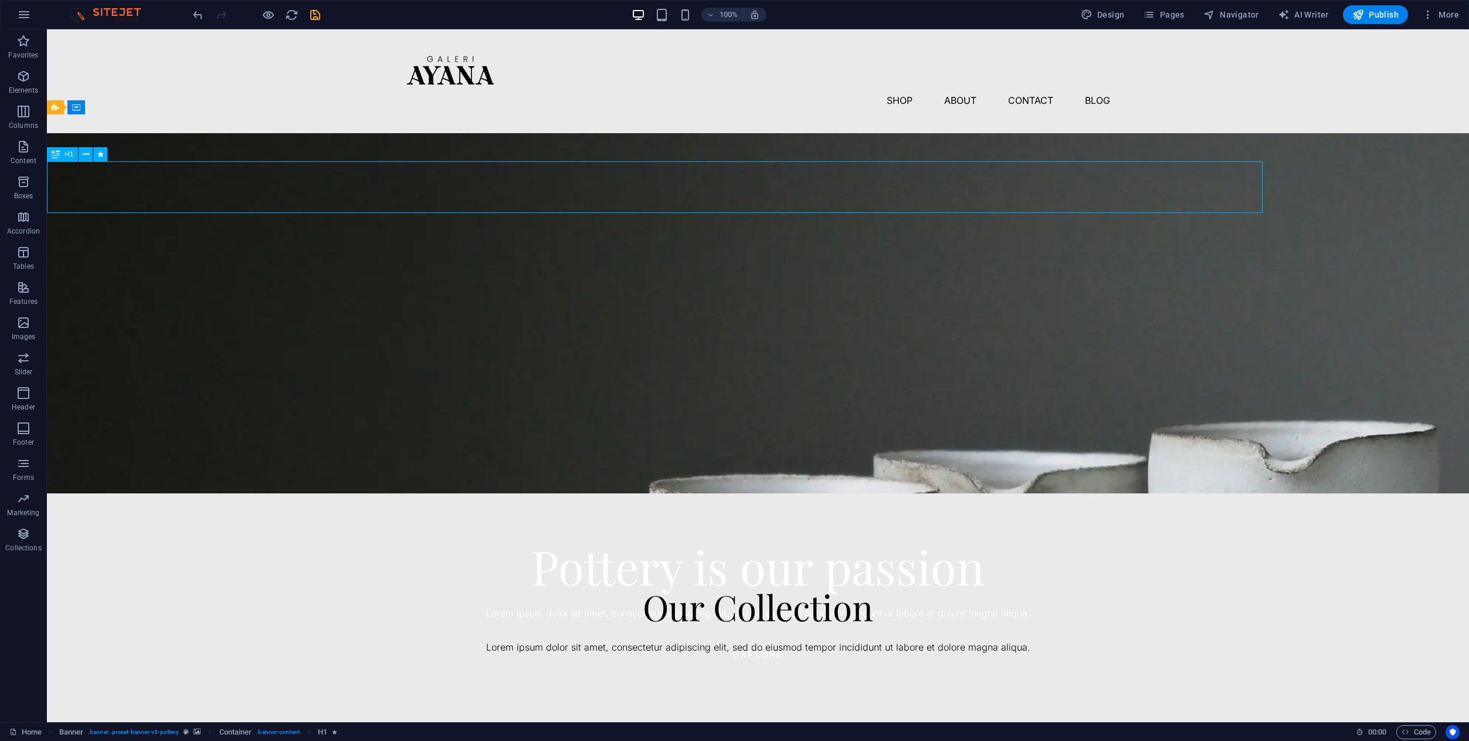
click at [634, 540] on div "Pottery is our passion" at bounding box center [758, 566] width 1422 height 52
click at [773, 606] on div "Lorem ipsum dolor sit amet, consectetur adipiscing elit, sed do eiusmod tempor …" at bounding box center [758, 613] width 1422 height 15
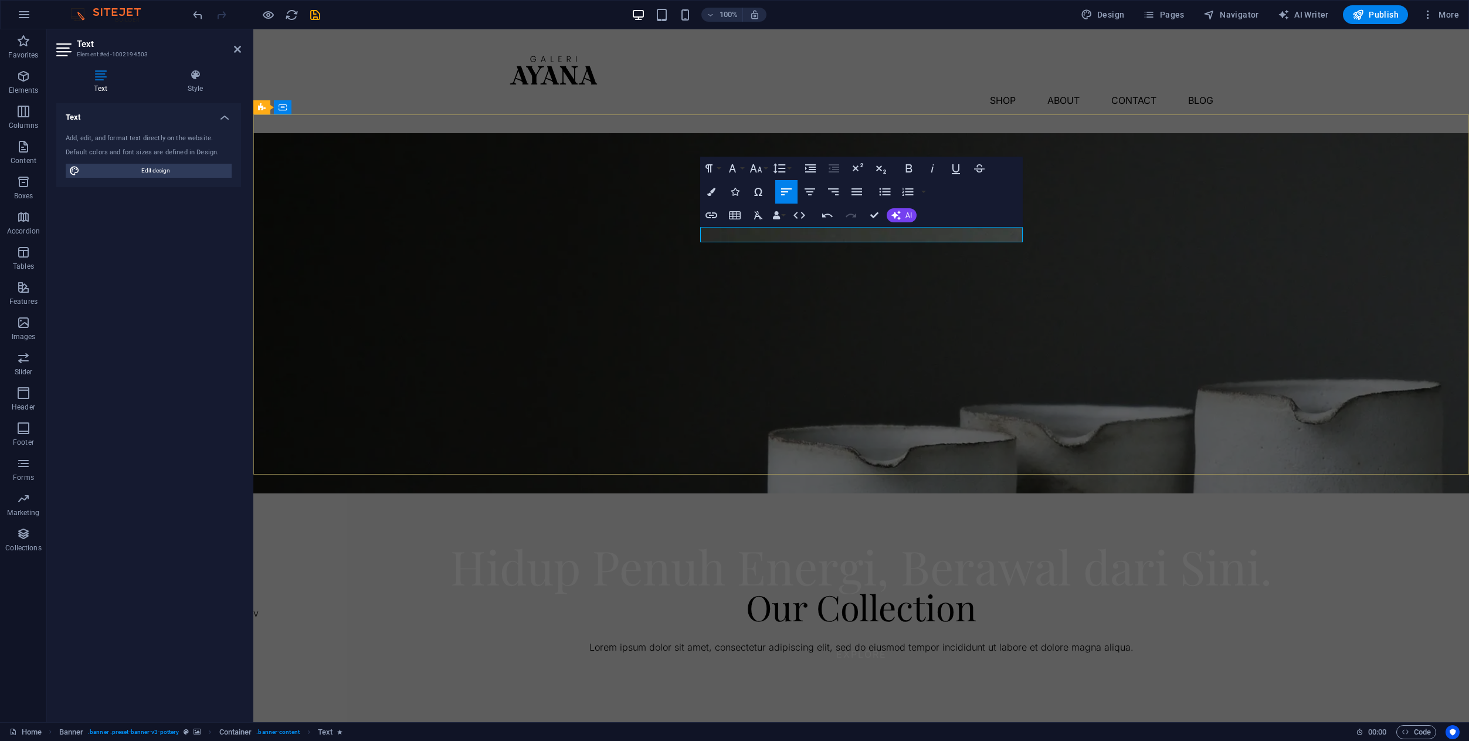
click at [918, 606] on p "v" at bounding box center [861, 613] width 1216 height 15
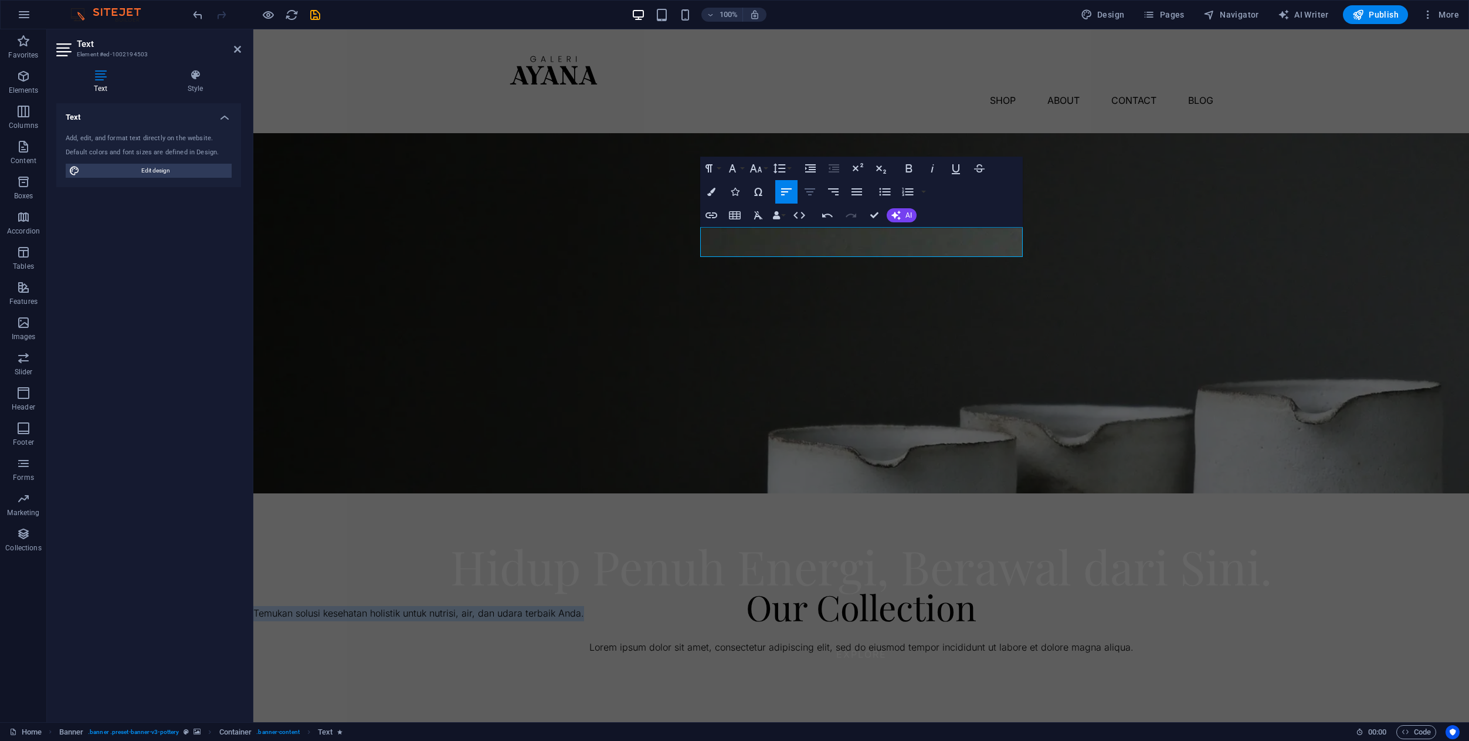
click at [812, 194] on icon "button" at bounding box center [810, 192] width 14 height 14
click at [766, 168] on button "Font Size" at bounding box center [758, 168] width 22 height 23
click at [769, 267] on link "12" at bounding box center [768, 262] width 42 height 18
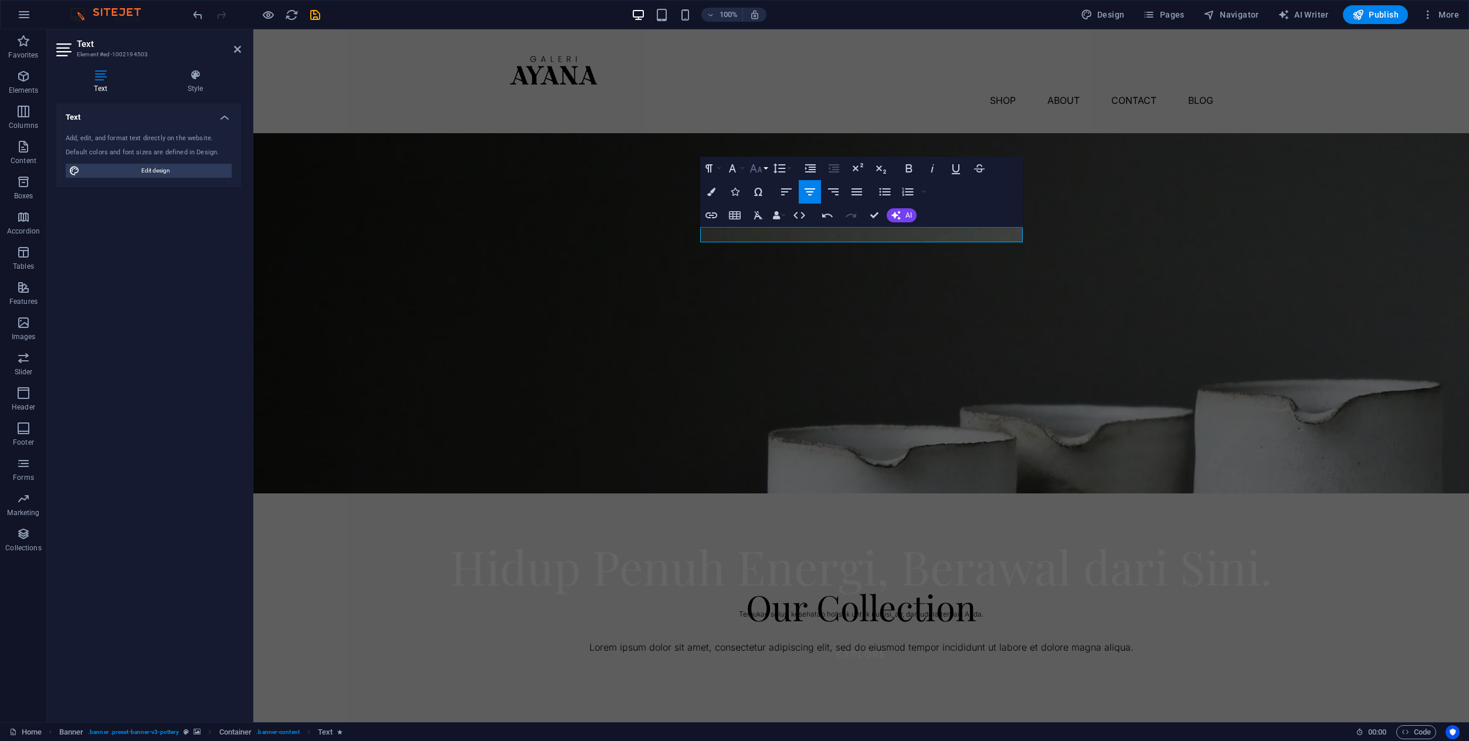
click at [754, 172] on icon "button" at bounding box center [756, 168] width 14 height 14
click at [766, 288] on link "48" at bounding box center [768, 283] width 42 height 18
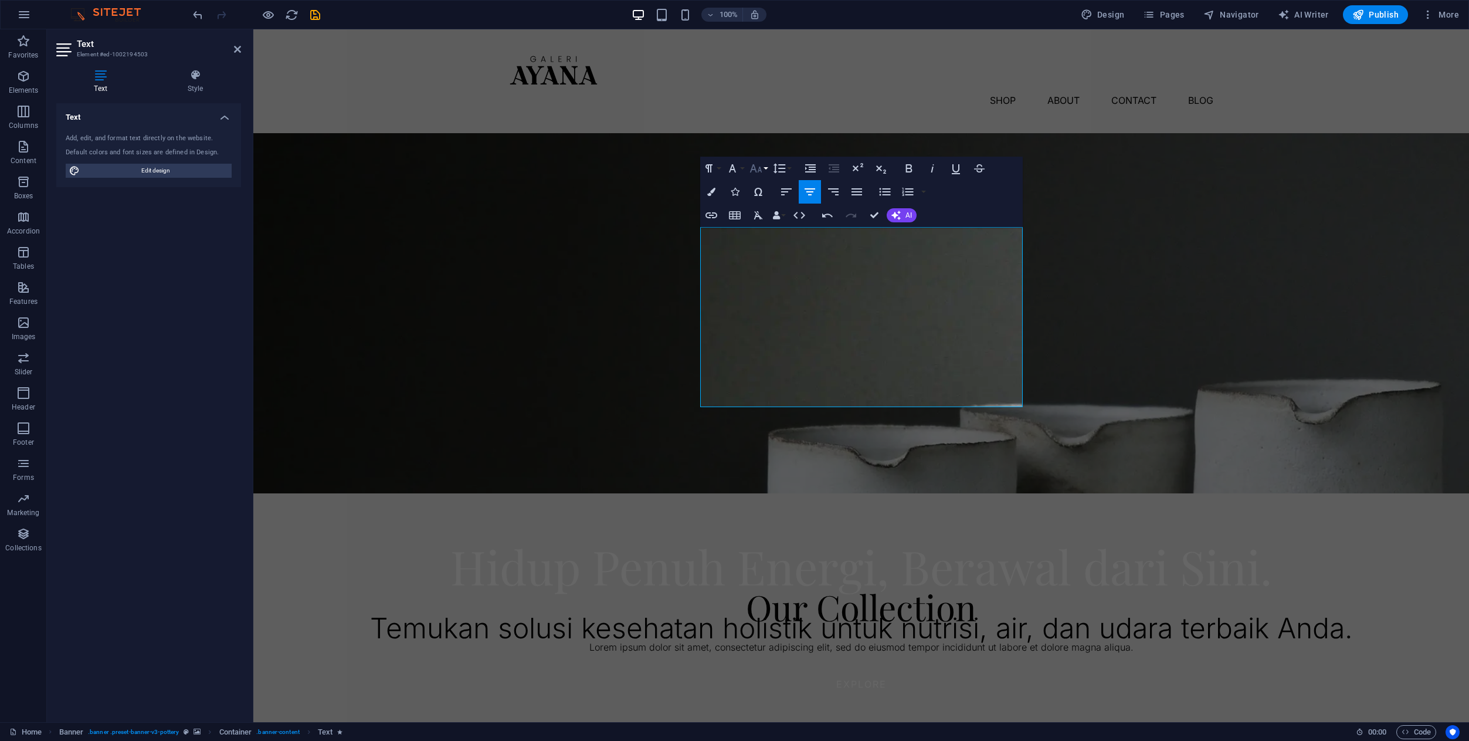
click at [749, 165] on icon "button" at bounding box center [756, 168] width 14 height 14
click at [762, 208] on link "18" at bounding box center [768, 203] width 42 height 18
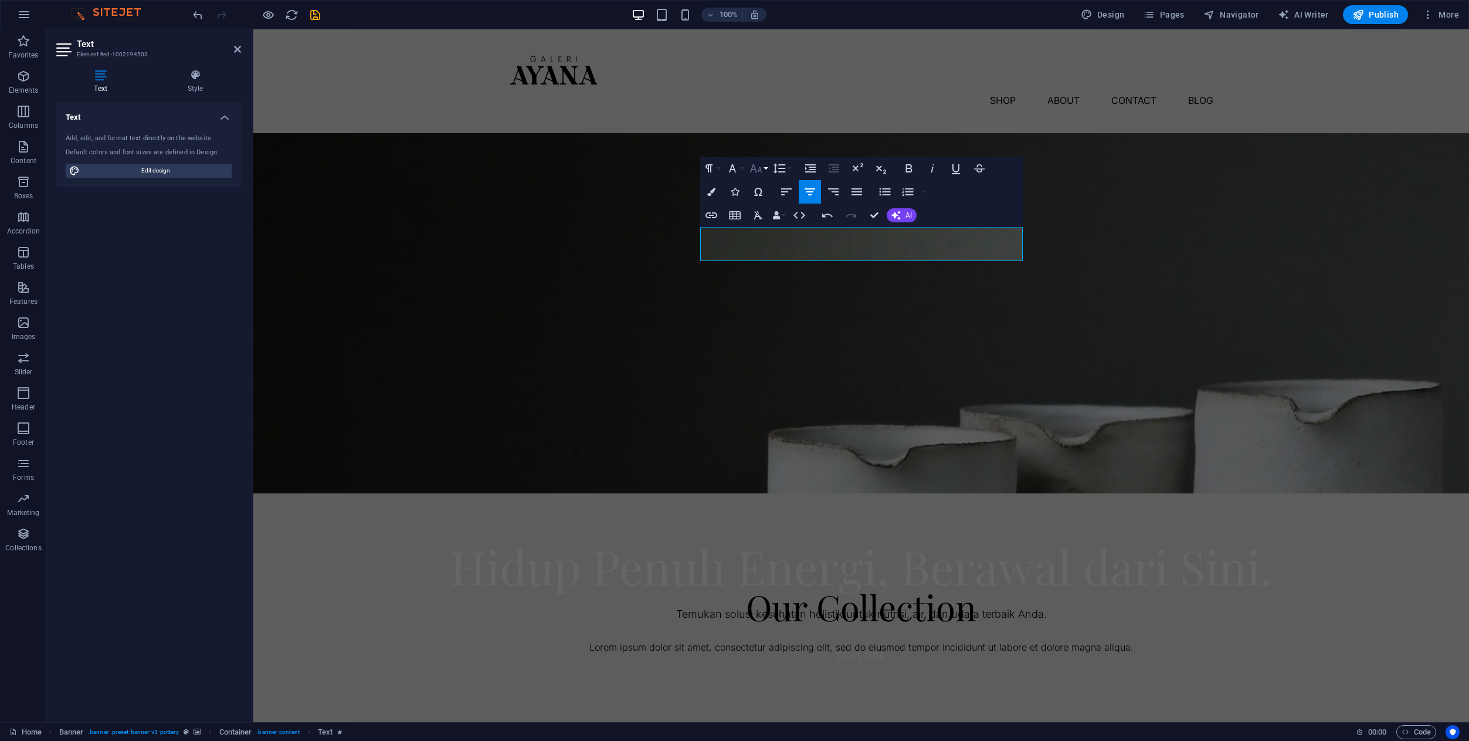
click at [757, 174] on icon "button" at bounding box center [756, 168] width 14 height 14
click at [762, 240] on link "30" at bounding box center [768, 238] width 42 height 18
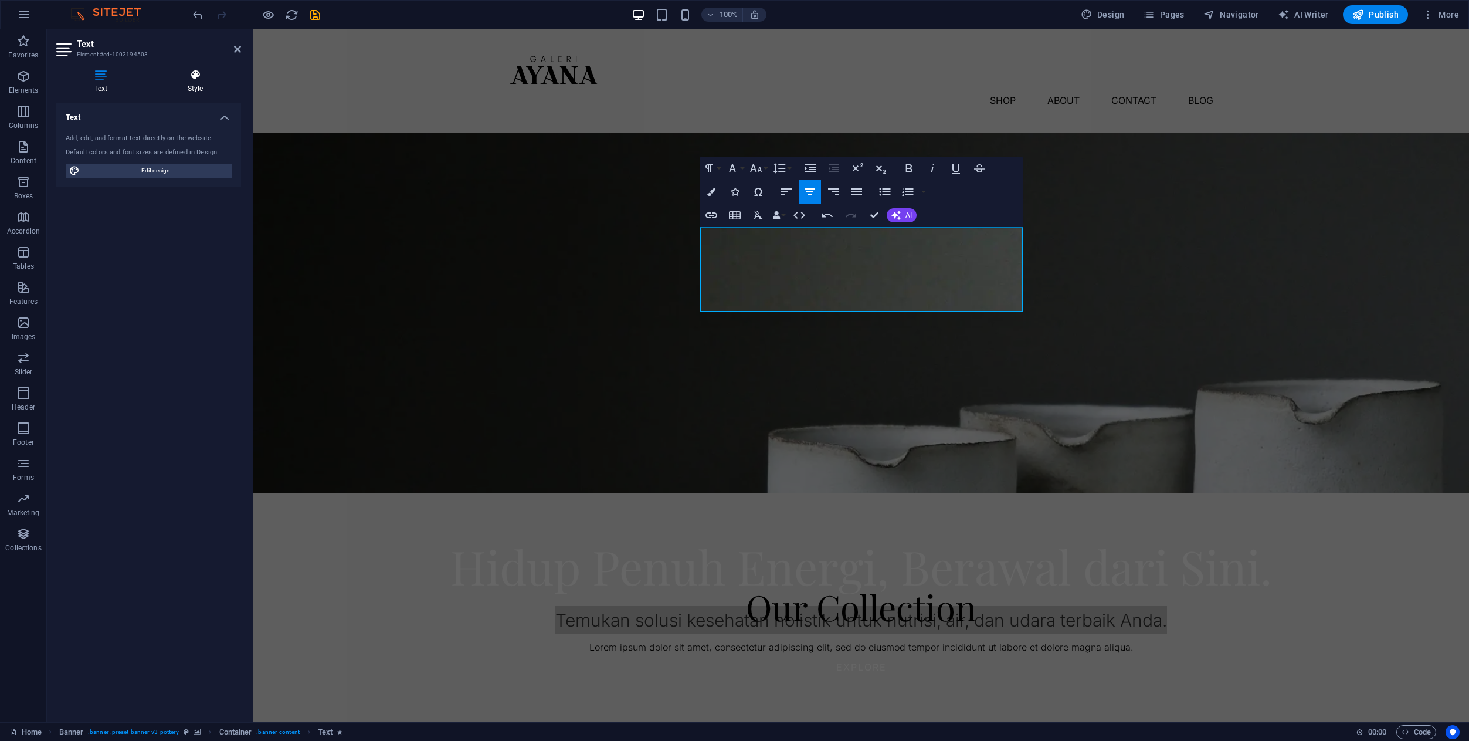
click at [201, 85] on h4 "Style" at bounding box center [195, 81] width 91 height 25
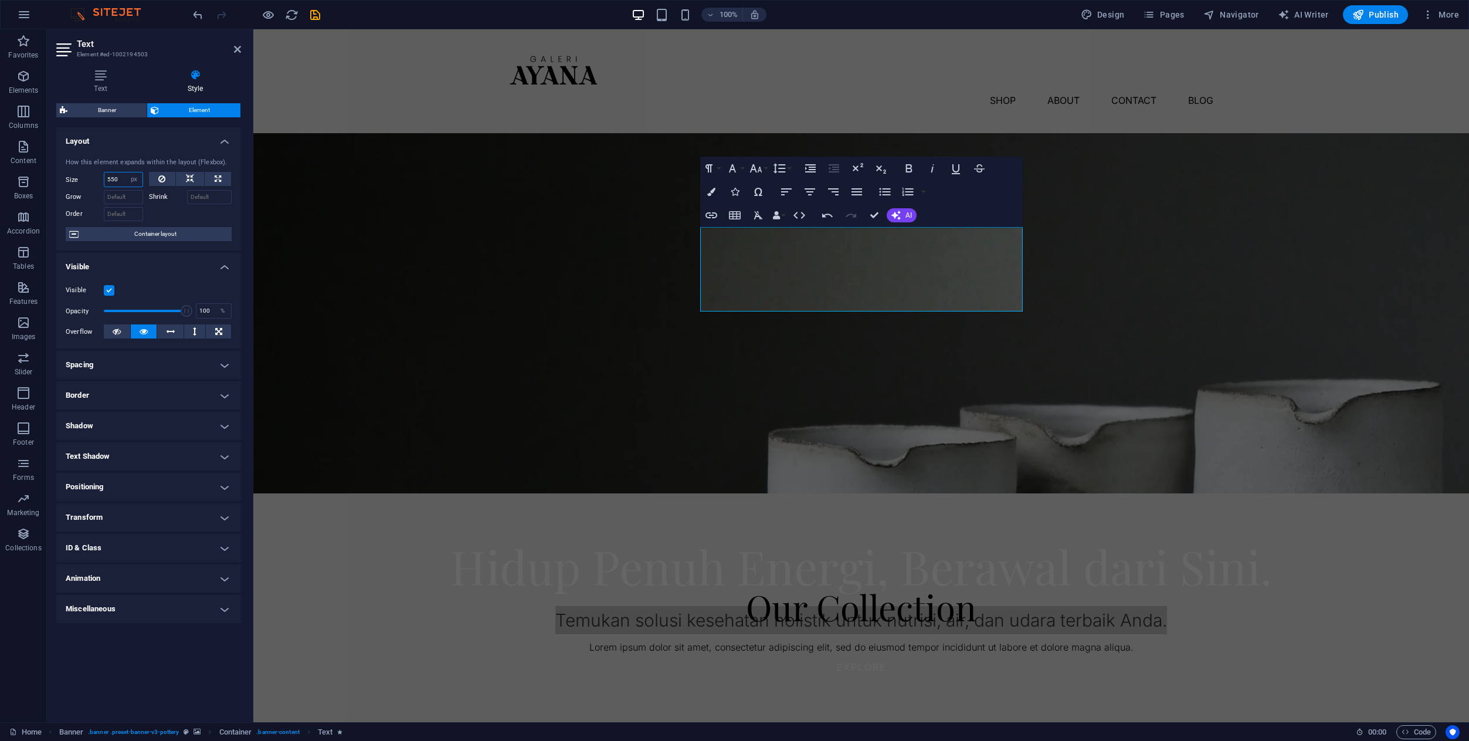
drag, startPoint x: 121, startPoint y: 181, endPoint x: 100, endPoint y: 178, distance: 21.2
click at [101, 178] on div "Size 550 Default auto px % 1/1 1/2 1/3 1/4 1/5 1/6 1/7 1/8 1/9 1/10" at bounding box center [104, 179] width 77 height 15
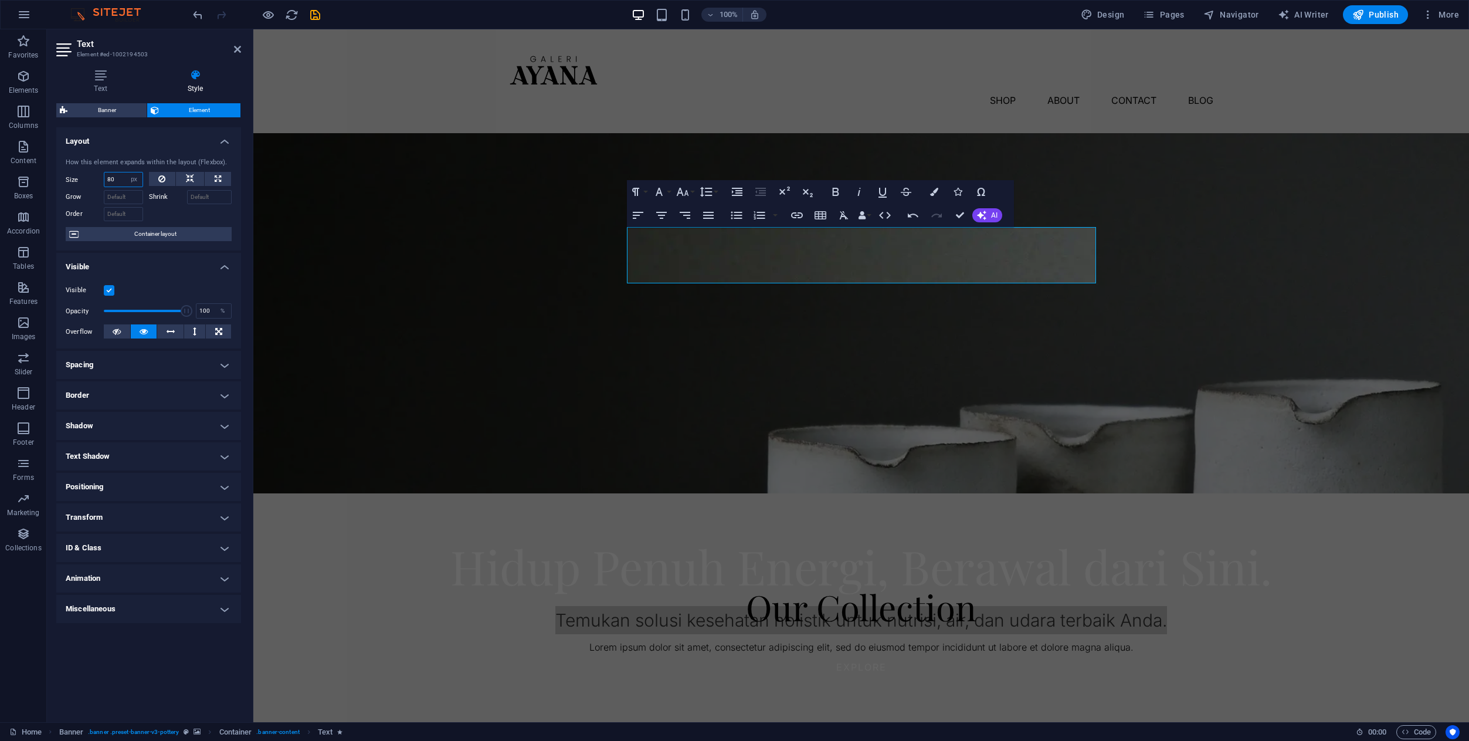
type input "8"
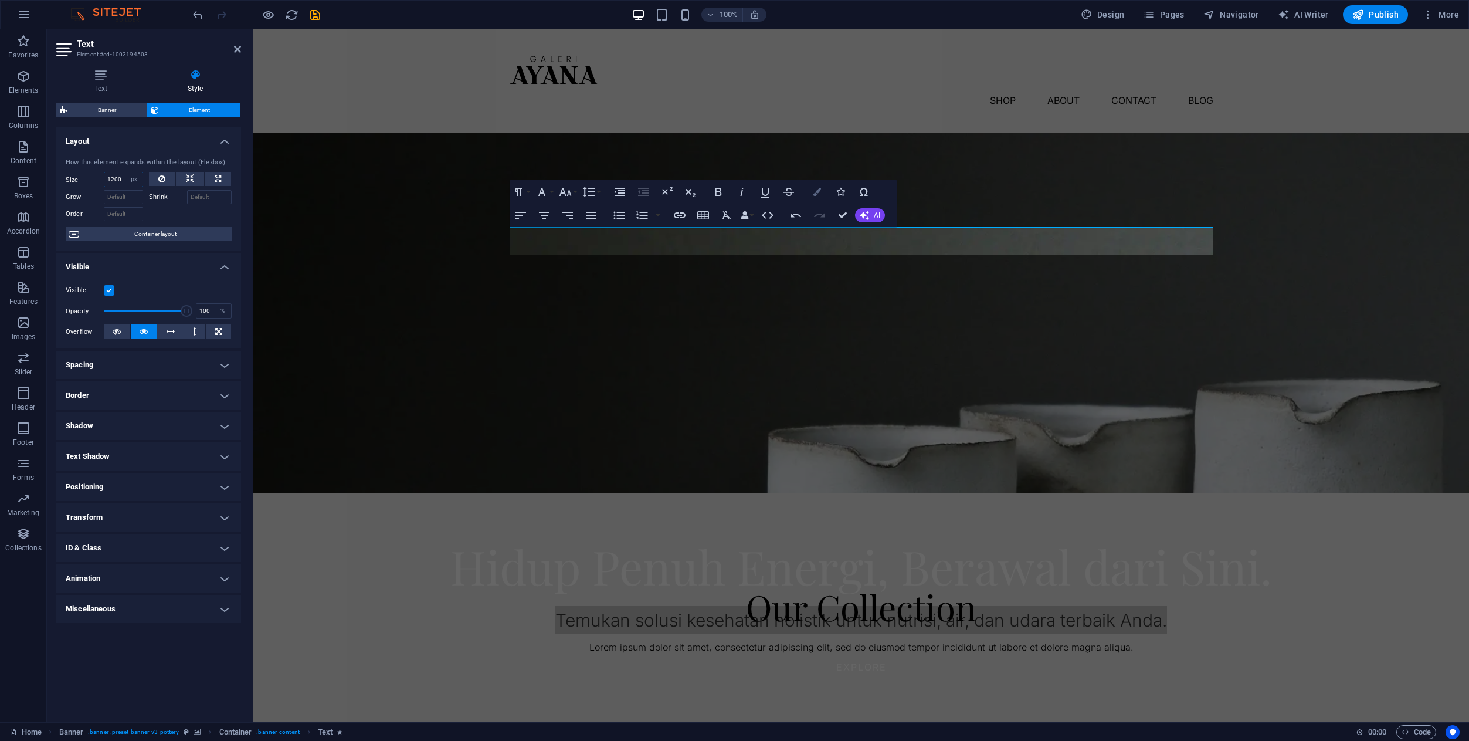
type input "1200"
click at [815, 191] on icon "button" at bounding box center [817, 192] width 8 height 8
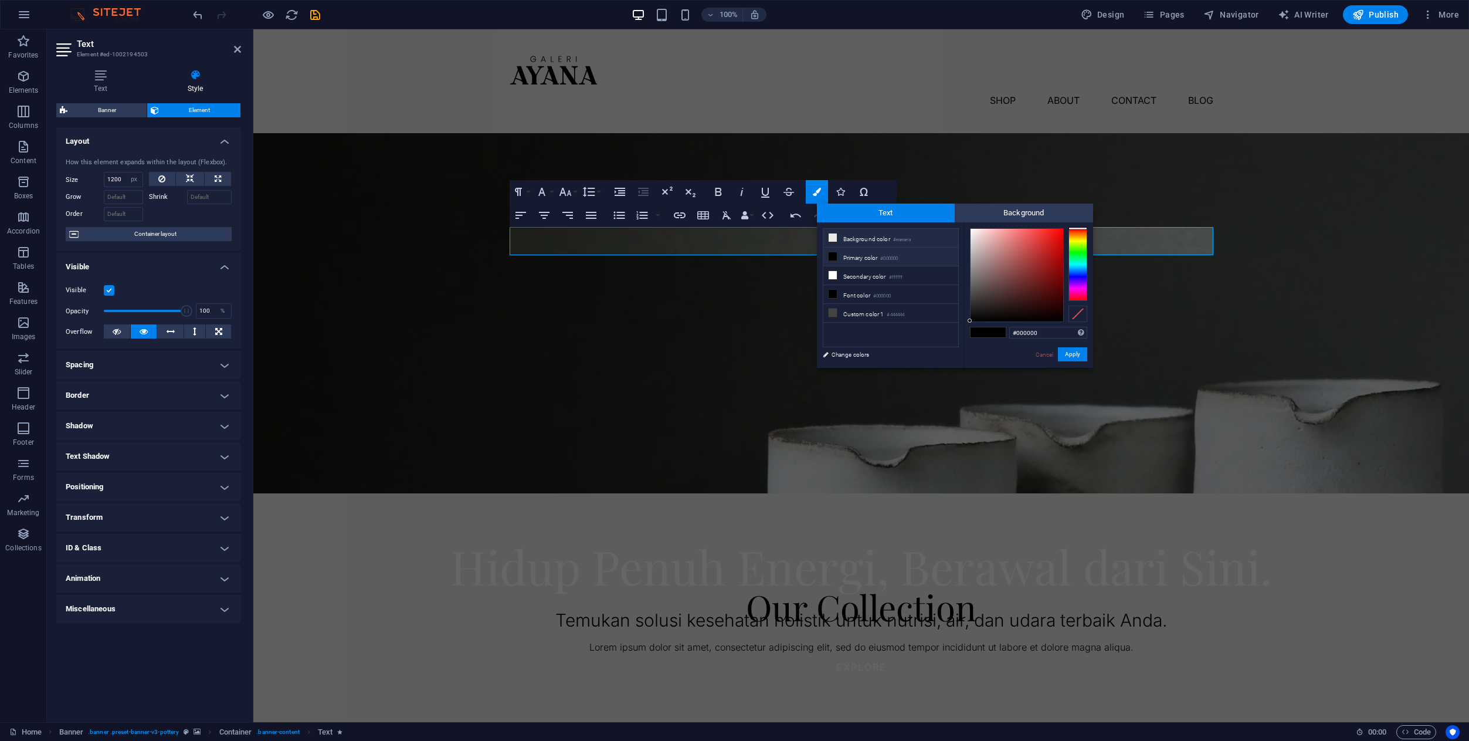
click at [832, 235] on icon at bounding box center [833, 237] width 8 height 8
click at [860, 276] on li "Secondary color #ffffff" at bounding box center [890, 275] width 135 height 19
type input "#ffffff"
click at [1071, 357] on button "Apply" at bounding box center [1072, 354] width 29 height 14
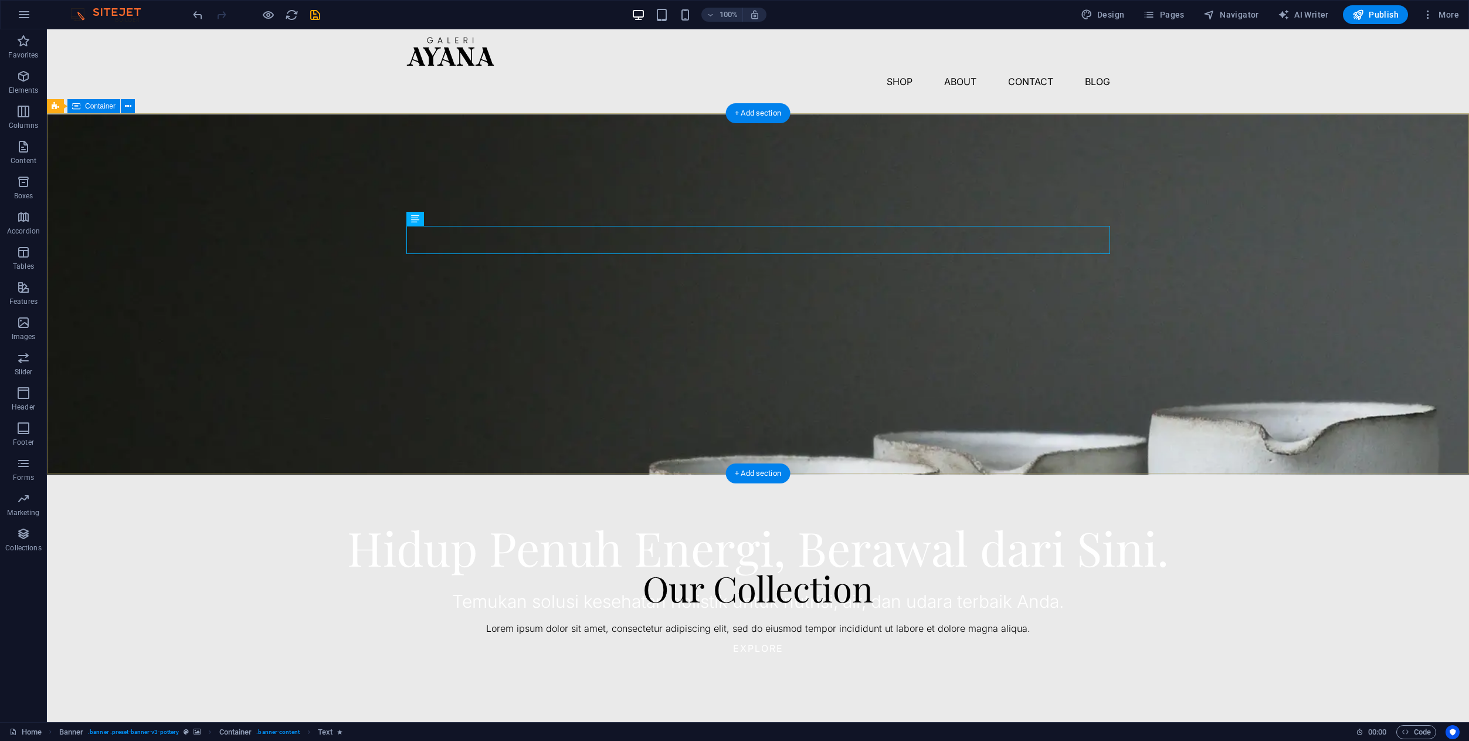
scroll to position [0, 0]
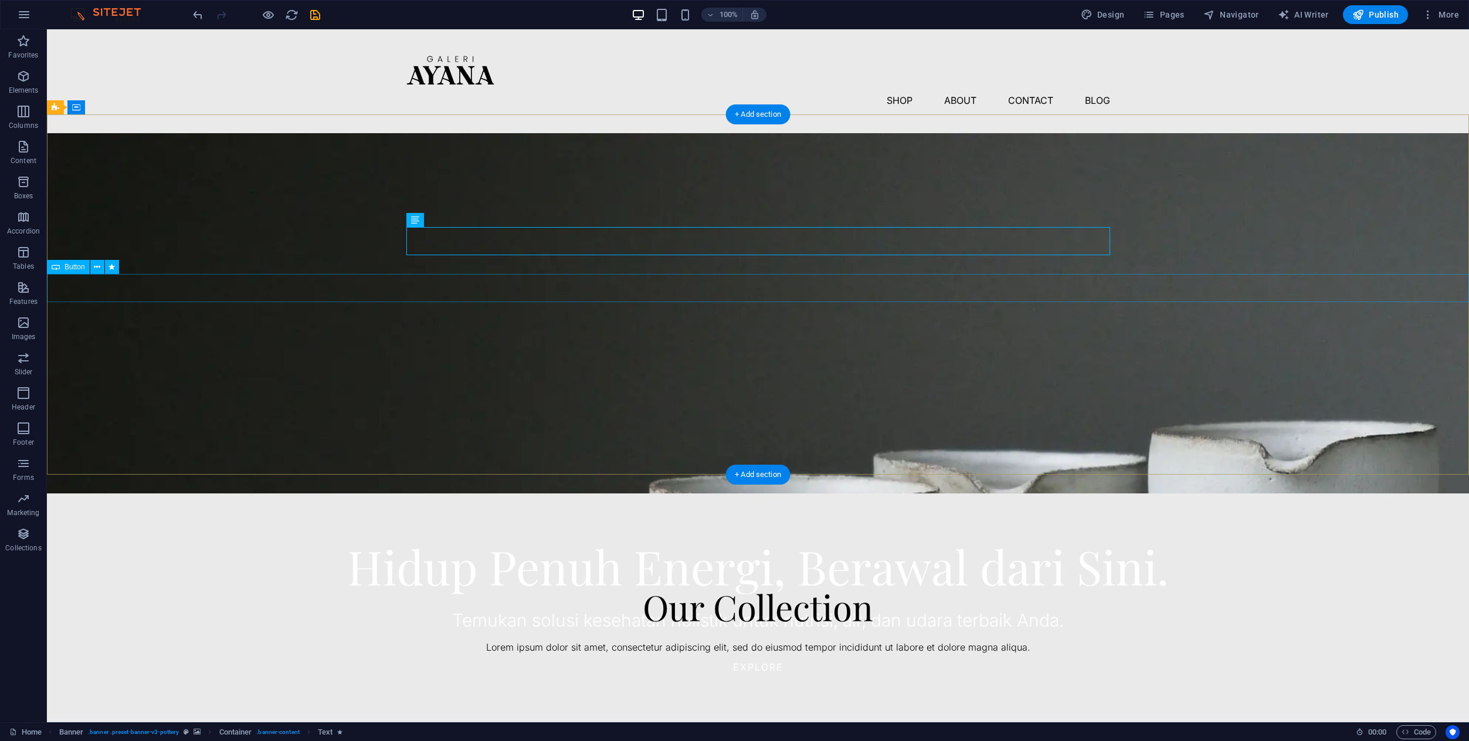
click at [737, 653] on div "Explore" at bounding box center [758, 667] width 1422 height 28
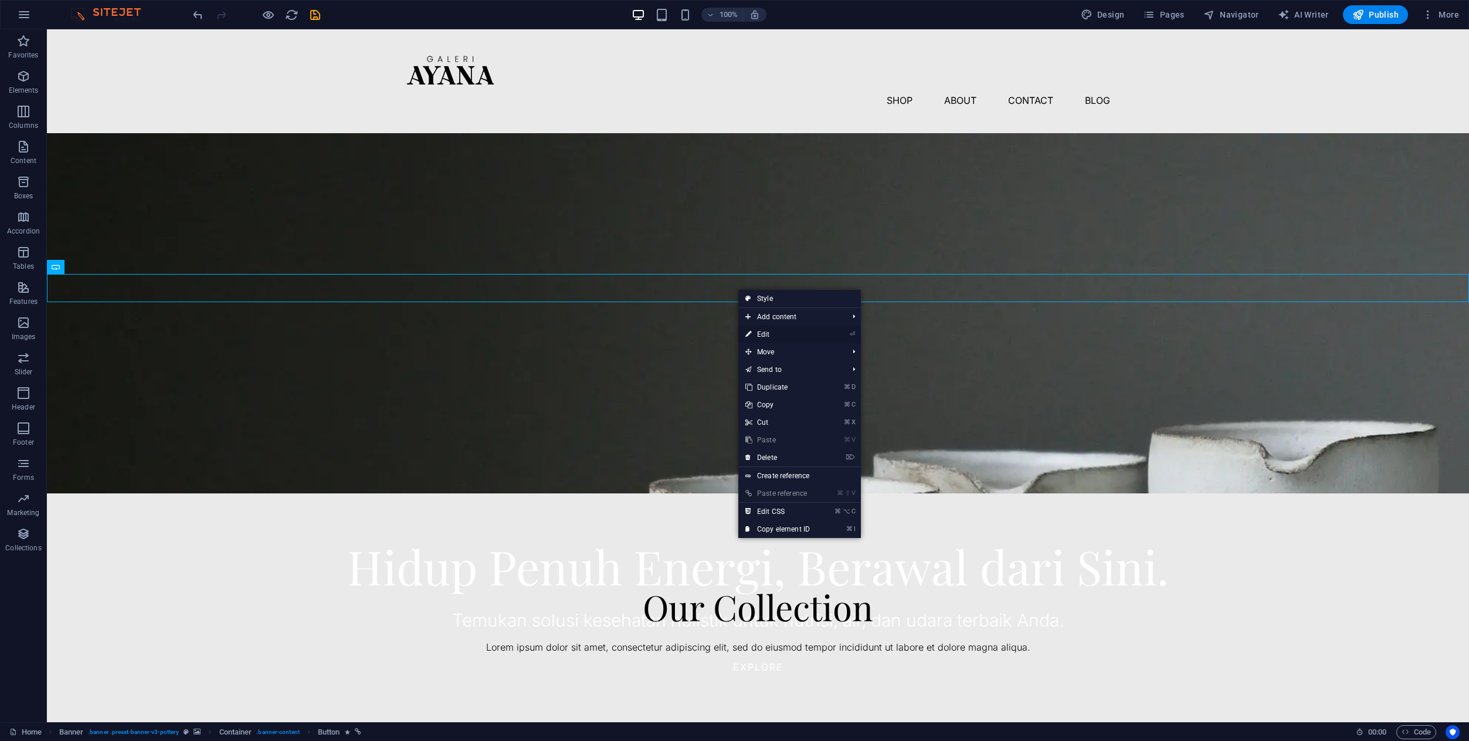
click at [758, 334] on link "⏎ Edit" at bounding box center [777, 334] width 79 height 18
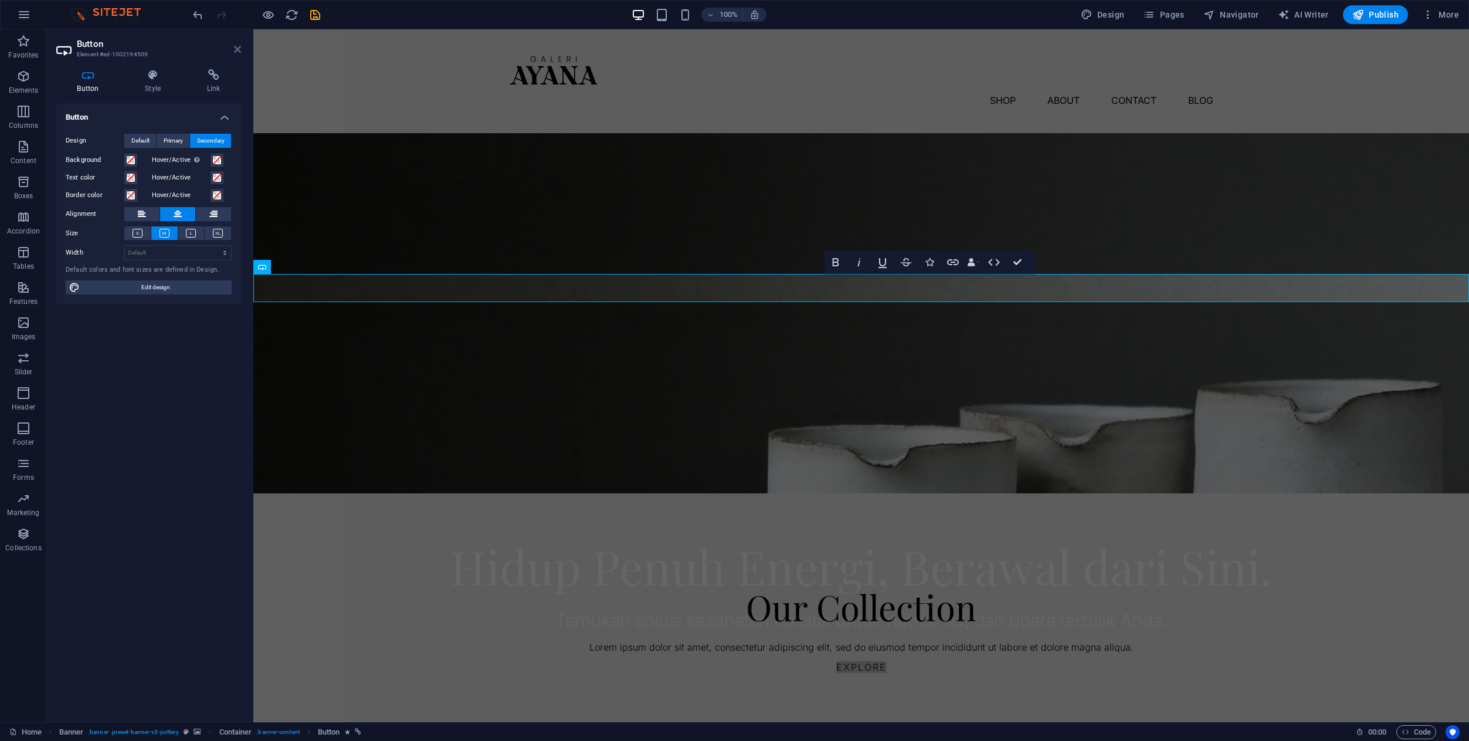
click at [240, 50] on icon at bounding box center [237, 49] width 7 height 9
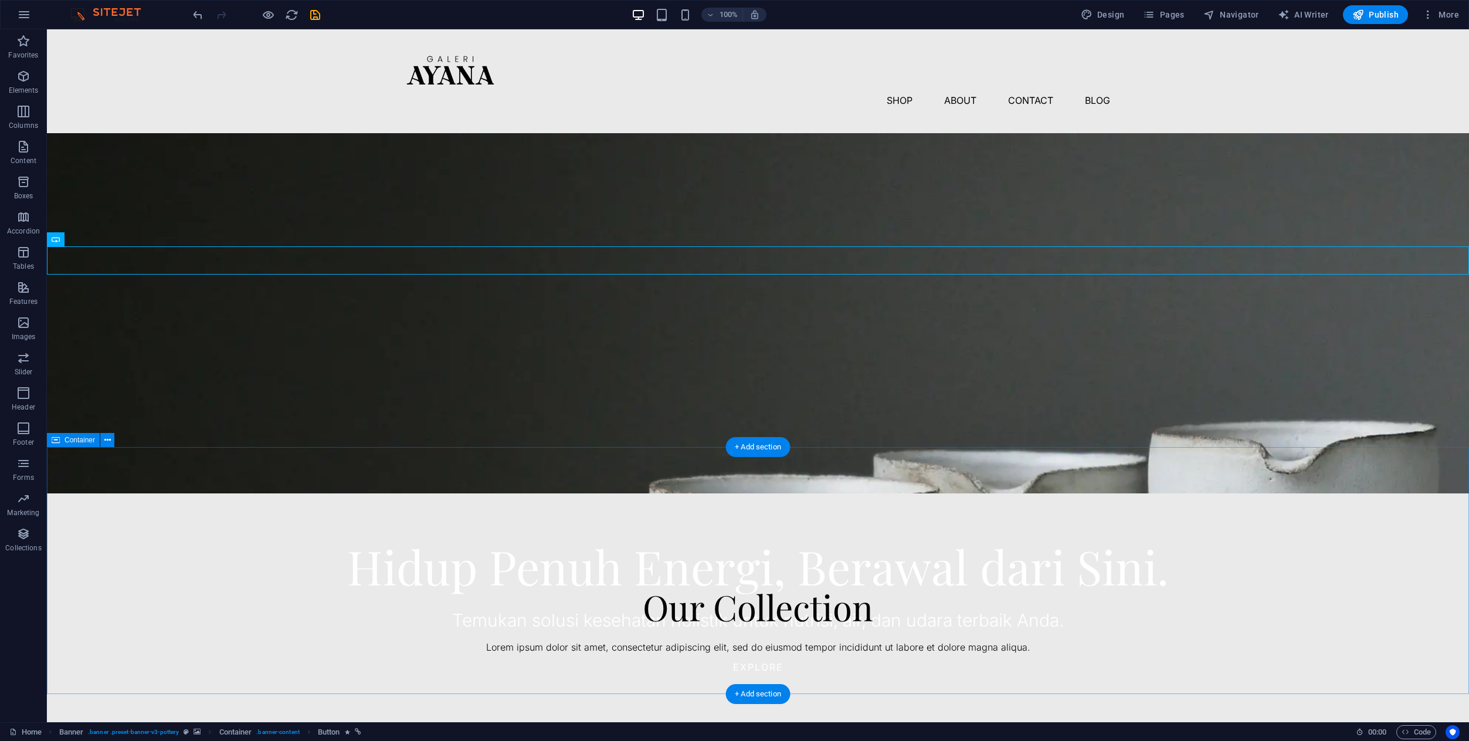
scroll to position [87, 0]
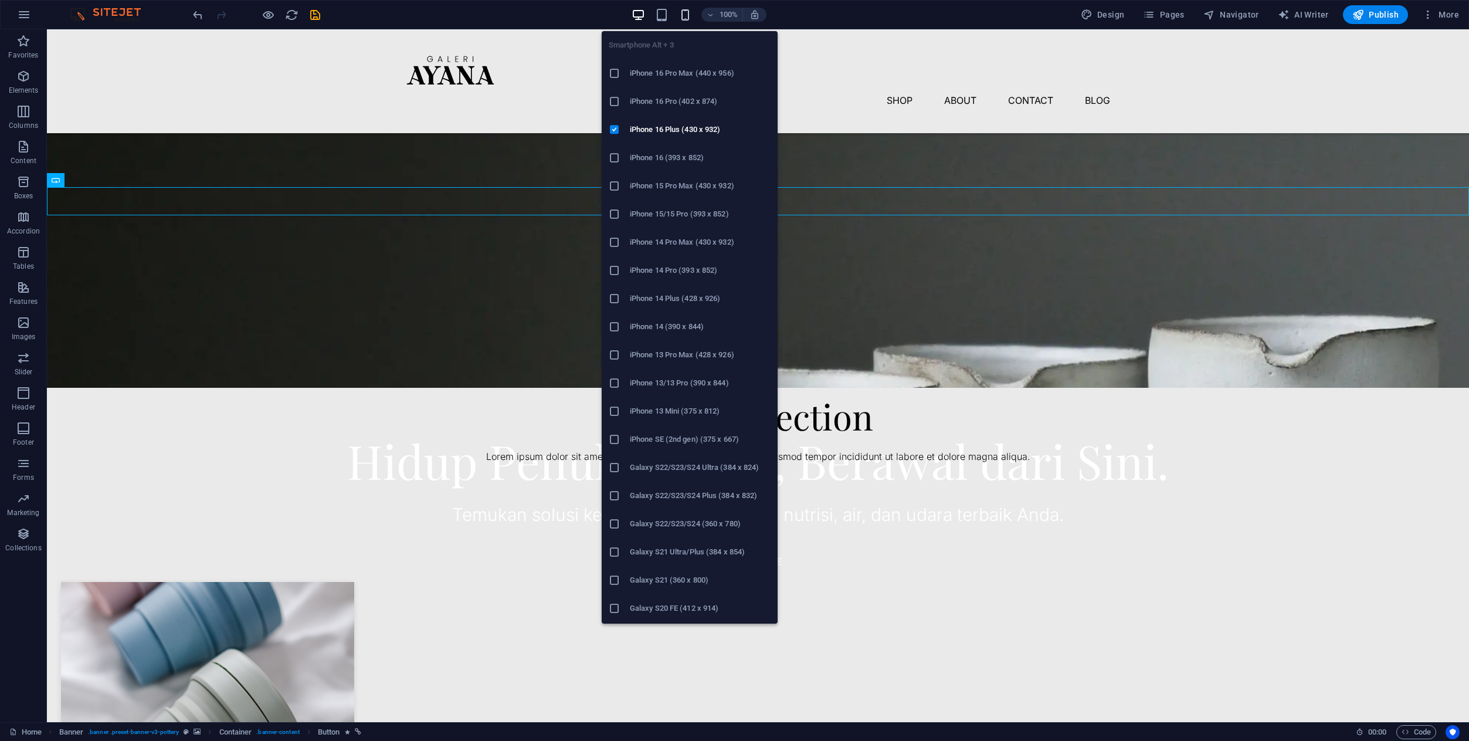
click at [687, 15] on icon "button" at bounding box center [684, 14] width 13 height 13
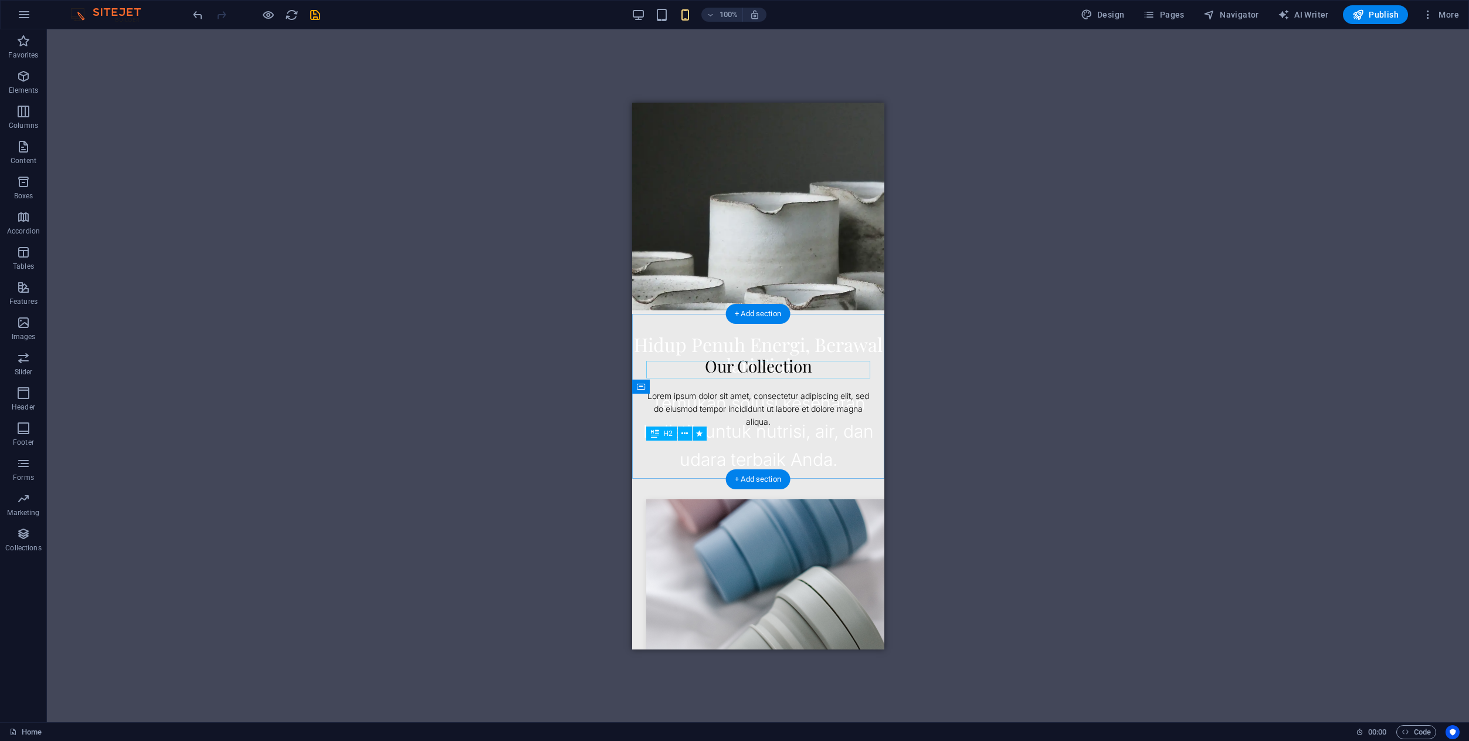
scroll to position [0, 0]
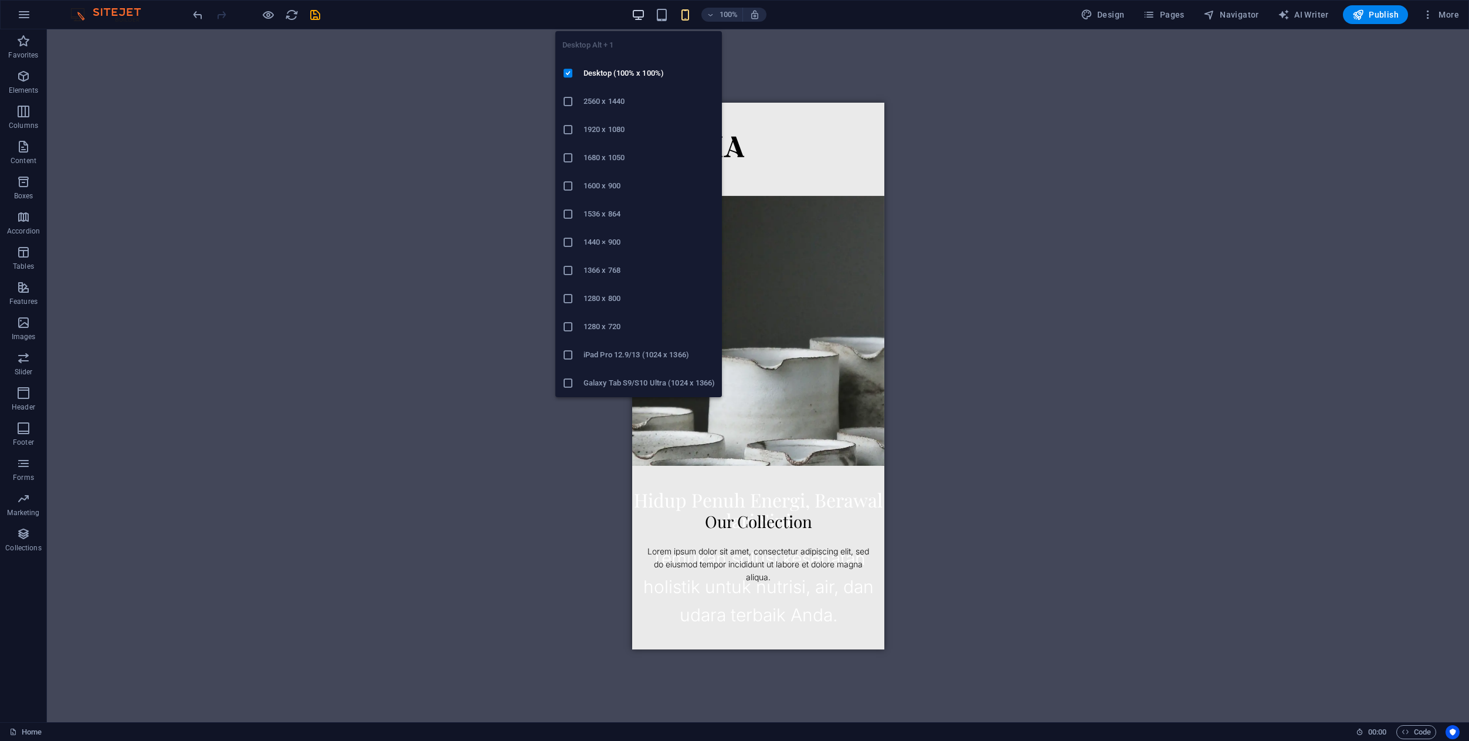
click at [643, 19] on icon "button" at bounding box center [638, 14] width 13 height 13
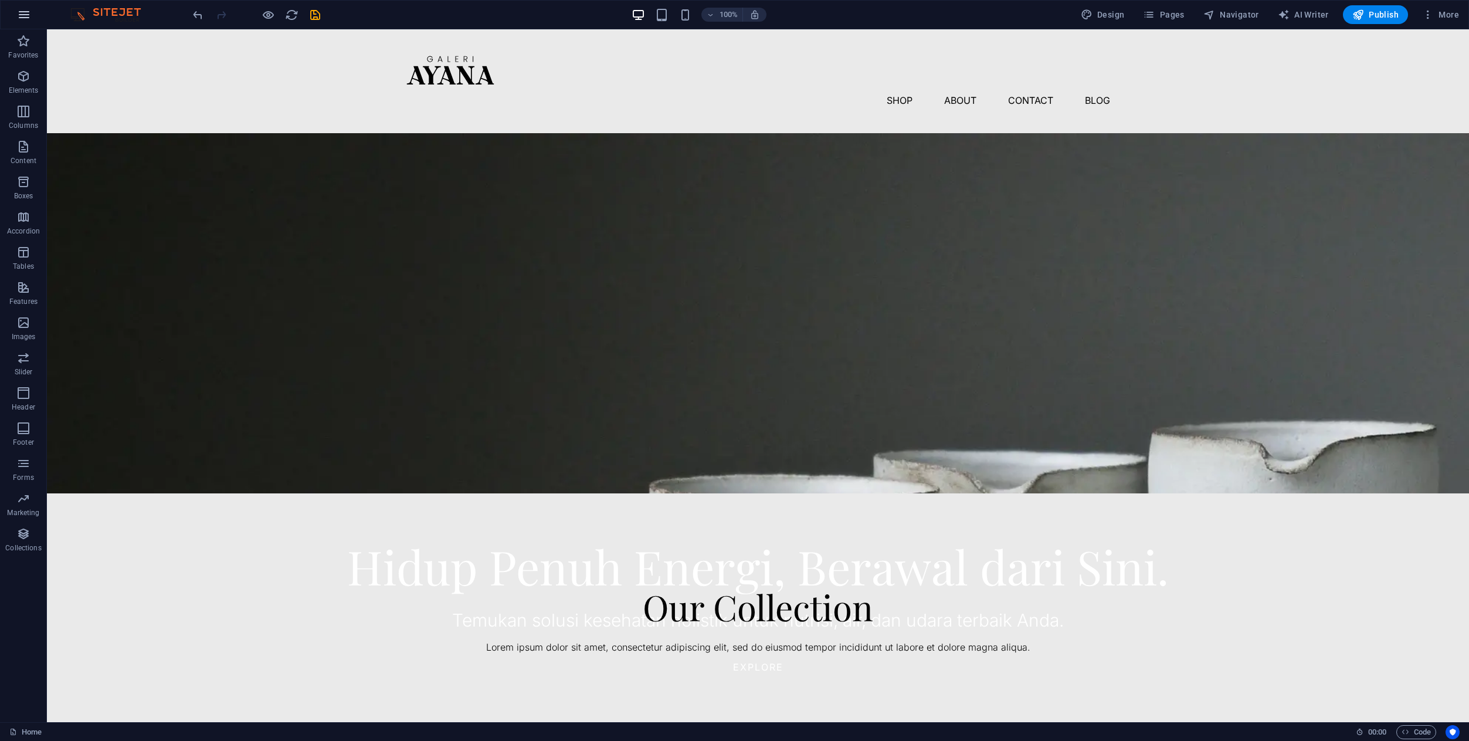
click at [25, 16] on icon "button" at bounding box center [24, 15] width 14 height 14
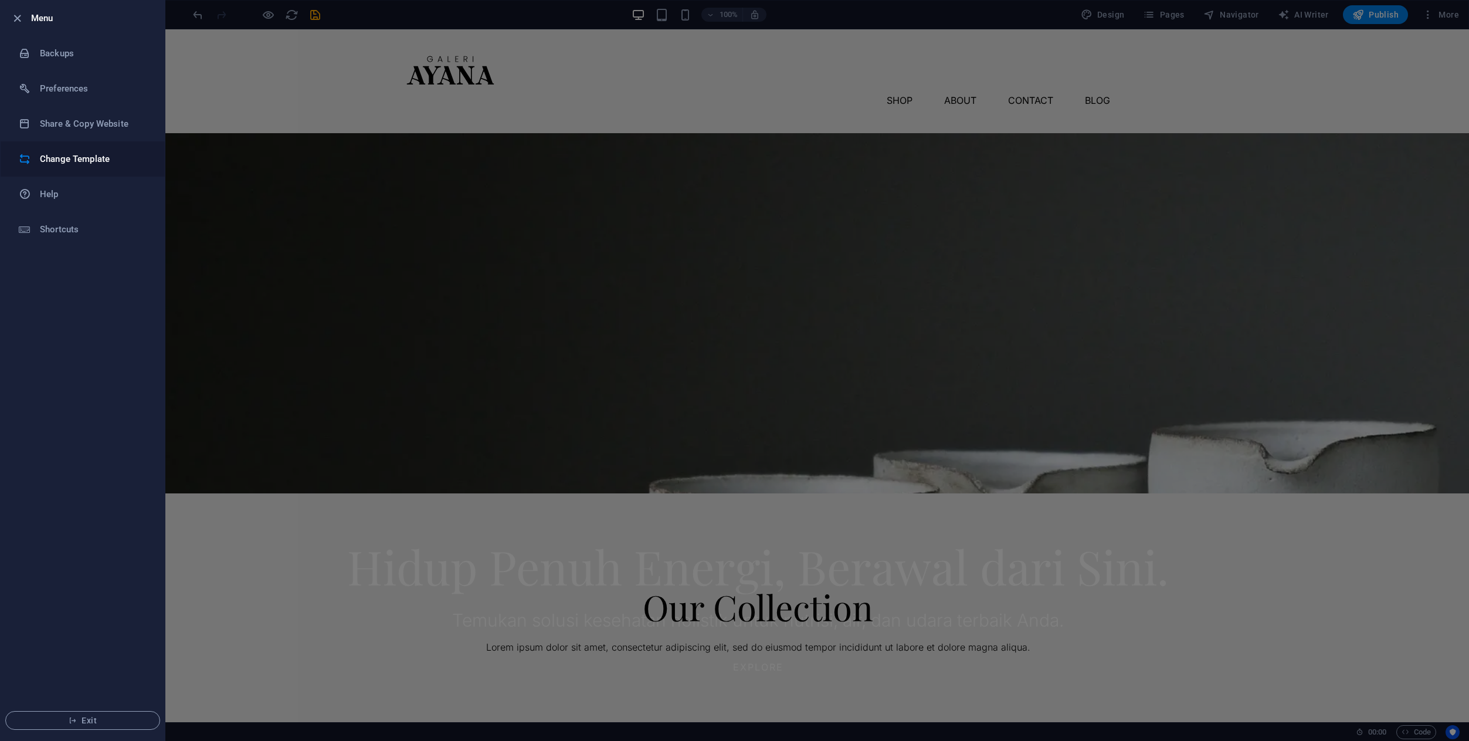
click at [62, 157] on h6 "Change Template" at bounding box center [94, 159] width 108 height 14
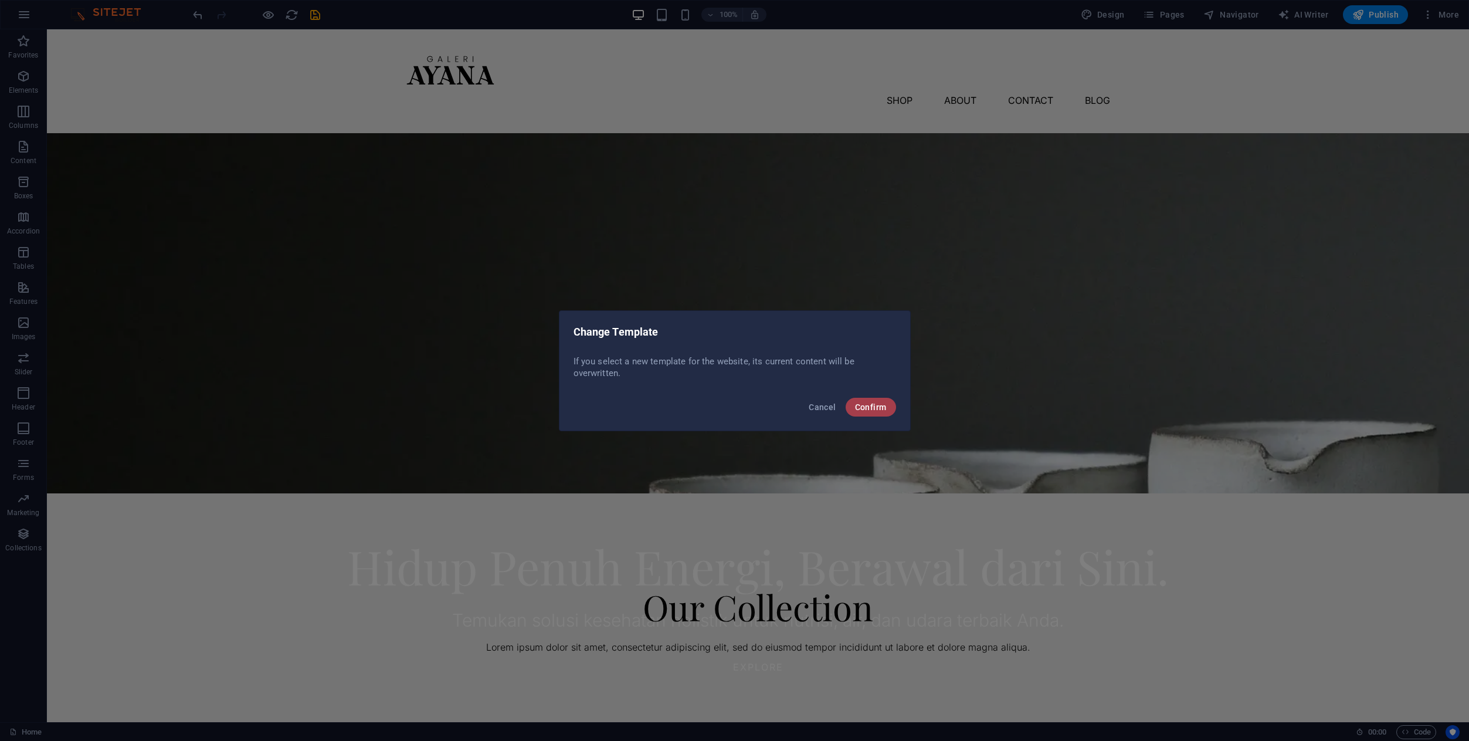
click at [860, 407] on span "Confirm" at bounding box center [871, 406] width 32 height 9
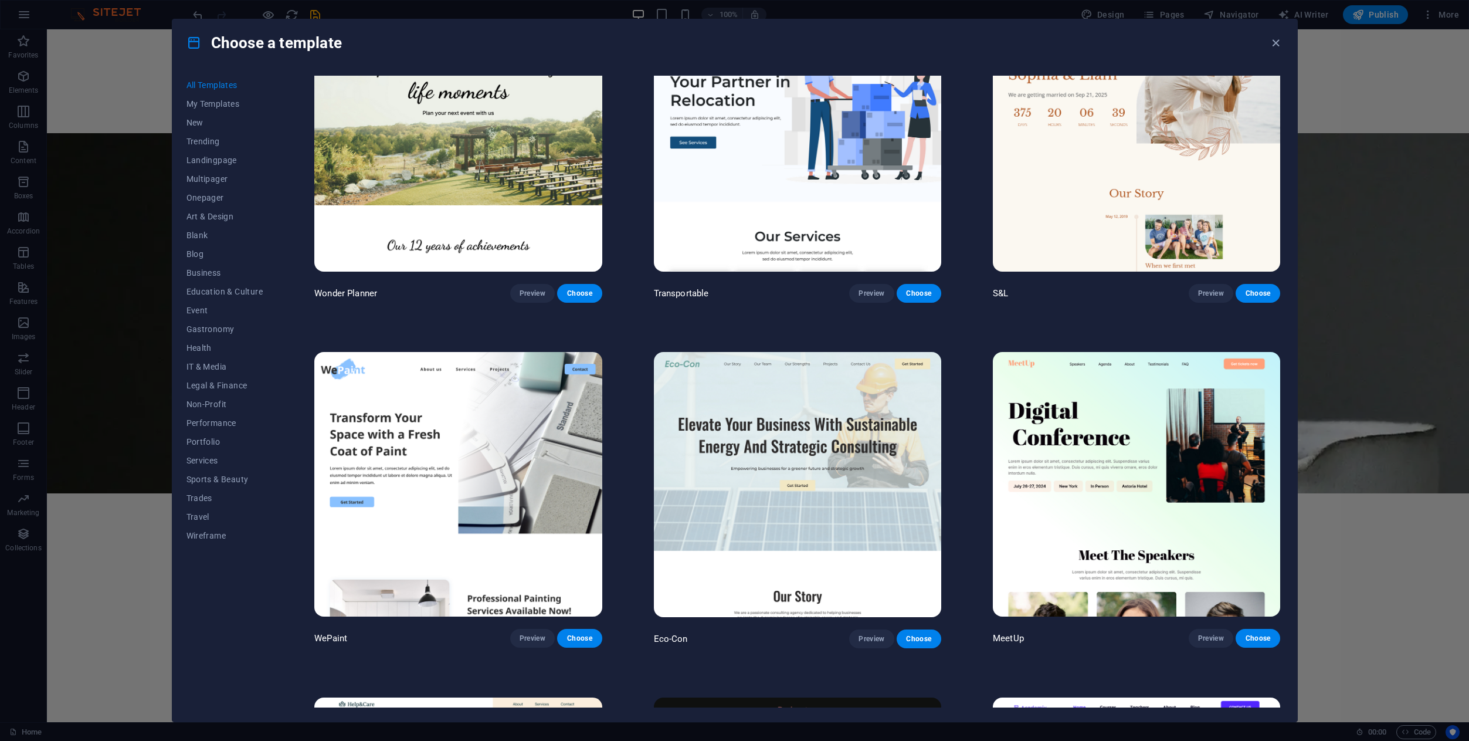
scroll to position [763, 0]
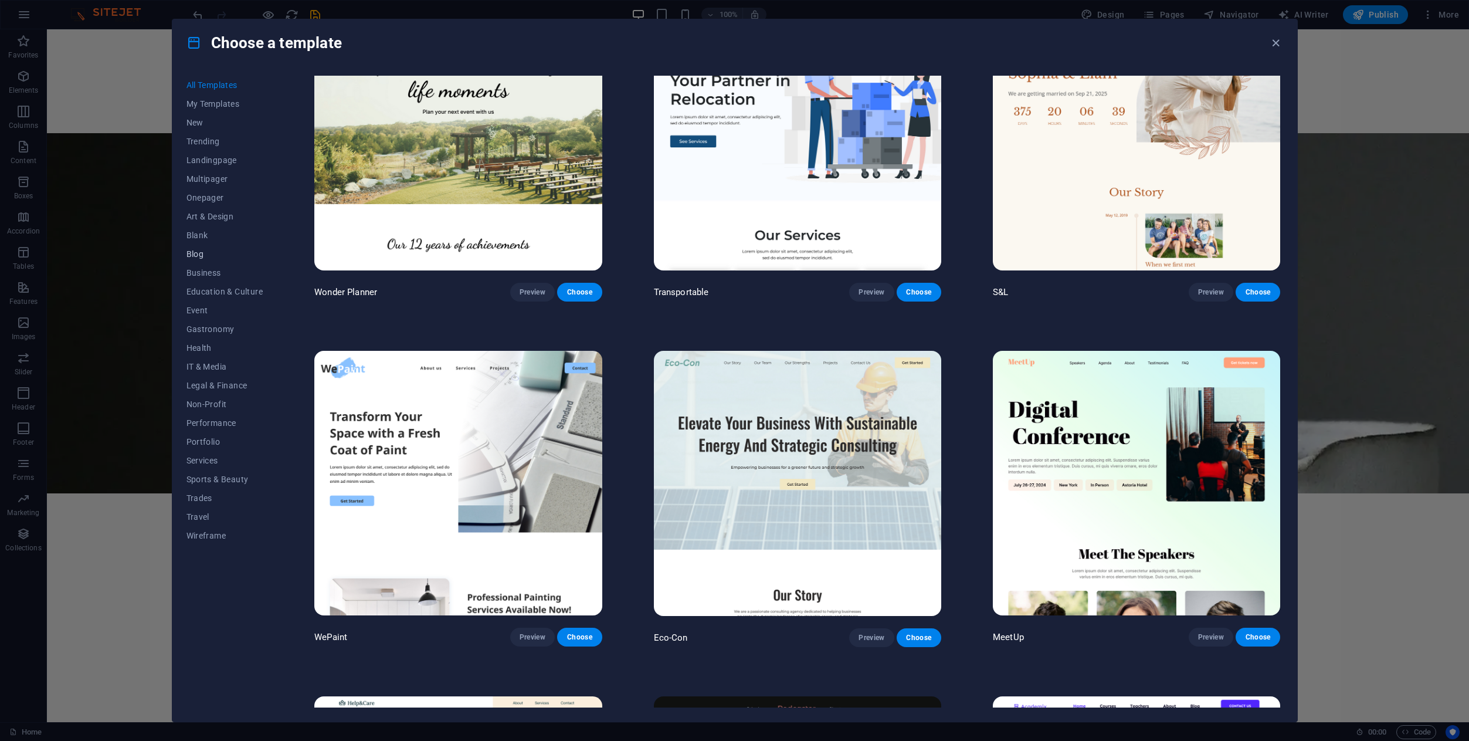
click at [202, 248] on button "Blog" at bounding box center [224, 254] width 77 height 19
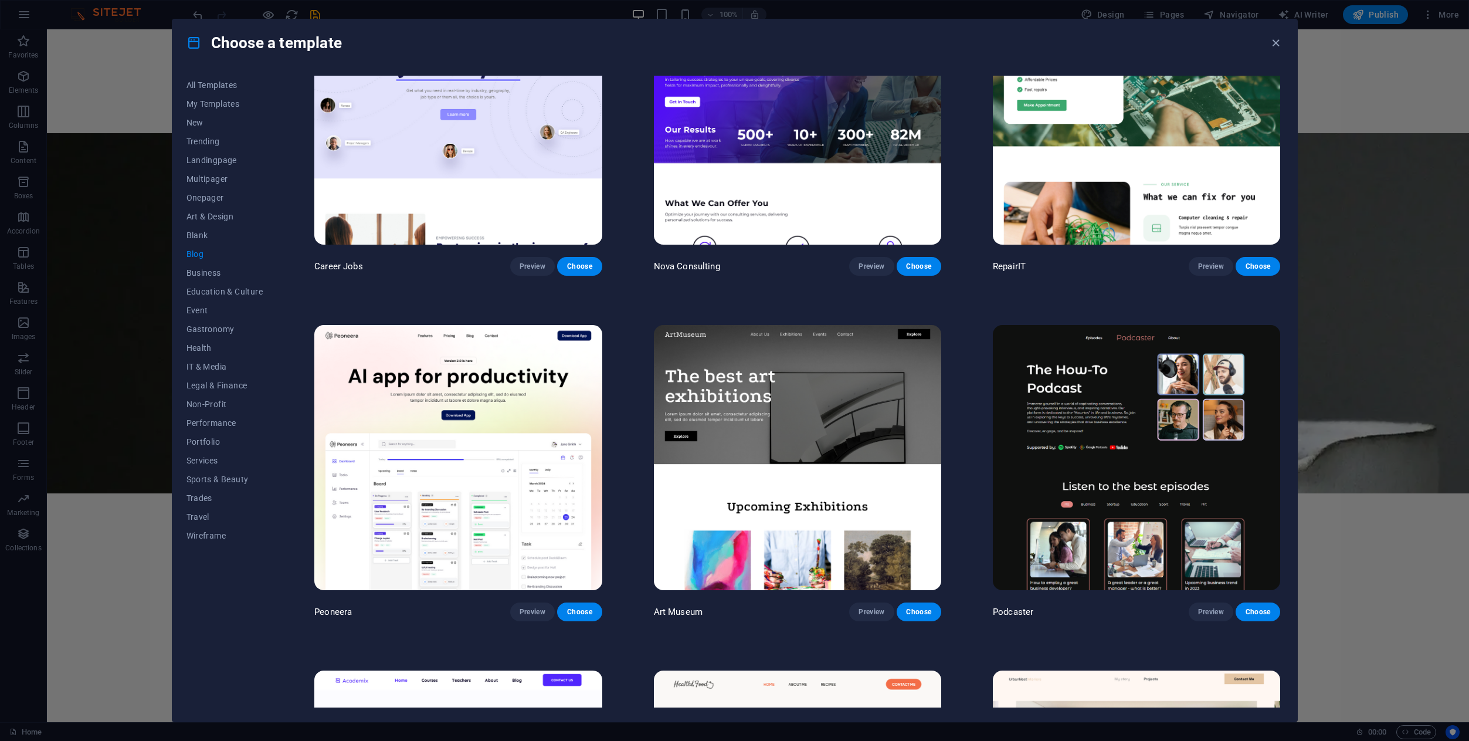
scroll to position [90, 0]
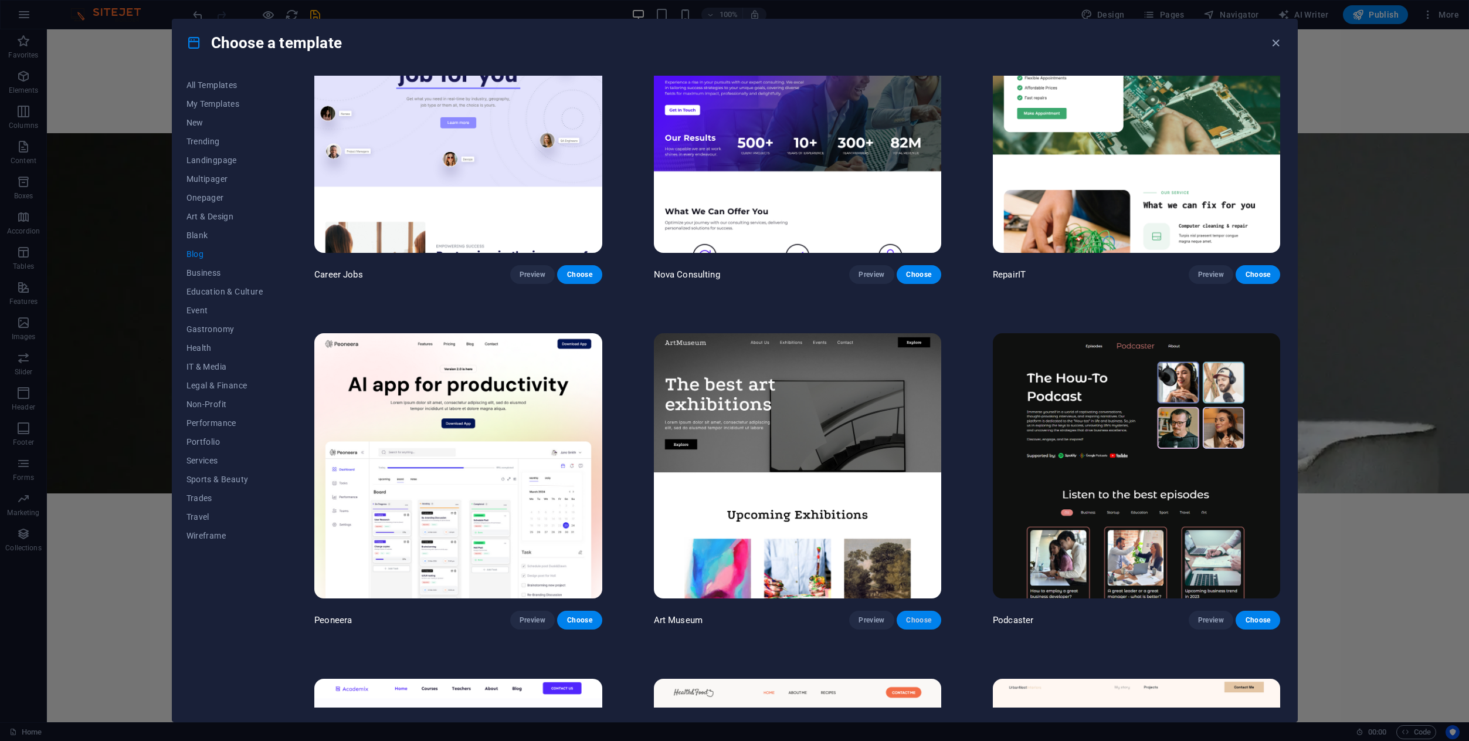
click at [932, 616] on button "Choose" at bounding box center [919, 619] width 45 height 19
checkbox input "false"
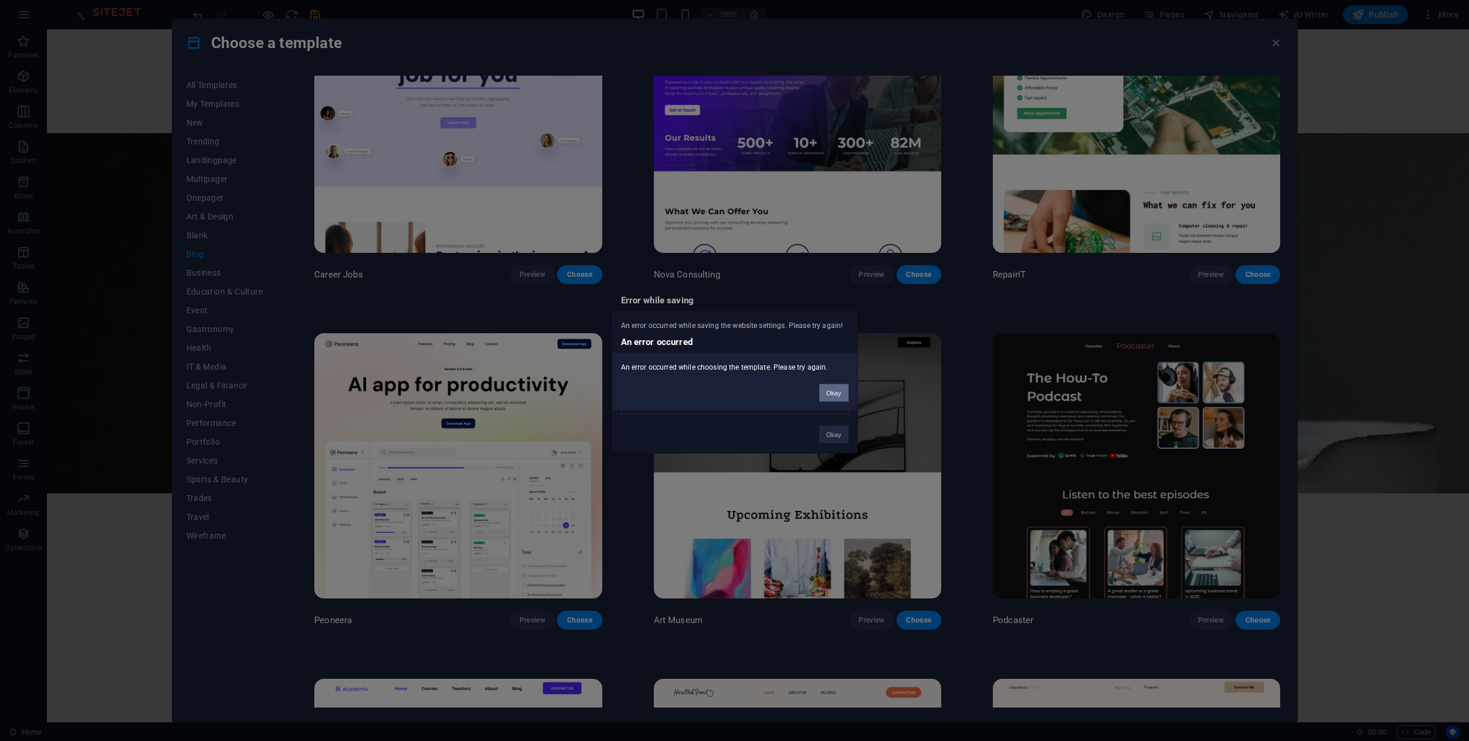
click at [843, 393] on button "Okay" at bounding box center [833, 393] width 29 height 18
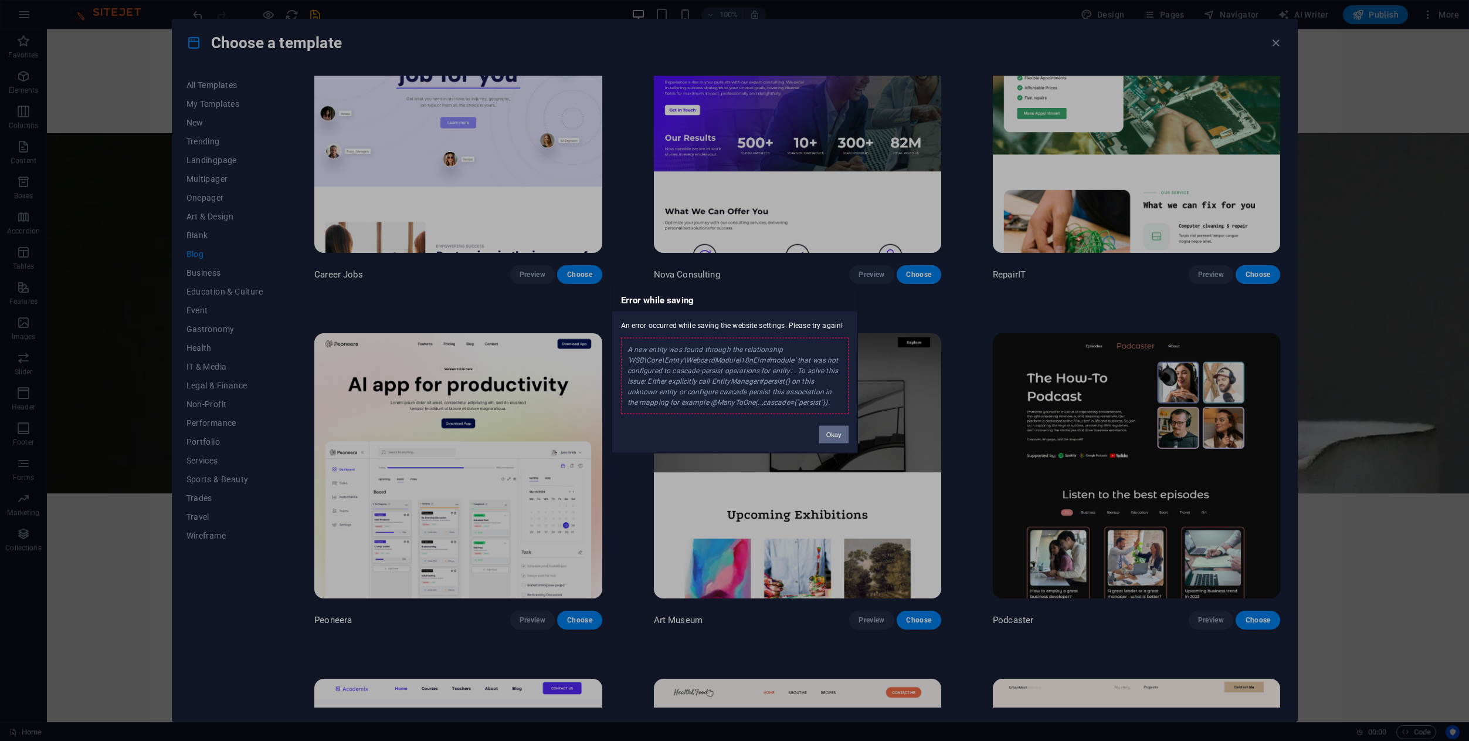
click at [834, 432] on button "Okay" at bounding box center [833, 434] width 29 height 18
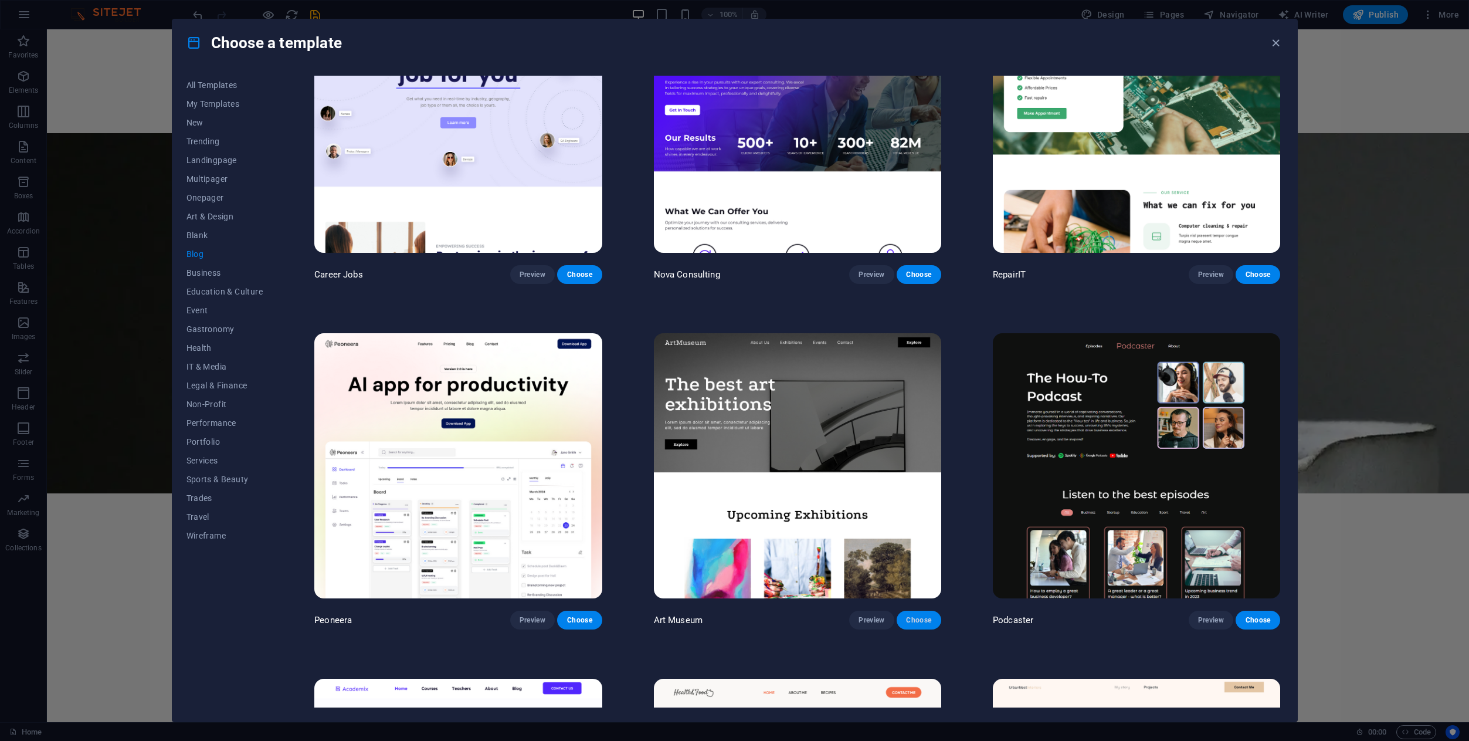
click at [914, 617] on span "Choose" at bounding box center [919, 619] width 26 height 9
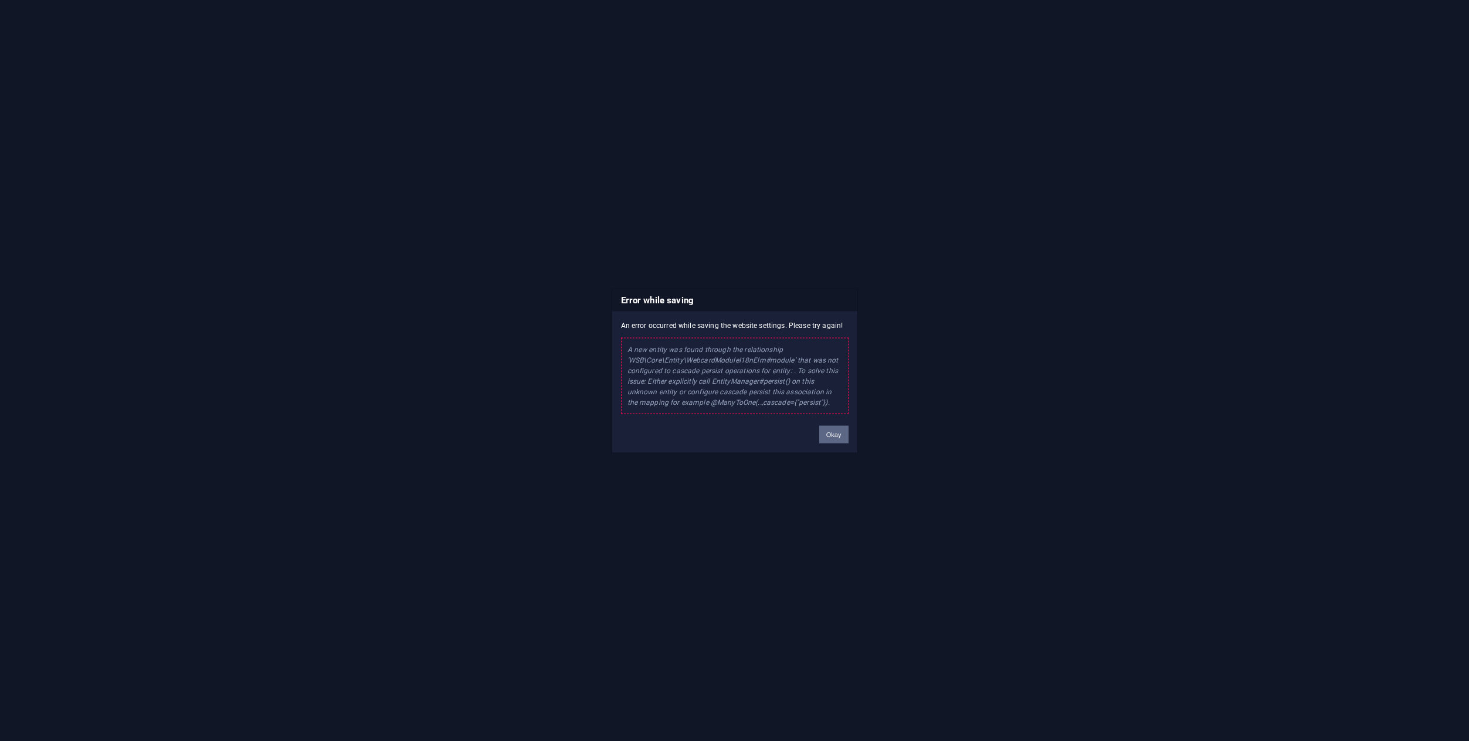
click at [831, 430] on button "Okay" at bounding box center [833, 434] width 29 height 18
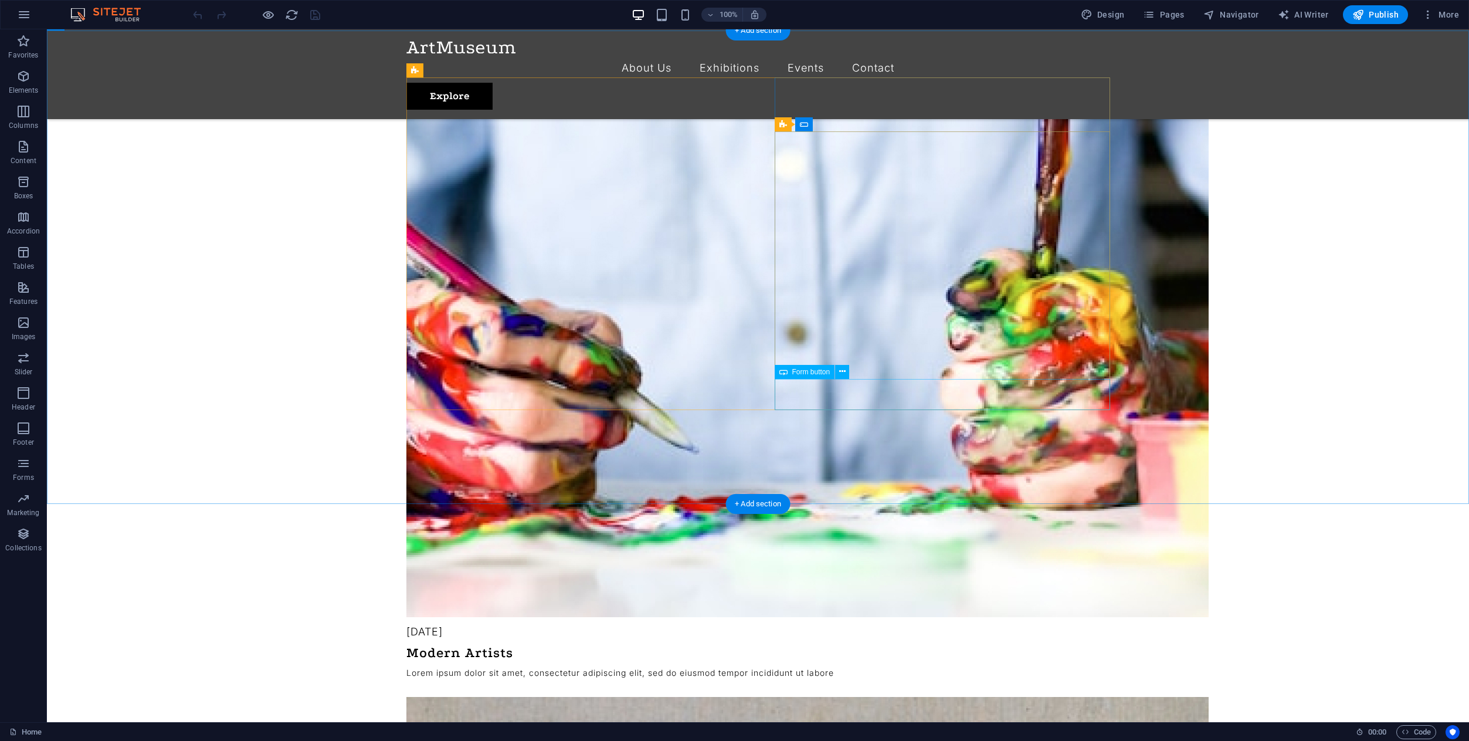
scroll to position [2847, 0]
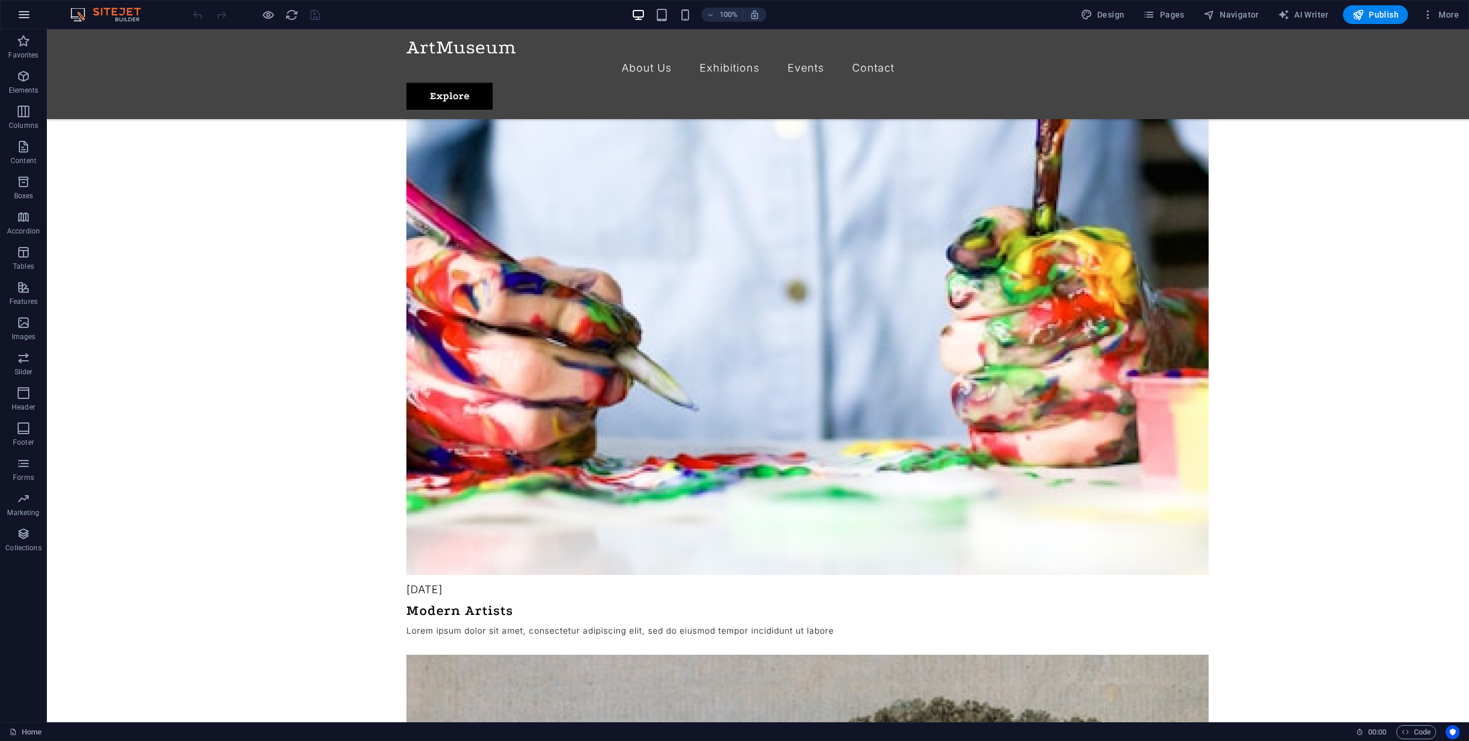
click at [19, 18] on icon "button" at bounding box center [24, 15] width 14 height 14
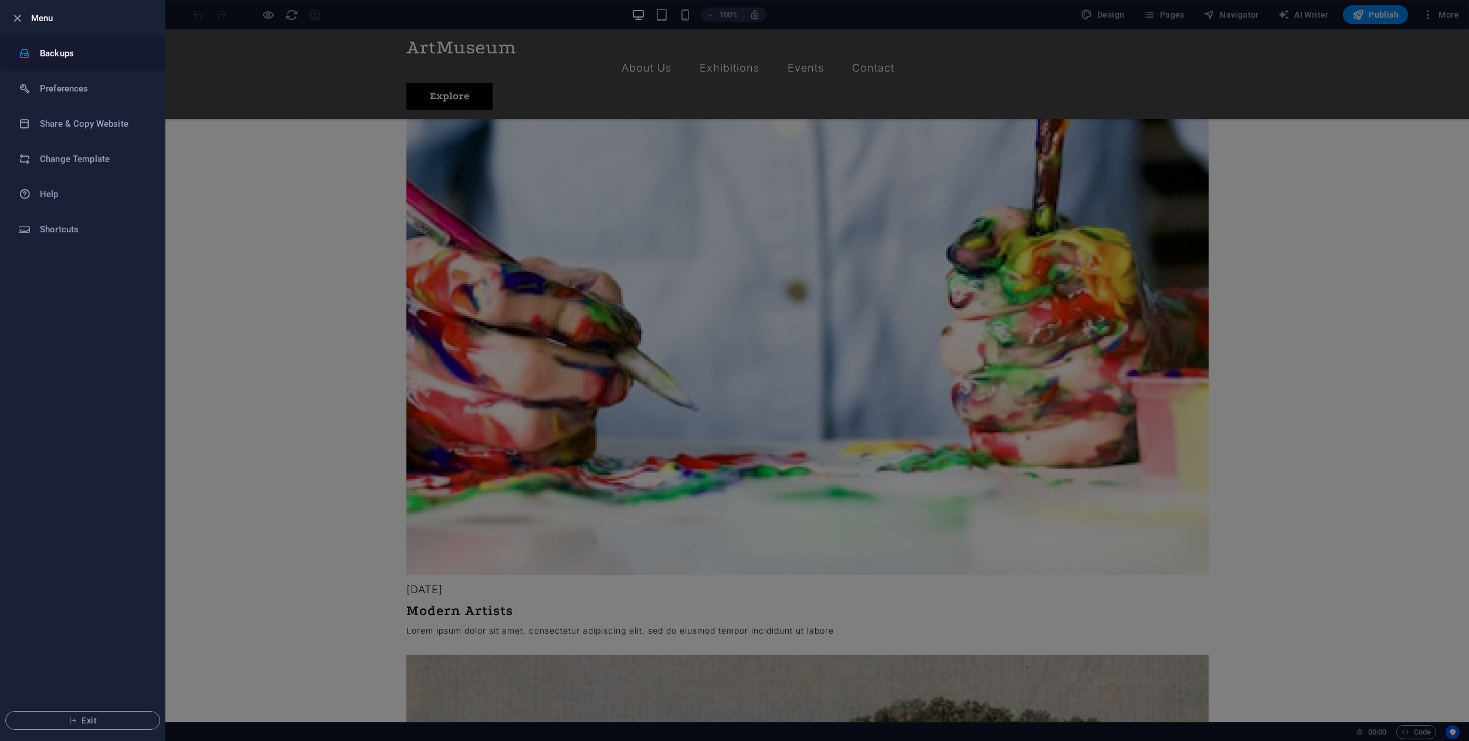
click at [77, 59] on h6 "Backups" at bounding box center [94, 53] width 108 height 14
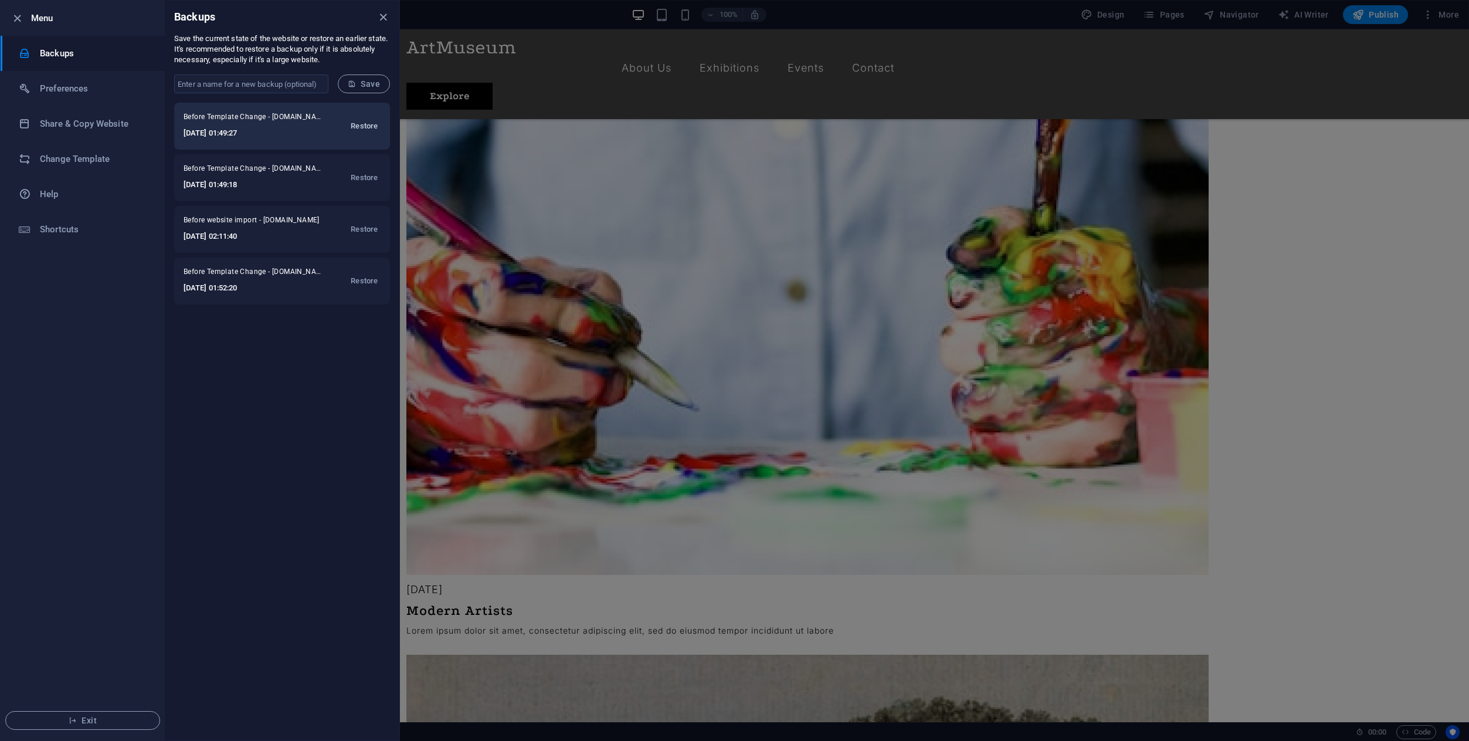
click at [362, 123] on span "Restore" at bounding box center [364, 126] width 27 height 14
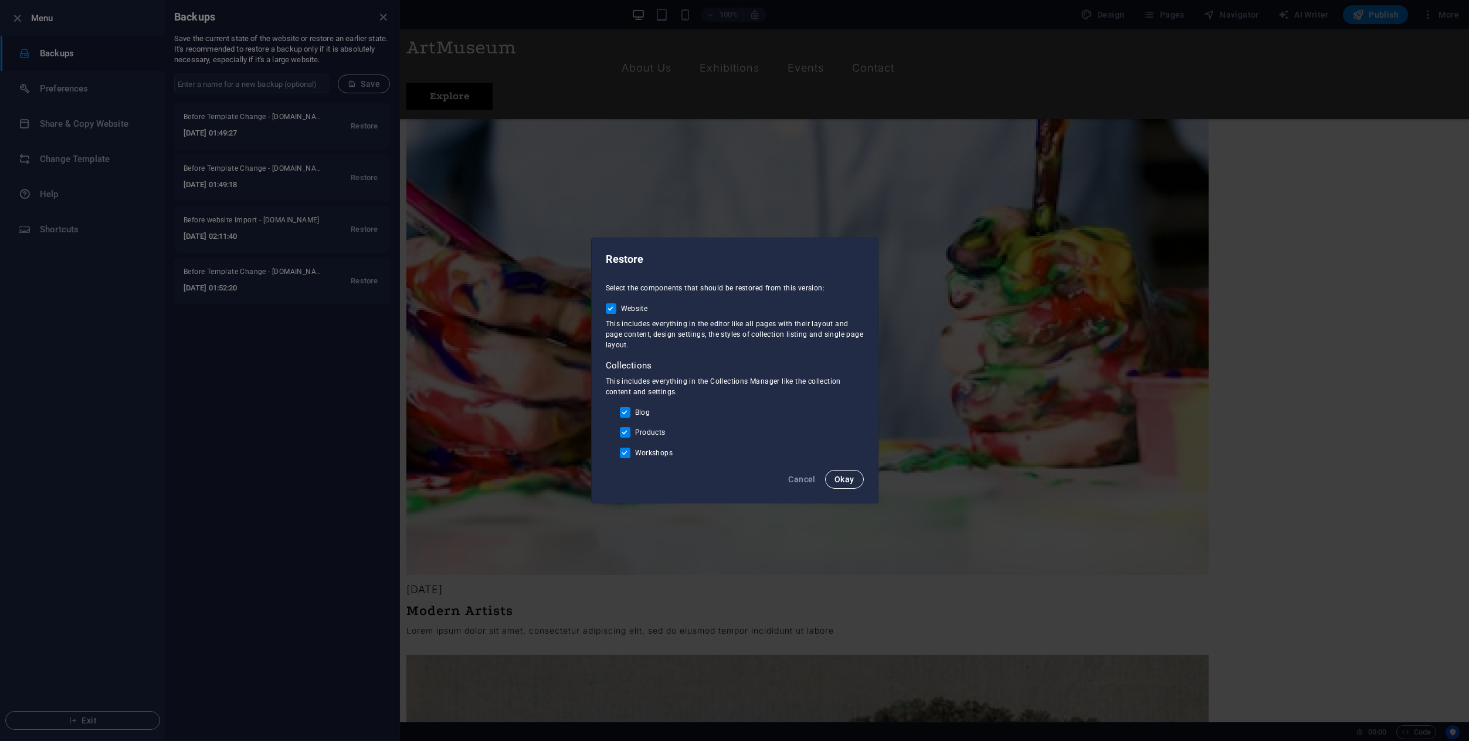
click at [844, 476] on span "Okay" at bounding box center [844, 478] width 20 height 9
checkbox input "false"
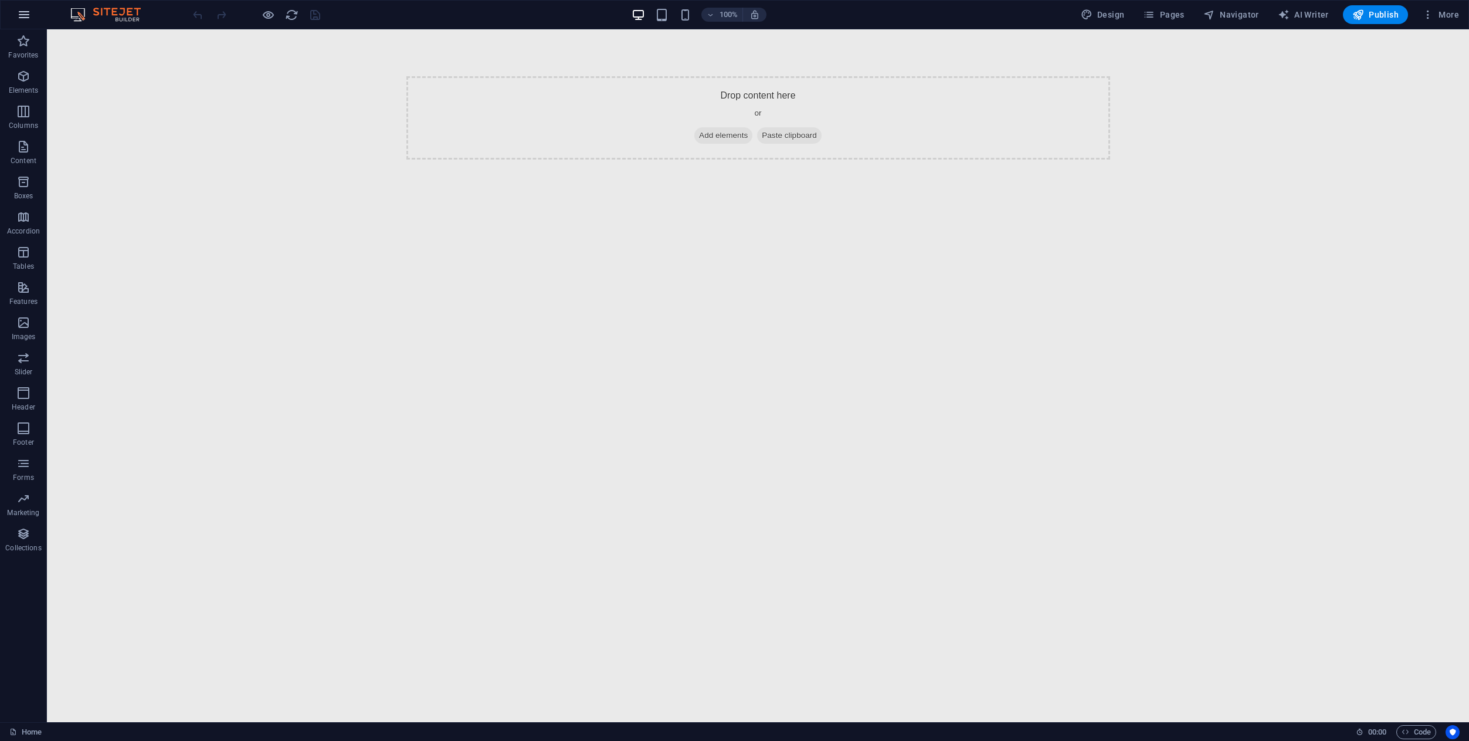
click at [22, 20] on icon "button" at bounding box center [24, 15] width 14 height 14
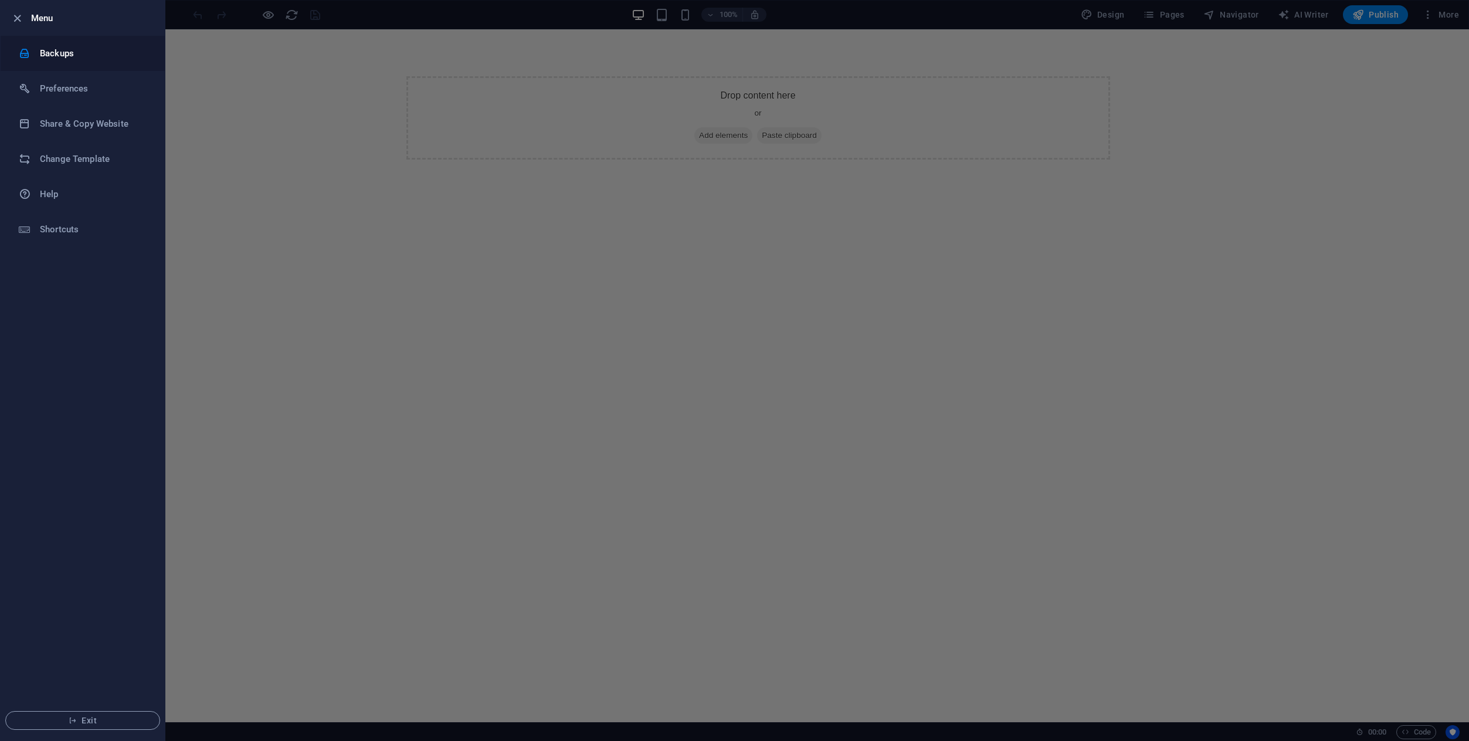
click at [110, 62] on li "Backups" at bounding box center [83, 53] width 164 height 35
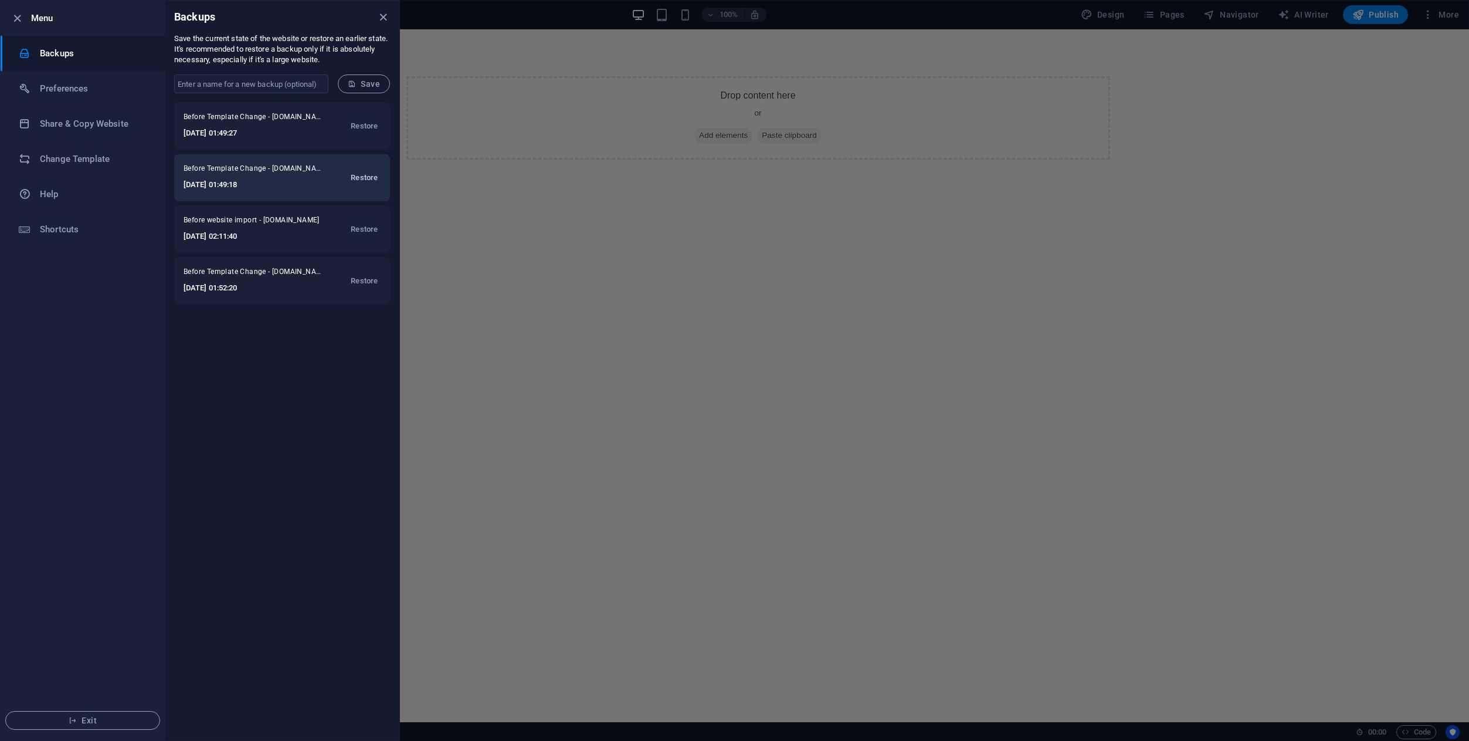
click at [364, 181] on span "Restore" at bounding box center [364, 178] width 27 height 14
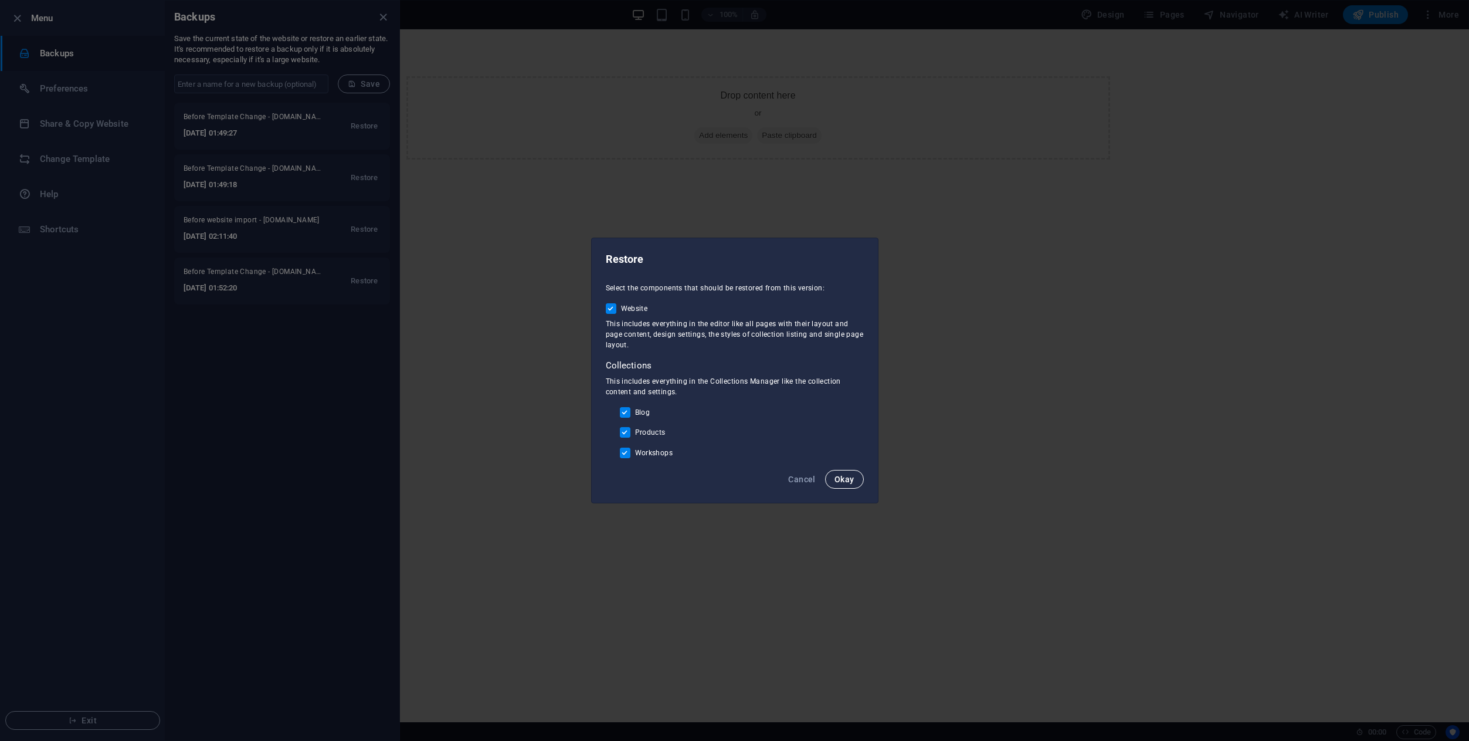
click at [844, 476] on span "Okay" at bounding box center [844, 478] width 20 height 9
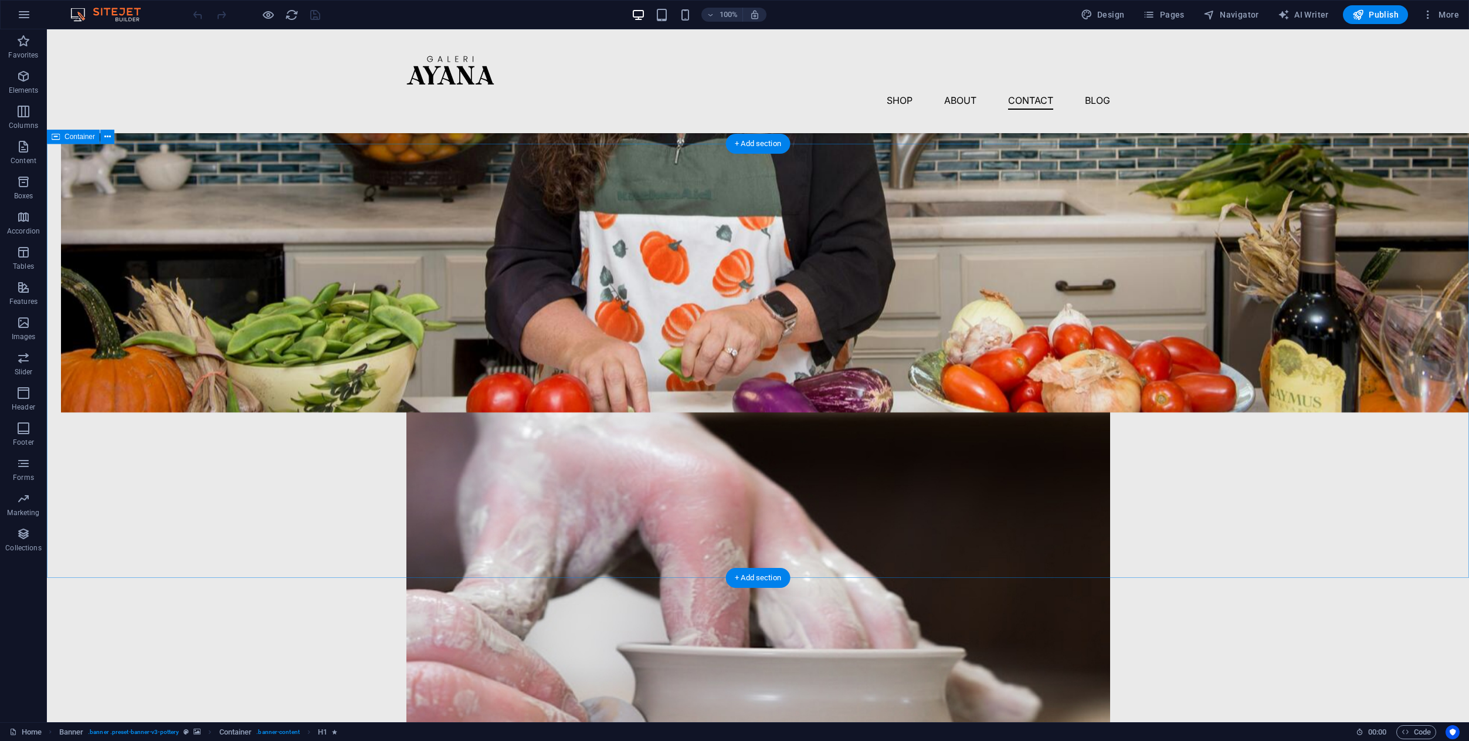
scroll to position [3212, 0]
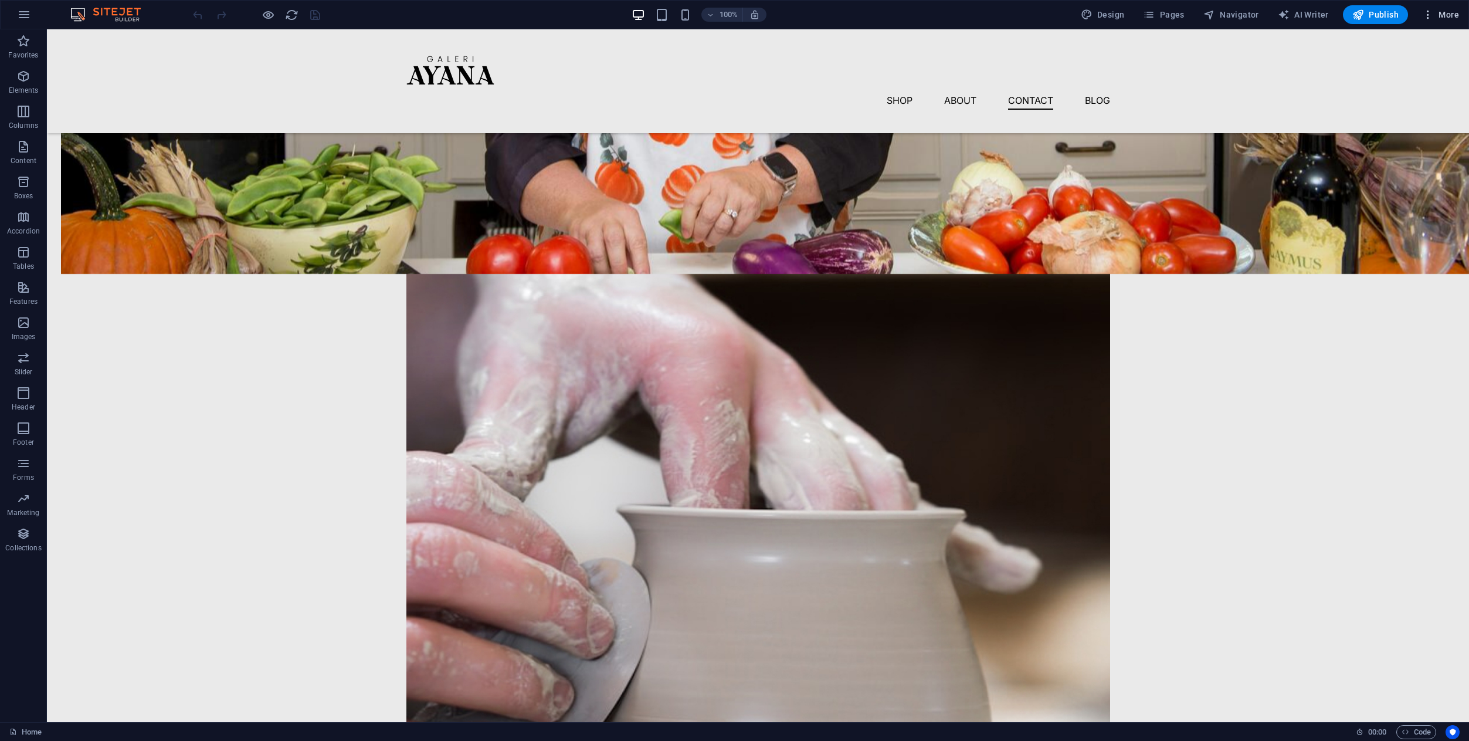
click at [1431, 21] on button "More" at bounding box center [1440, 14] width 46 height 19
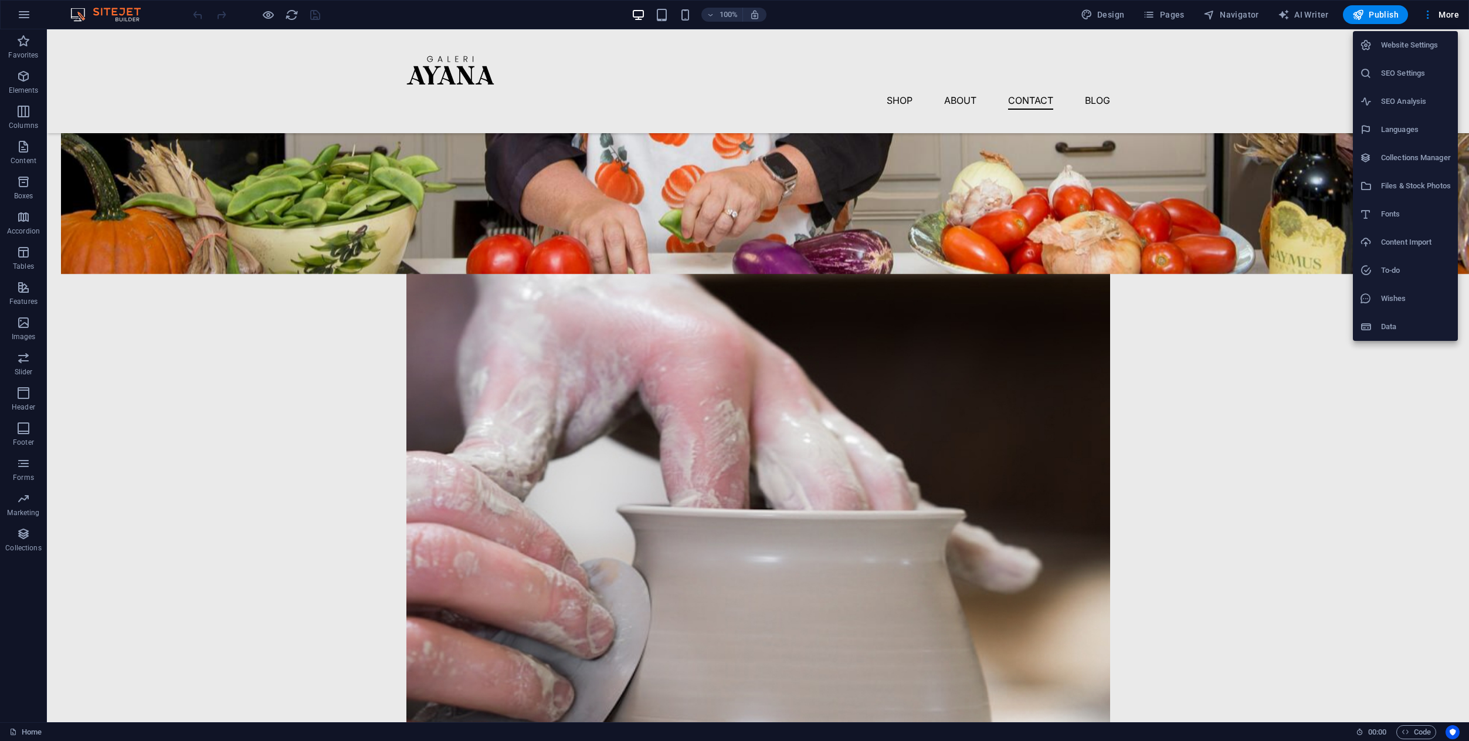
click at [1394, 47] on h6 "Website Settings" at bounding box center [1416, 45] width 70 height 14
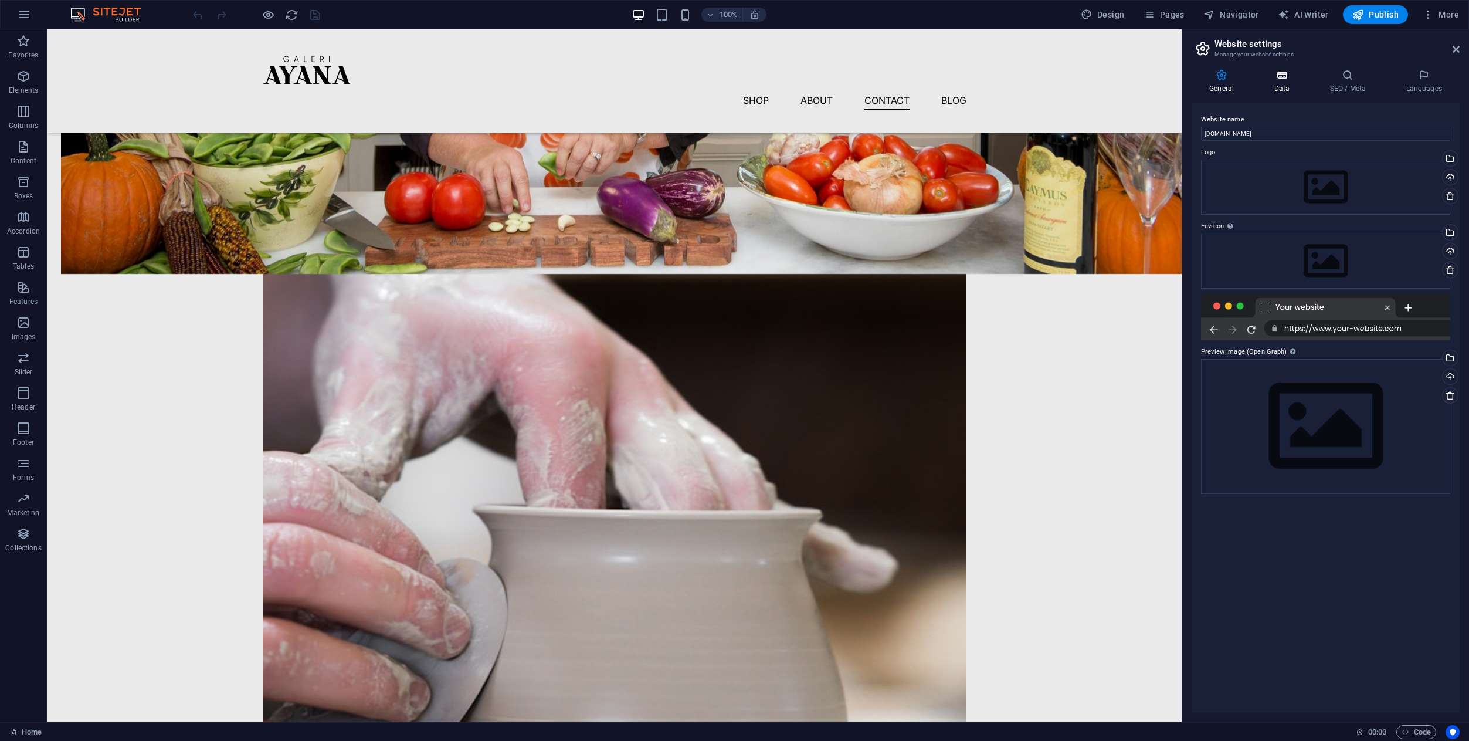
click at [1284, 84] on h4 "Data" at bounding box center [1284, 81] width 56 height 25
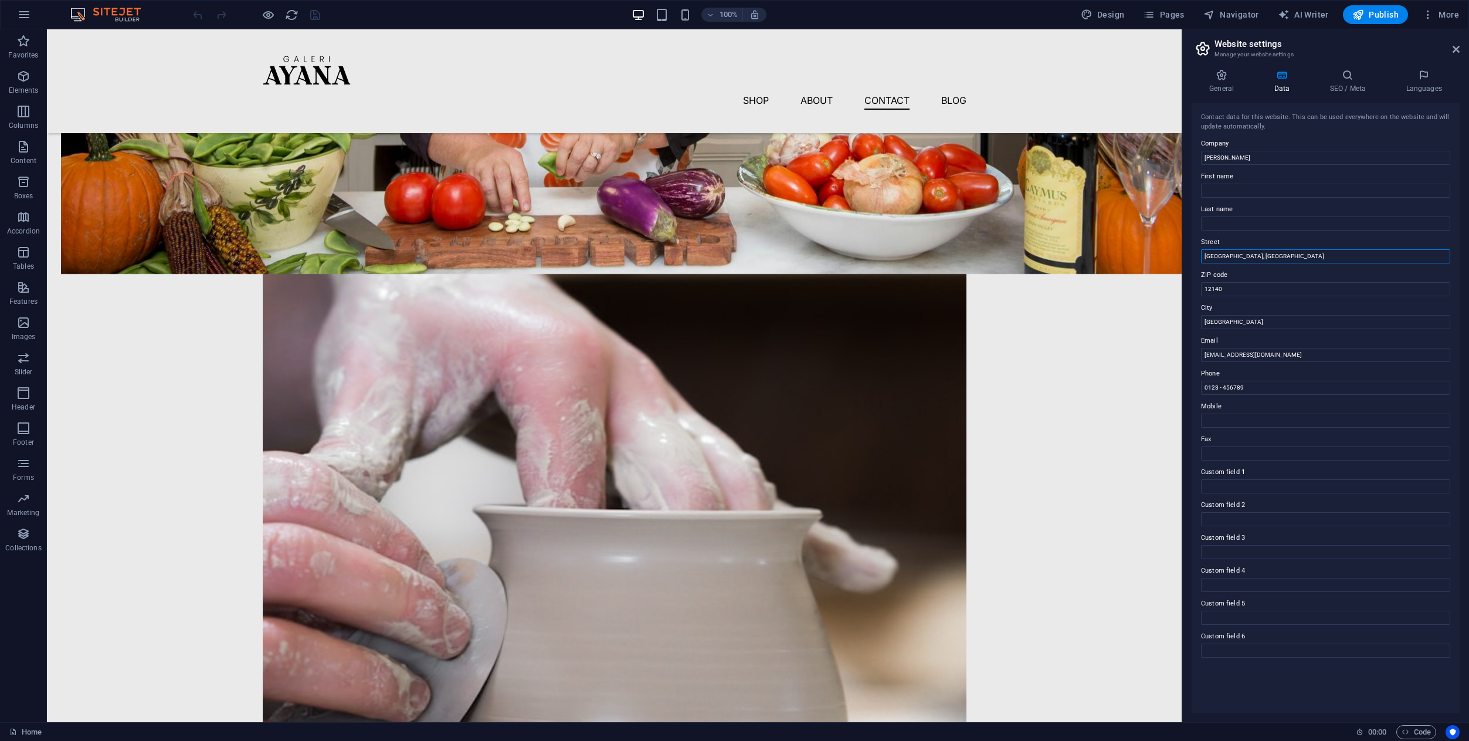
click at [1319, 252] on input "[GEOGRAPHIC_DATA], [GEOGRAPHIC_DATA]" at bounding box center [1325, 256] width 249 height 14
click at [1278, 317] on input "[GEOGRAPHIC_DATA]" at bounding box center [1325, 322] width 249 height 14
drag, startPoint x: 1246, startPoint y: 257, endPoint x: 1182, endPoint y: 247, distance: 65.2
click at [1182, 247] on aside "Website settings Manage your website settings General Data SEO / Meta Languages…" at bounding box center [1325, 375] width 287 height 693
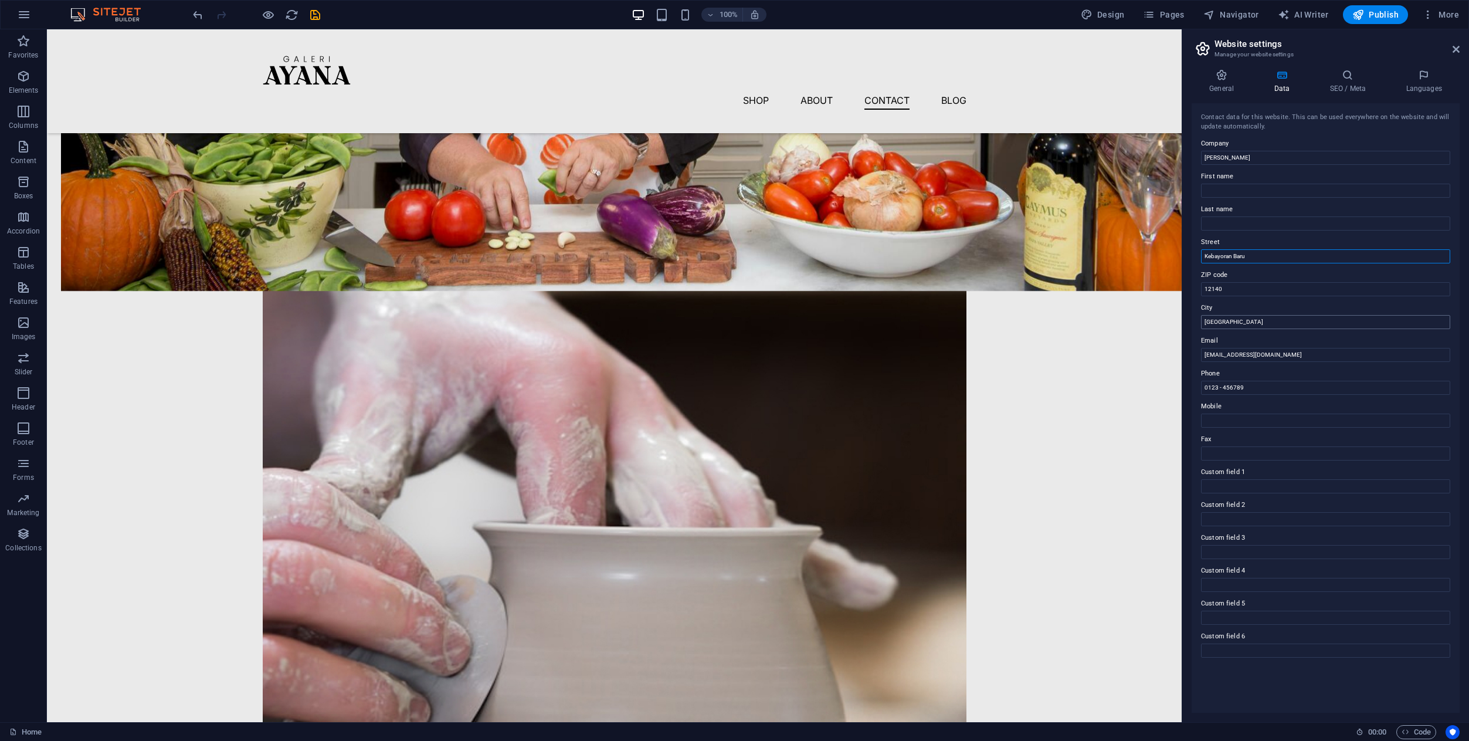
type input "Kebayoran Baru"
click at [1258, 317] on input "[GEOGRAPHIC_DATA]" at bounding box center [1325, 322] width 249 height 14
drag, startPoint x: 1237, startPoint y: 290, endPoint x: 1186, endPoint y: 281, distance: 52.3
click at [1186, 281] on div "General Data SEO / Meta Languages Website name [DOMAIN_NAME] Logo Drag files he…" at bounding box center [1325, 391] width 287 height 662
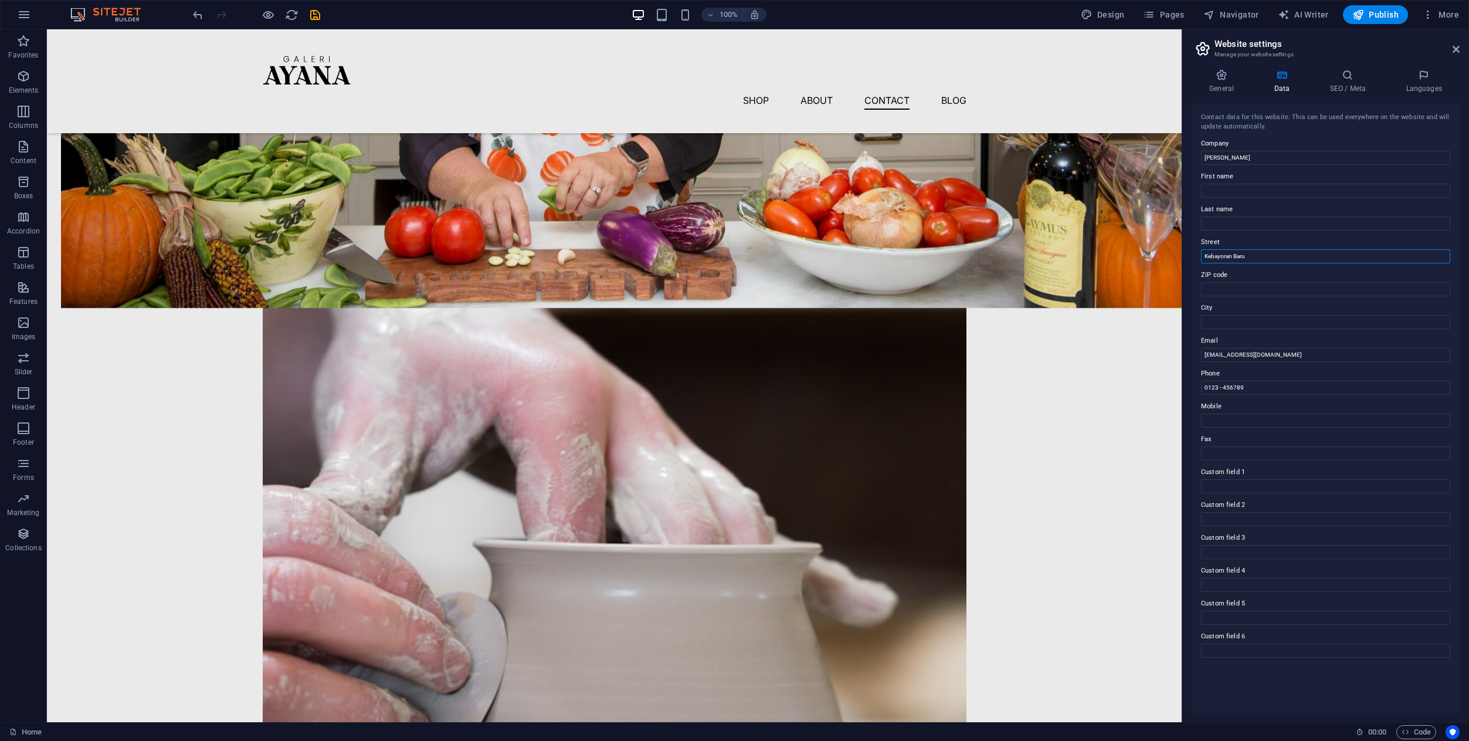
click at [1264, 254] on input "Kebayoran Baru" at bounding box center [1325, 256] width 249 height 14
drag, startPoint x: 1303, startPoint y: 416, endPoint x: 1149, endPoint y: 387, distance: 156.4
click at [1250, 390] on input "0123 - 456789" at bounding box center [1325, 388] width 249 height 14
click at [1265, 291] on input "ZIP code" at bounding box center [1325, 289] width 249 height 14
click at [1207, 324] on input "City" at bounding box center [1325, 322] width 249 height 14
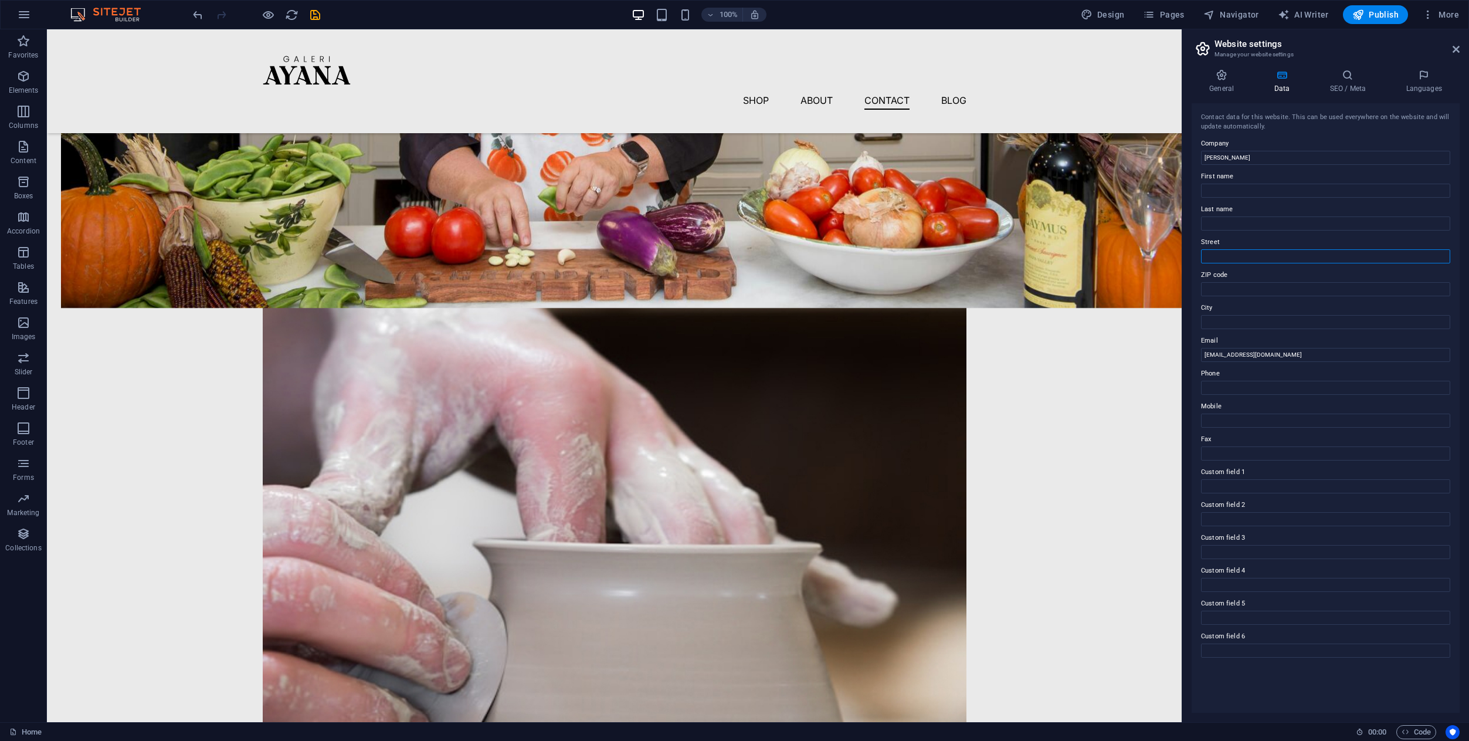
click at [1242, 261] on input "Street" at bounding box center [1325, 256] width 249 height 14
click at [1211, 289] on input "ZIP code" at bounding box center [1325, 289] width 249 height 14
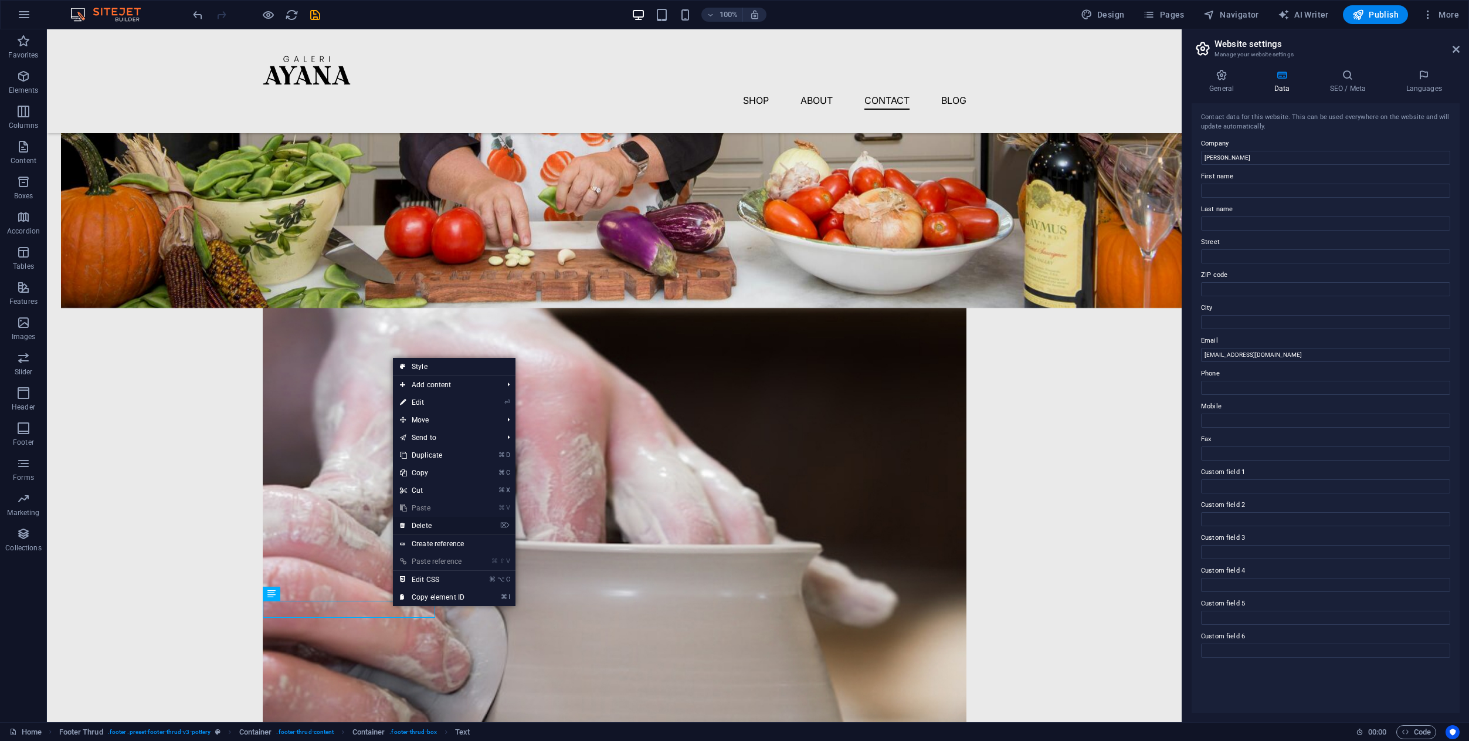
click at [420, 528] on link "⌦ Delete" at bounding box center [432, 526] width 79 height 18
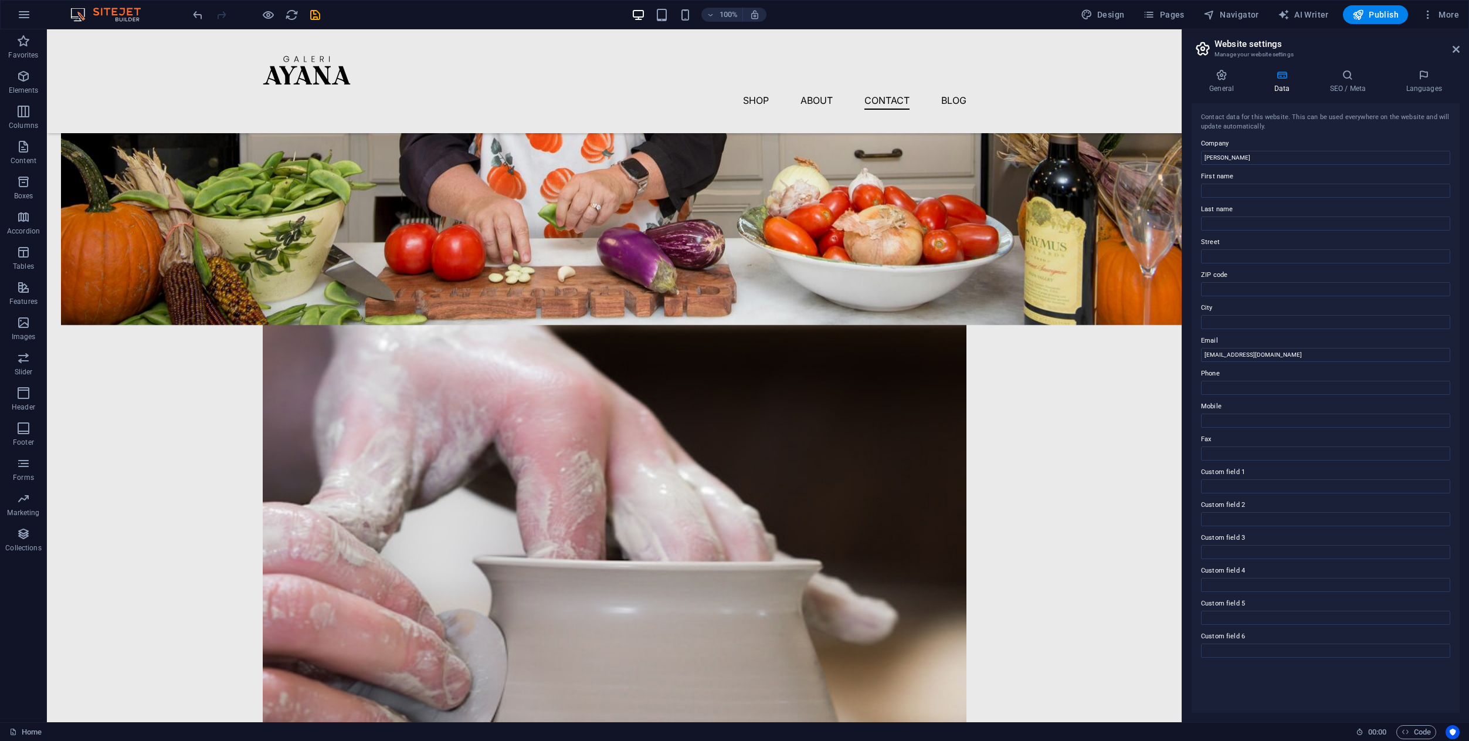
click at [1461, 48] on aside "Website settings Manage your website settings General Data SEO / Meta Languages…" at bounding box center [1325, 375] width 287 height 693
click at [1458, 49] on icon at bounding box center [1456, 49] width 7 height 9
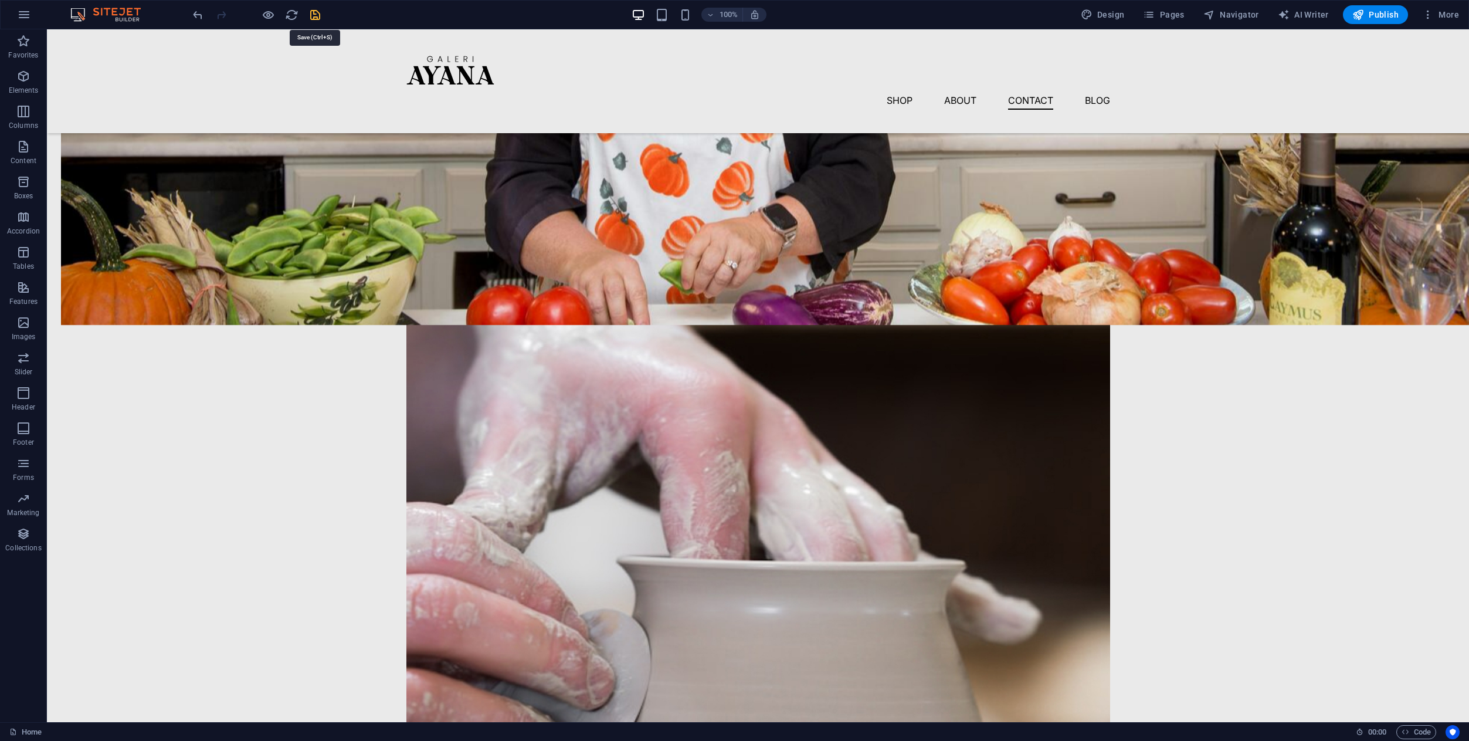
click at [318, 19] on icon "save" at bounding box center [314, 14] width 13 height 13
checkbox input "false"
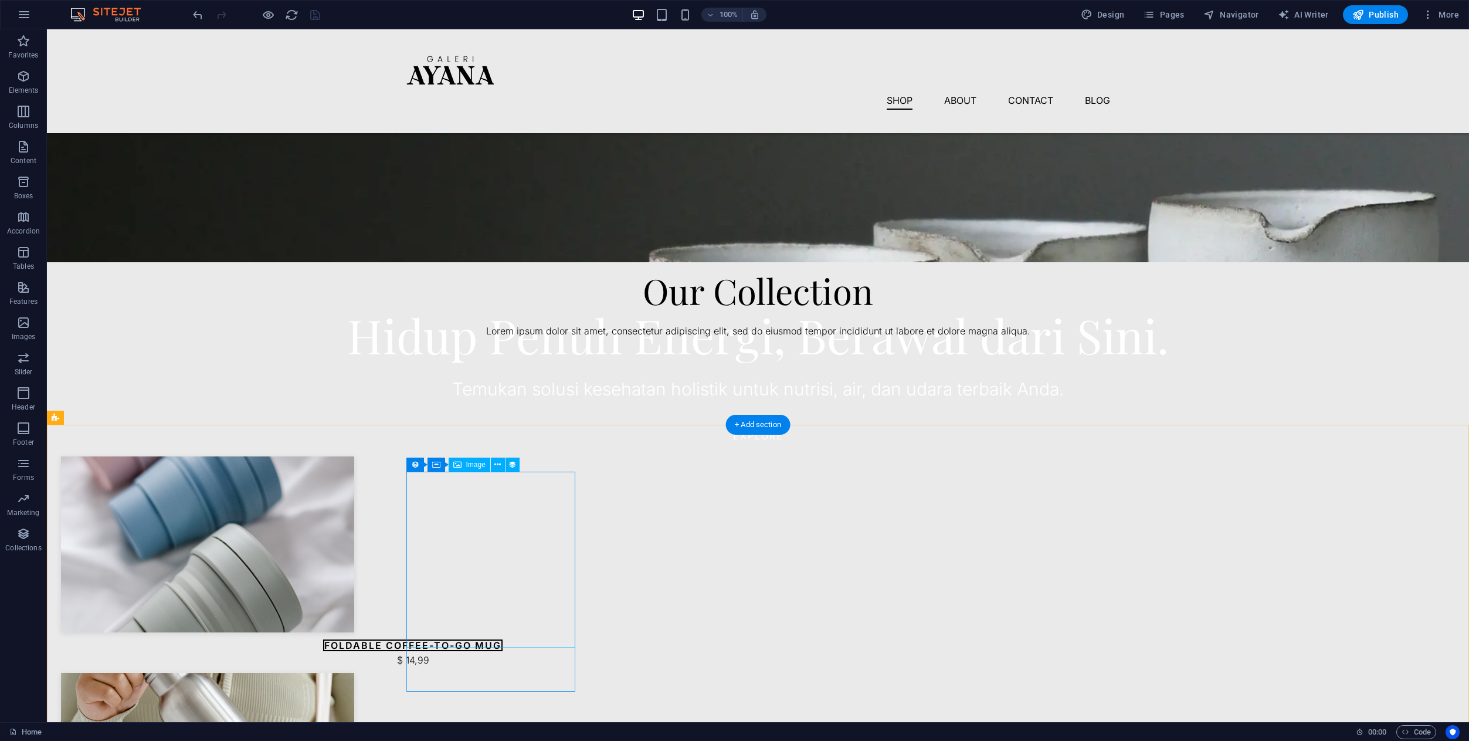
scroll to position [212, 0]
click at [1097, 91] on nav "Shop About Contact Blog" at bounding box center [758, 100] width 704 height 19
